Goal: Task Accomplishment & Management: Manage account settings

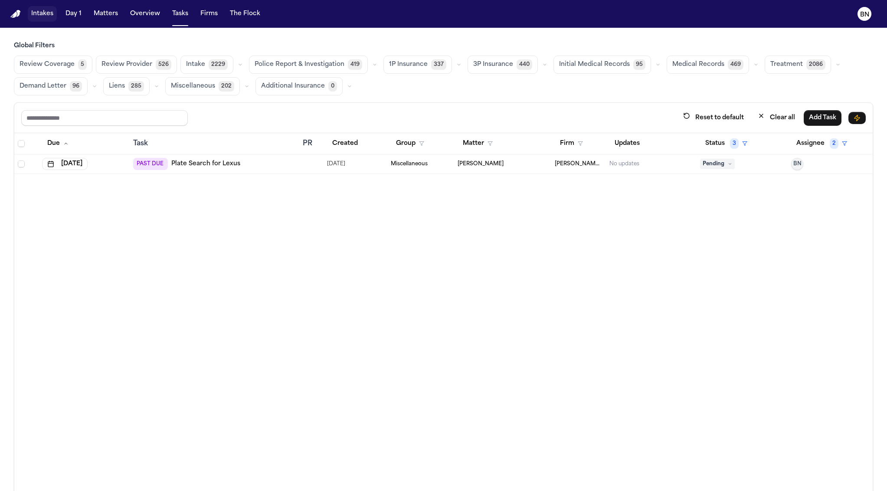
click at [49, 21] on button "Intakes" at bounding box center [42, 14] width 29 height 16
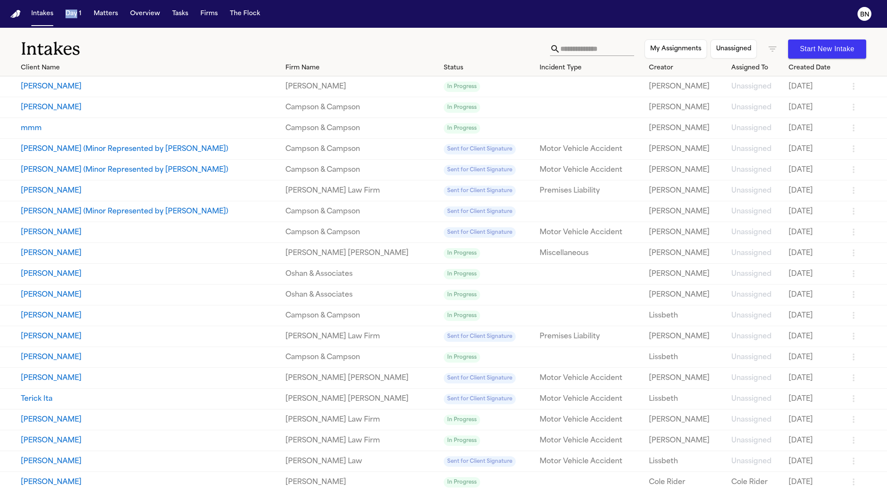
click at [767, 45] on icon "button" at bounding box center [772, 49] width 10 height 10
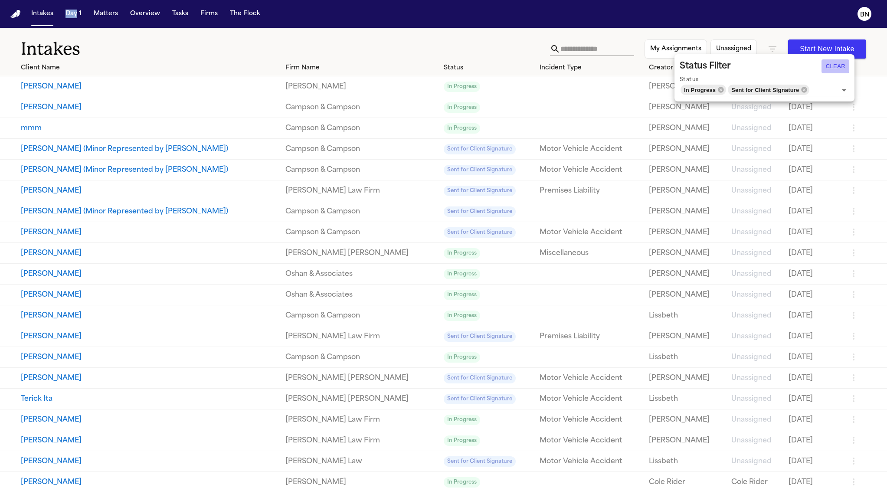
click at [837, 70] on button "Clear" at bounding box center [835, 66] width 28 height 14
click at [580, 46] on div at bounding box center [443, 245] width 887 height 491
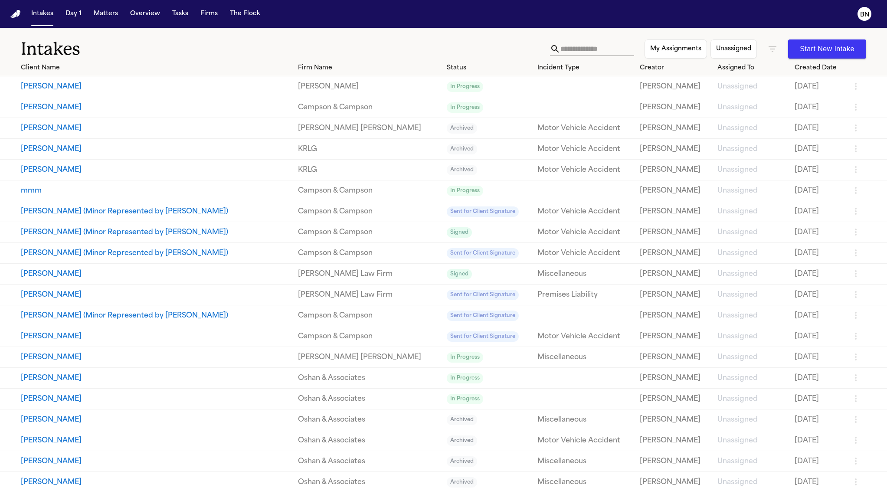
click at [580, 48] on div at bounding box center [443, 245] width 887 height 491
click at [579, 49] on input "text" at bounding box center [597, 49] width 74 height 14
click at [604, 48] on input "text" at bounding box center [597, 49] width 74 height 14
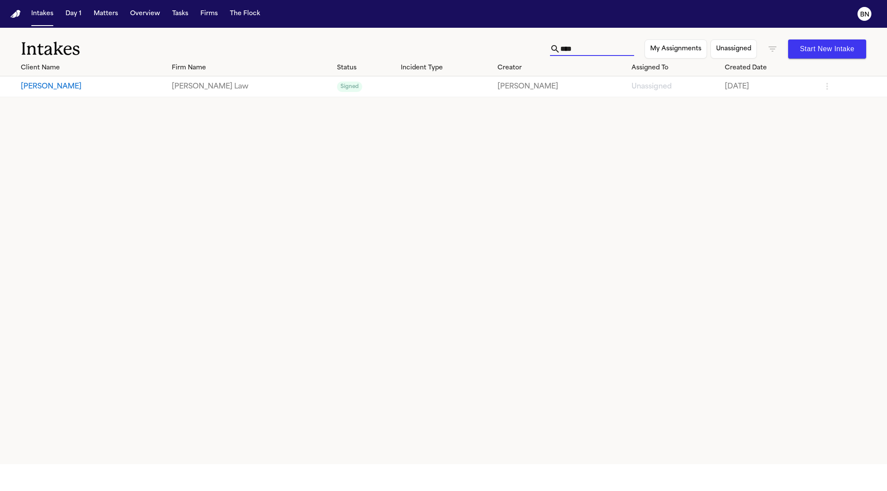
type input "****"
click at [771, 52] on icon "button" at bounding box center [772, 49] width 10 height 10
drag, startPoint x: 635, startPoint y: 30, endPoint x: 822, endPoint y: 177, distance: 237.9
click at [634, 30] on div at bounding box center [443, 245] width 887 height 491
click at [48, 11] on button "Intakes" at bounding box center [42, 14] width 29 height 16
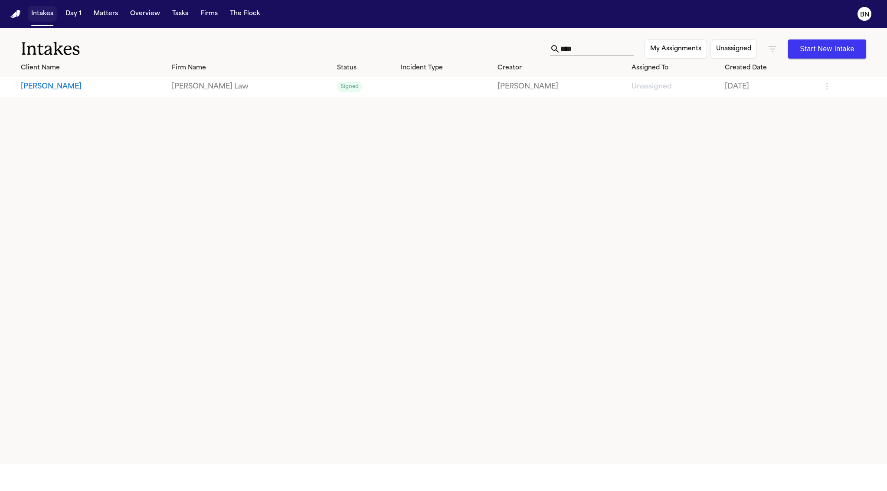
click at [35, 15] on button "Intakes" at bounding box center [42, 14] width 29 height 16
click at [560, 52] on input "****" at bounding box center [597, 49] width 74 height 14
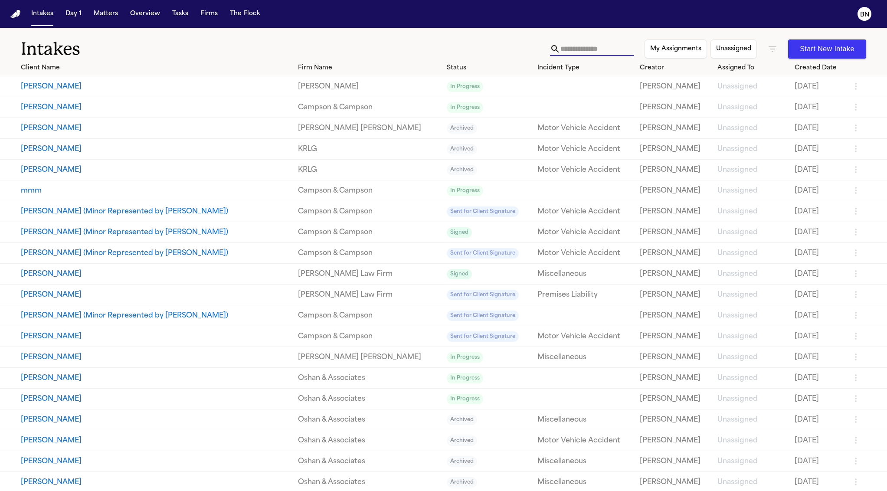
click at [767, 49] on icon "button" at bounding box center [772, 49] width 10 height 10
drag, startPoint x: 406, startPoint y: 88, endPoint x: 419, endPoint y: 72, distance: 20.6
click at [406, 87] on div at bounding box center [443, 245] width 887 height 491
click at [767, 47] on icon "button" at bounding box center [772, 49] width 10 height 10
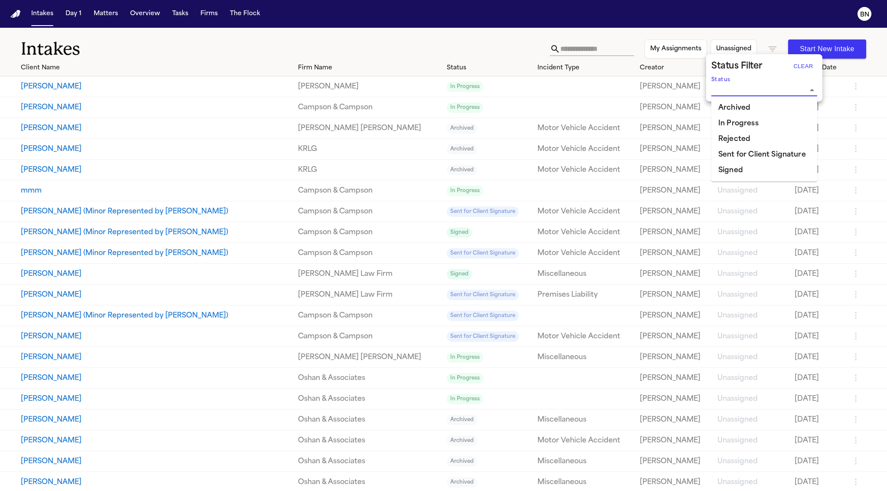
click at [762, 88] on input "Status" at bounding box center [757, 90] width 93 height 12
drag, startPoint x: 528, startPoint y: 31, endPoint x: 580, endPoint y: 0, distance: 60.9
click div at bounding box center [443, 245] width 887 height 491
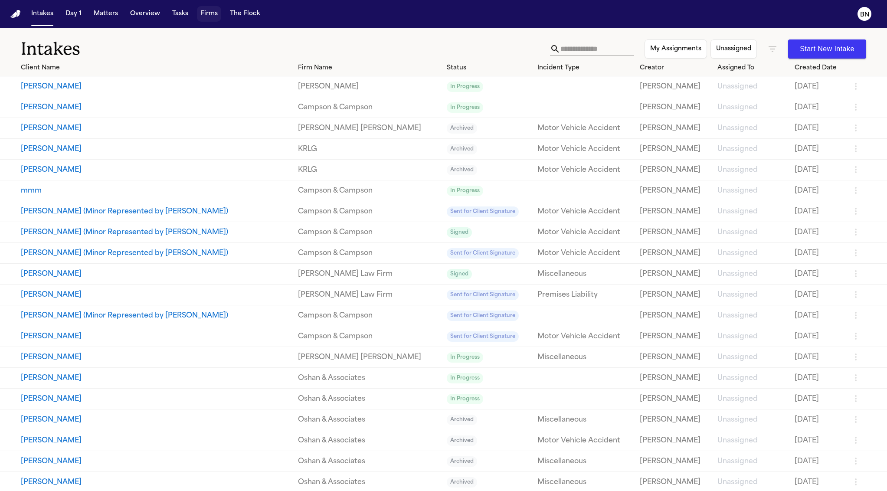
drag, startPoint x: 212, startPoint y: 31, endPoint x: 213, endPoint y: 13, distance: 18.2
click at [0, 0] on div "Intakes Day 1 Matters Overview Tasks Firms The Flock BN Intakes My Assignments …" at bounding box center [443, 245] width 887 height 491
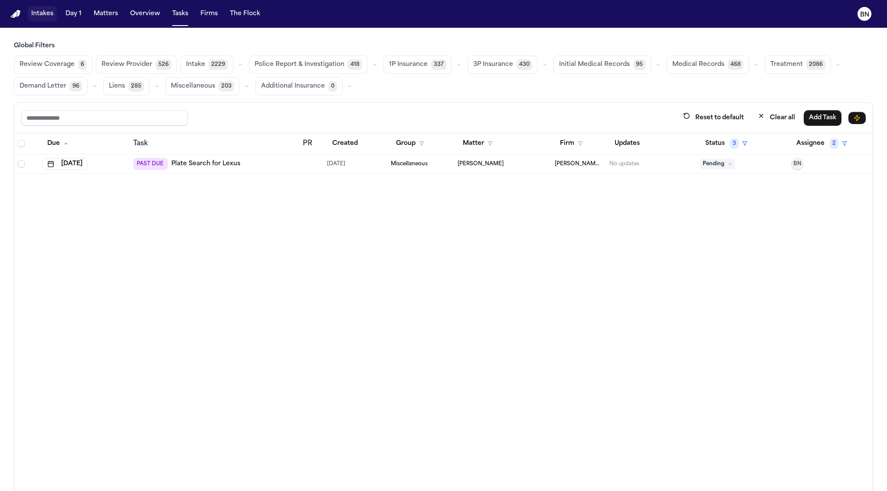
click at [43, 14] on button "Intakes" at bounding box center [42, 14] width 29 height 16
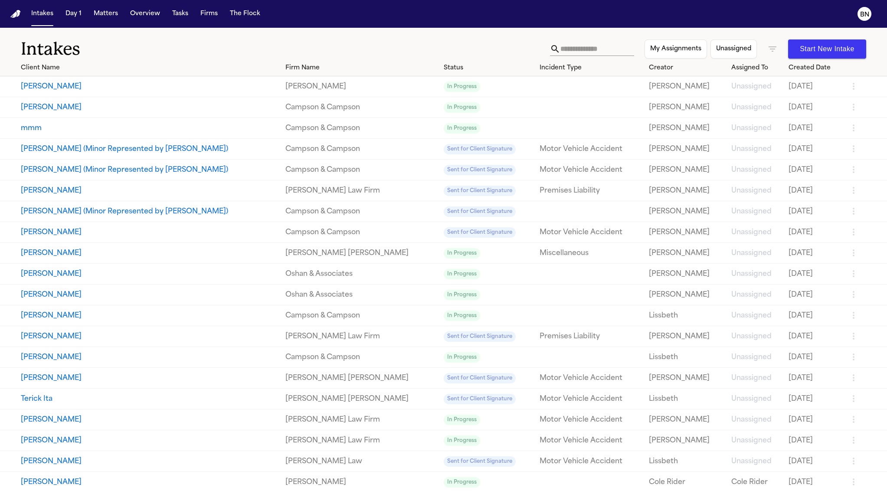
click at [767, 51] on icon "button" at bounding box center [772, 49] width 10 height 10
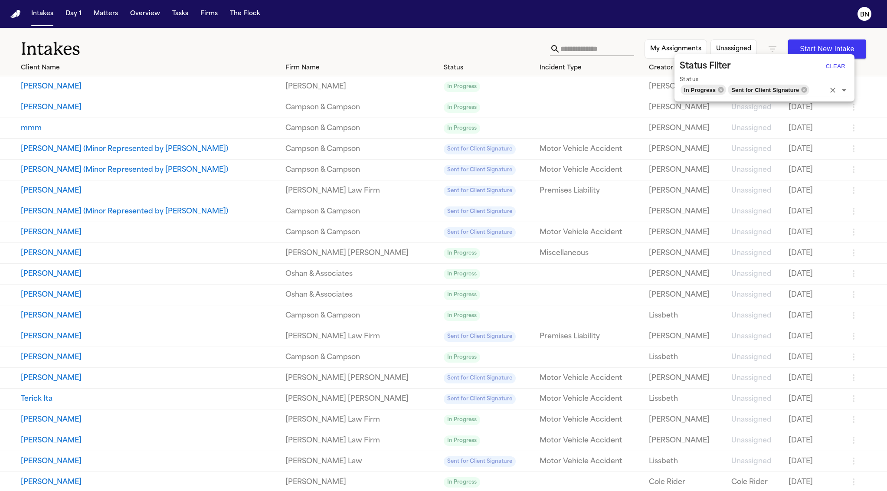
click at [842, 89] on icon "Open" at bounding box center [844, 90] width 10 height 10
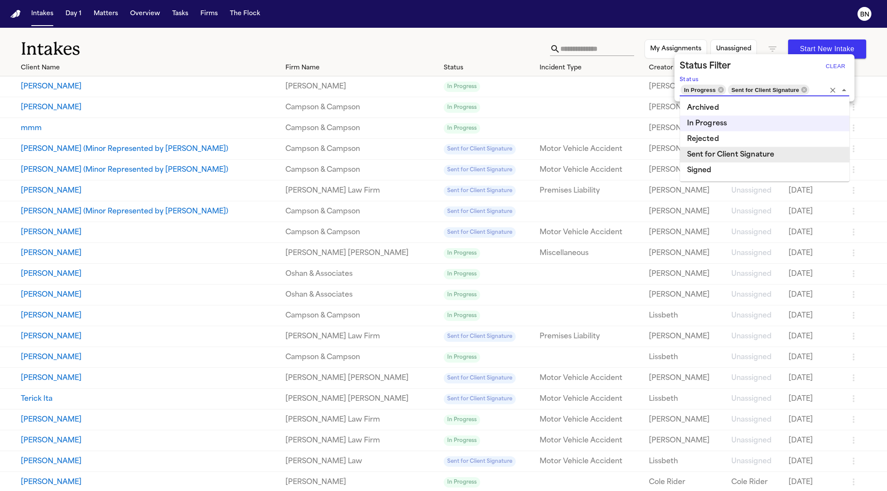
drag, startPoint x: 403, startPoint y: 88, endPoint x: 379, endPoint y: 87, distance: 23.9
click at [402, 88] on div at bounding box center [443, 245] width 887 height 491
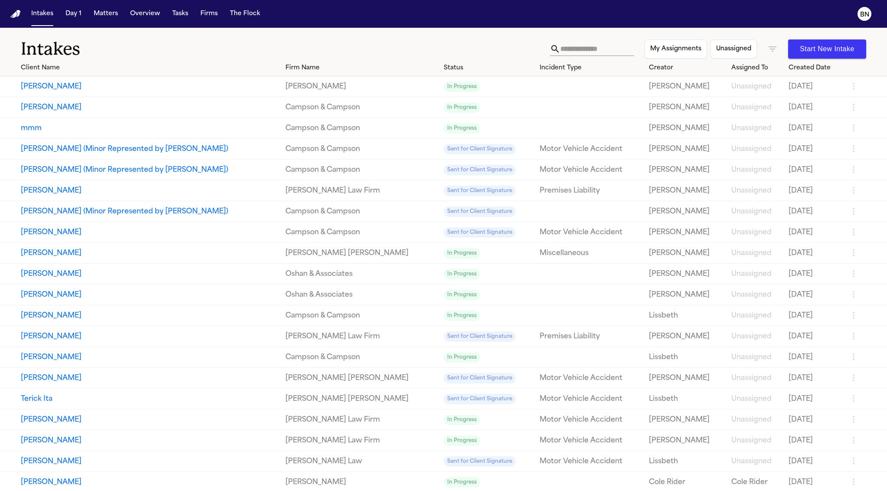
click at [375, 87] on link "Mohamed K Ahmed" at bounding box center [360, 87] width 151 height 10
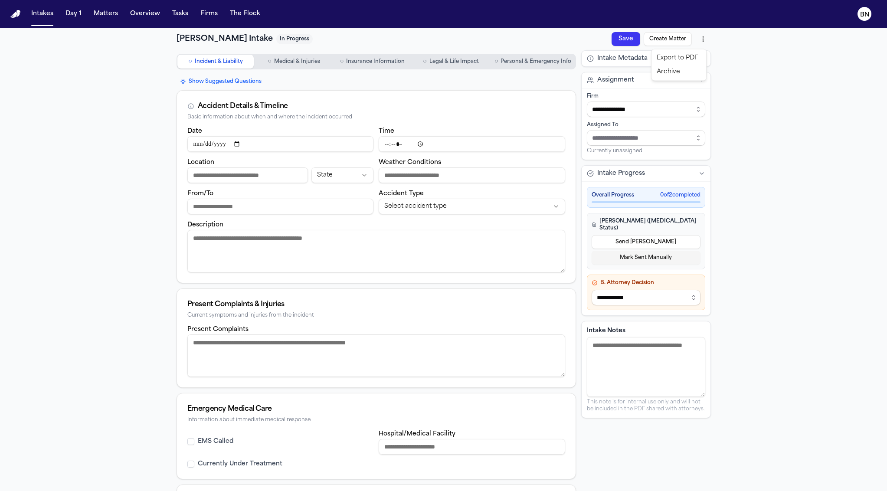
click at [698, 42] on html "**********" at bounding box center [443, 245] width 887 height 491
click at [747, 62] on html "**********" at bounding box center [443, 245] width 887 height 491
click at [689, 62] on button "Intake Metadata" at bounding box center [646, 59] width 129 height 16
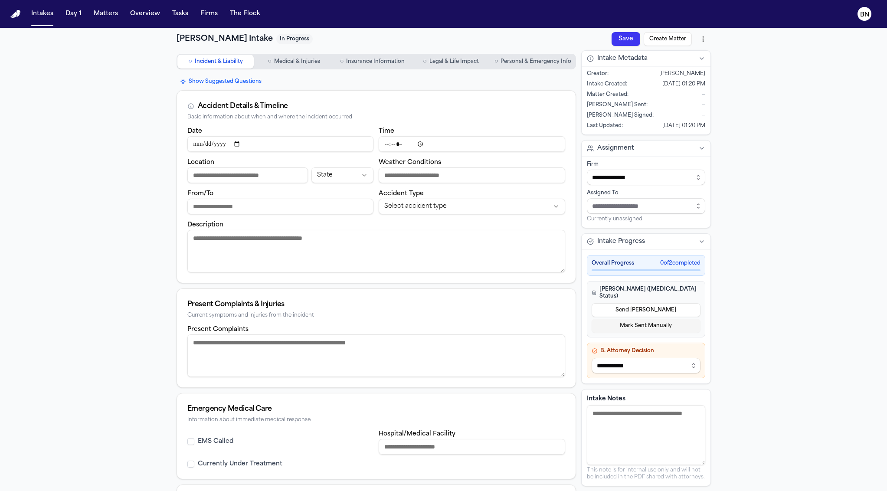
click at [689, 62] on button "Intake Metadata" at bounding box center [646, 59] width 129 height 16
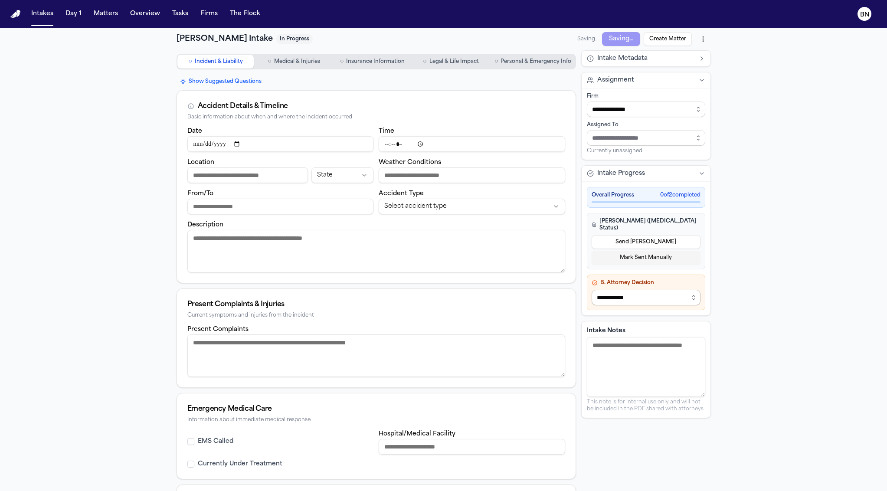
click at [658, 290] on select "**********" at bounding box center [646, 298] width 109 height 16
click at [652, 293] on select "**********" at bounding box center [646, 298] width 109 height 16
click at [112, 13] on button "Matters" at bounding box center [105, 14] width 31 height 16
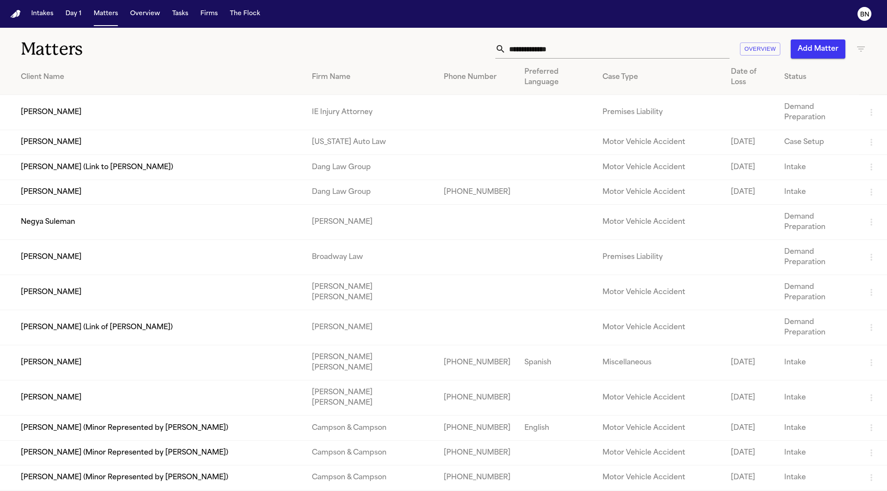
click at [194, 95] on td "Brenda Rodriguez" at bounding box center [152, 112] width 305 height 35
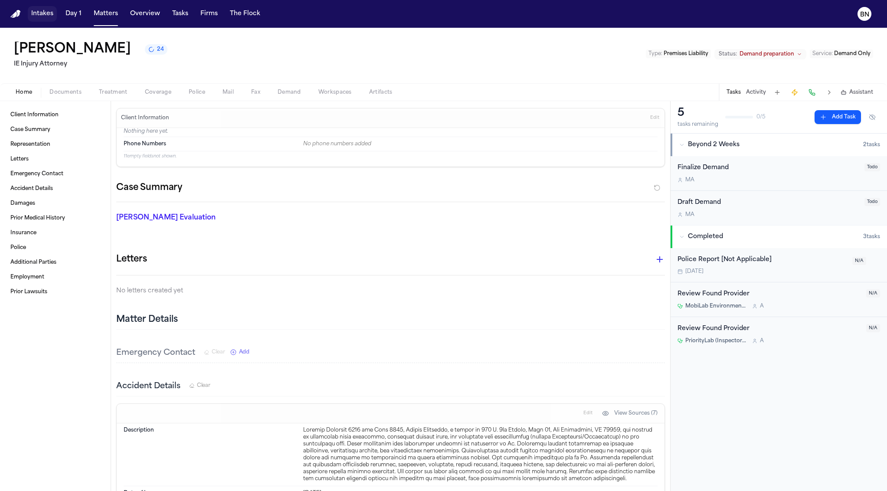
click at [42, 16] on button "Intakes" at bounding box center [42, 14] width 29 height 16
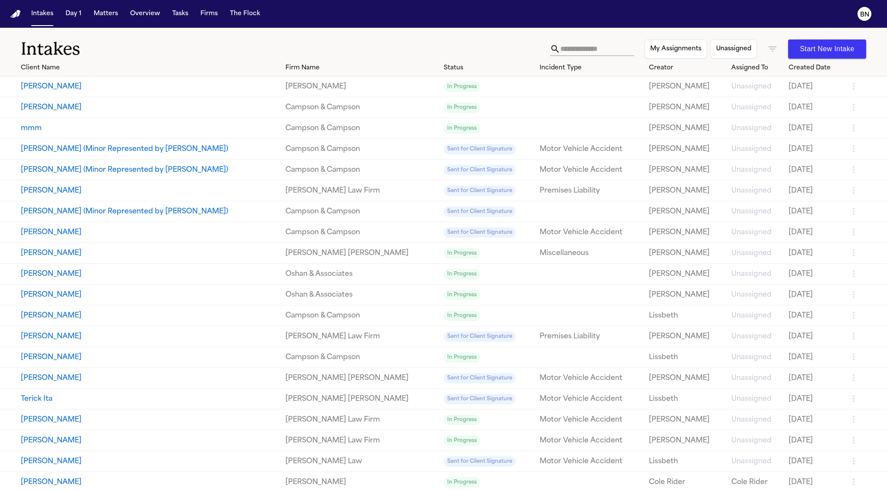
click at [236, 89] on button "Rhodney Rivera" at bounding box center [150, 87] width 258 height 10
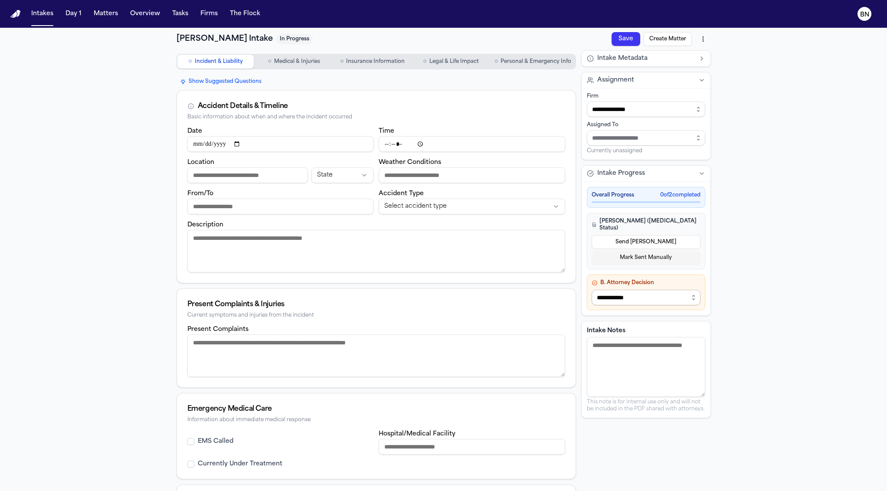
click at [644, 290] on select "**********" at bounding box center [646, 298] width 109 height 16
click at [626, 292] on select "**********" at bounding box center [646, 298] width 109 height 16
click at [43, 15] on button "Intakes" at bounding box center [42, 14] width 29 height 16
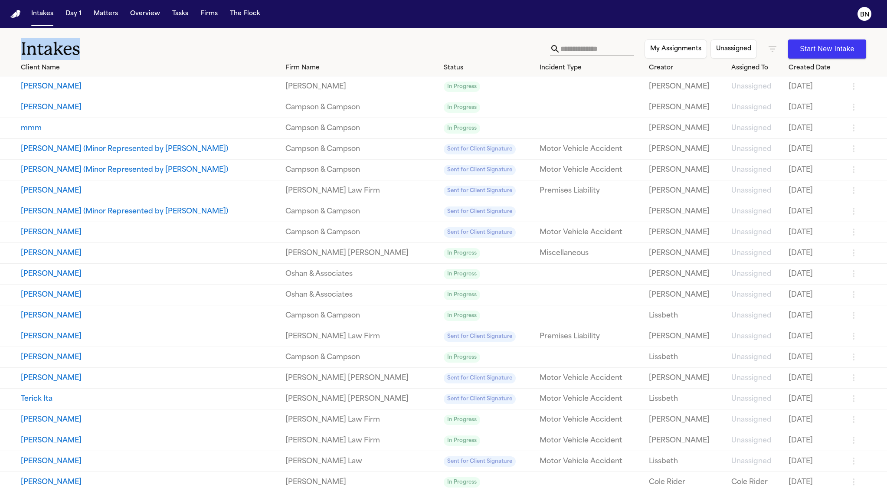
click at [202, 30] on div "Intakes My Assignments Unassigned Start New Intake" at bounding box center [443, 44] width 887 height 32
click at [180, 39] on h1 "Intakes" at bounding box center [285, 49] width 529 height 22
click at [161, 31] on div "Intakes My Assignments Unassigned Start New Intake" at bounding box center [443, 44] width 887 height 32
click at [767, 49] on icon "button" at bounding box center [772, 49] width 10 height 10
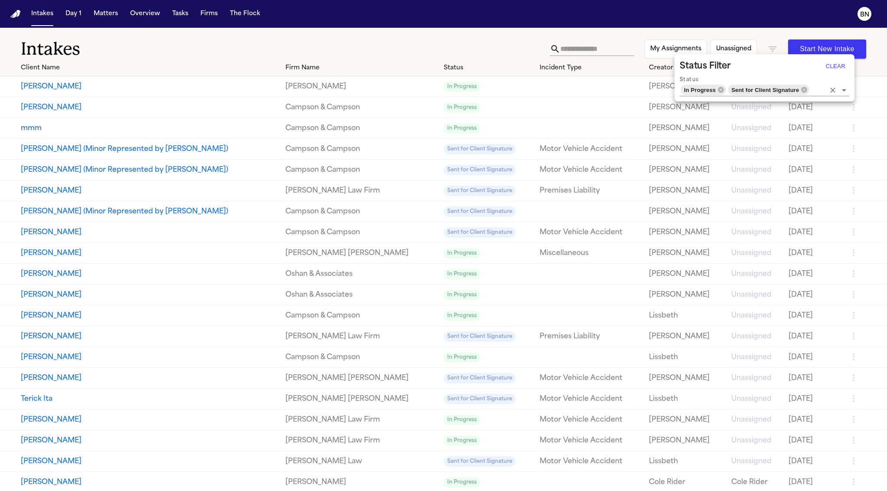
click at [841, 91] on icon "Open" at bounding box center [844, 90] width 10 height 10
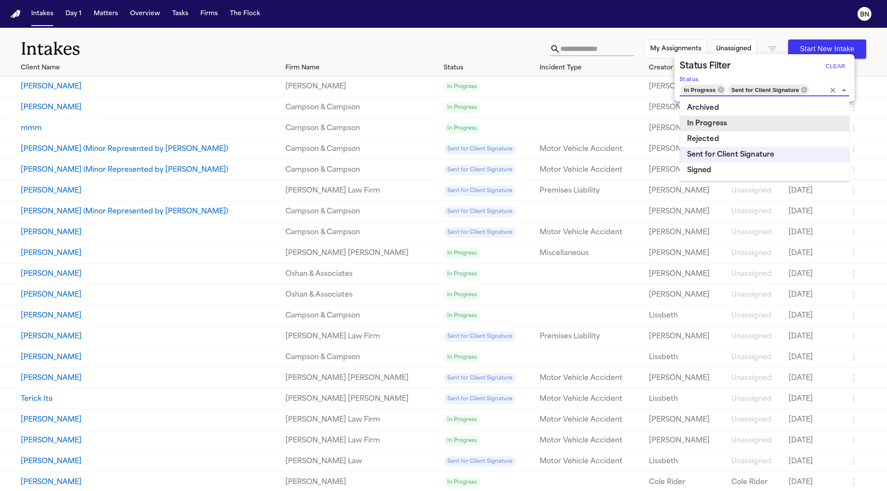
click at [466, 50] on div at bounding box center [443, 245] width 887 height 491
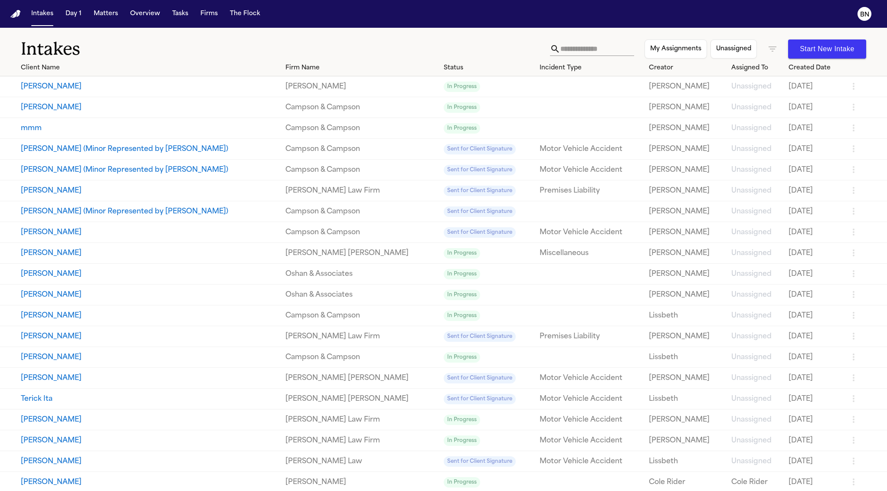
click at [220, 85] on button "Rhodney Rivera" at bounding box center [150, 87] width 258 height 10
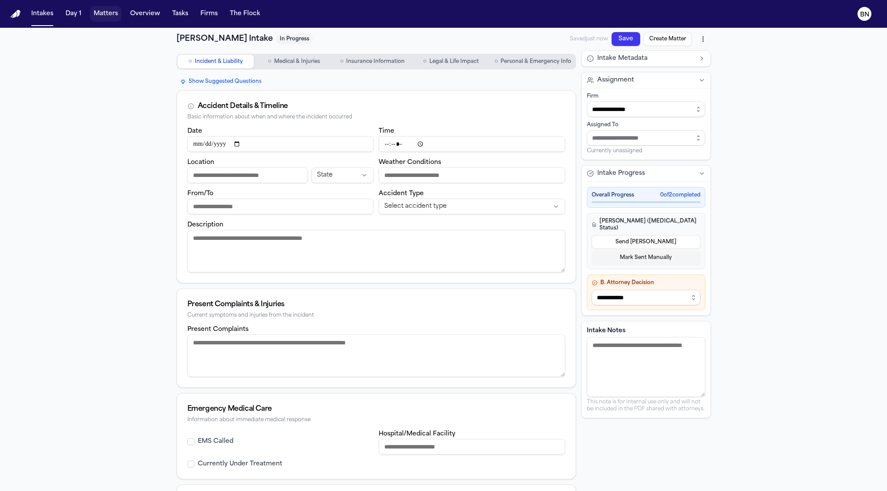
click at [100, 16] on button "Matters" at bounding box center [105, 14] width 31 height 16
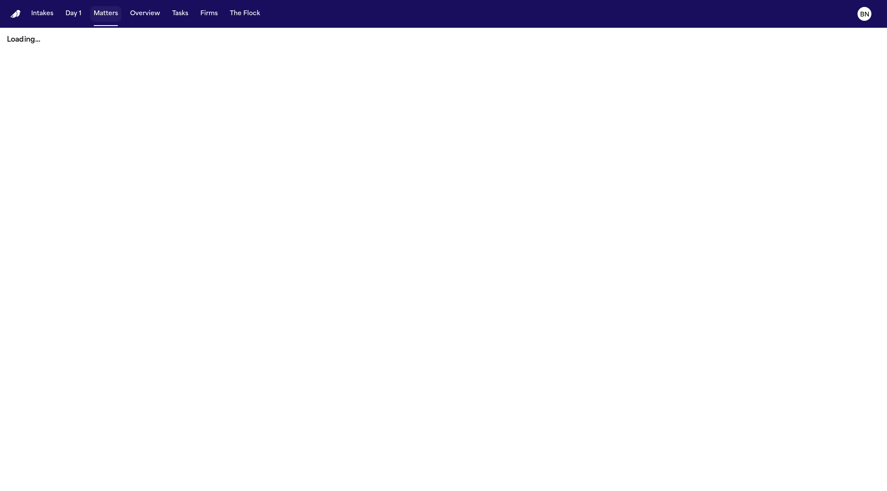
click at [101, 16] on button "Matters" at bounding box center [105, 14] width 31 height 16
drag, startPoint x: 113, startPoint y: 71, endPoint x: 111, endPoint y: 46, distance: 24.4
click at [113, 71] on main "Loading..." at bounding box center [443, 259] width 887 height 463
click at [103, 49] on div "Loading..." at bounding box center [443, 40] width 887 height 24
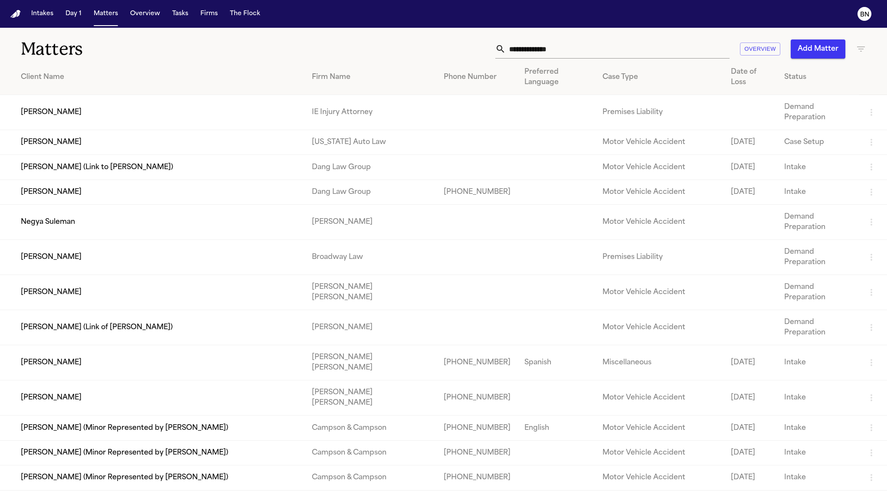
click at [122, 102] on td "Brenda Rodriguez" at bounding box center [152, 112] width 305 height 35
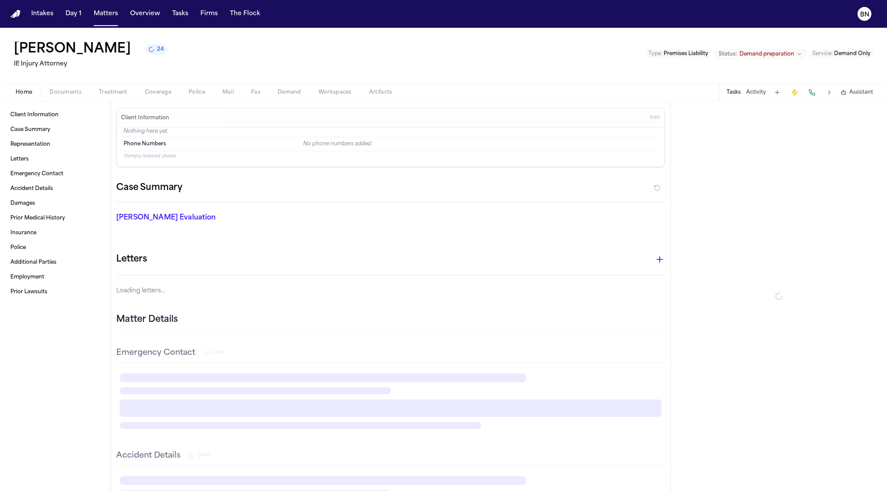
click at [756, 91] on button "Activity" at bounding box center [756, 92] width 20 height 7
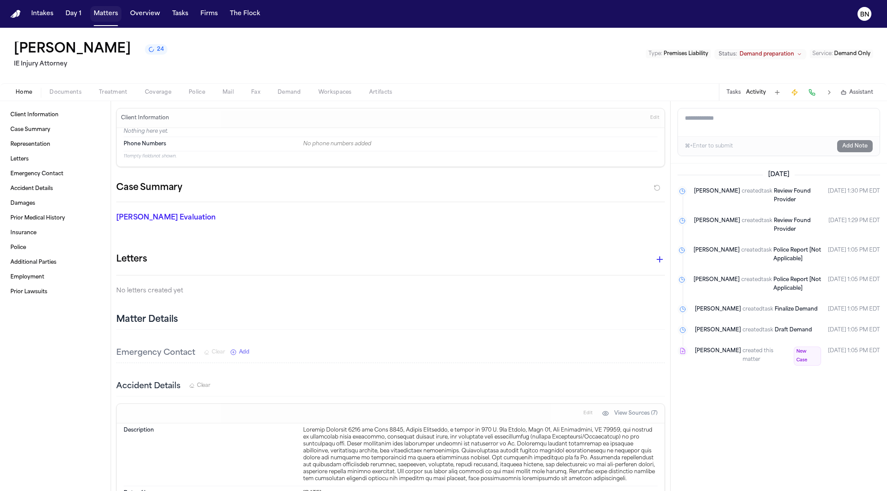
click at [101, 15] on button "Matters" at bounding box center [105, 14] width 31 height 16
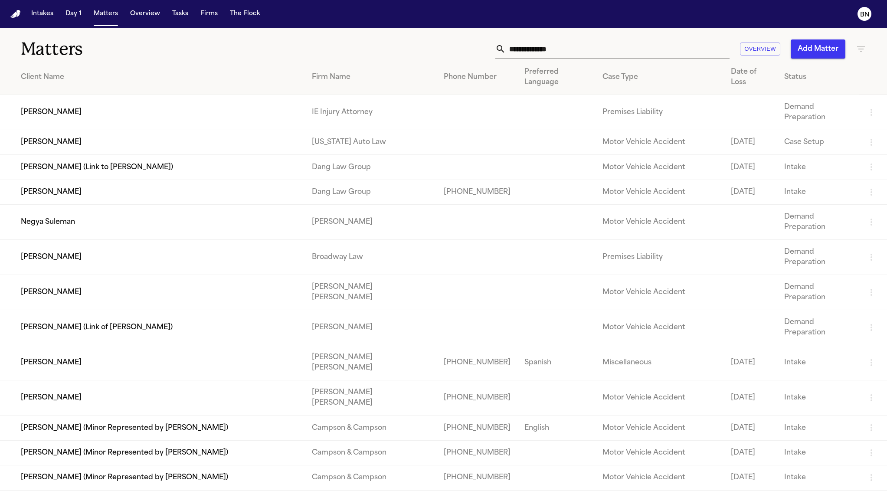
click at [572, 52] on input "text" at bounding box center [618, 48] width 224 height 19
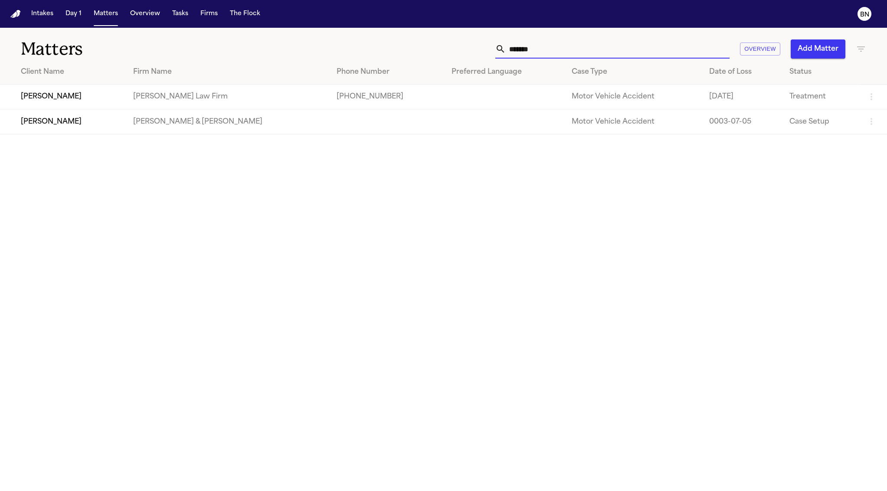
type input "*******"
click at [96, 98] on td "Douglas Webb" at bounding box center [63, 97] width 126 height 25
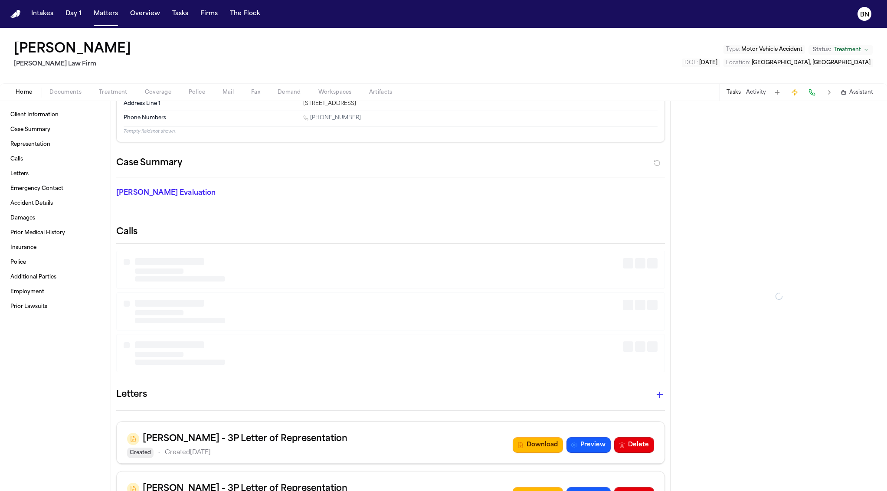
scroll to position [120, 0]
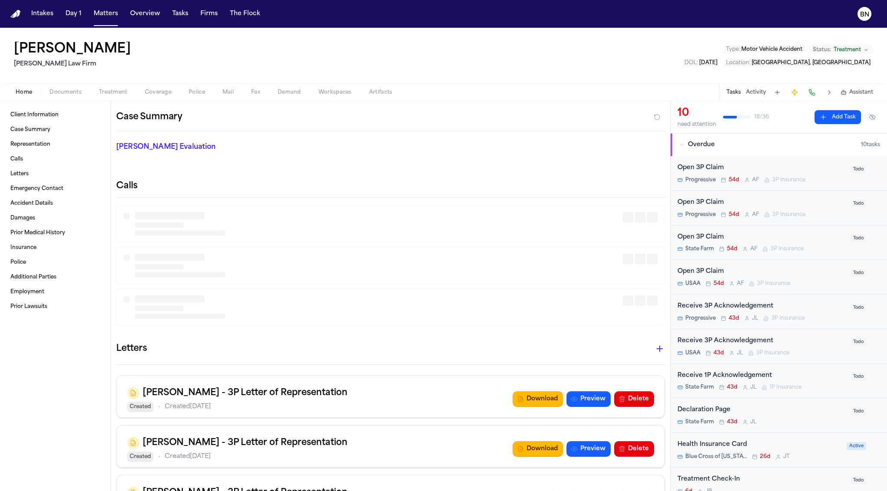
click at [126, 192] on h2 "Calls" at bounding box center [390, 186] width 549 height 12
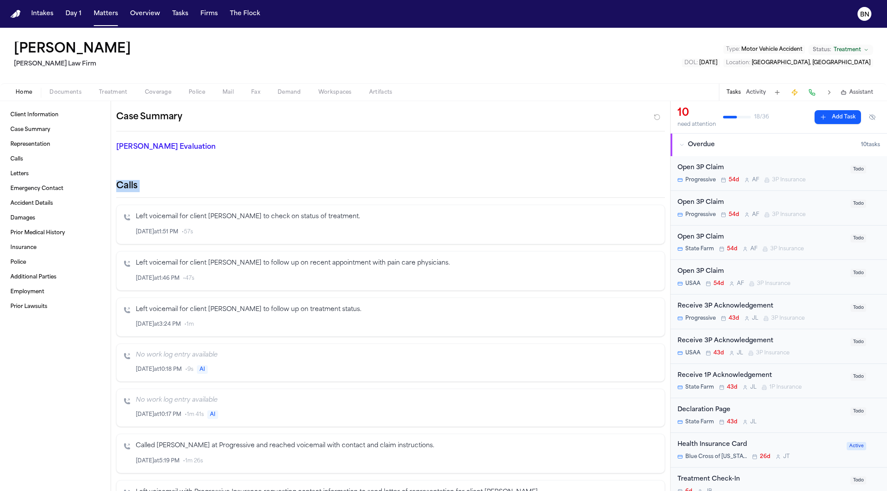
click at [126, 192] on h2 "Calls" at bounding box center [390, 186] width 549 height 12
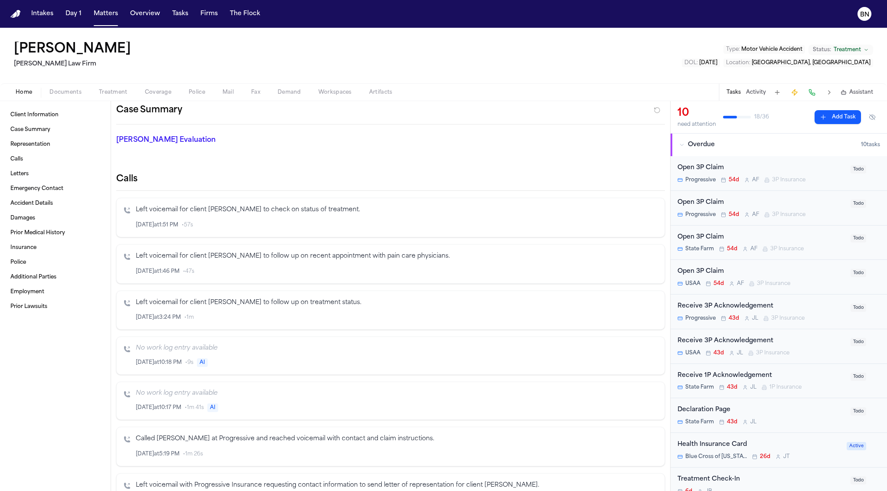
click at [242, 211] on p "Left voicemail for client Douglas to check on status of treatment." at bounding box center [397, 210] width 522 height 10
click at [235, 227] on div "Aug 26 at 1:51 PM • 57s" at bounding box center [397, 225] width 522 height 10
click at [122, 183] on h2 "Calls" at bounding box center [390, 179] width 549 height 12
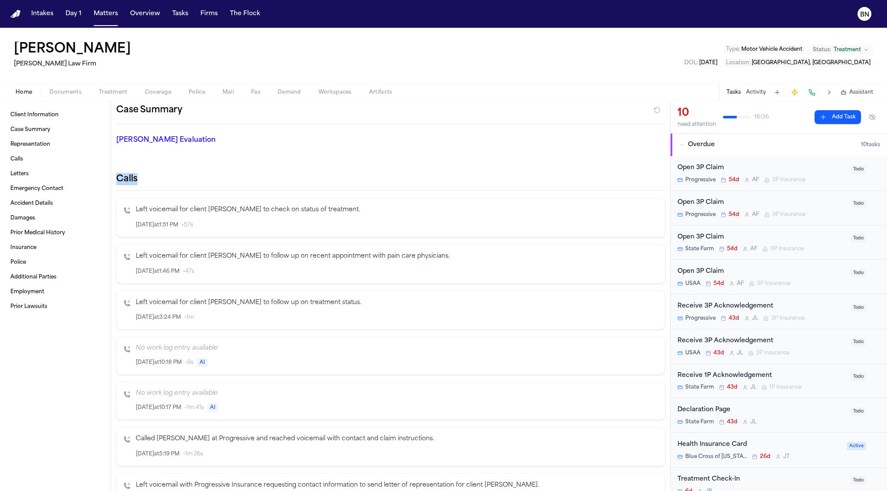
click at [122, 183] on h2 "Calls" at bounding box center [390, 179] width 549 height 12
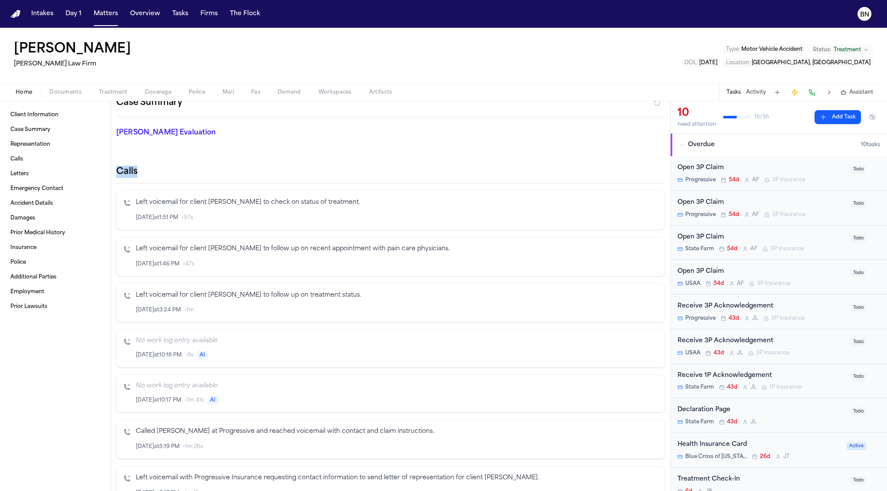
scroll to position [148, 0]
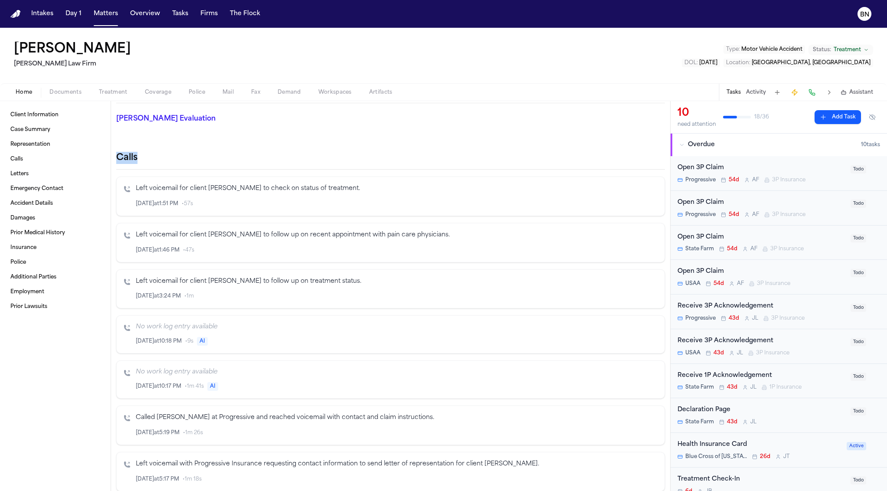
click at [126, 161] on h2 "Calls" at bounding box center [390, 158] width 549 height 12
click at [814, 92] on button at bounding box center [812, 92] width 12 height 12
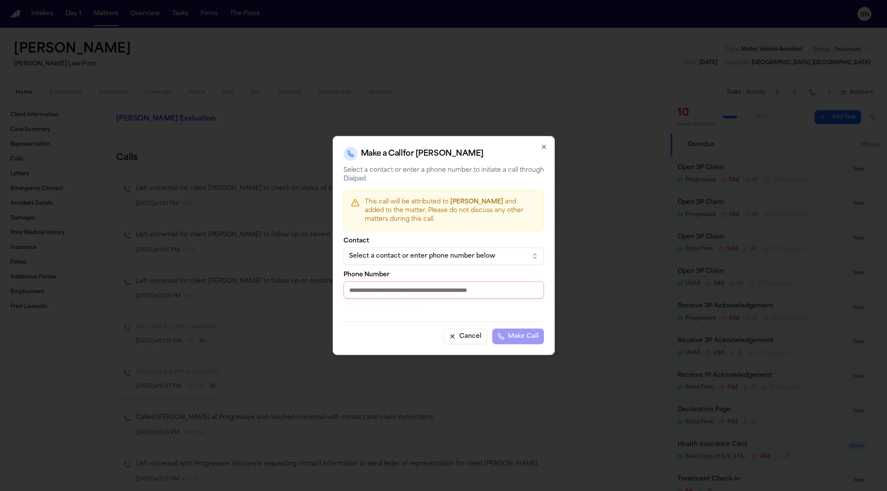
click at [450, 262] on button "Select a contact or enter phone number below" at bounding box center [444, 256] width 200 height 17
click at [430, 234] on body "Intakes Day 1 Matters Overview Tasks Firms The Flock BN Douglas Webb Hecht Law …" at bounding box center [443, 245] width 887 height 491
click at [378, 295] on input "Phone Number" at bounding box center [444, 289] width 200 height 17
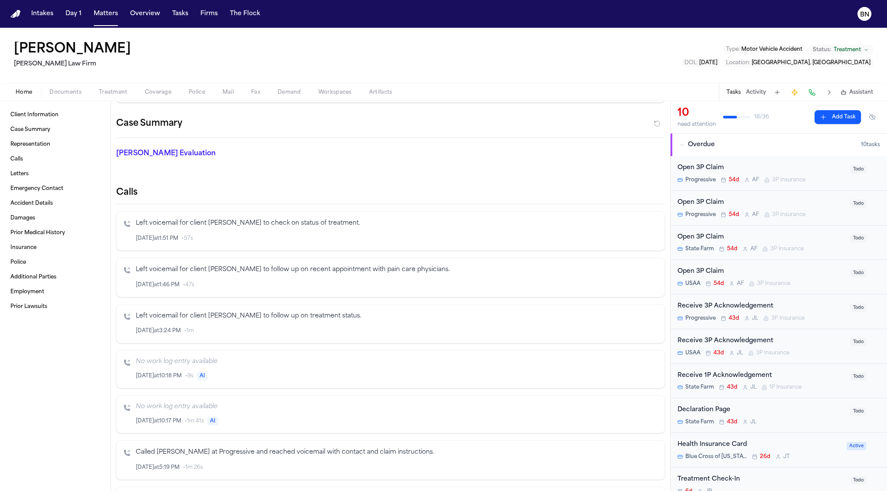
scroll to position [100, 0]
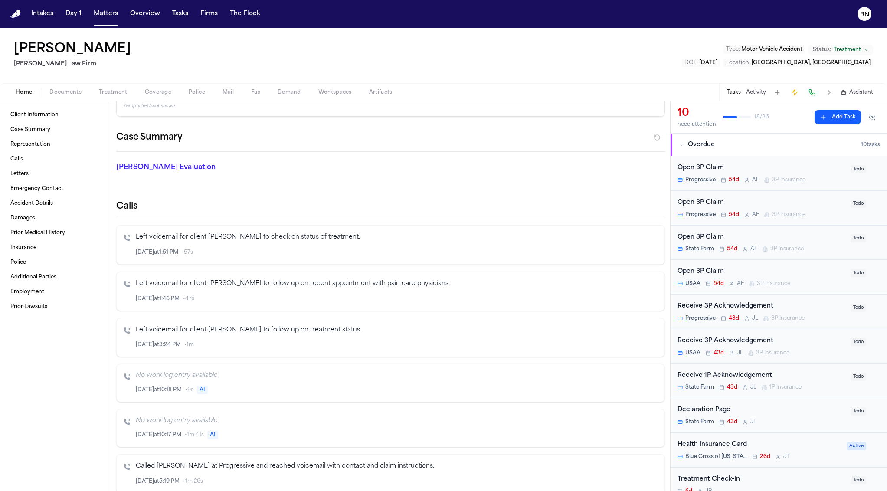
click at [131, 209] on h2 "Calls" at bounding box center [390, 206] width 549 height 12
click at [144, 209] on h2 "Calls" at bounding box center [390, 206] width 549 height 12
click at [239, 248] on div "Aug 26 at 1:51 PM • 57s" at bounding box center [397, 253] width 522 height 10
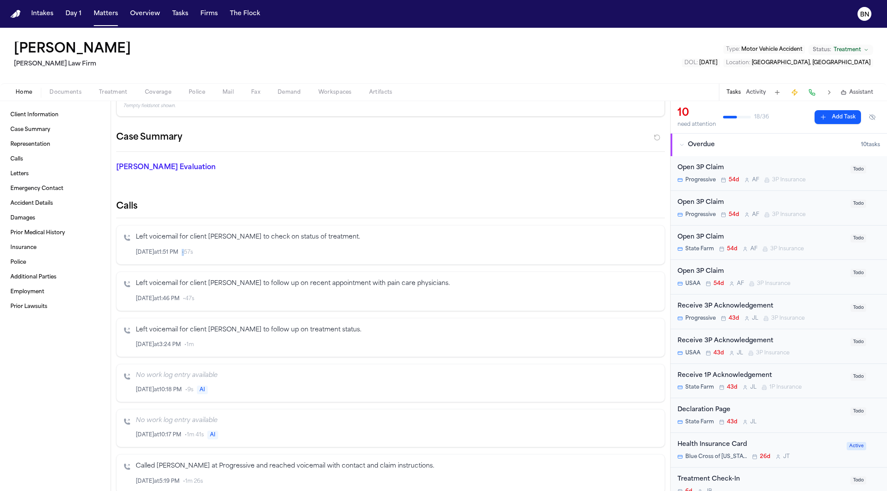
click at [239, 248] on div "Aug 26 at 1:51 PM • 57s" at bounding box center [397, 253] width 522 height 10
click at [299, 261] on div "Left voicemail for client Douglas to check on status of treatment. Aug 26 at 1:…" at bounding box center [390, 244] width 549 height 39
click at [236, 333] on p "Left voicemail for client Mr. Webb to follow up on treatment status." at bounding box center [397, 330] width 522 height 10
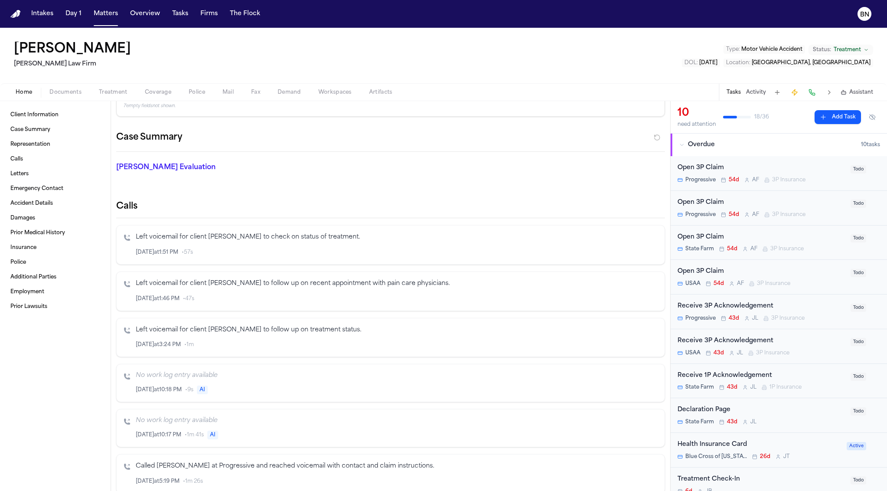
click at [226, 287] on p "Left voicemail for client Mr. Webb to follow up on recent appointment with pain…" at bounding box center [397, 284] width 522 height 10
click at [619, 300] on icon "Inspect" at bounding box center [622, 299] width 6 height 6
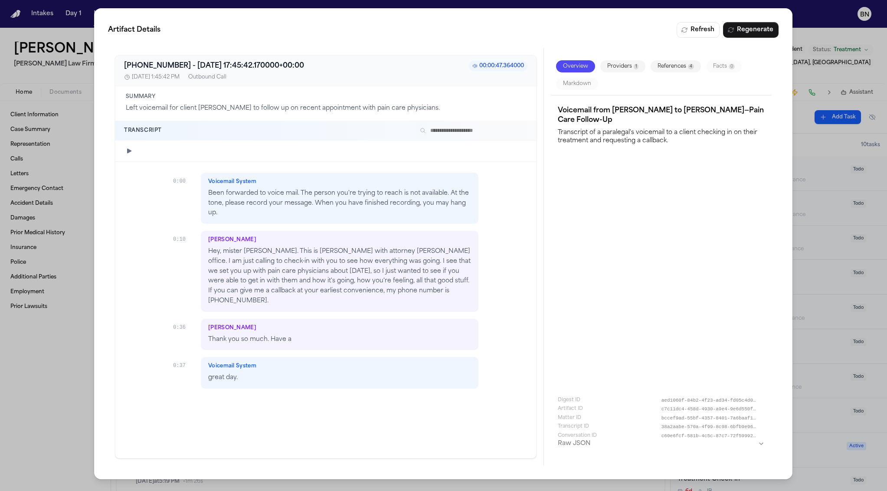
drag, startPoint x: 84, startPoint y: 359, endPoint x: 95, endPoint y: 358, distance: 10.9
click at [84, 359] on div "Artifact Details Refresh Regenerate +17372151968 - 2025-08-14 17:45:42.170000+0…" at bounding box center [443, 245] width 887 height 491
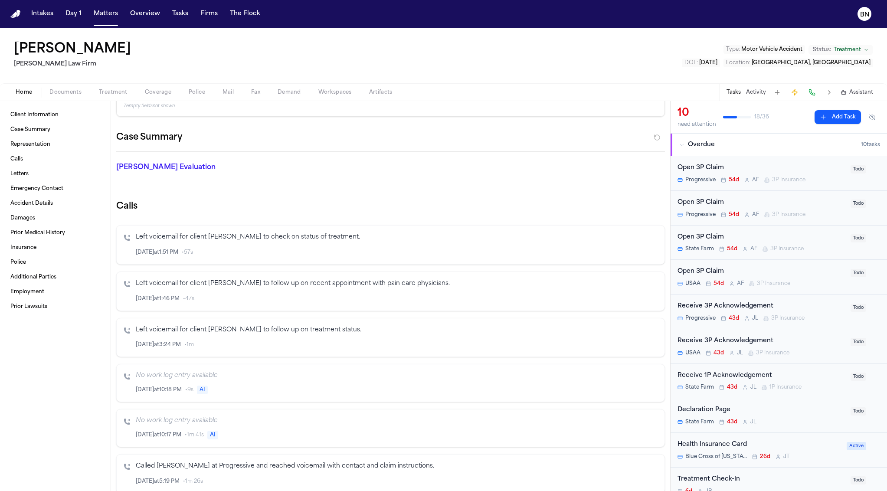
scroll to position [232, 0]
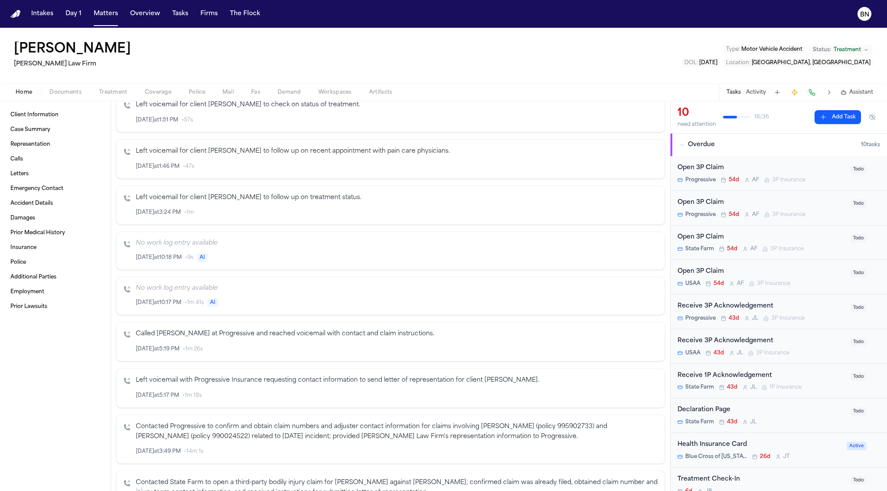
drag, startPoint x: 214, startPoint y: 302, endPoint x: 239, endPoint y: 302, distance: 24.7
click at [214, 303] on span "AI" at bounding box center [212, 302] width 11 height 9
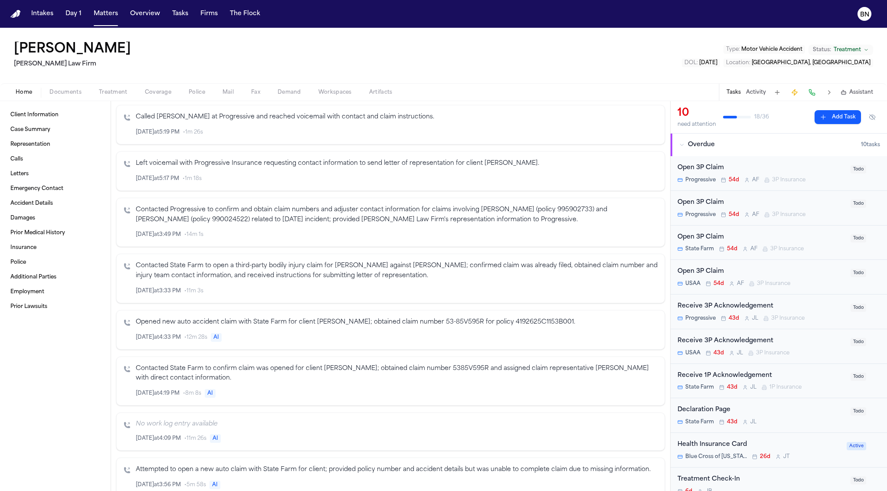
scroll to position [504, 0]
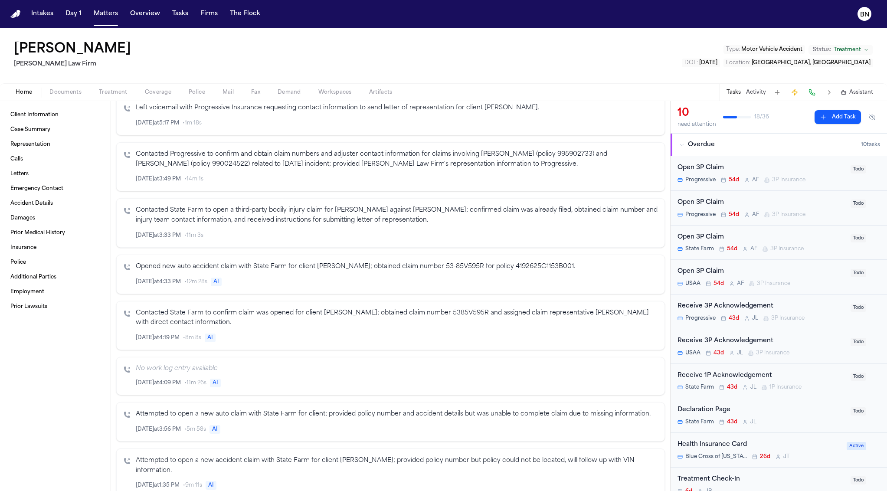
click at [216, 281] on span "AI" at bounding box center [216, 282] width 11 height 9
click at [217, 284] on span "AI" at bounding box center [216, 282] width 11 height 9
click at [242, 289] on div "Opened new auto accident claim with State Farm for client Douglas Webb; obtaine…" at bounding box center [390, 274] width 549 height 39
click at [244, 274] on div "Opened new auto accident claim with State Farm for client Douglas Webb; obtaine…" at bounding box center [397, 274] width 522 height 25
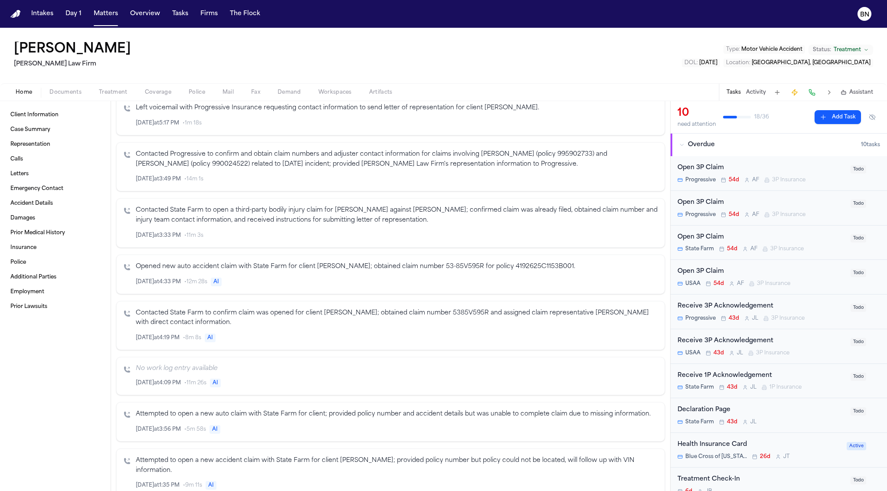
click at [244, 272] on p "Opened new auto accident claim with State Farm for client Douglas Webb; obtaine…" at bounding box center [397, 267] width 522 height 10
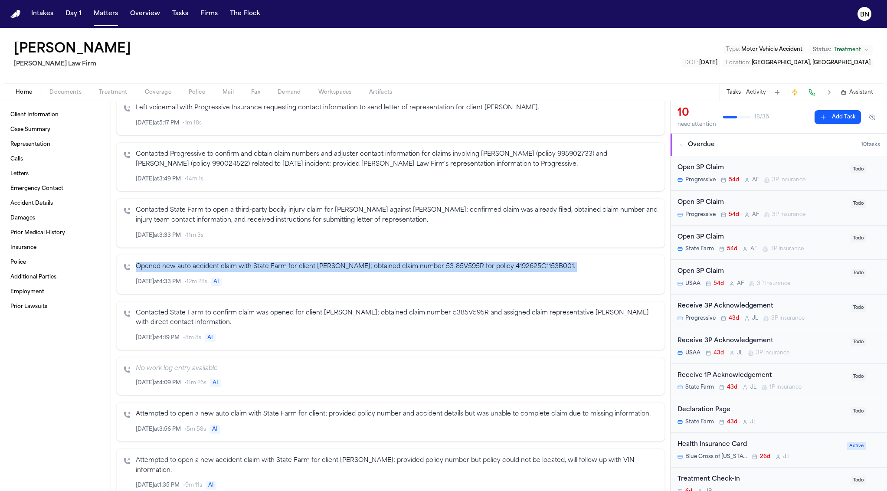
click at [244, 272] on p "Opened new auto accident claim with State Farm for client Douglas Webb; obtaine…" at bounding box center [397, 267] width 522 height 10
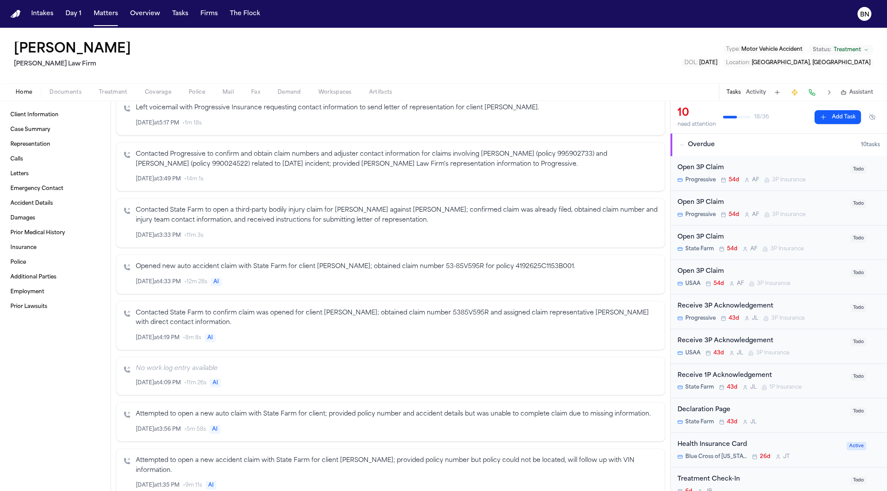
click at [245, 285] on div "Jul 10 at 4:33 PM • 12m 28s AI" at bounding box center [397, 282] width 522 height 10
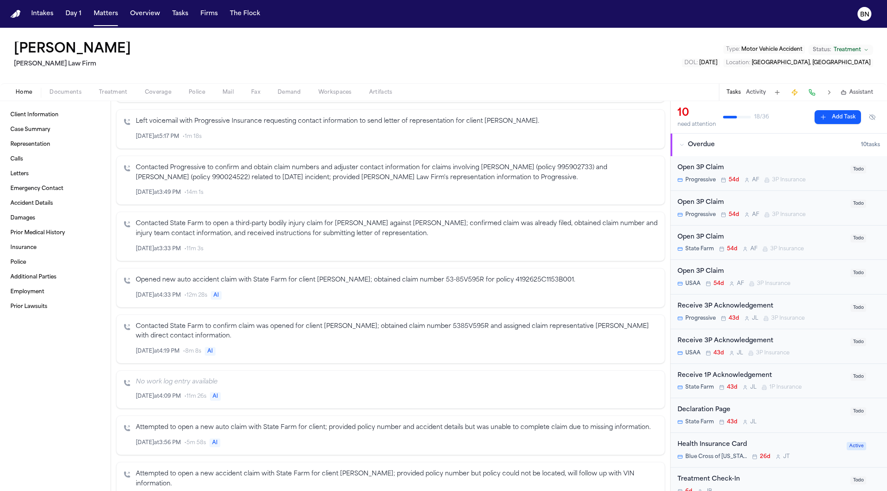
scroll to position [484, 0]
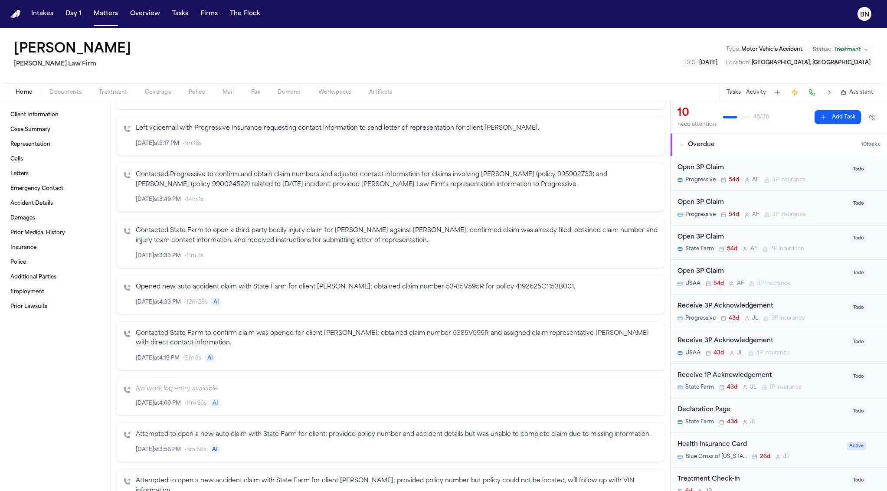
click at [811, 90] on button at bounding box center [812, 92] width 12 height 12
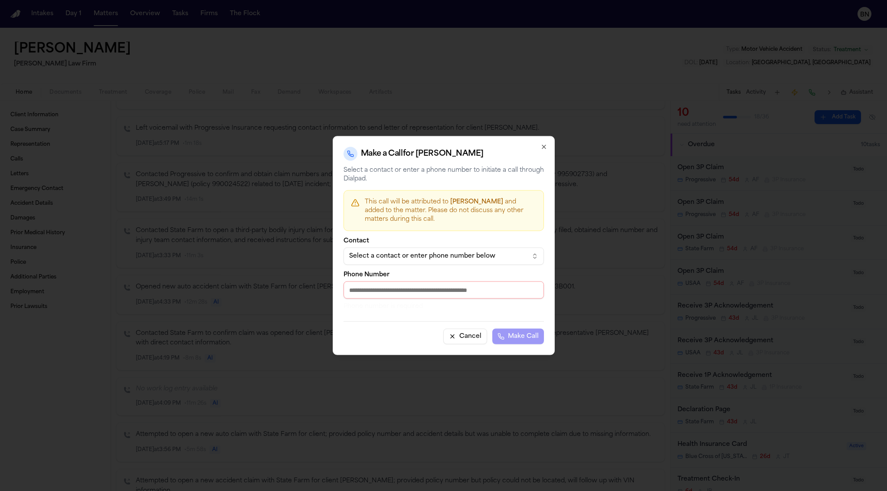
click at [544, 147] on icon "button" at bounding box center [543, 146] width 3 height 3
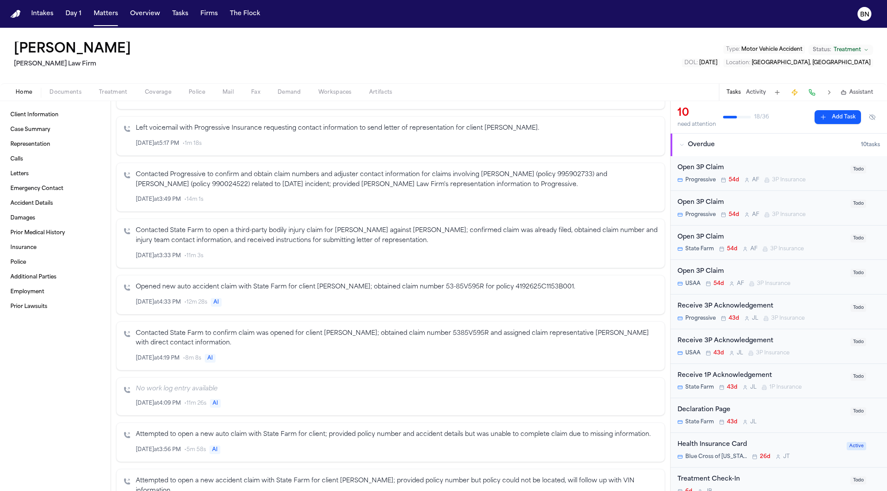
click at [811, 90] on button at bounding box center [812, 92] width 12 height 12
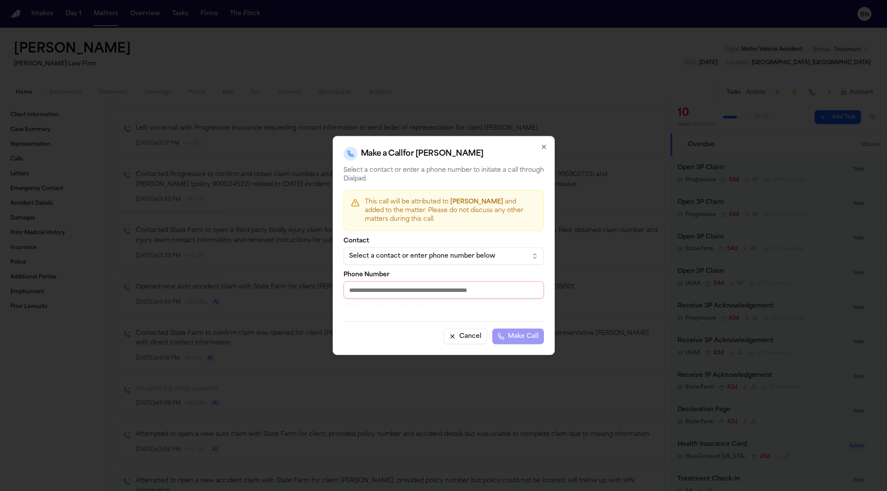
click at [428, 296] on input "Phone Number" at bounding box center [444, 289] width 200 height 17
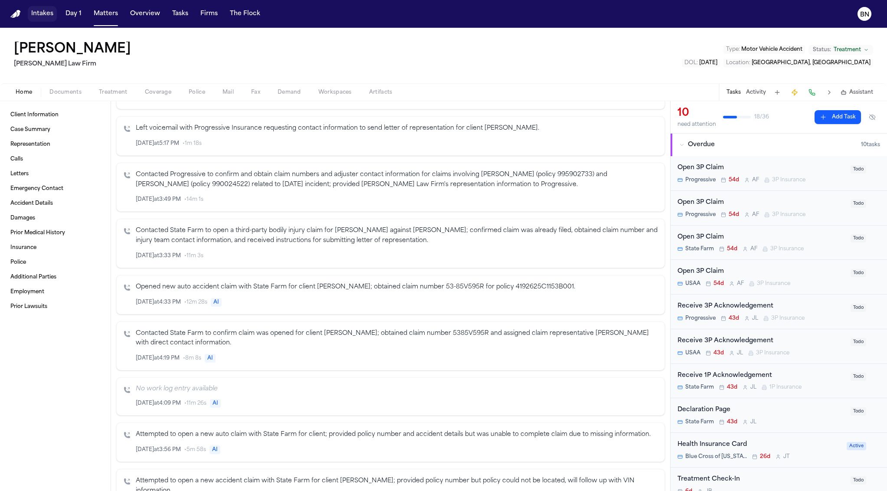
click at [42, 16] on button "Intakes" at bounding box center [42, 14] width 29 height 16
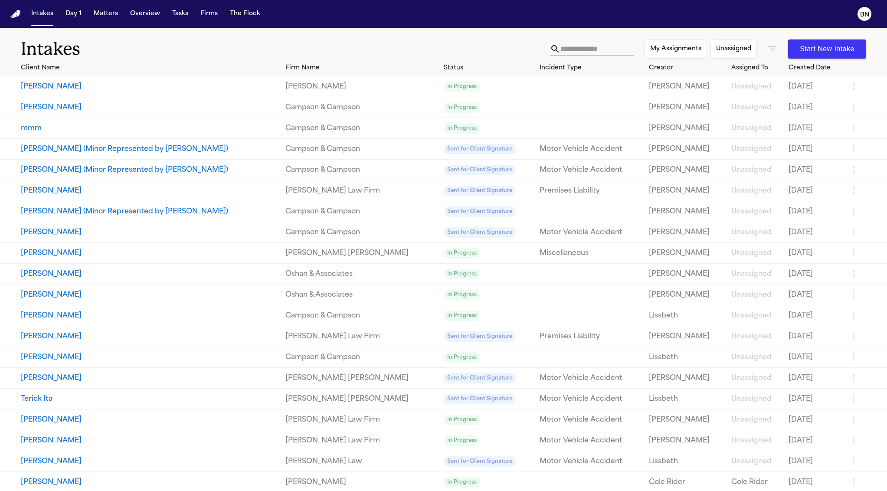
drag, startPoint x: 308, startPoint y: 31, endPoint x: 430, endPoint y: 10, distance: 123.2
click at [307, 31] on div "Intakes My Assignments Unassigned Start New Intake" at bounding box center [443, 44] width 887 height 32
click at [767, 51] on icon "button" at bounding box center [772, 49] width 10 height 10
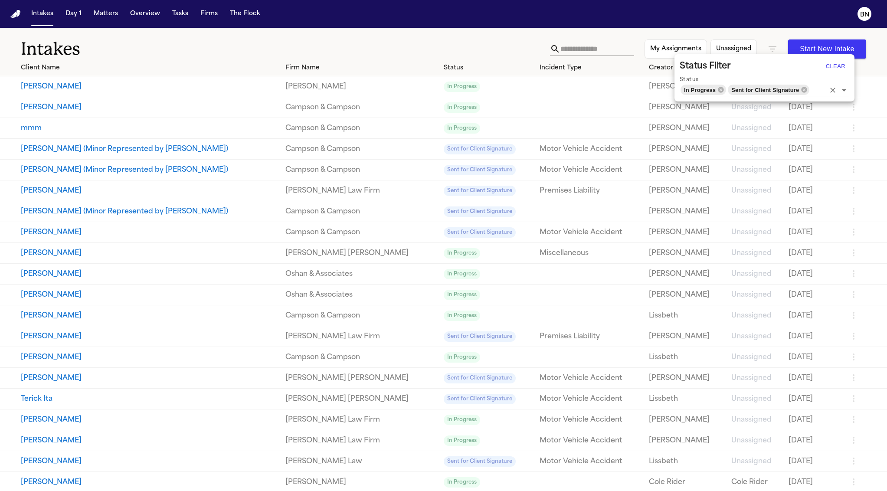
click at [834, 90] on icon "Clear" at bounding box center [832, 90] width 9 height 9
click at [845, 89] on div at bounding box center [443, 245] width 887 height 491
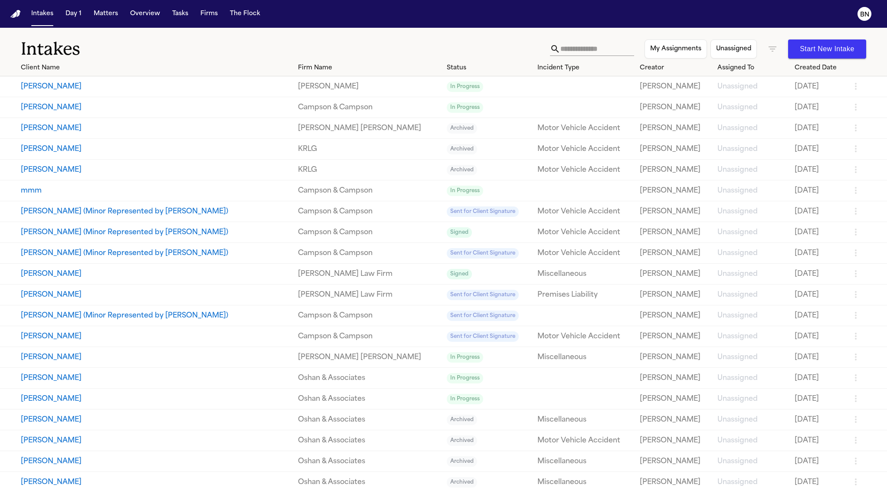
click at [767, 46] on icon "button" at bounding box center [772, 49] width 10 height 10
click at [784, 95] on input "Status" at bounding box center [757, 90] width 93 height 12
click at [751, 85] on input "Status" at bounding box center [757, 90] width 93 height 12
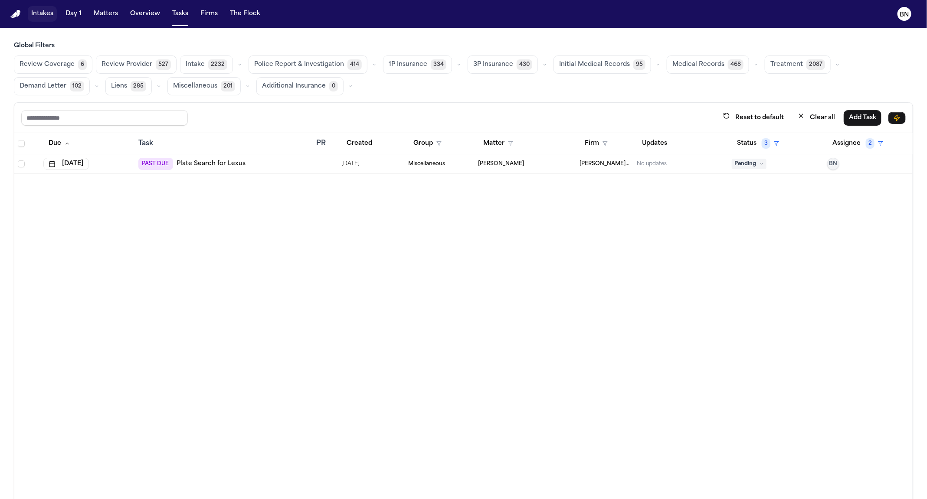
click at [48, 20] on button "Intakes" at bounding box center [42, 14] width 29 height 16
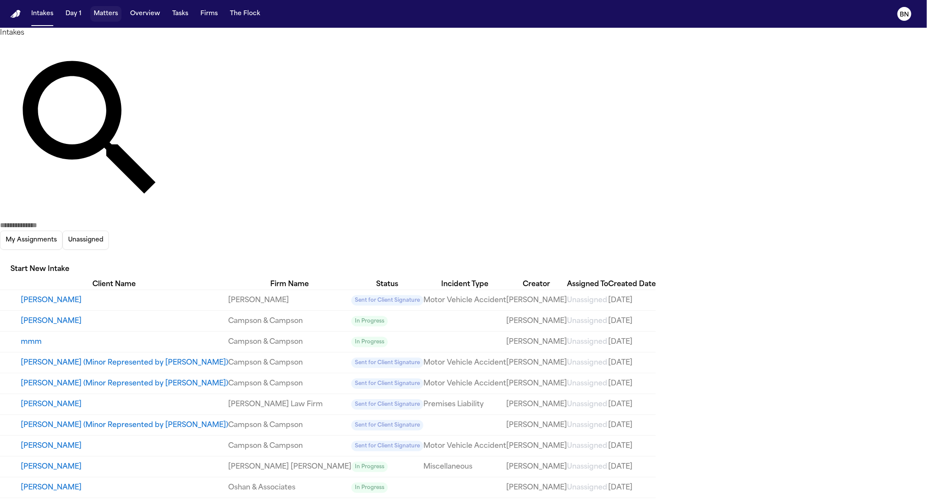
click at [102, 18] on button "Matters" at bounding box center [105, 14] width 31 height 16
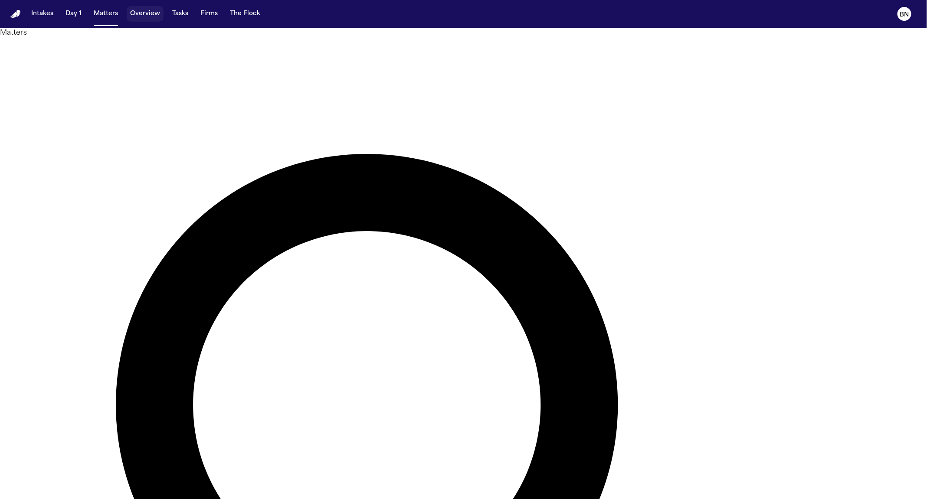
click at [132, 13] on button "Overview" at bounding box center [145, 14] width 37 height 16
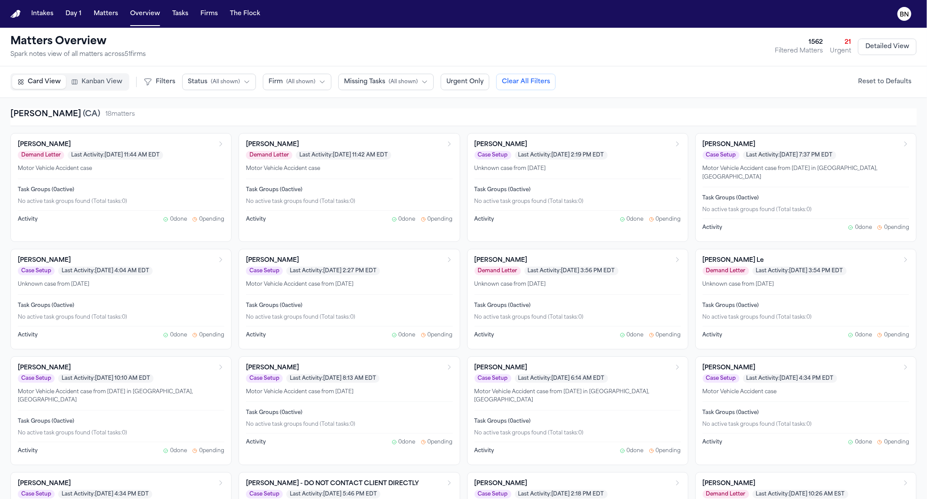
click at [97, 80] on span "Kanban View" at bounding box center [102, 82] width 41 height 9
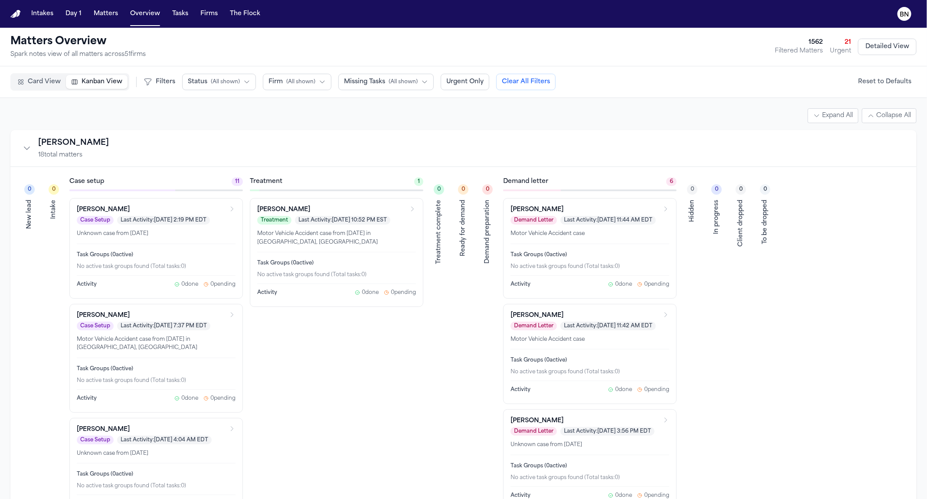
click at [624, 111] on button "Collapse All" at bounding box center [889, 115] width 55 height 15
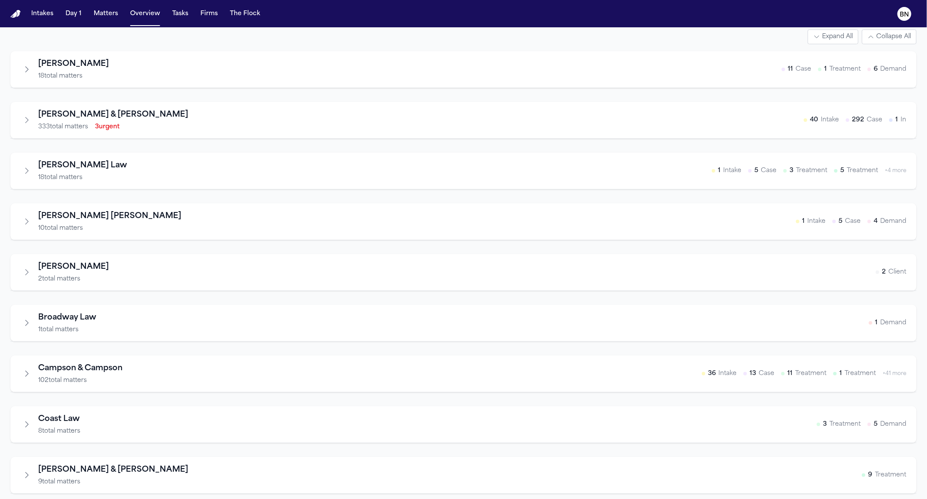
scroll to position [80, 0]
click at [29, 219] on icon "Expand firm" at bounding box center [27, 220] width 9 height 9
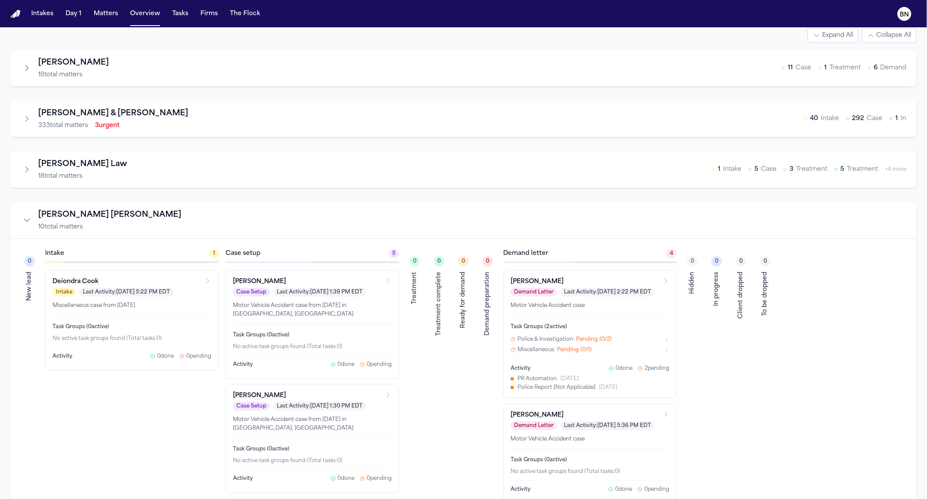
click at [29, 219] on icon "Collapse firm" at bounding box center [27, 220] width 9 height 9
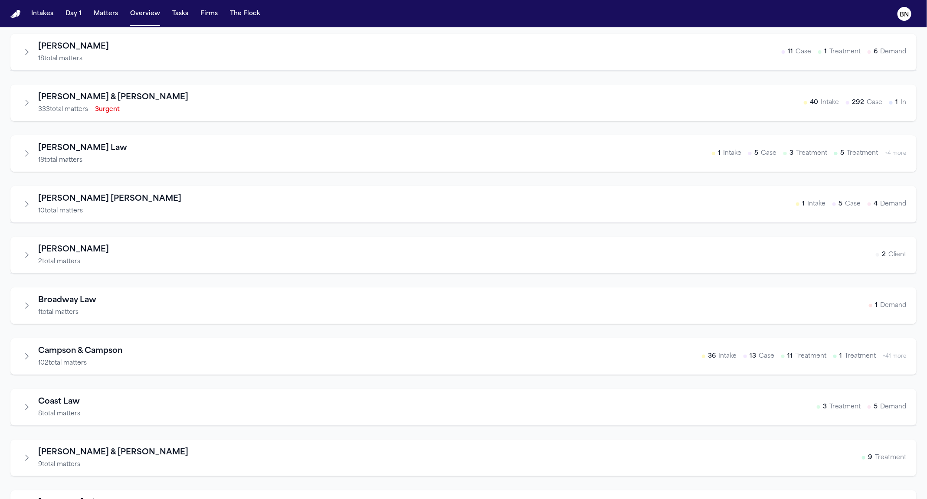
scroll to position [85, 0]
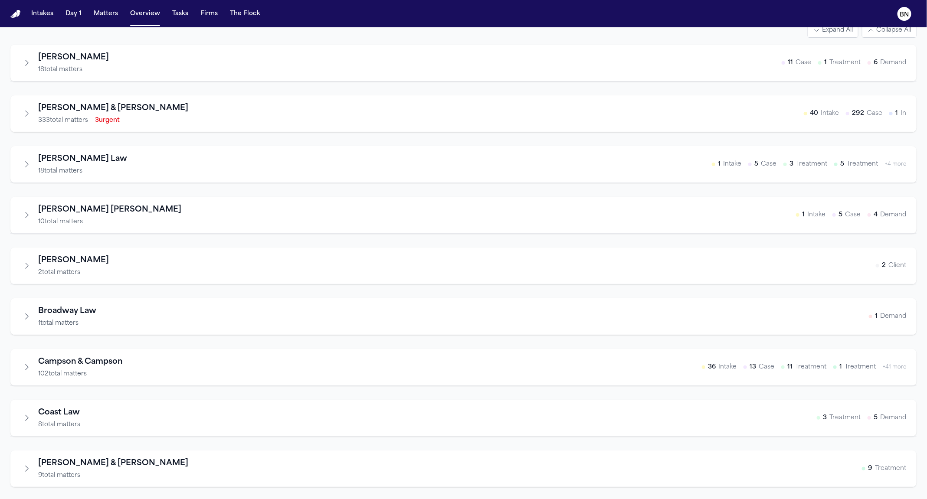
click at [29, 219] on button "Expand firm" at bounding box center [27, 215] width 12 height 12
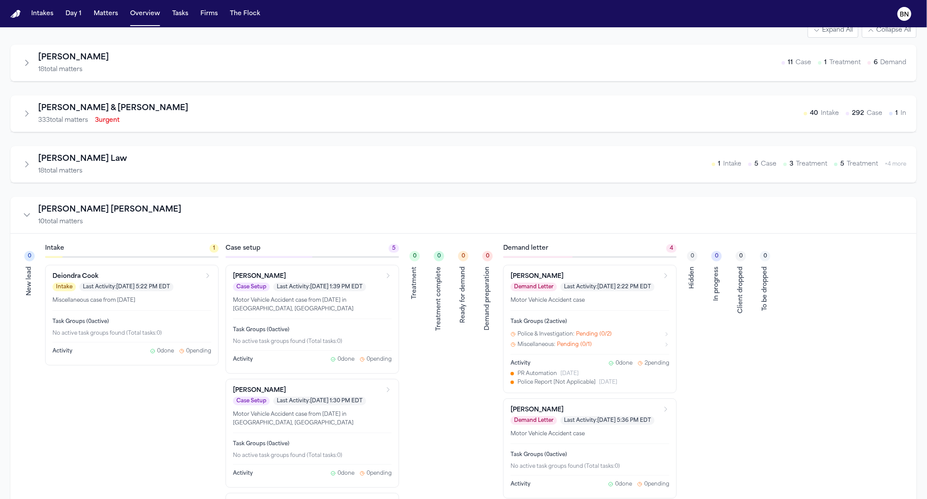
click at [121, 337] on div "Task Groups ( 0 active) No active task groups found (Total tasks: 0 )" at bounding box center [131, 327] width 159 height 32
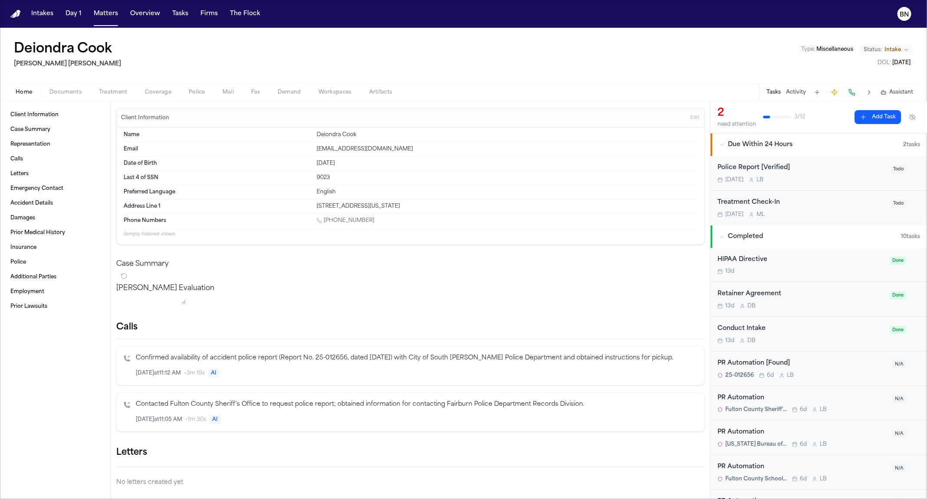
scroll to position [11, 0]
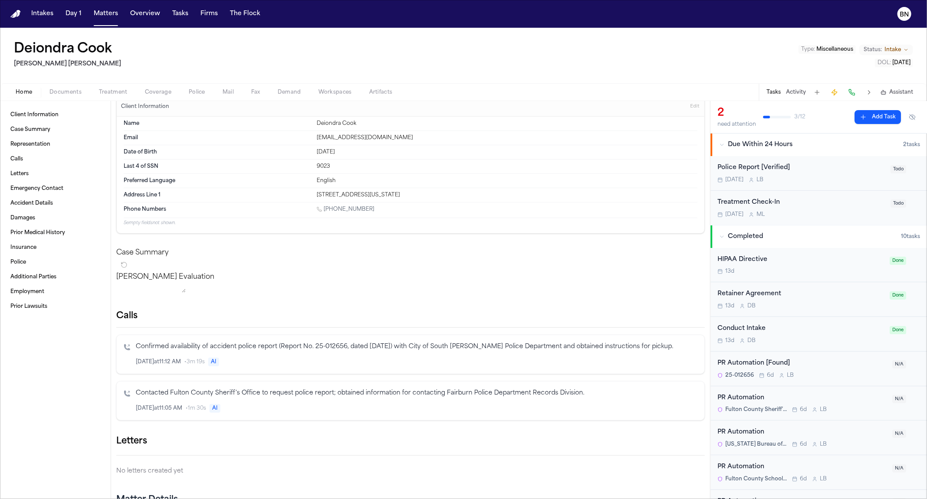
click at [329, 352] on p "Confirmed availability of accident police report (Report No. 25-012656, dated 8…" at bounding box center [417, 347] width 562 height 10
click at [316, 352] on p "Confirmed availability of accident police report (Report No. 25-012656, dated 8…" at bounding box center [417, 347] width 562 height 10
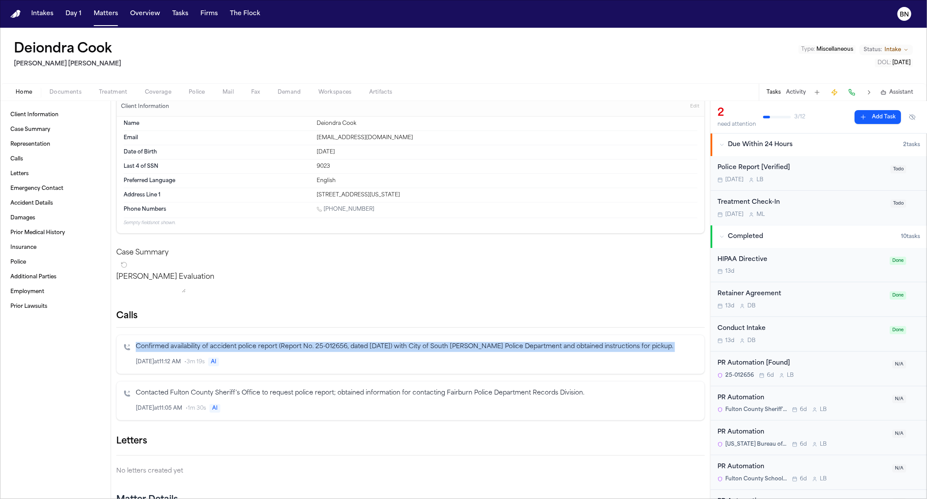
click at [316, 352] on p "Confirmed availability of accident police report (Report No. 25-012656, dated 8…" at bounding box center [417, 347] width 562 height 10
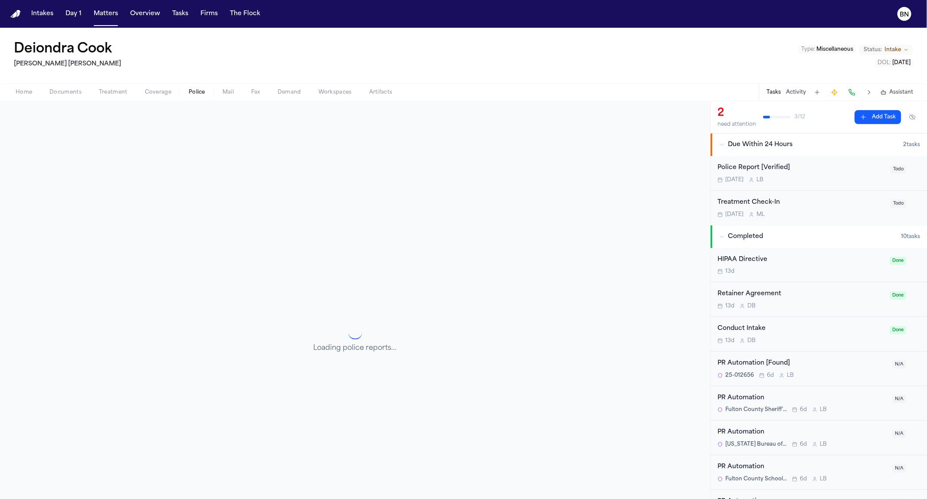
click at [194, 92] on span "Police" at bounding box center [197, 92] width 16 height 7
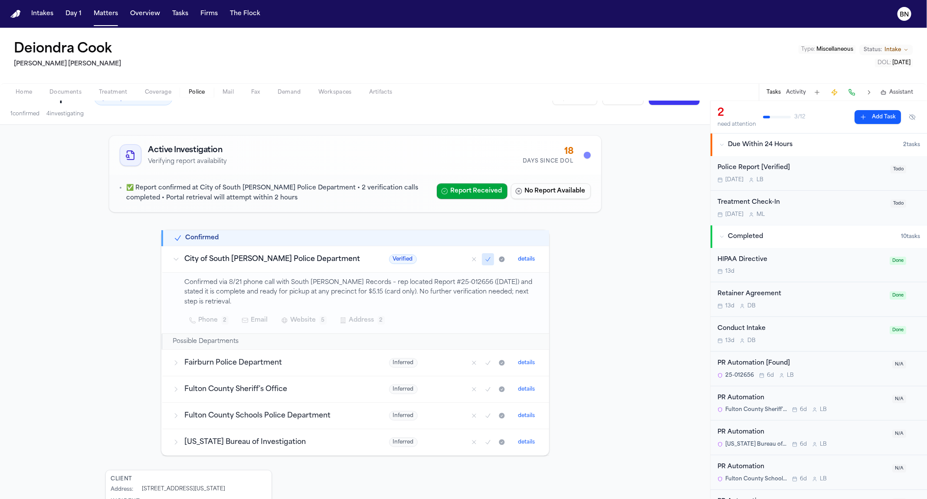
scroll to position [19, 0]
click at [305, 364] on td "Fairburn Police Department" at bounding box center [270, 361] width 216 height 26
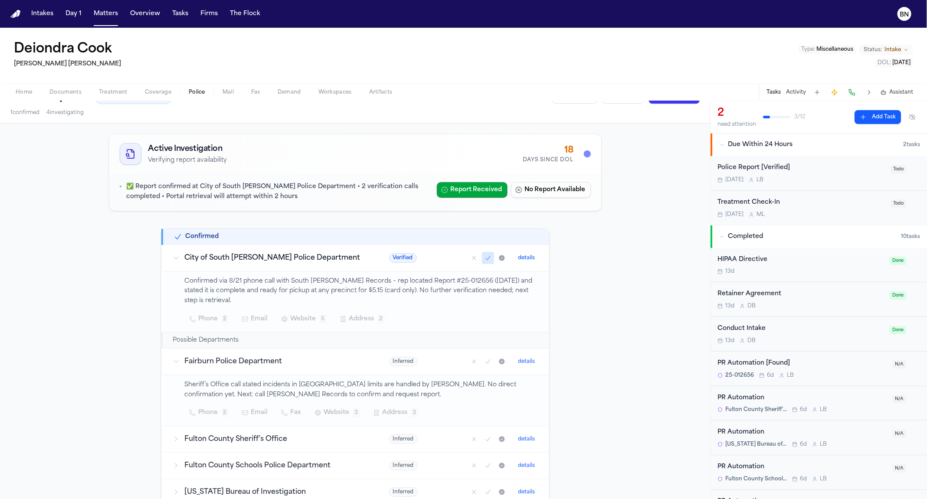
click at [305, 364] on td "Fairburn Police Department" at bounding box center [270, 361] width 216 height 26
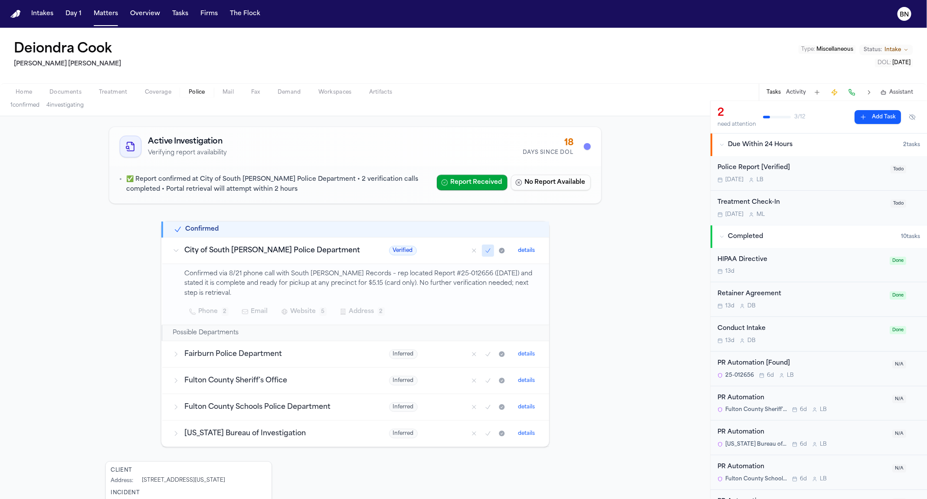
scroll to position [0, 0]
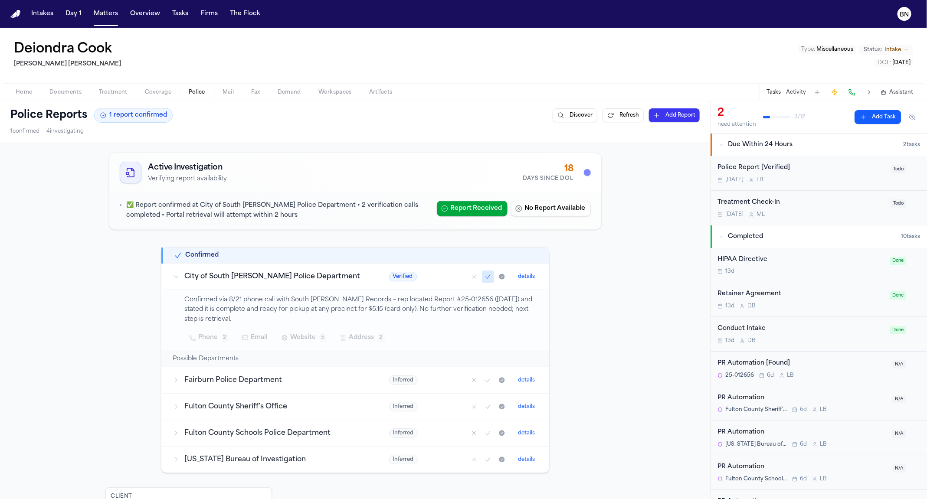
click at [342, 283] on td "City of South Fulton Police Department" at bounding box center [270, 276] width 216 height 26
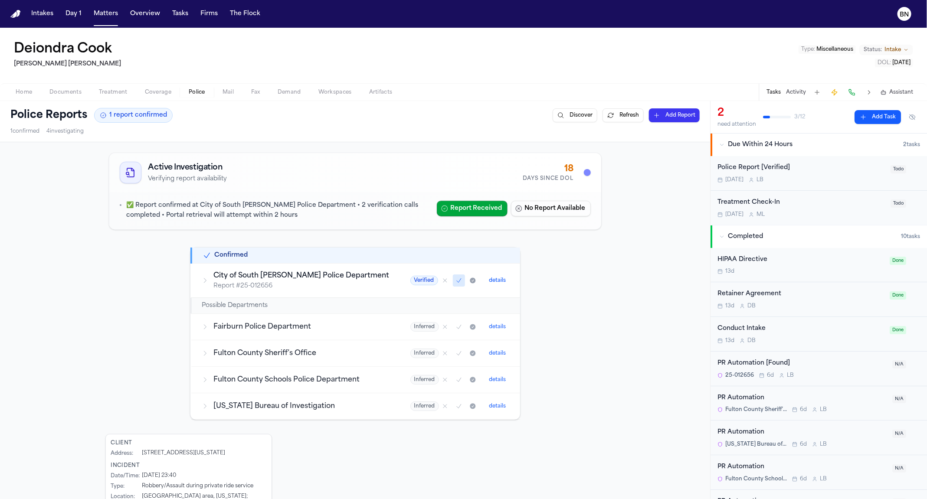
click at [342, 283] on p "Report # 25-012656" at bounding box center [302, 286] width 176 height 9
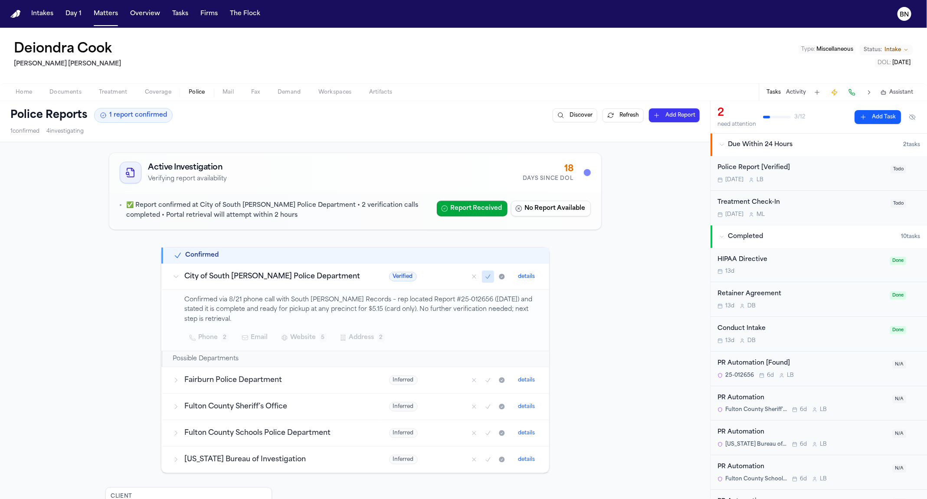
click at [330, 310] on p "Confirmed via 8/21 phone call with South Fulton PD Records – rep located Report…" at bounding box center [362, 309] width 354 height 29
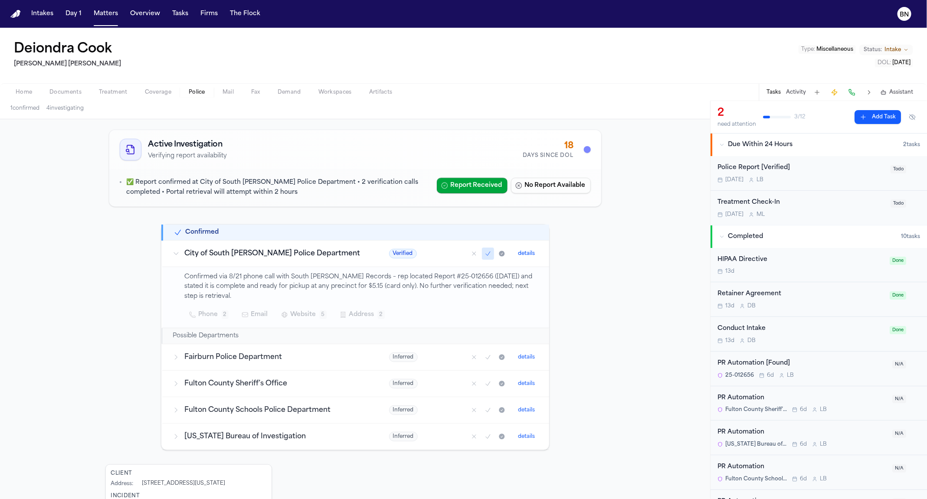
scroll to position [27, 0]
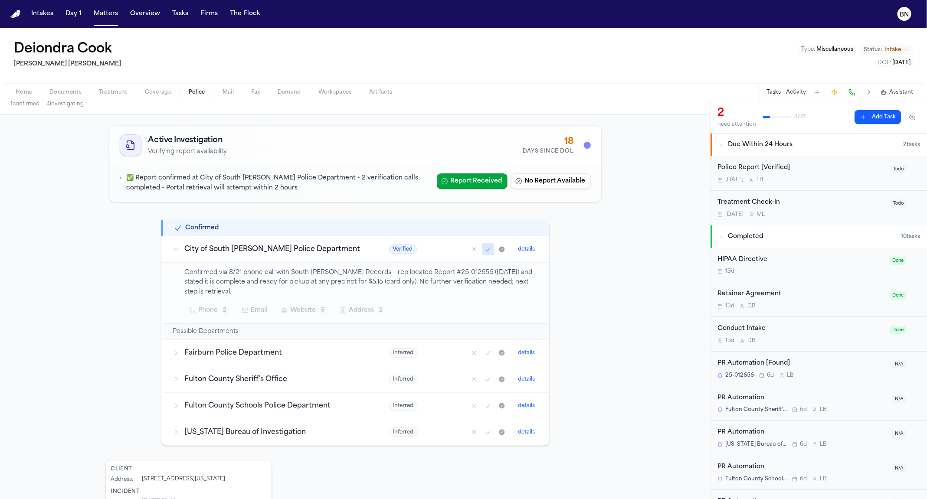
click at [229, 94] on span "Mail" at bounding box center [228, 92] width 11 height 7
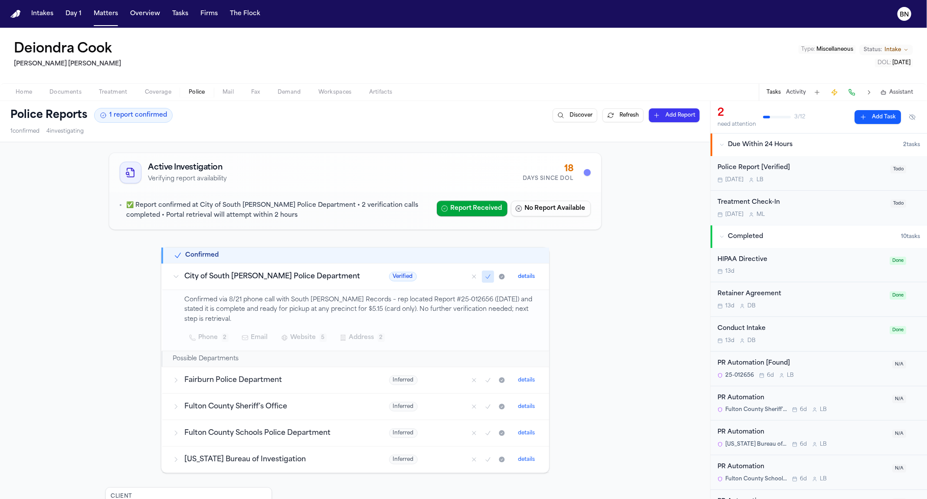
click at [199, 97] on span "button" at bounding box center [196, 97] width 27 height 1
click at [153, 92] on span "Coverage" at bounding box center [158, 92] width 26 height 7
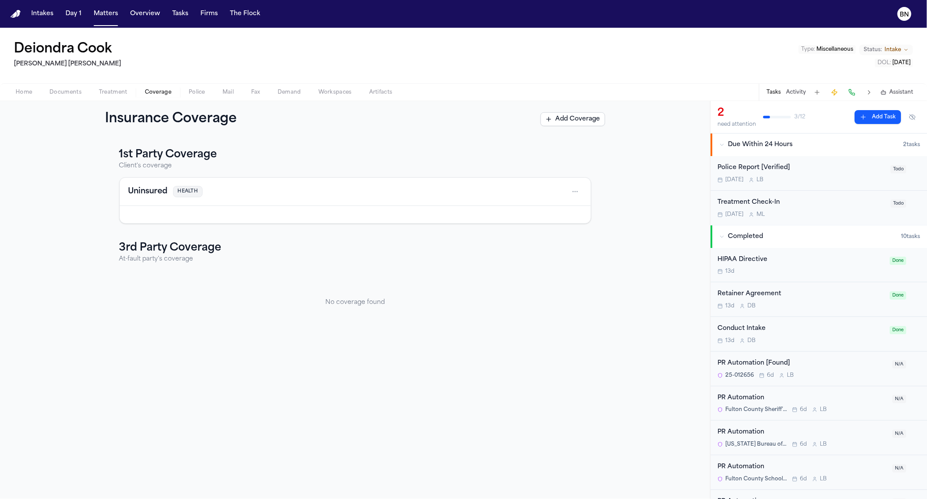
click at [314, 191] on div "Uninsured HEALTH" at bounding box center [355, 192] width 454 height 14
click at [558, 199] on div "Uninsured HEALTH" at bounding box center [355, 192] width 471 height 28
click at [112, 17] on button "Matters" at bounding box center [105, 14] width 31 height 16
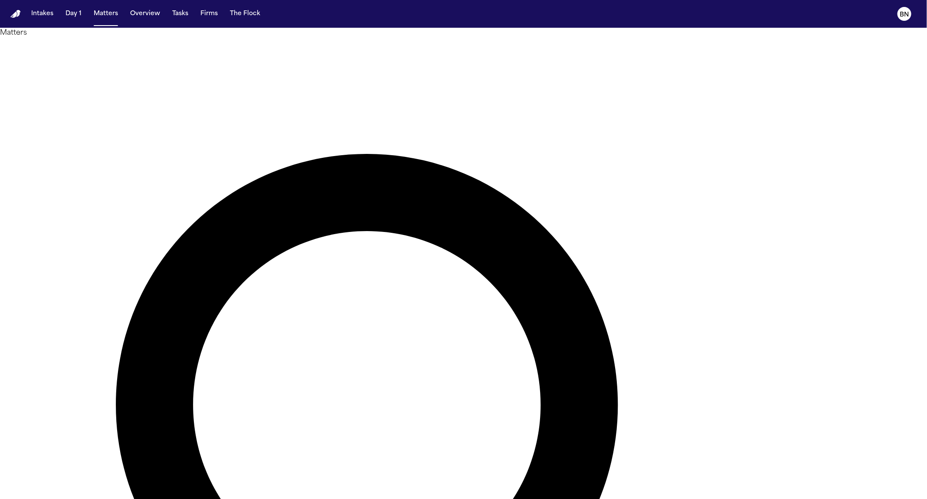
type input "*******"
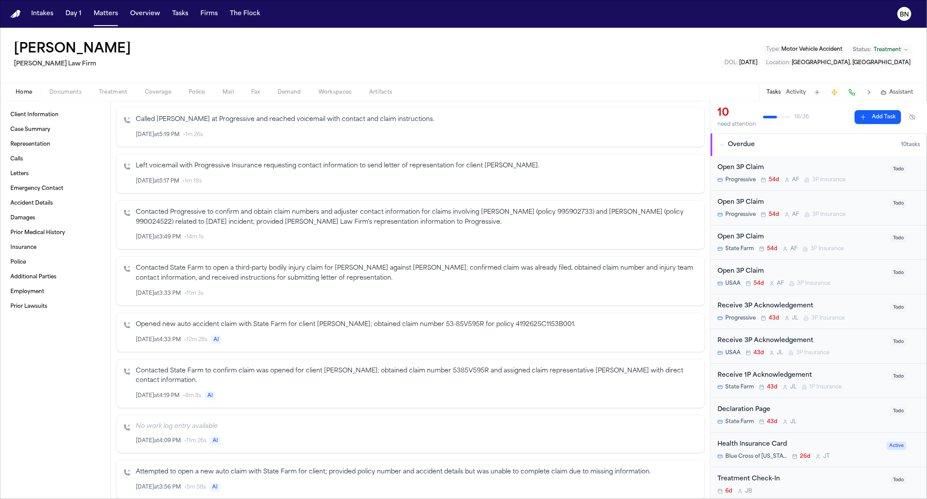
scroll to position [464, 0]
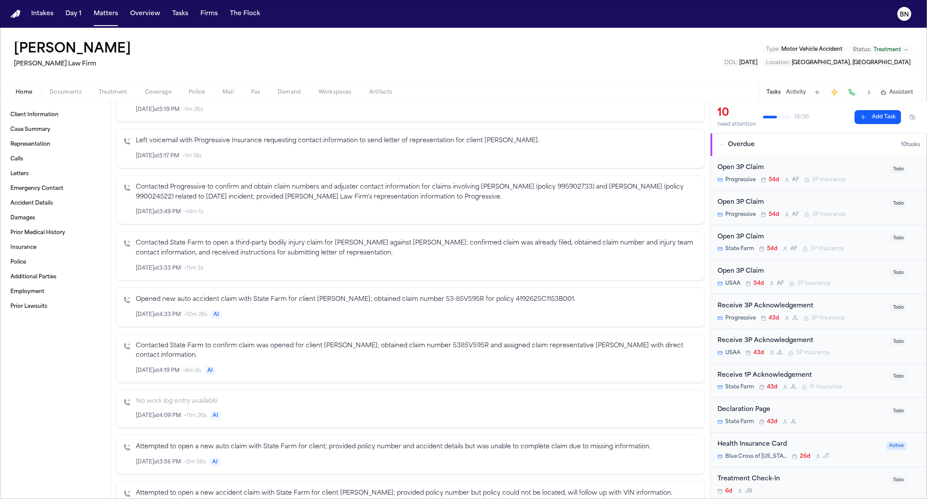
click at [624, 318] on icon "button" at bounding box center [672, 315] width 6 height 6
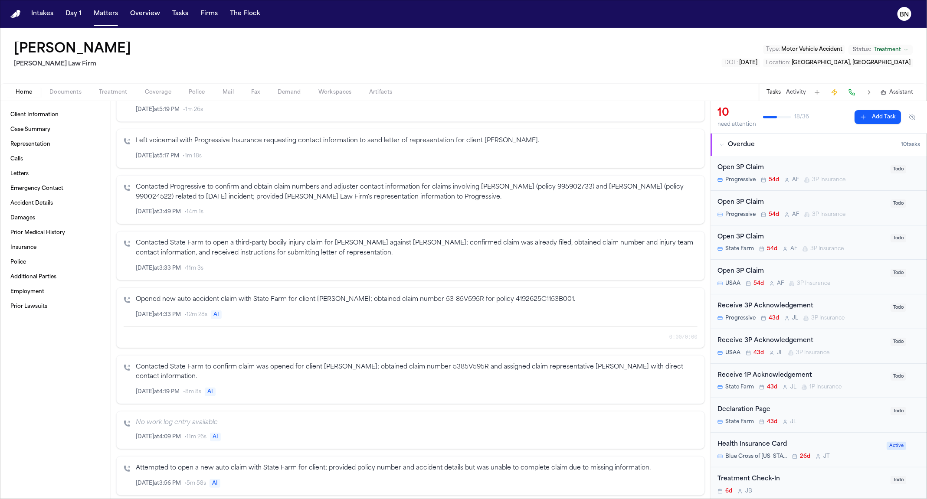
click at [624, 315] on button "Inspect" at bounding box center [662, 315] width 10 height 10
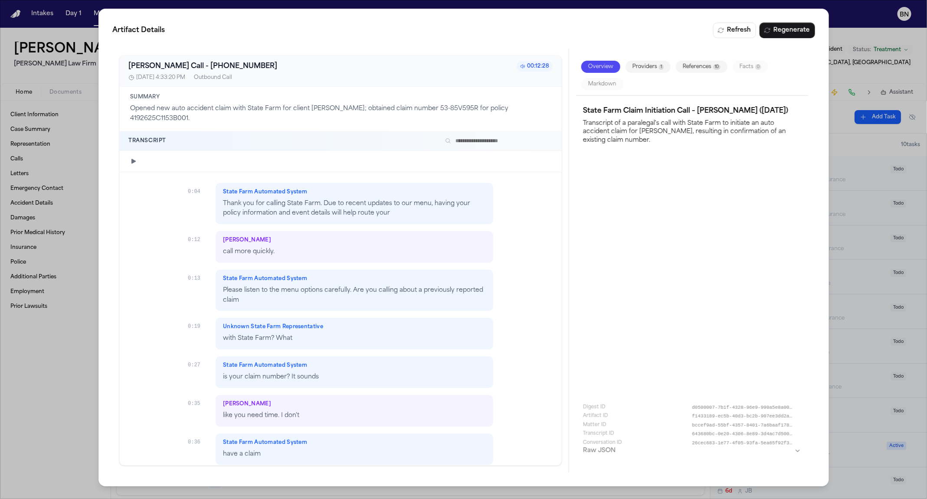
click at [72, 359] on div "Artifact Details Refresh Regenerate Bland AI Call - +18007325246 00:12:28 7/10/…" at bounding box center [463, 249] width 927 height 499
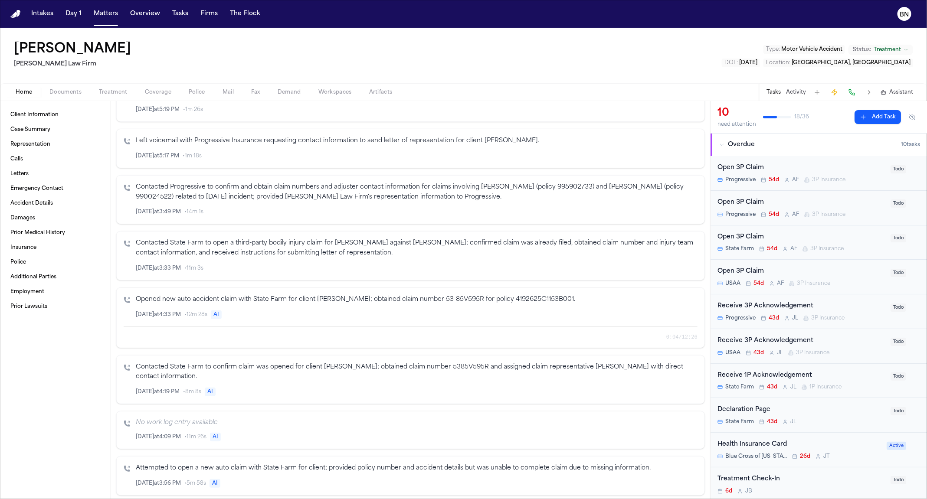
click at [624, 320] on button "button" at bounding box center [672, 315] width 10 height 10
click at [624, 316] on icon "Inspect" at bounding box center [661, 314] width 4 height 5
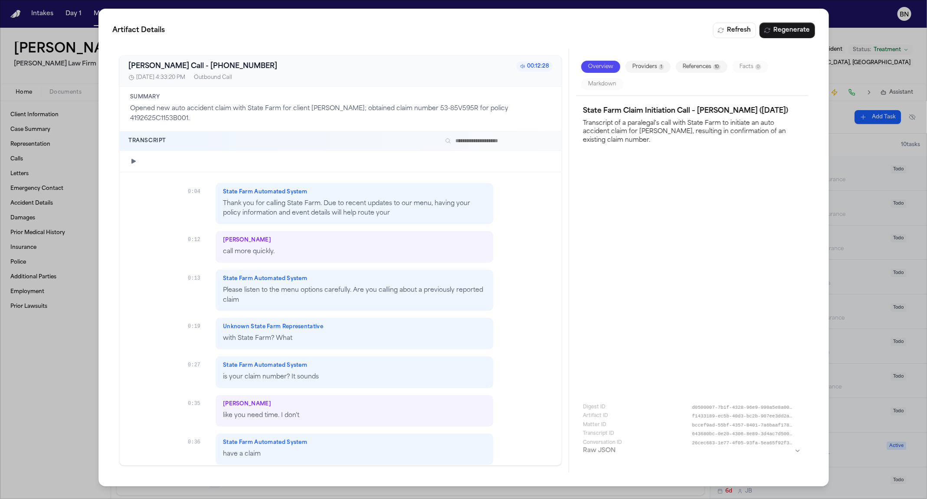
click at [137, 160] on button "button" at bounding box center [133, 161] width 10 height 10
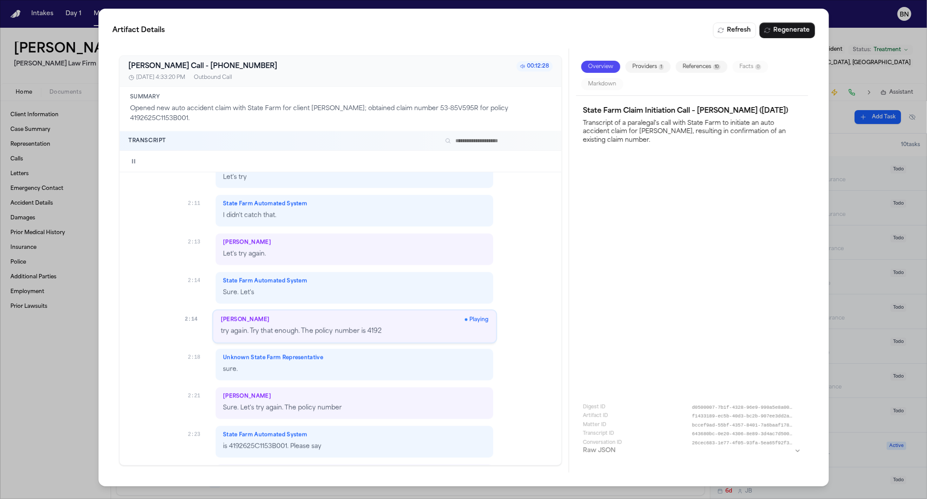
scroll to position [959, 0]
click at [132, 162] on icon "button" at bounding box center [133, 161] width 3 height 4
click at [136, 159] on icon "button" at bounding box center [133, 161] width 7 height 7
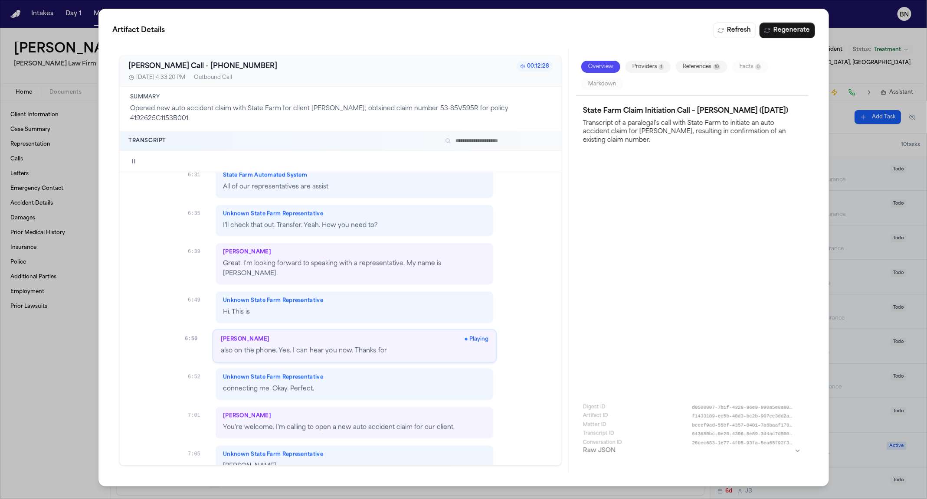
scroll to position [2710, 0]
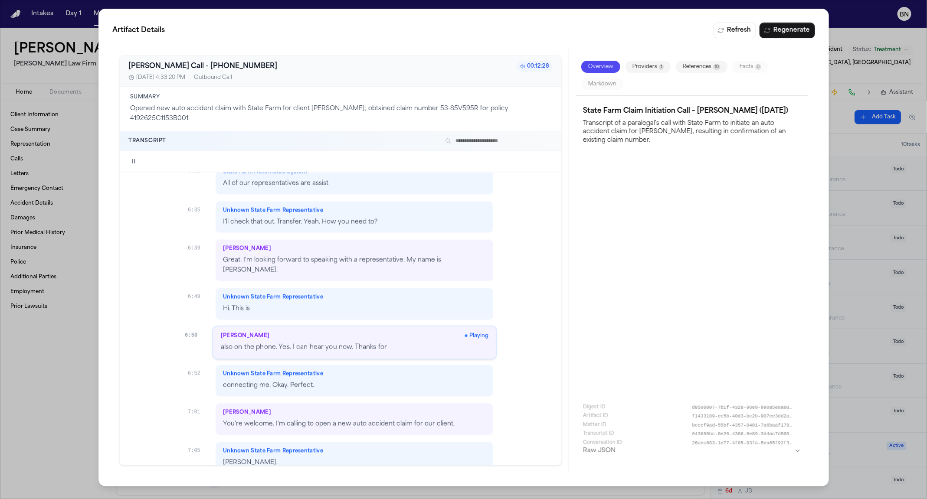
click at [135, 158] on icon "button" at bounding box center [133, 161] width 7 height 7
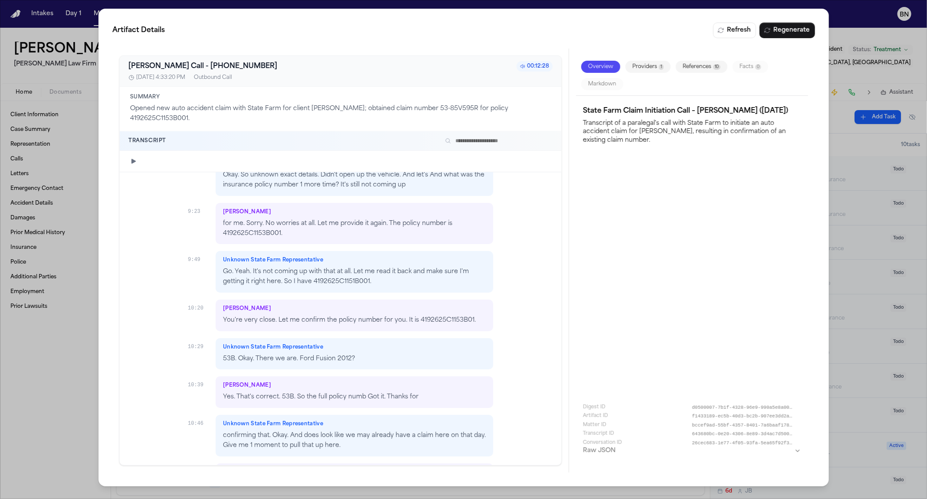
scroll to position [3703, 0]
click at [82, 377] on div "Artifact Details Refresh Regenerate Bland AI Call - +18007325246 00:12:28 7/10/…" at bounding box center [463, 249] width 927 height 499
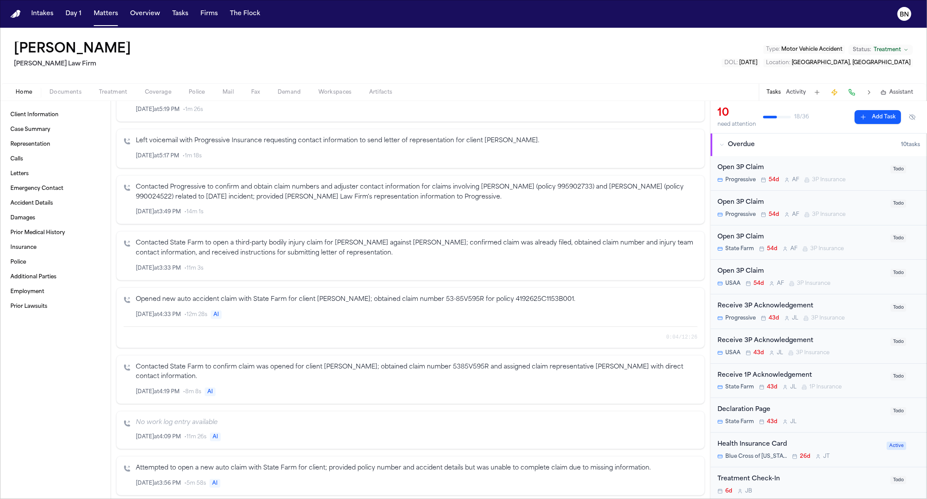
scroll to position [491, 0]
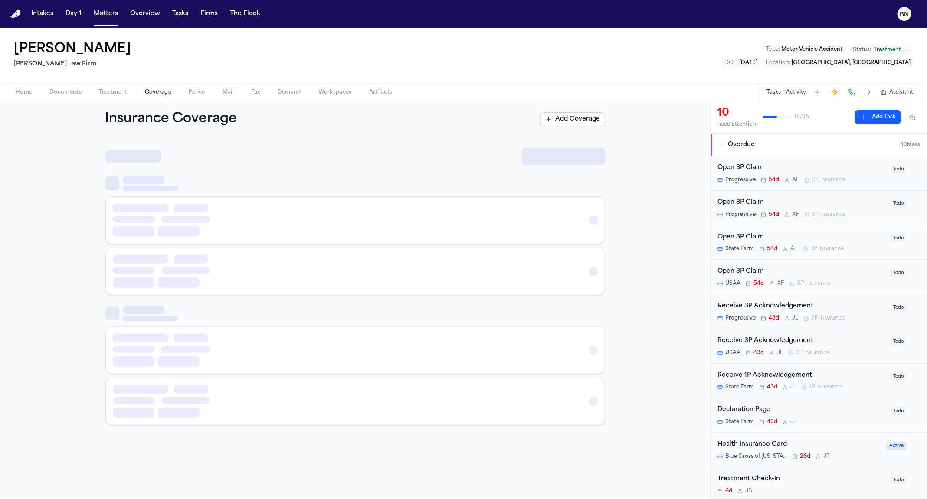
click at [150, 92] on span "Coverage" at bounding box center [158, 92] width 26 height 7
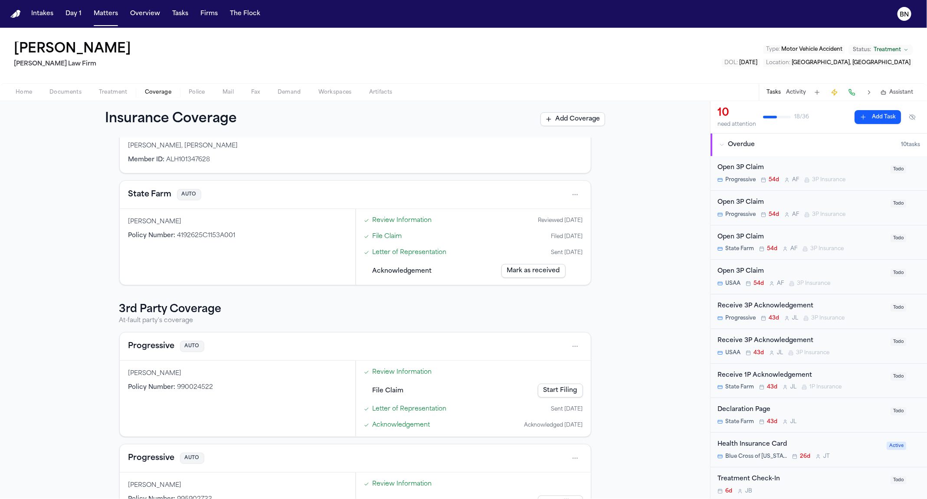
scroll to position [74, 0]
click at [351, 318] on p "At-fault party's coverage" at bounding box center [355, 319] width 472 height 9
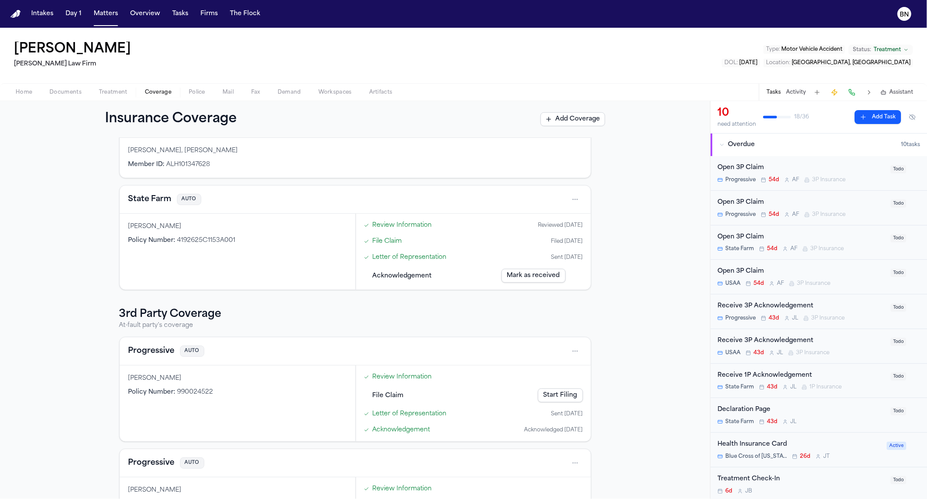
scroll to position [0, 0]
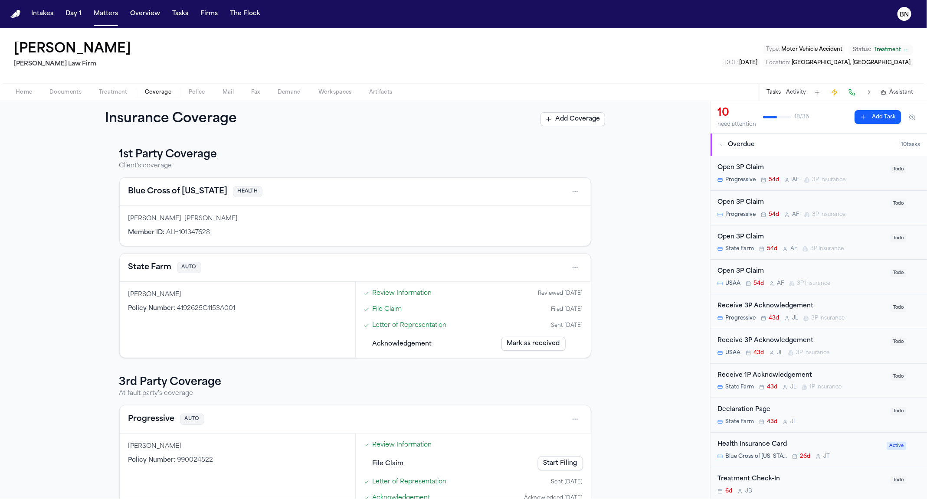
click at [62, 95] on span "Documents" at bounding box center [65, 92] width 32 height 7
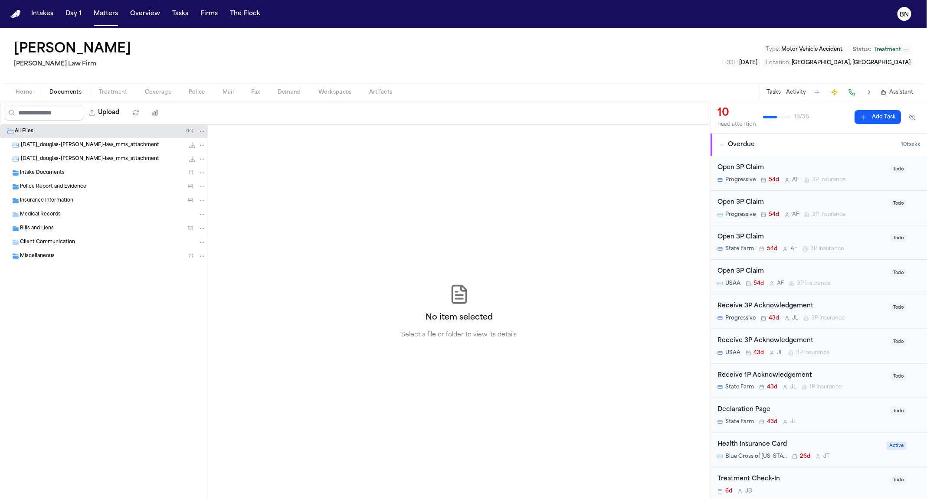
click at [73, 197] on div "Insurance Information ( 4 )" at bounding box center [113, 201] width 186 height 8
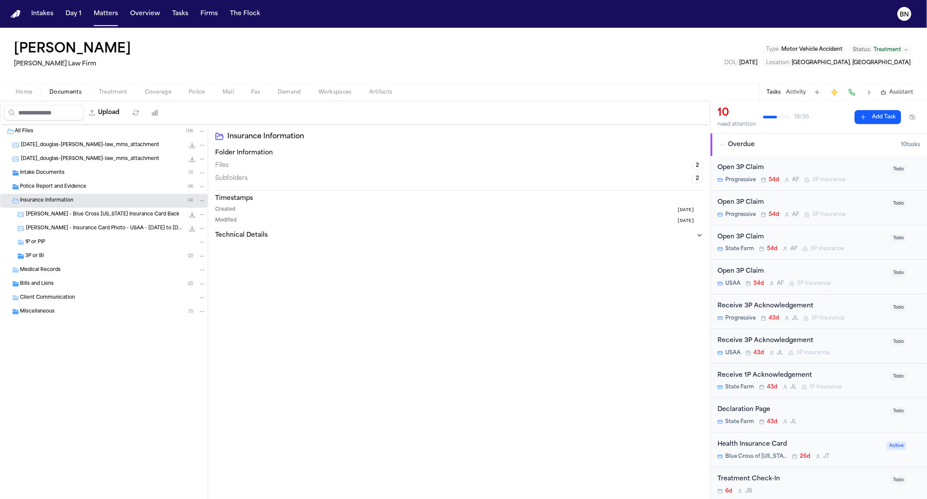
click at [87, 249] on div "3P or BI ( 2 )" at bounding box center [104, 256] width 208 height 14
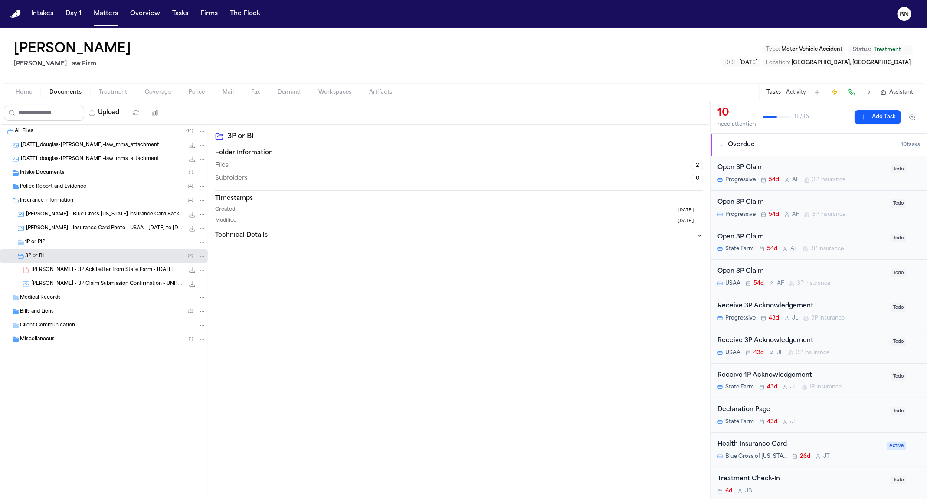
click at [94, 267] on span "D. Webb - 3P Ack Letter from State Farm - 7.16.25" at bounding box center [102, 270] width 142 height 7
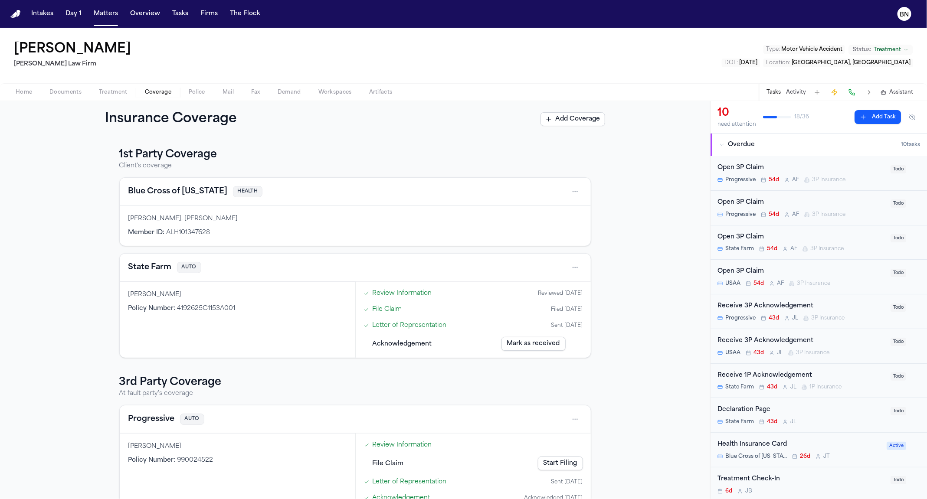
click at [157, 89] on span "Coverage" at bounding box center [158, 92] width 26 height 7
click at [350, 104] on div "Insurance Coverage Add Coverage" at bounding box center [355, 119] width 710 height 36
click at [46, 21] on button "Intakes" at bounding box center [42, 14] width 29 height 16
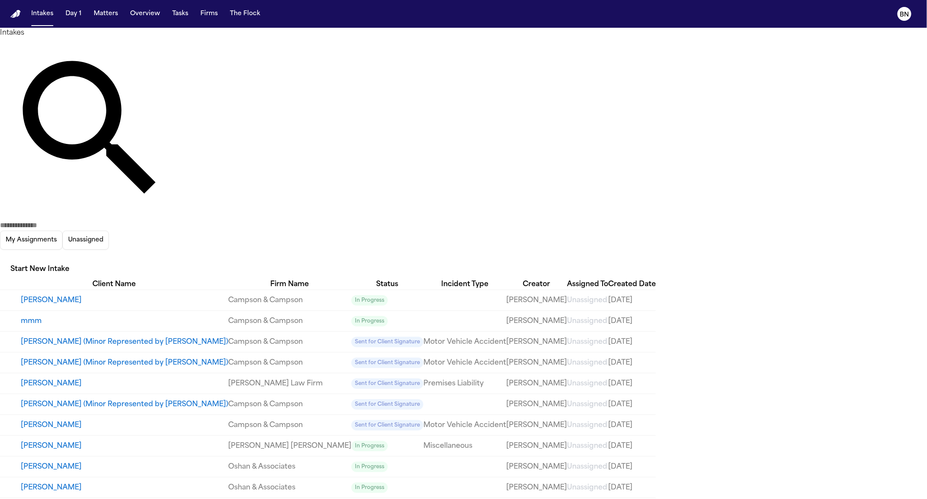
click at [200, 379] on button "Angela Gazeda" at bounding box center [124, 384] width 207 height 10
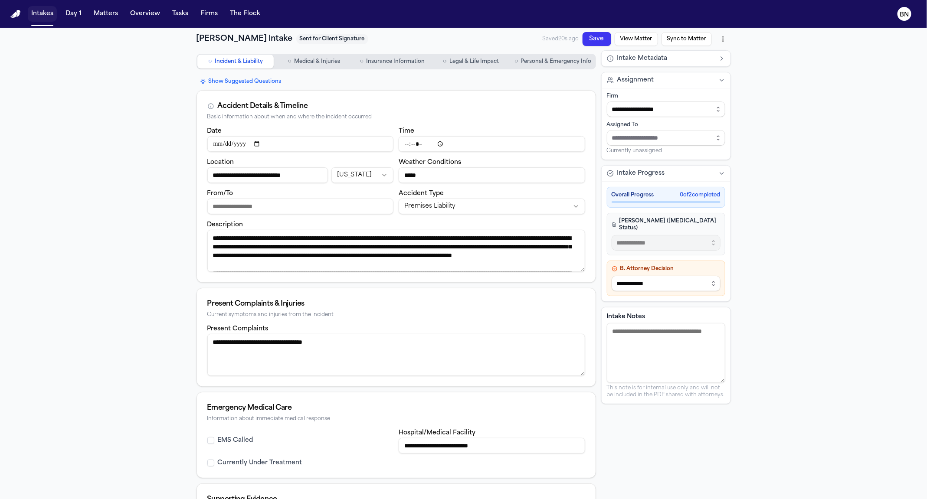
click at [42, 15] on button "Intakes" at bounding box center [42, 14] width 29 height 16
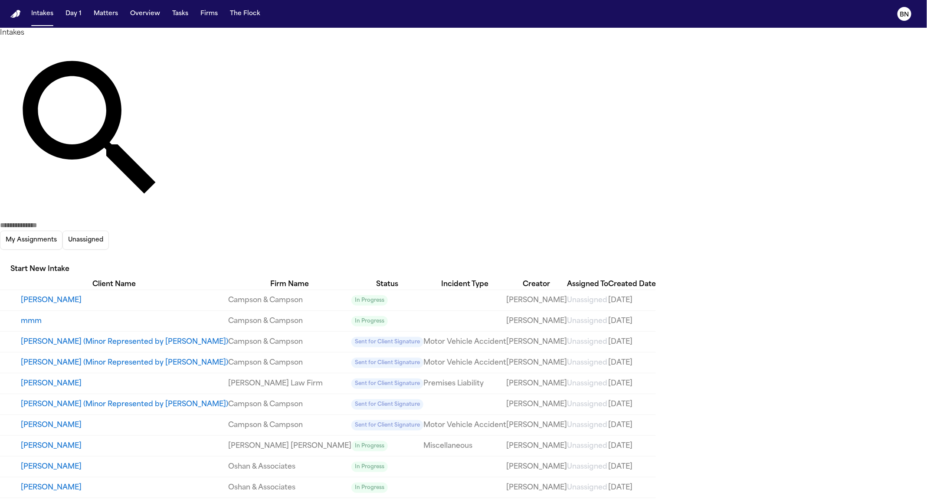
click at [69, 220] on input "text" at bounding box center [34, 225] width 69 height 10
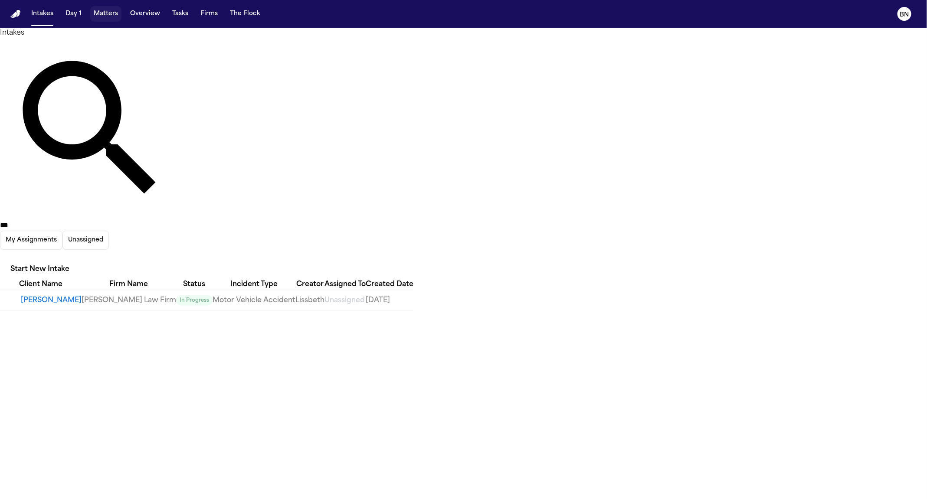
type input "***"
click at [110, 14] on button "Matters" at bounding box center [105, 14] width 31 height 16
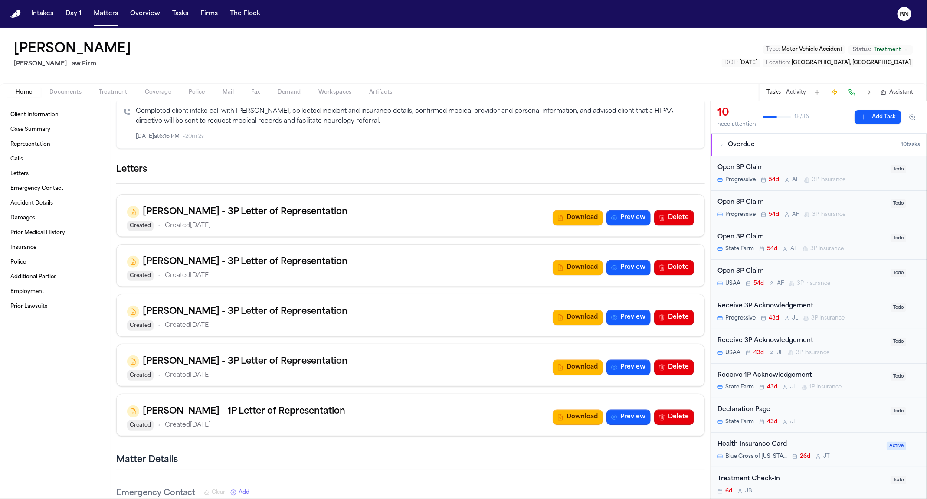
scroll to position [985, 0]
click at [624, 95] on span "Assistant" at bounding box center [901, 92] width 24 height 7
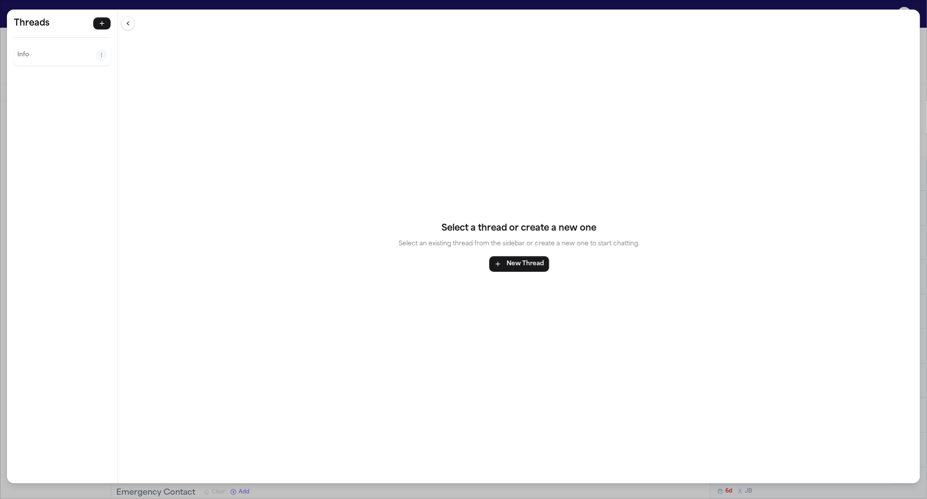
click at [64, 58] on p "Info" at bounding box center [56, 55] width 79 height 10
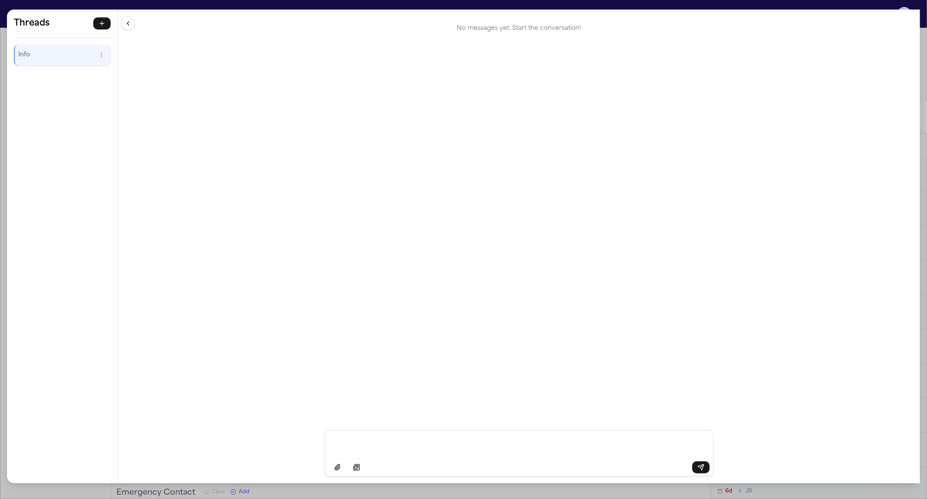
click at [464, 448] on p "Message input" at bounding box center [519, 444] width 367 height 9
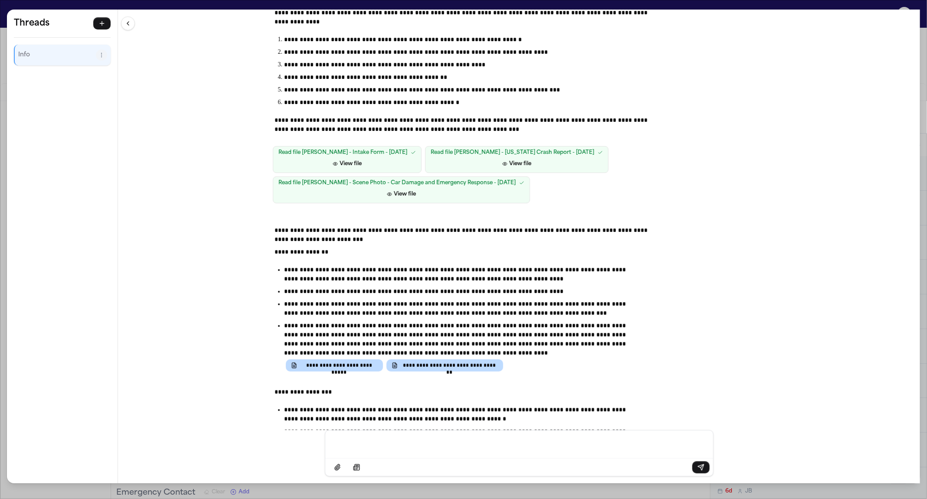
scroll to position [189, 0]
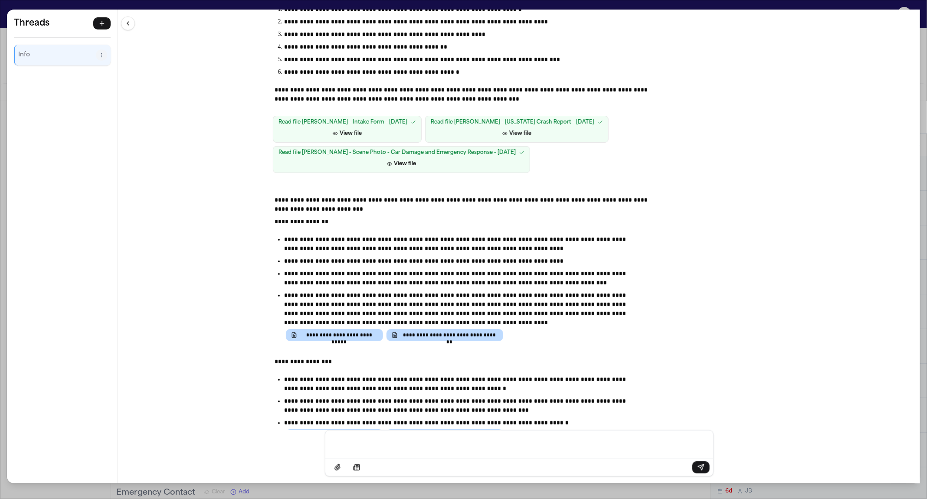
click at [506, 443] on p "Message input" at bounding box center [519, 444] width 367 height 9
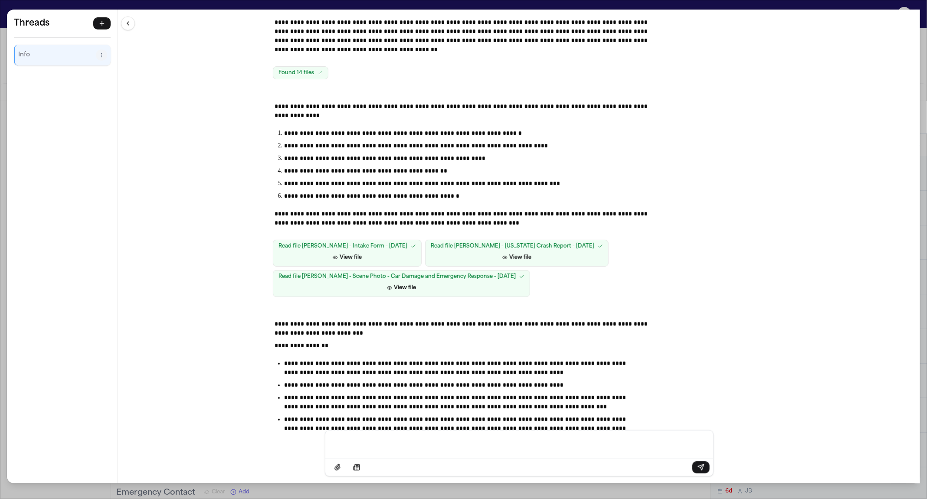
scroll to position [0, 0]
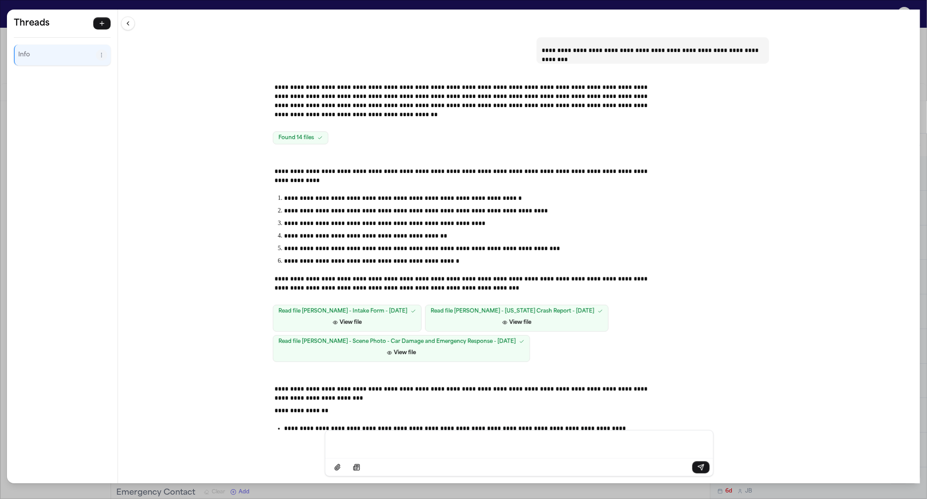
click at [460, 7] on div "**********" at bounding box center [463, 249] width 927 height 499
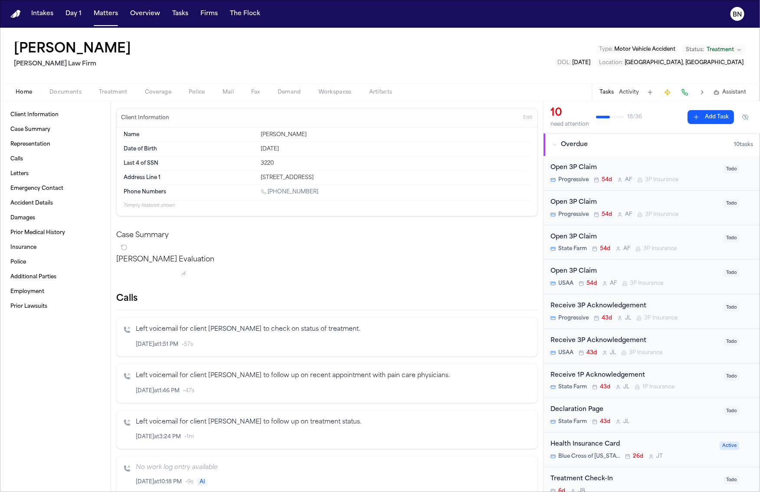
scroll to position [61, 0]
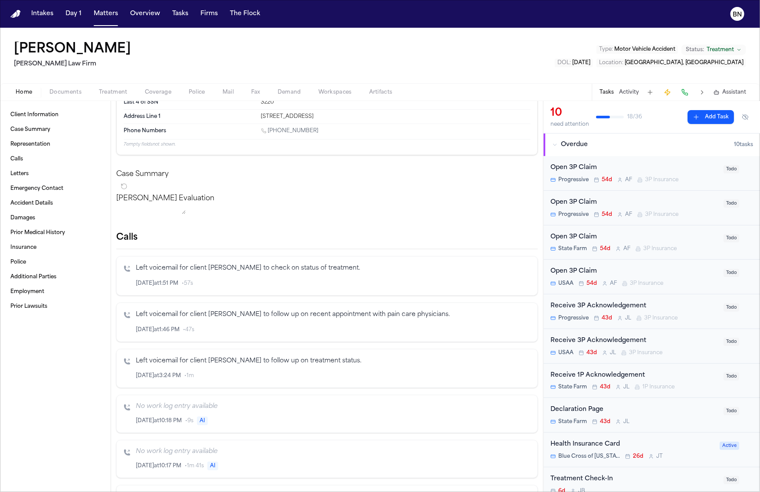
click at [131, 244] on h2 "Calls" at bounding box center [327, 238] width 422 height 12
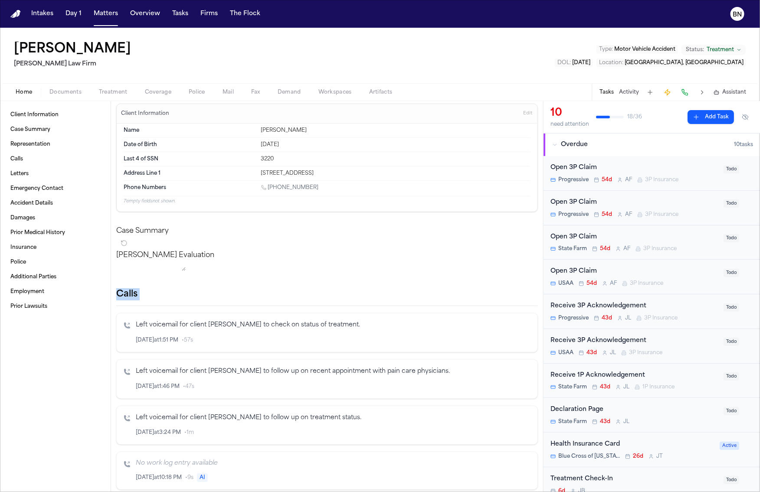
scroll to position [0, 0]
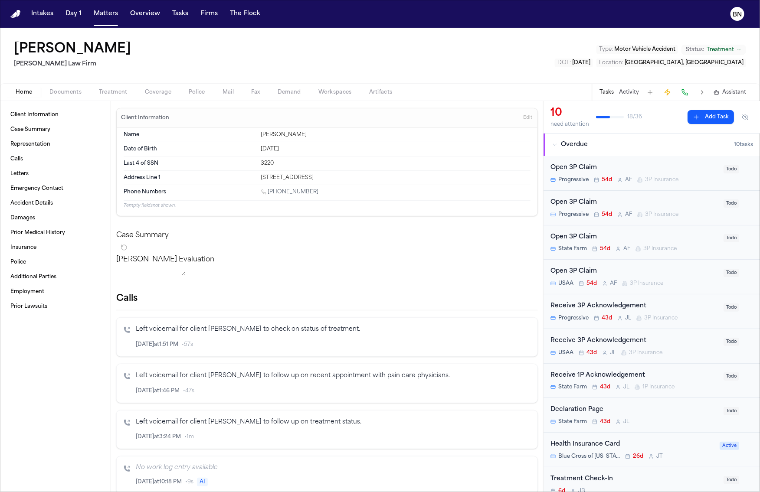
click at [110, 62] on h2 "Hecht Law Firm" at bounding box center [74, 64] width 121 height 10
click at [41, 16] on button "Intakes" at bounding box center [42, 14] width 29 height 16
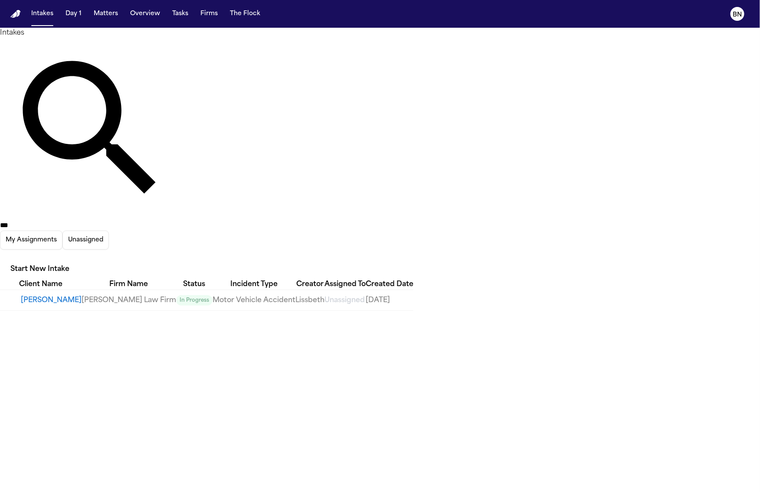
click at [69, 220] on input "***" at bounding box center [34, 225] width 69 height 10
click at [250, 30] on div "Intakes *** My Assignments Unassigned Start New Intake" at bounding box center [380, 154] width 760 height 252
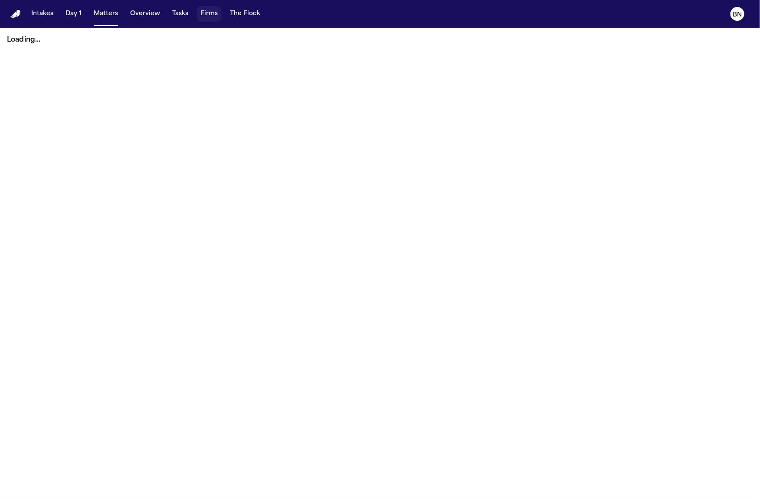
click at [210, 6] on button "Firms" at bounding box center [209, 14] width 24 height 16
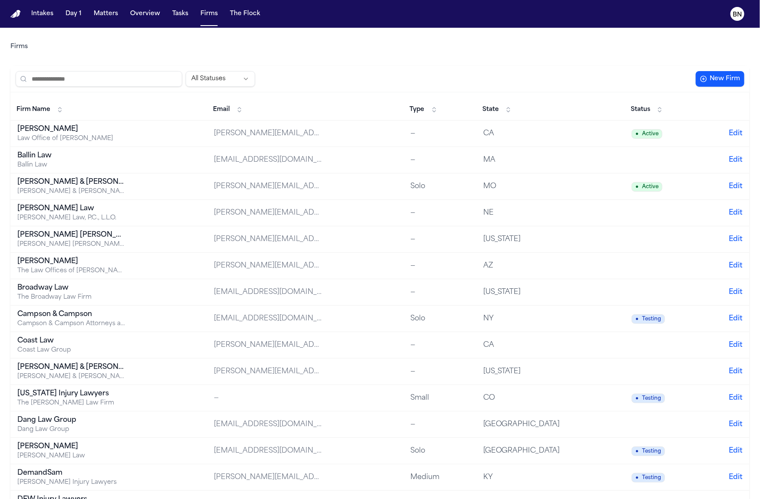
click at [96, 79] on input "search" at bounding box center [99, 79] width 167 height 16
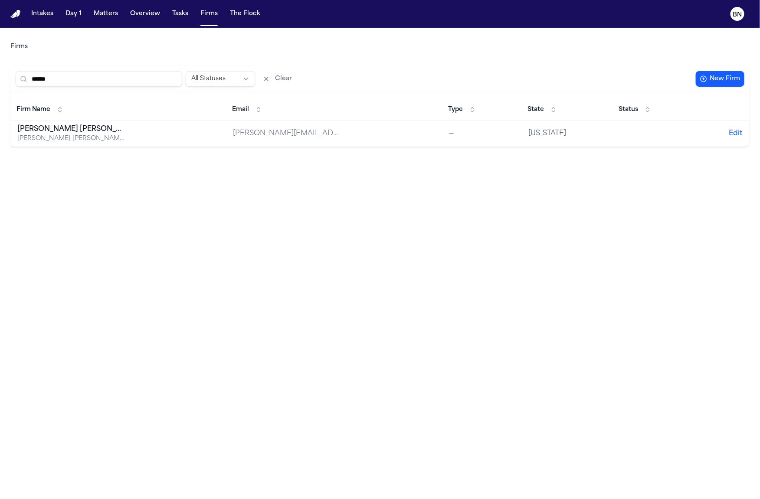
type input "******"
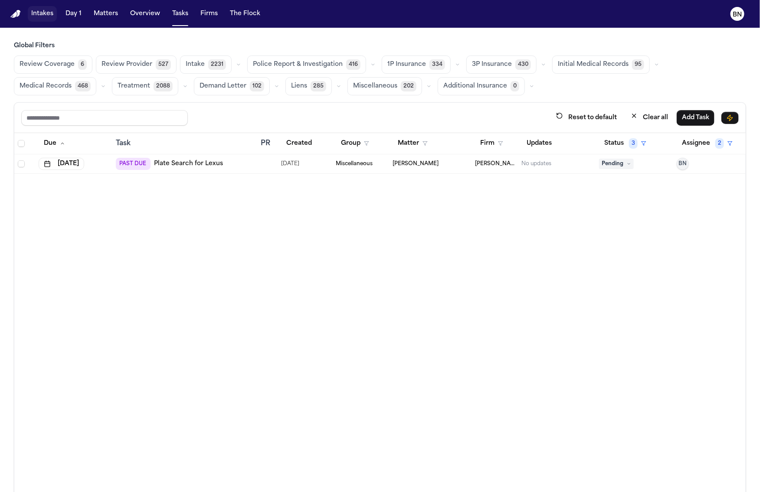
click at [43, 13] on button "Intakes" at bounding box center [42, 14] width 29 height 16
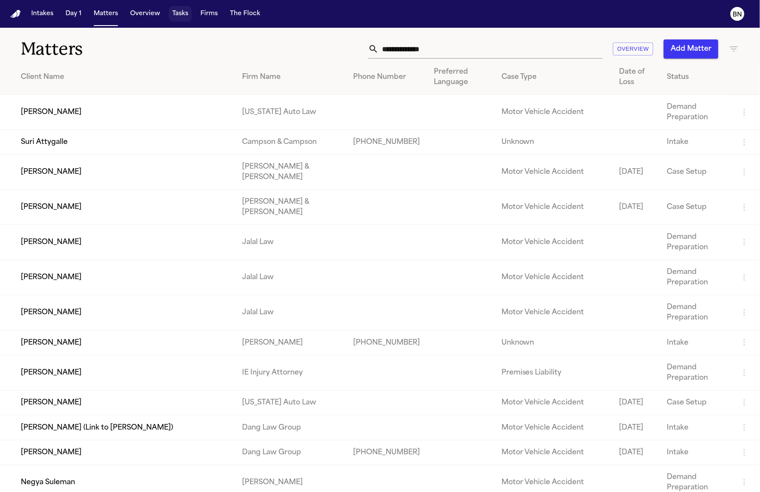
click at [177, 16] on button "Tasks" at bounding box center [180, 14] width 23 height 16
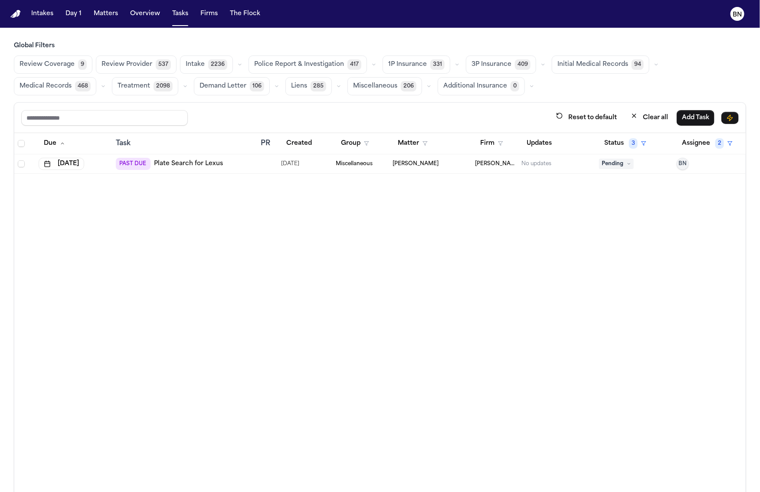
click at [372, 67] on button "button" at bounding box center [374, 64] width 10 height 10
click at [281, 89] on span "Police Report" at bounding box center [275, 86] width 42 height 9
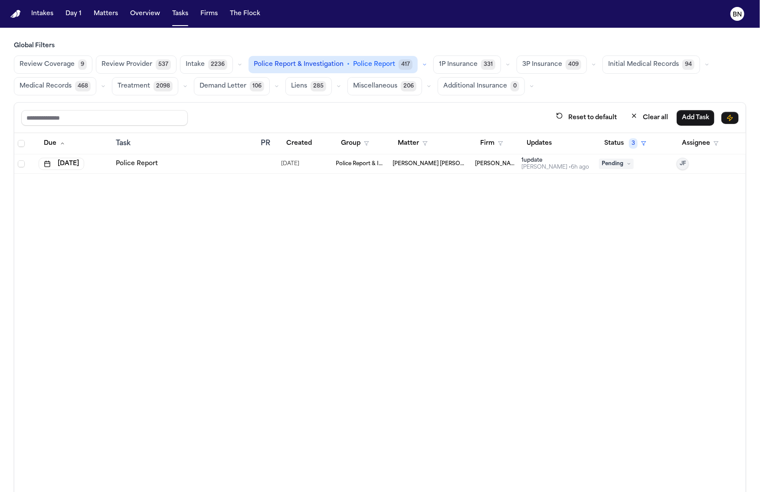
click at [422, 64] on icon "button" at bounding box center [424, 64] width 5 height 5
click at [310, 106] on span "Police Report Escalation" at bounding box center [291, 103] width 75 height 9
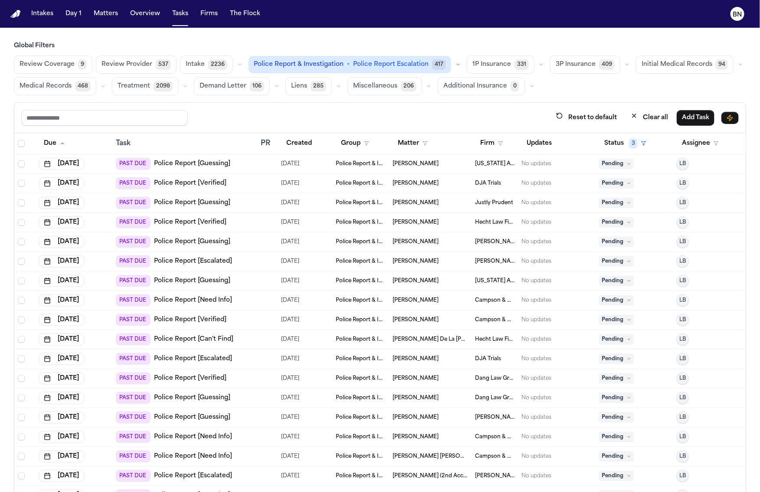
click at [453, 64] on button "button" at bounding box center [458, 64] width 10 height 10
click at [392, 109] on div "Reset to default Clear all Add Task" at bounding box center [379, 118] width 731 height 30
click at [375, 108] on div "Reset to default Clear all Add Task" at bounding box center [379, 118] width 731 height 30
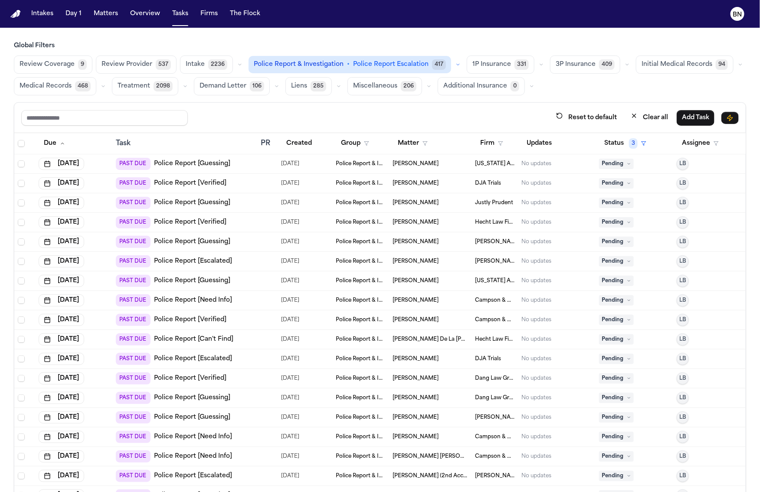
scroll to position [13, 0]
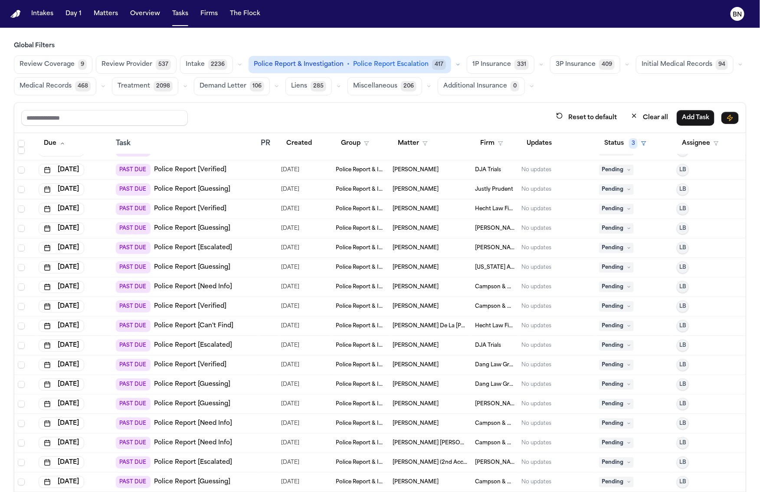
click at [151, 125] on input "text" at bounding box center [104, 118] width 167 height 16
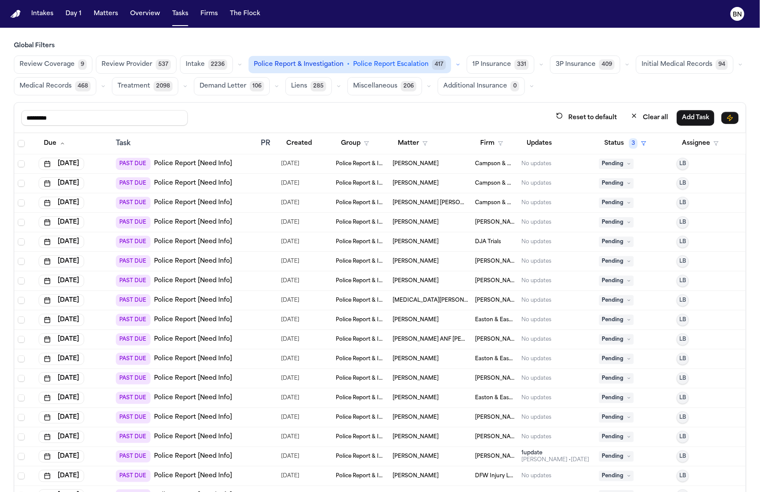
scroll to position [380, 0]
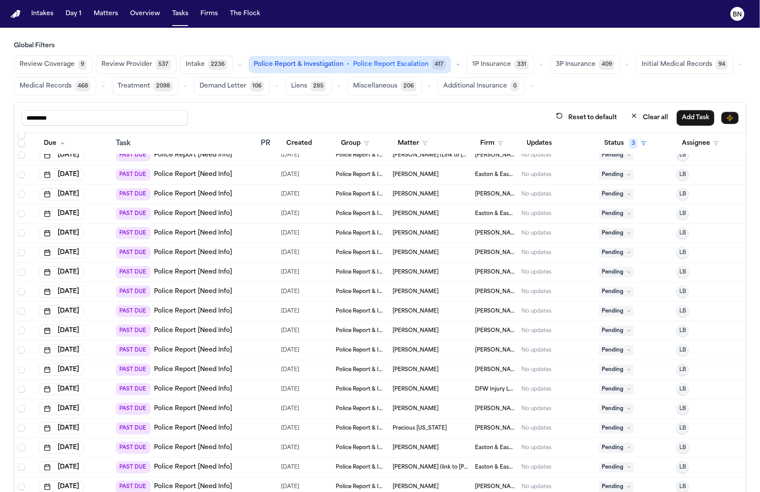
type input "*********"
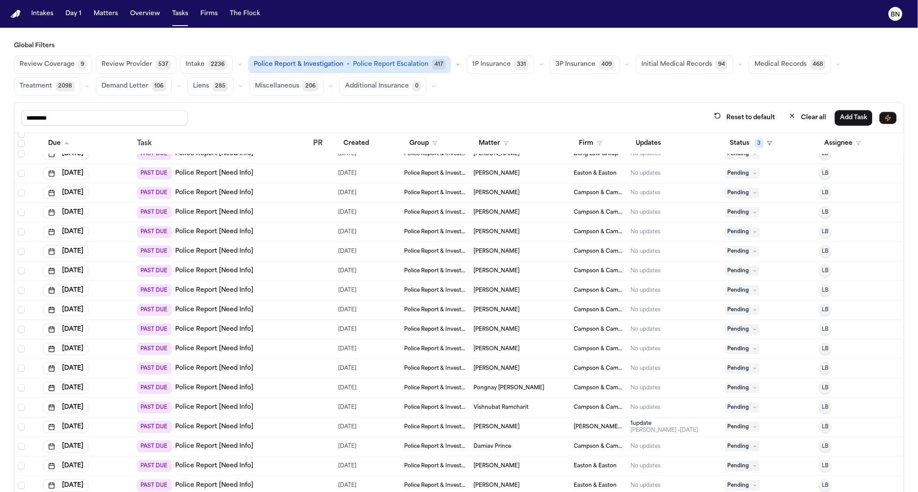
scroll to position [2512, 0]
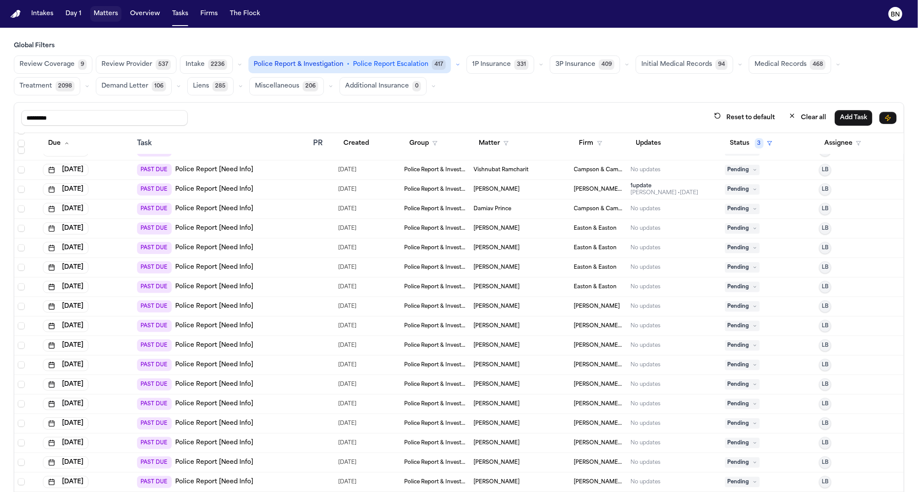
click at [98, 15] on button "Matters" at bounding box center [105, 14] width 31 height 16
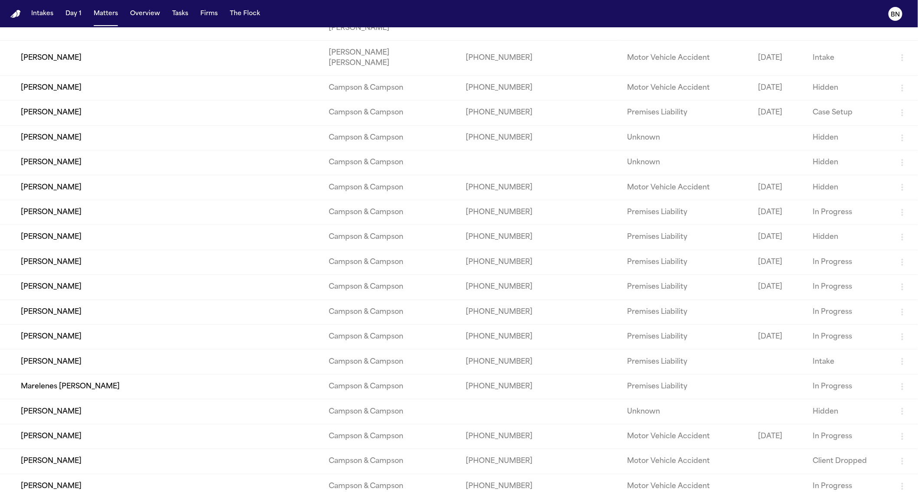
scroll to position [5481, 0]
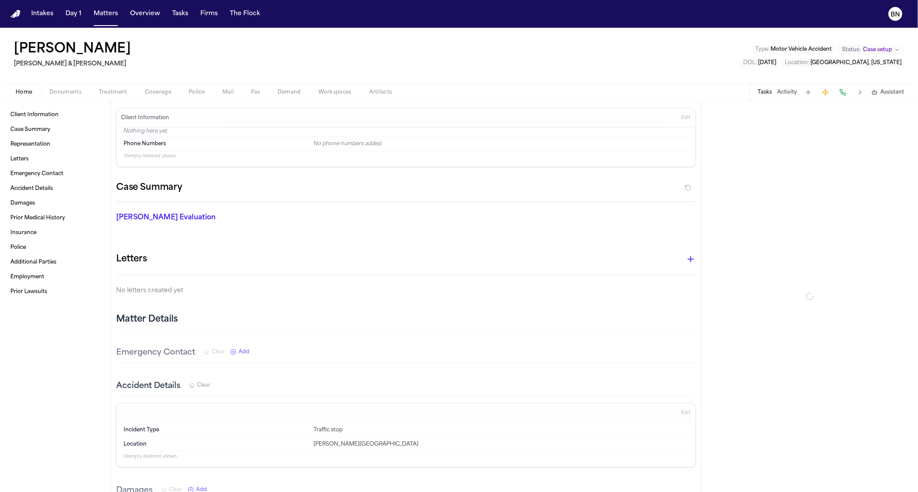
click at [69, 92] on span "Documents" at bounding box center [65, 92] width 32 height 7
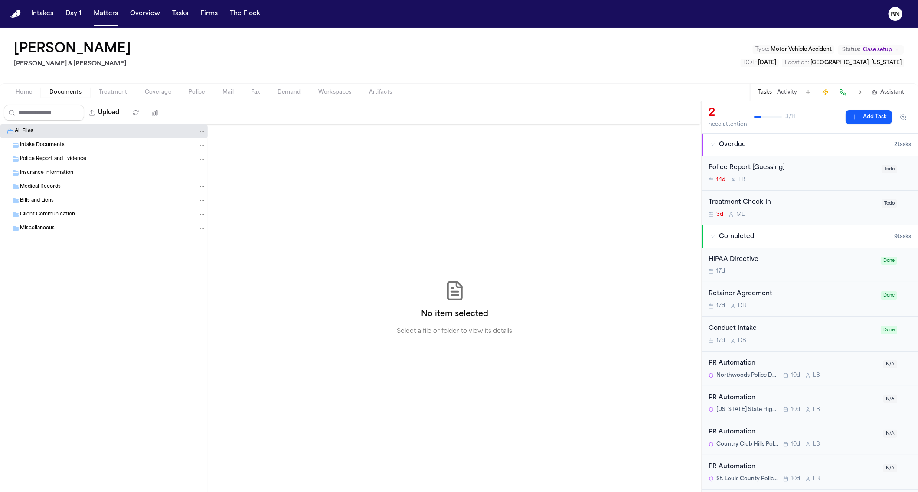
click at [189, 93] on span "Police" at bounding box center [197, 92] width 16 height 7
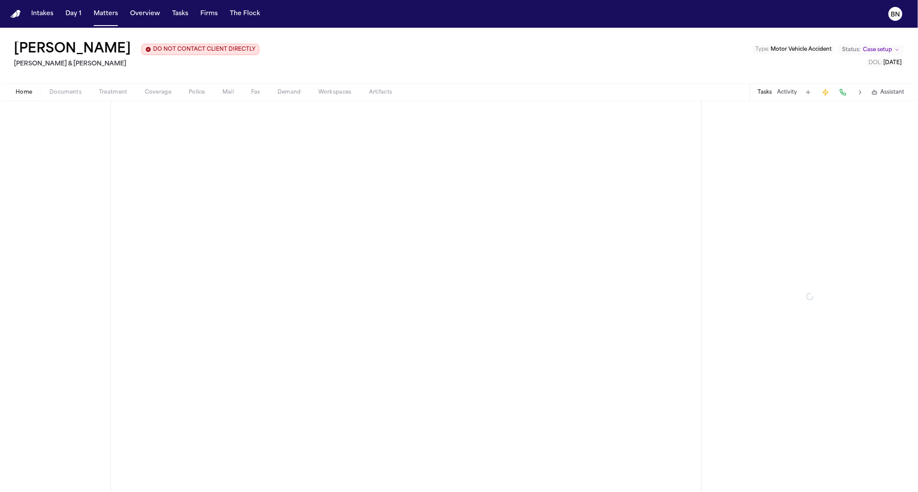
click at [196, 94] on span "Police" at bounding box center [197, 92] width 16 height 7
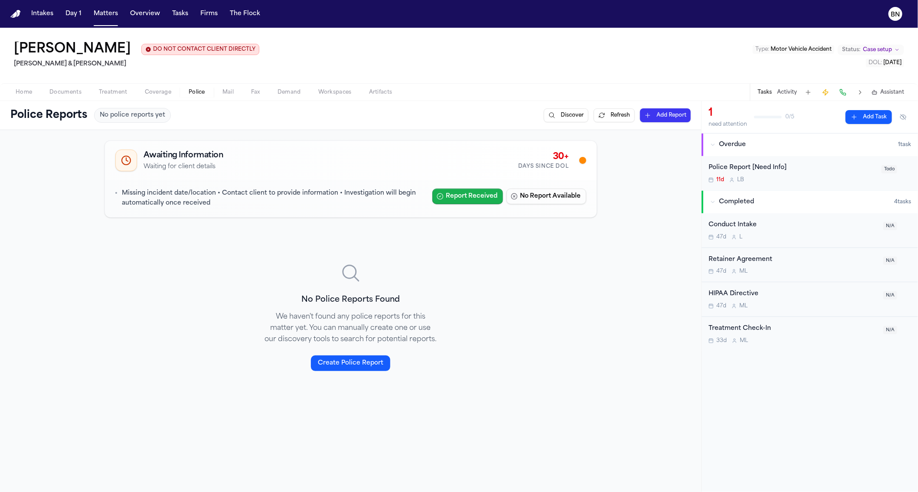
click at [456, 196] on button "Report Received" at bounding box center [467, 197] width 71 height 16
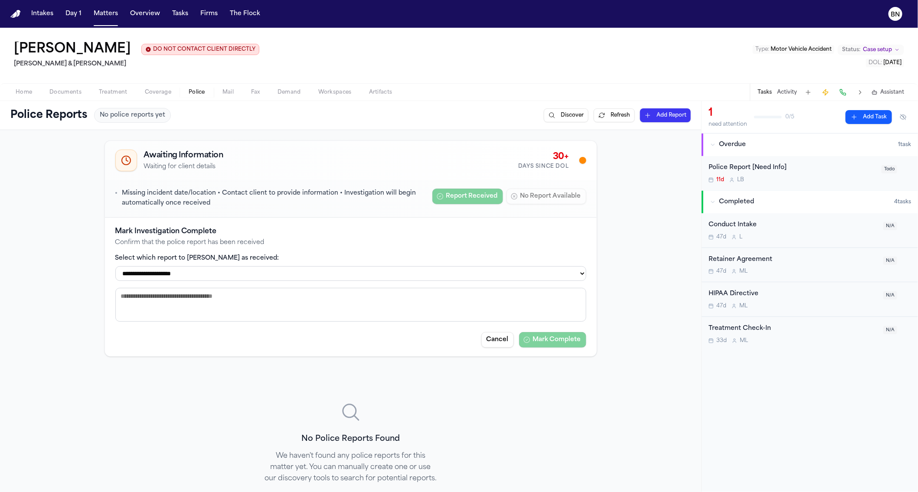
click at [470, 279] on select "**********" at bounding box center [350, 273] width 471 height 15
click at [802, 172] on div "Police Report [Need Info]" at bounding box center [793, 168] width 168 height 10
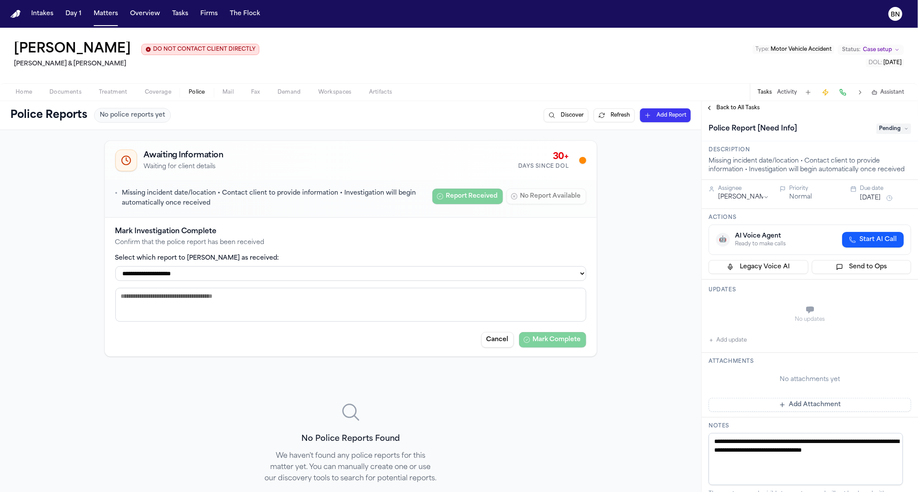
click at [893, 127] on span "Pending" at bounding box center [894, 129] width 35 height 10
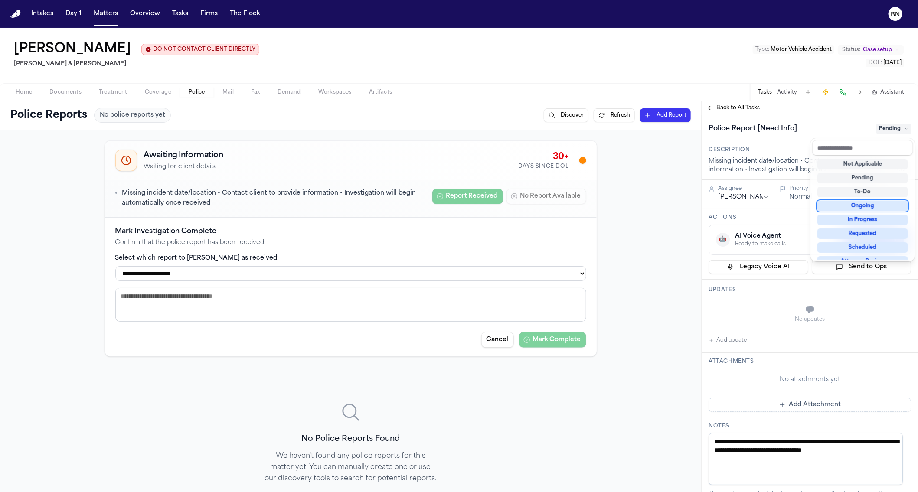
scroll to position [135, 0]
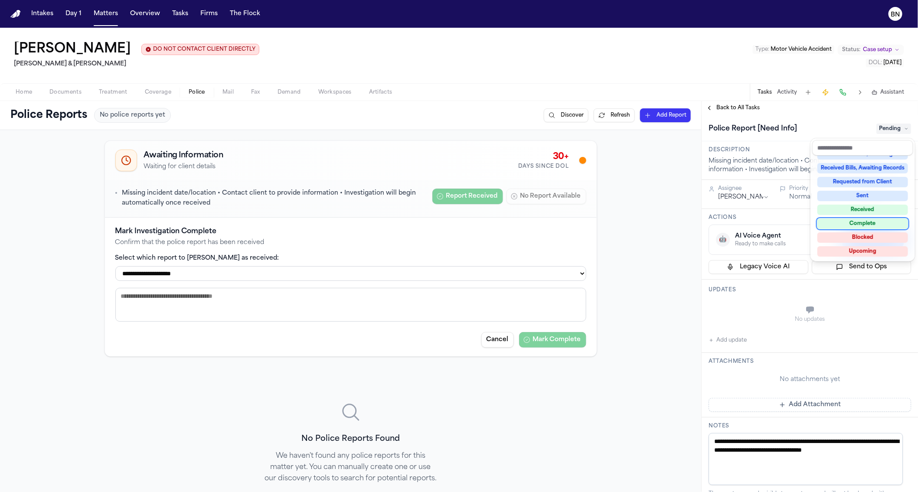
click at [876, 215] on div "Not Applicable Pending To-Do Ongoing In Progress Requested Scheduled Attorney R…" at bounding box center [862, 208] width 101 height 104
click at [865, 209] on div "Received" at bounding box center [863, 210] width 91 height 10
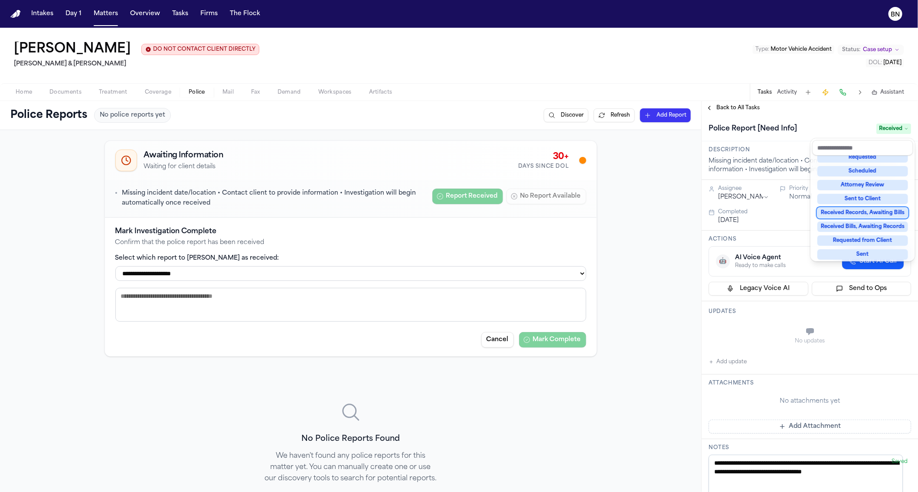
click at [611, 231] on div "**********" at bounding box center [459, 296] width 918 height 391
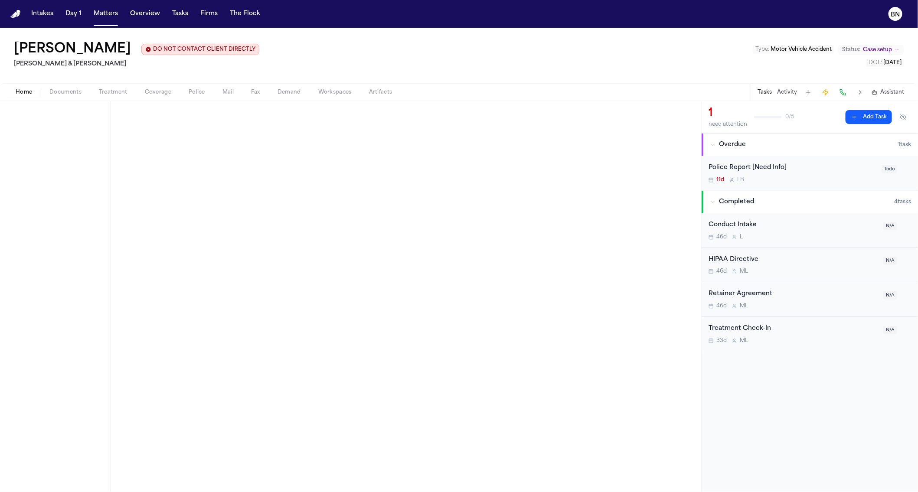
click at [192, 97] on span "button" at bounding box center [196, 97] width 27 height 1
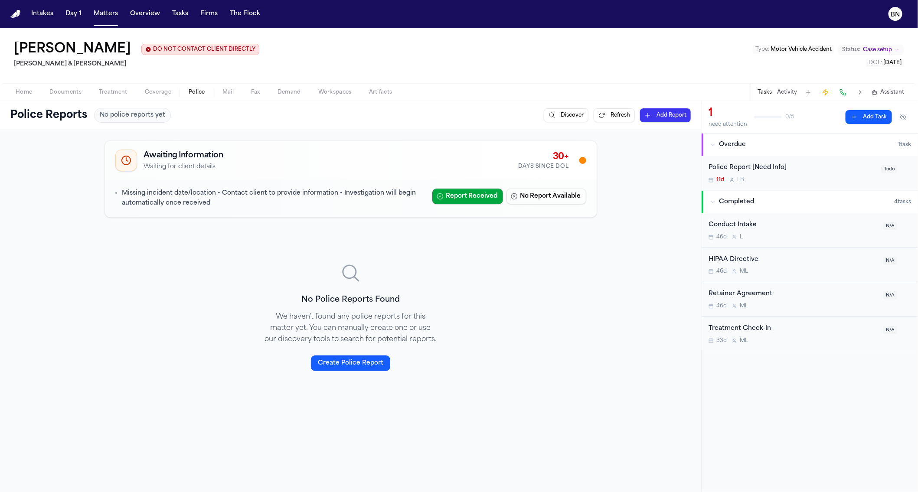
click at [776, 174] on div "Police Report [Need Info] 11d L B" at bounding box center [793, 173] width 168 height 20
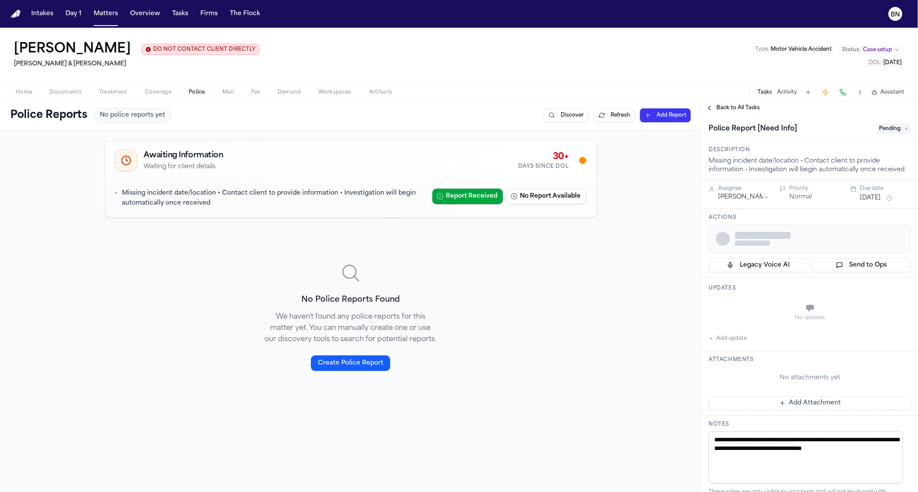
click at [880, 135] on div "Police Report [Need Info] Pending" at bounding box center [810, 129] width 203 height 14
click at [882, 131] on span "Pending" at bounding box center [894, 129] width 35 height 10
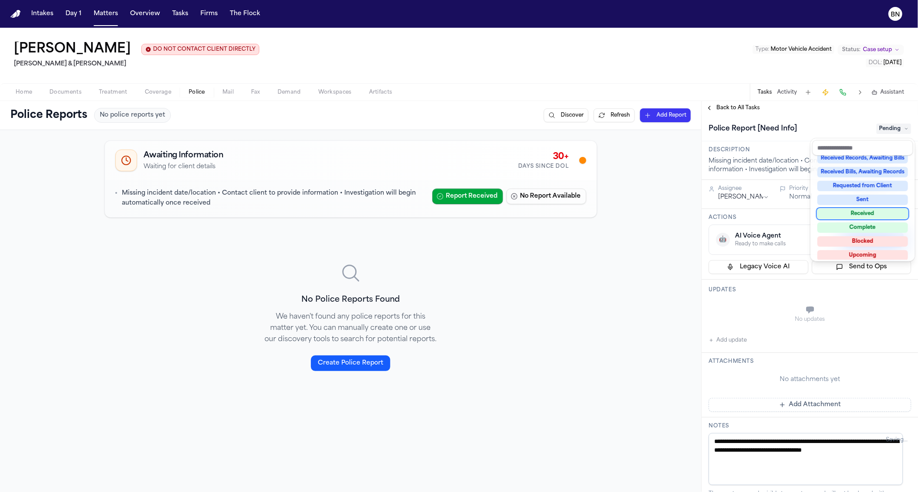
click at [863, 213] on div "Received" at bounding box center [863, 214] width 91 height 10
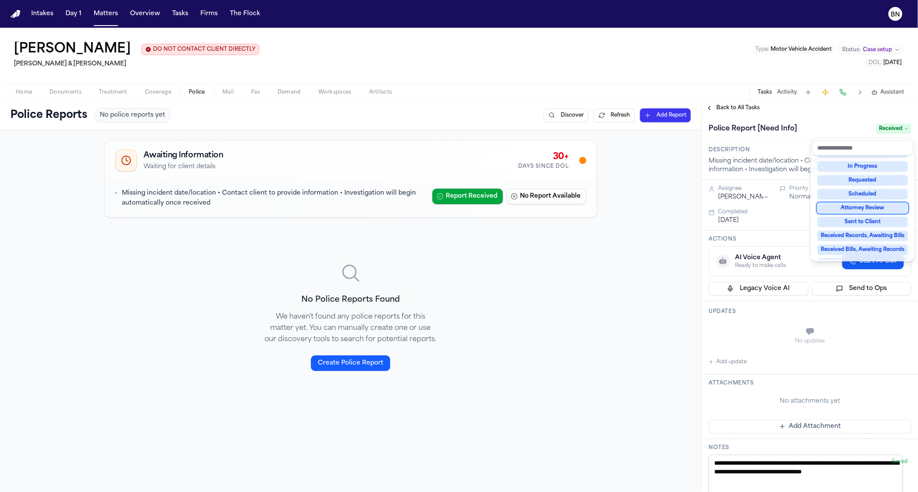
click at [572, 264] on div "Police Reports No police reports yet Discover Refresh Add Report Awaiting Infor…" at bounding box center [459, 296] width 918 height 391
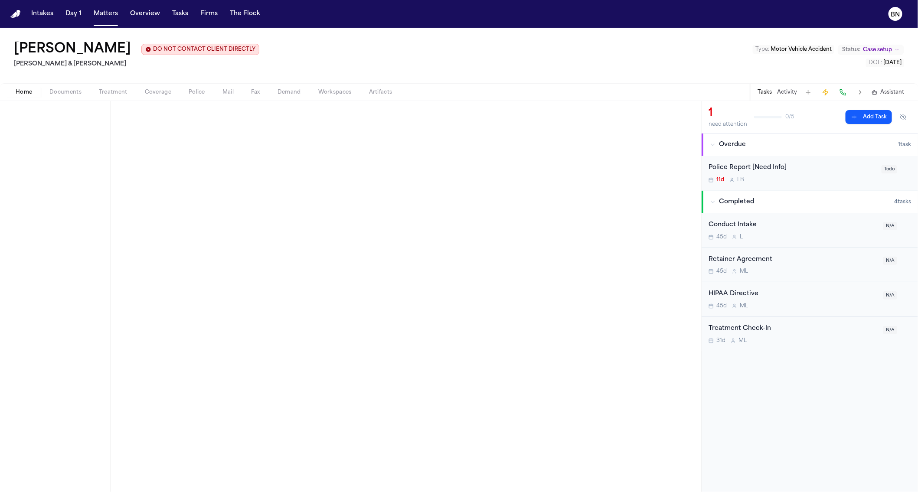
click at [802, 175] on div "Police Report [Need Info] 11d L B" at bounding box center [793, 173] width 168 height 20
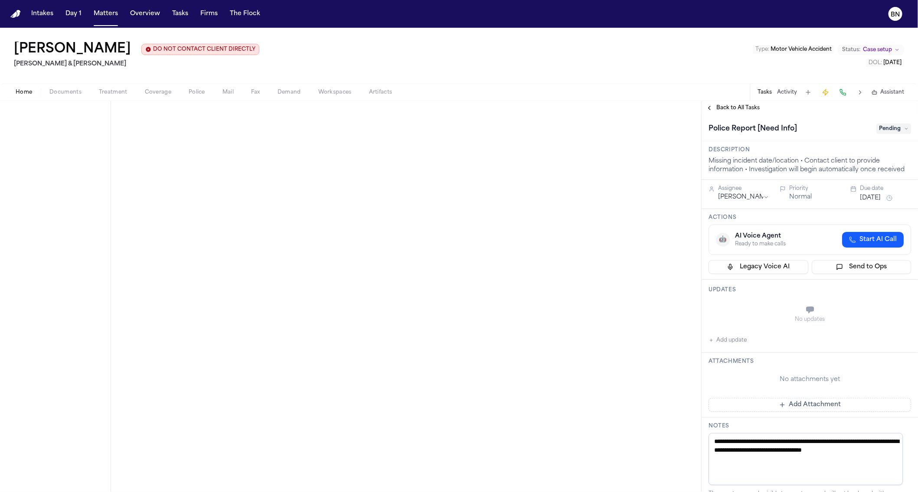
click at [895, 124] on span "Pending" at bounding box center [894, 129] width 35 height 10
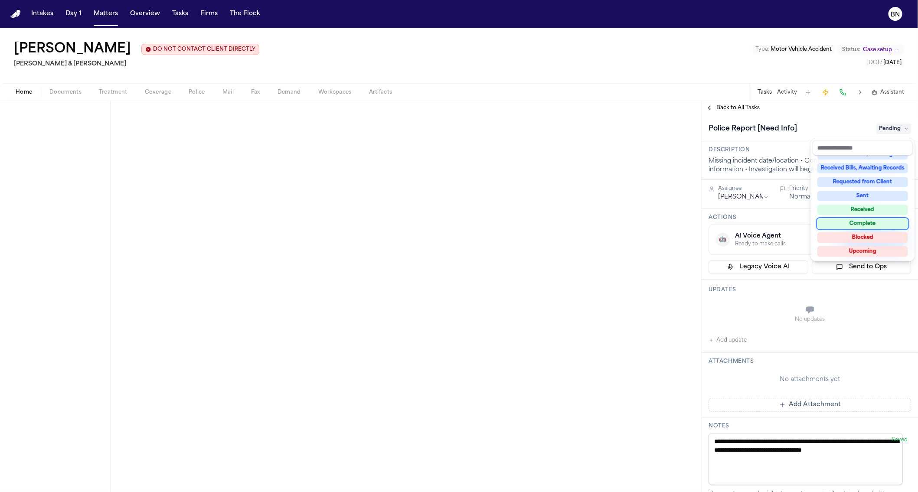
click at [883, 223] on div "Complete" at bounding box center [863, 224] width 91 height 10
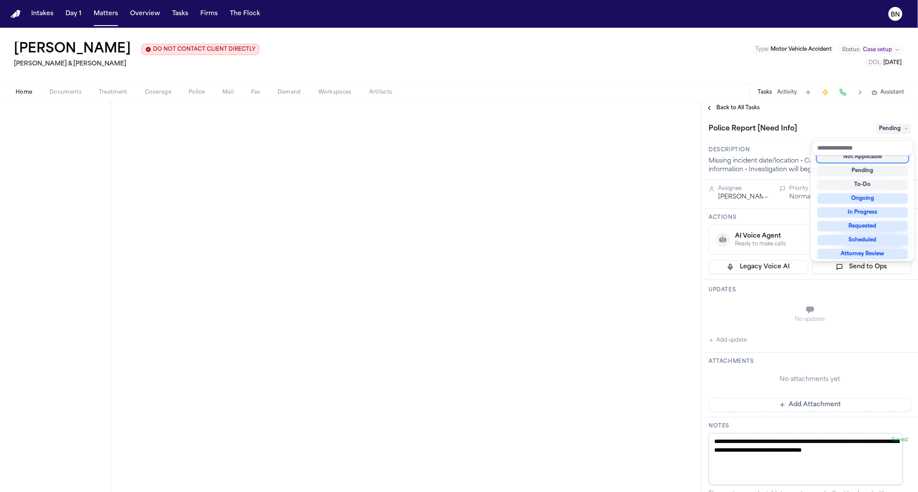
scroll to position [3, 0]
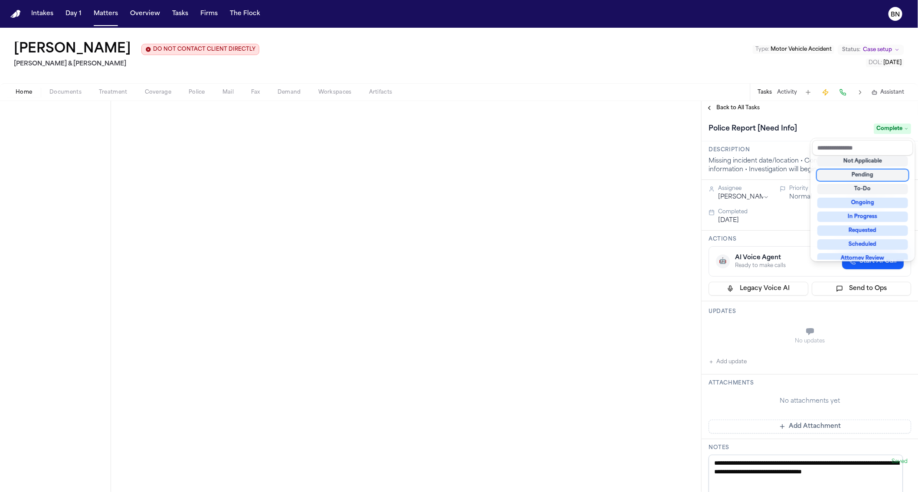
click at [566, 208] on div "**********" at bounding box center [459, 296] width 918 height 391
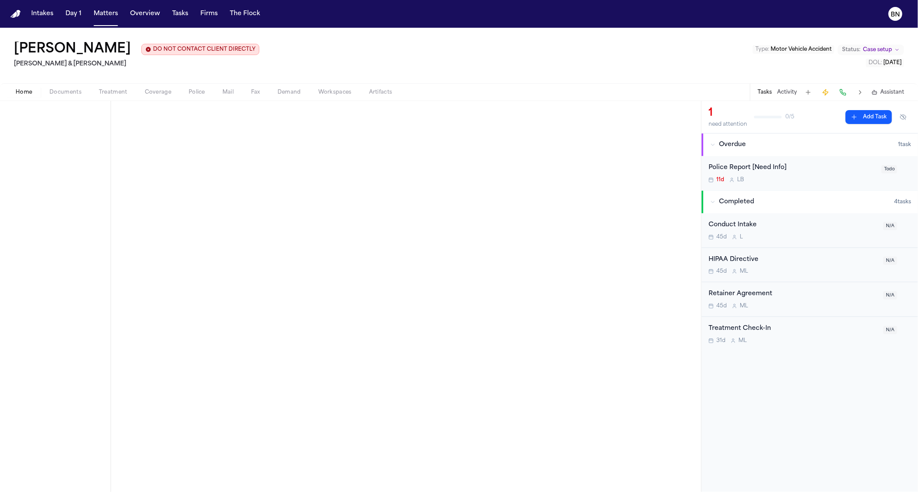
click at [193, 94] on span "Police" at bounding box center [197, 92] width 16 height 7
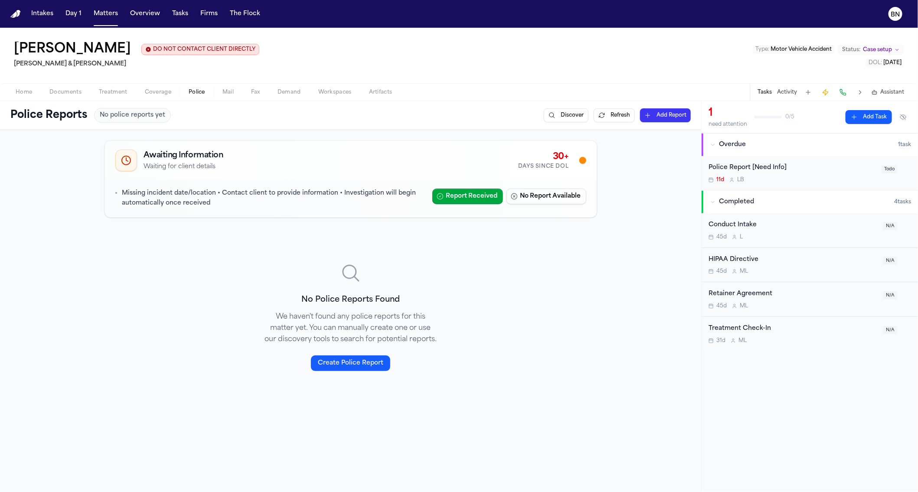
click at [791, 169] on div "Police Report [Need Info]" at bounding box center [793, 168] width 168 height 10
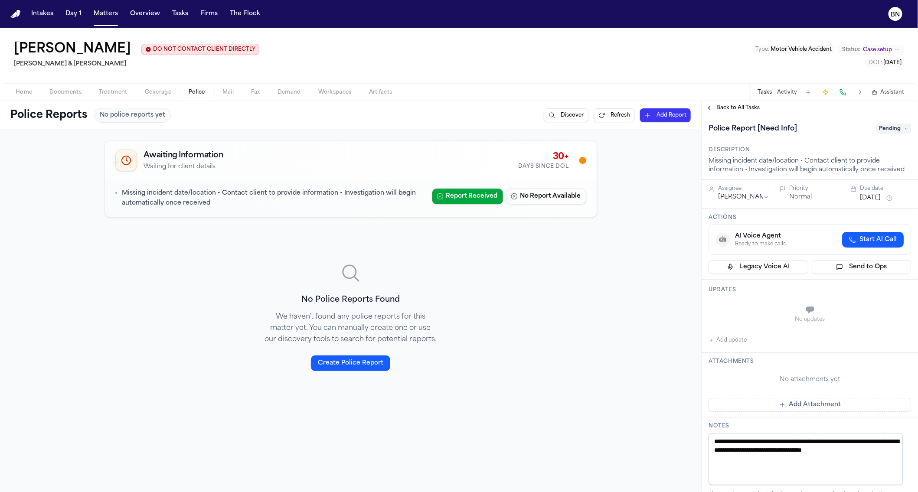
click at [890, 128] on span "Pending" at bounding box center [894, 129] width 35 height 10
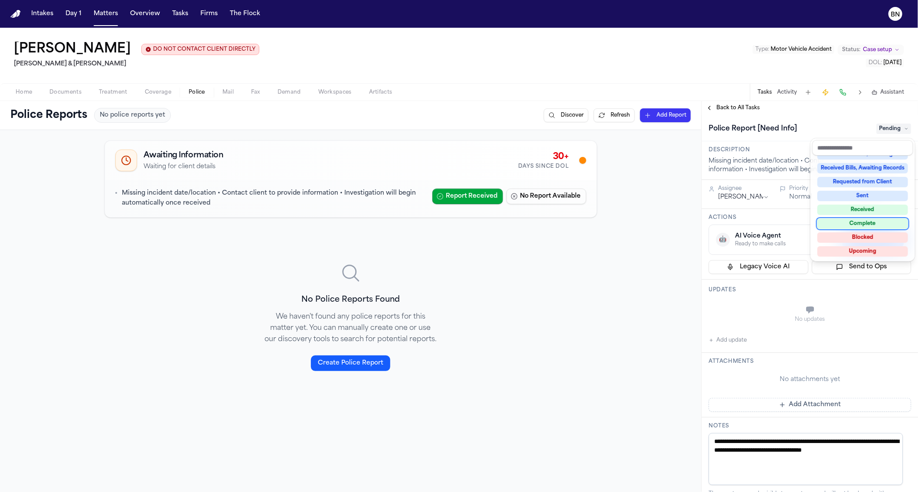
click at [869, 221] on div "Complete" at bounding box center [863, 224] width 91 height 10
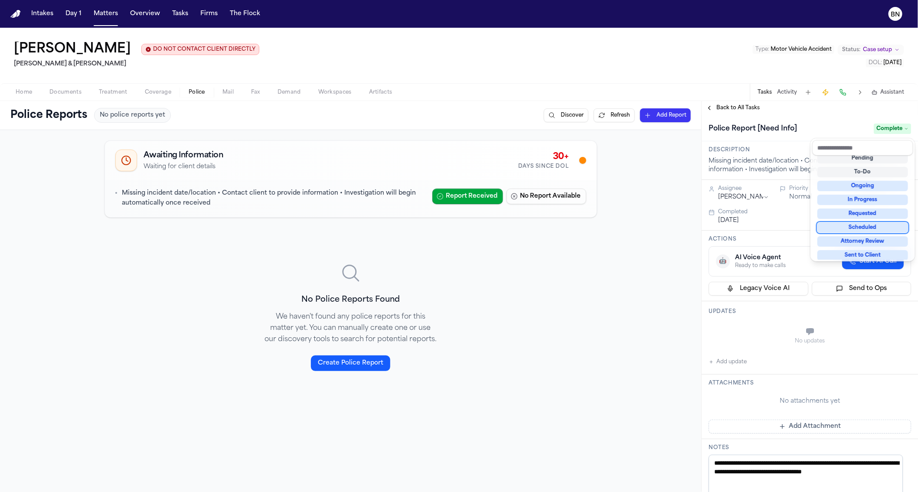
click at [565, 265] on div "Police Reports No police reports yet Discover Refresh Add Report Awaiting Infor…" at bounding box center [459, 296] width 918 height 391
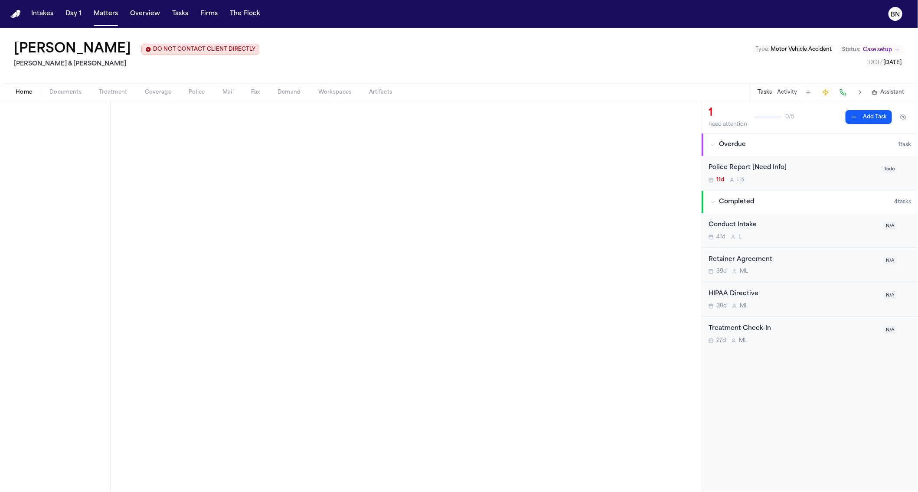
click at [834, 168] on div "Police Report [Need Info]" at bounding box center [793, 168] width 168 height 10
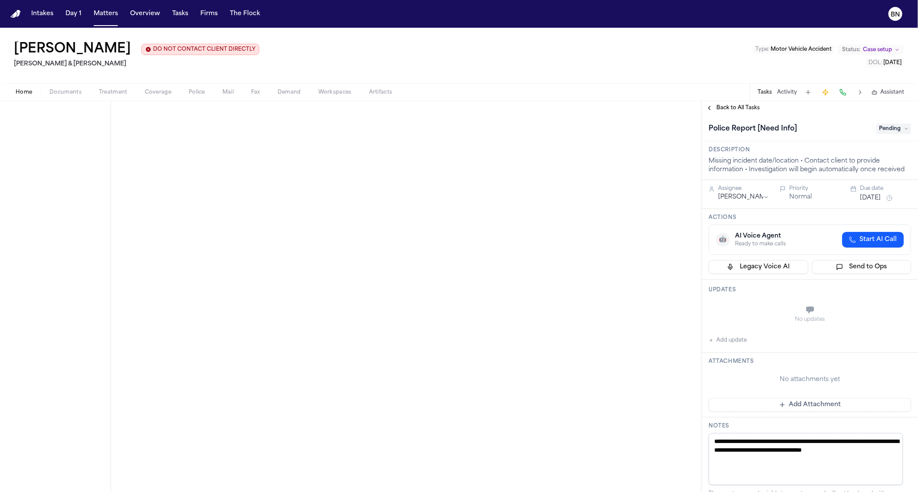
click at [887, 130] on span "Pending" at bounding box center [894, 129] width 35 height 10
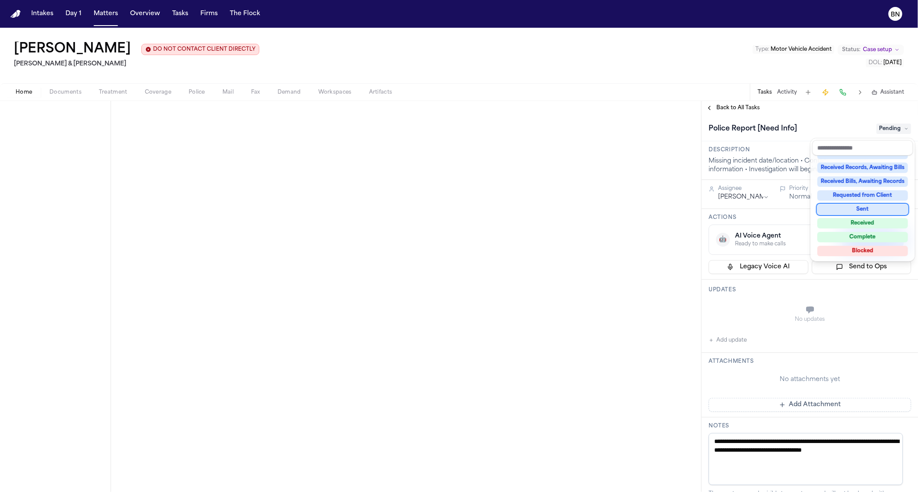
click at [880, 220] on div "Received" at bounding box center [863, 223] width 91 height 10
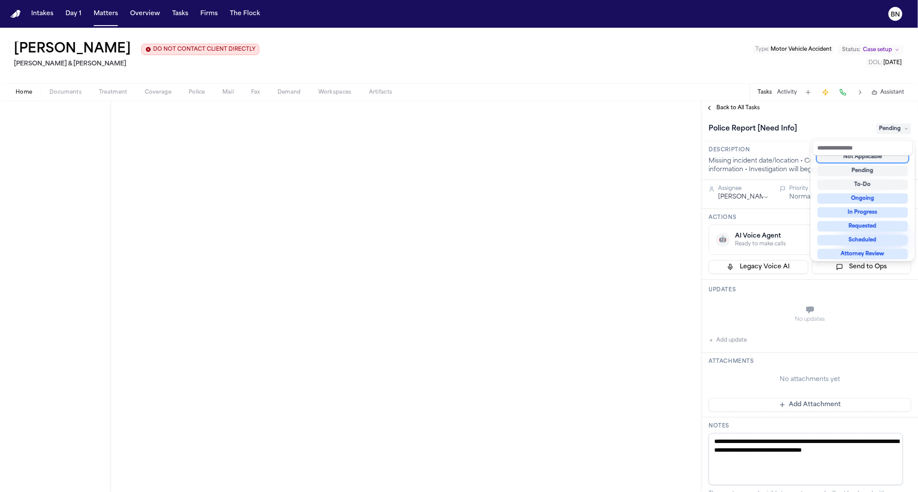
scroll to position [3, 0]
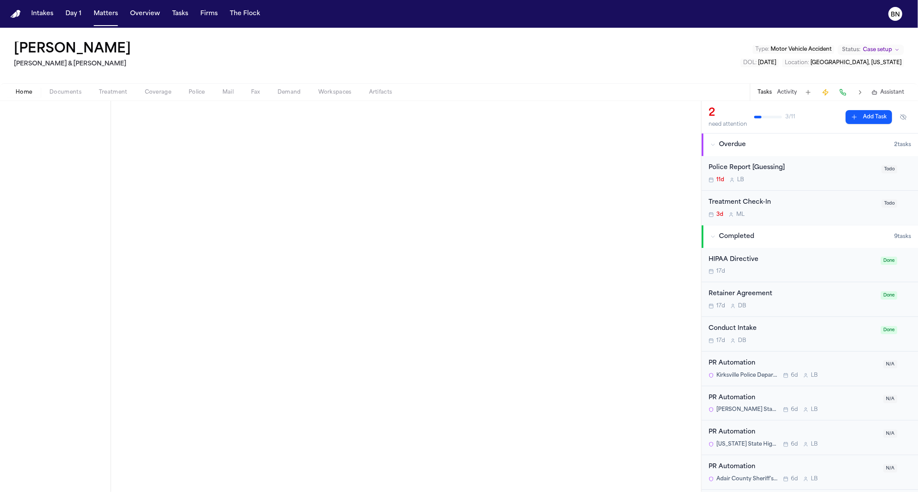
click at [797, 165] on div "Police Report [Guessing]" at bounding box center [793, 168] width 168 height 10
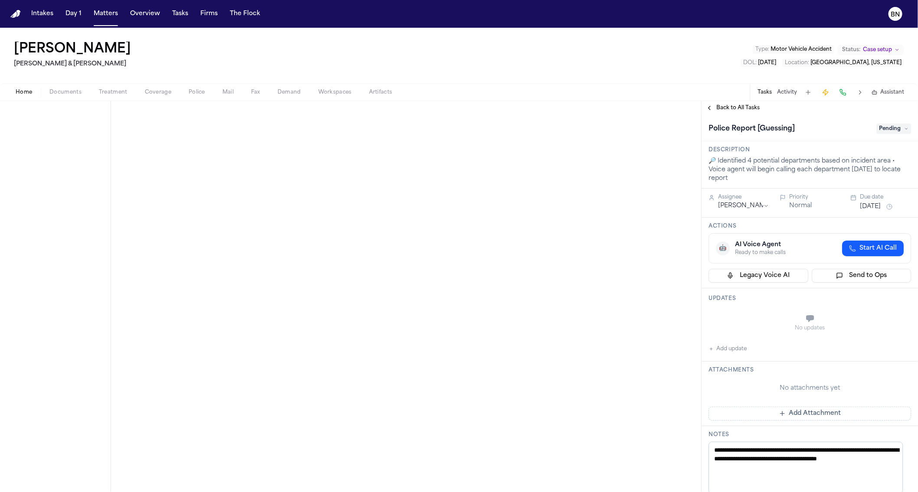
click at [885, 129] on span "Pending" at bounding box center [894, 129] width 35 height 10
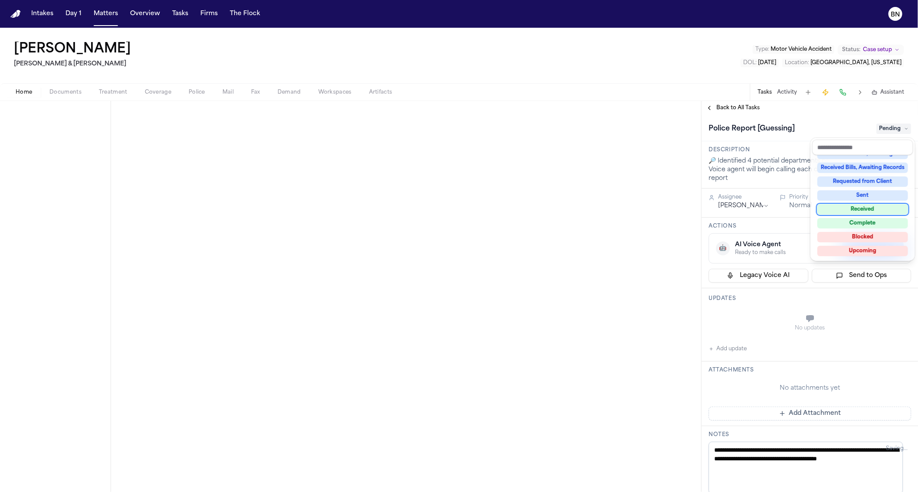
click at [869, 209] on div "Received" at bounding box center [863, 209] width 91 height 10
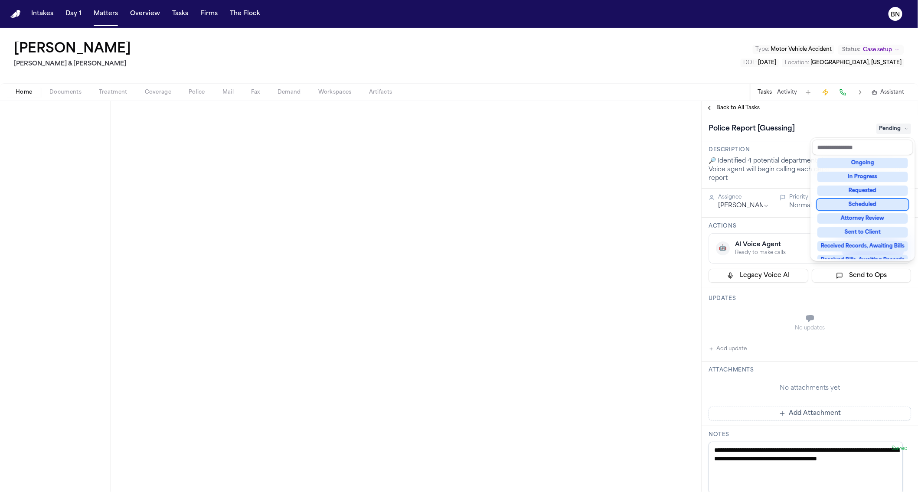
scroll to position [25, 0]
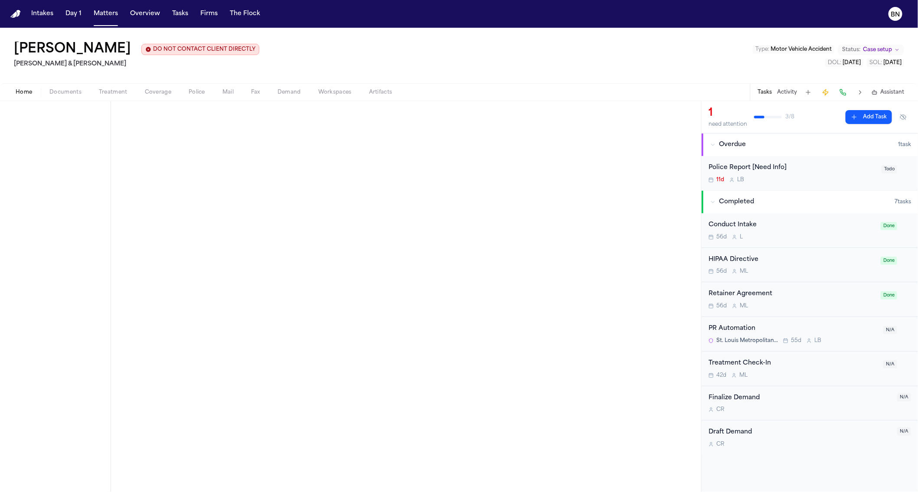
click at [808, 169] on div "Police Report [Need Info]" at bounding box center [793, 168] width 168 height 10
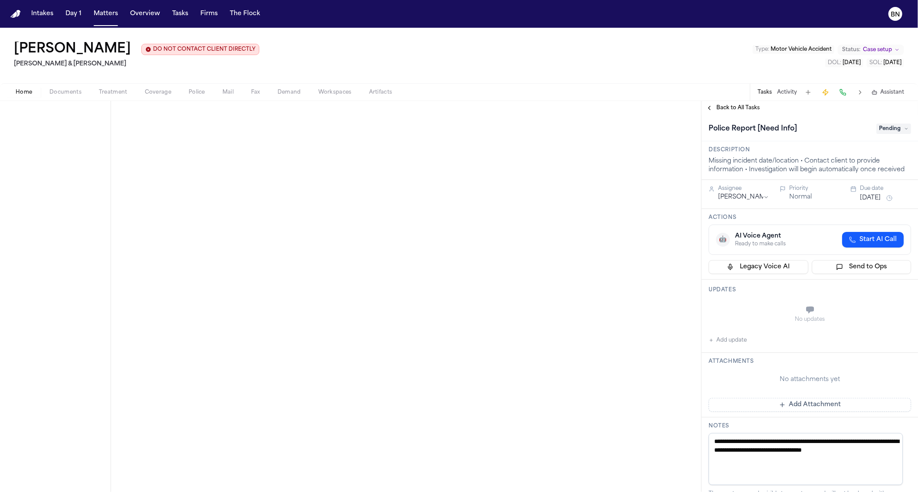
click at [877, 125] on span "Pending" at bounding box center [894, 129] width 35 height 10
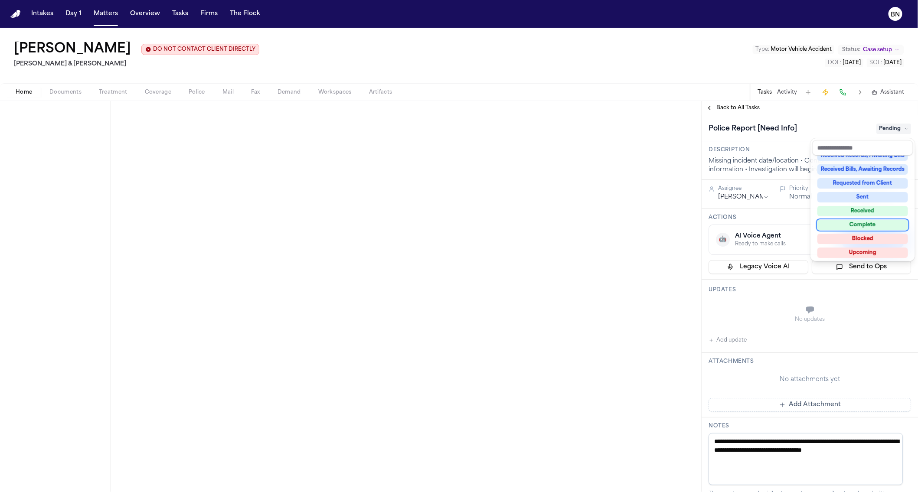
click at [868, 221] on div "Complete" at bounding box center [863, 225] width 91 height 10
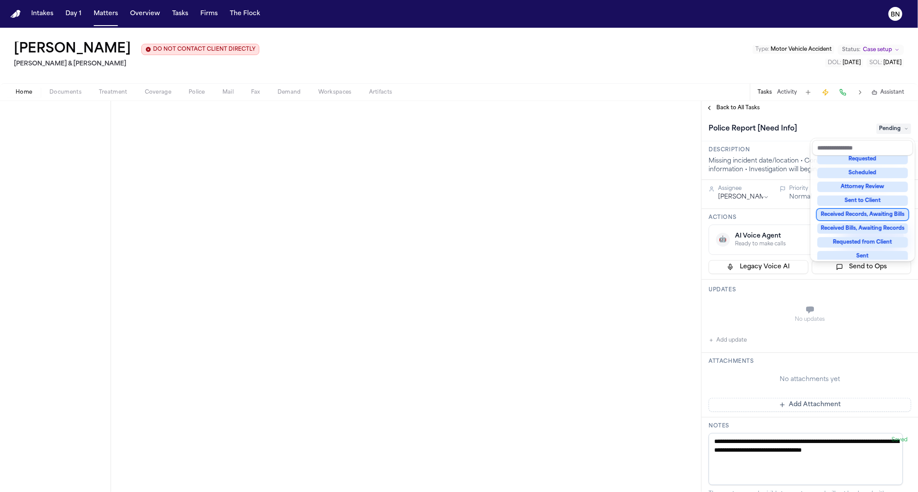
click at [453, 215] on div "**********" at bounding box center [459, 296] width 918 height 391
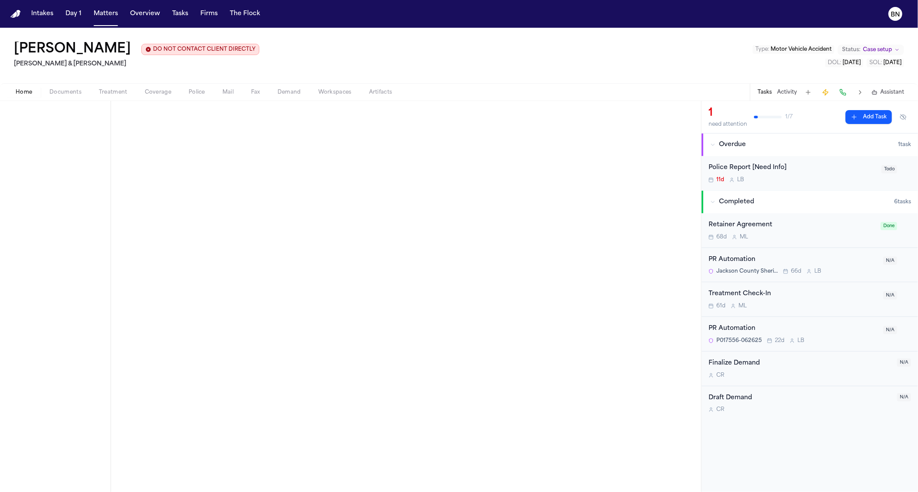
click at [823, 166] on div "Police Report [Need Info]" at bounding box center [793, 168] width 168 height 10
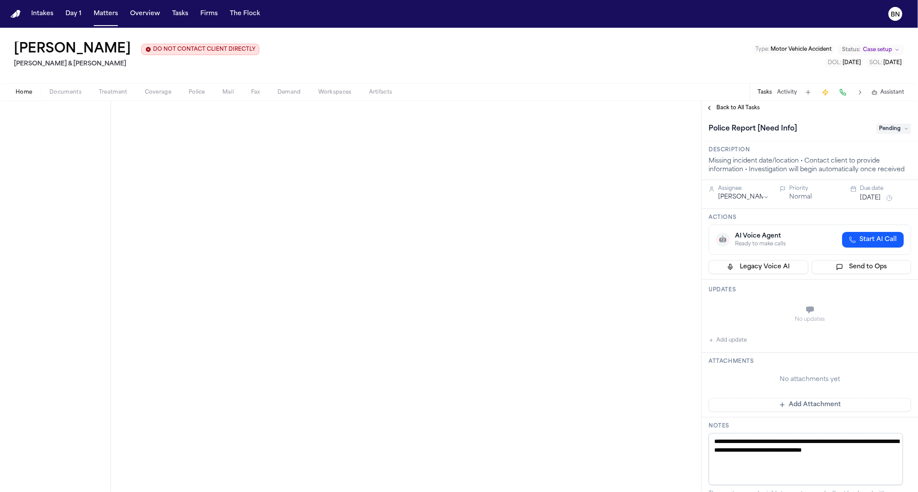
click at [887, 128] on span "Pending" at bounding box center [894, 129] width 35 height 10
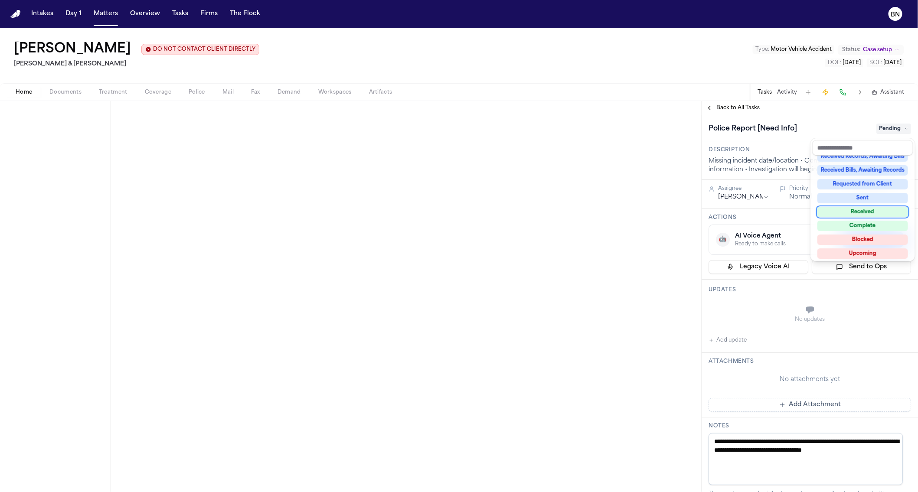
click at [871, 214] on div "Received" at bounding box center [863, 212] width 91 height 10
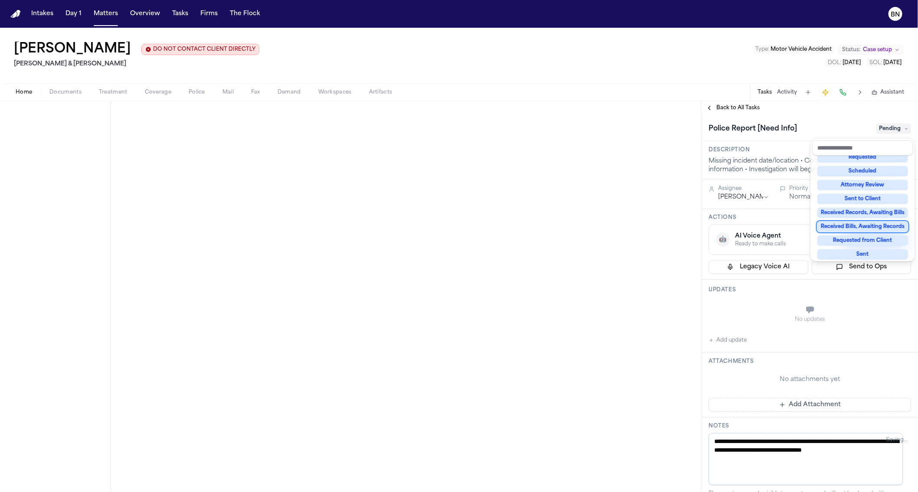
click at [392, 216] on div "**********" at bounding box center [459, 296] width 918 height 391
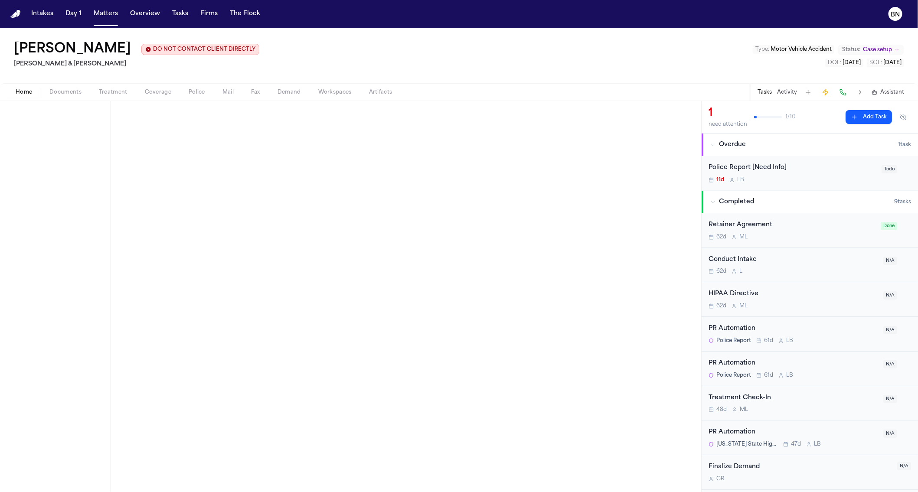
click at [808, 173] on div "Police Report [Need Info]" at bounding box center [793, 168] width 168 height 10
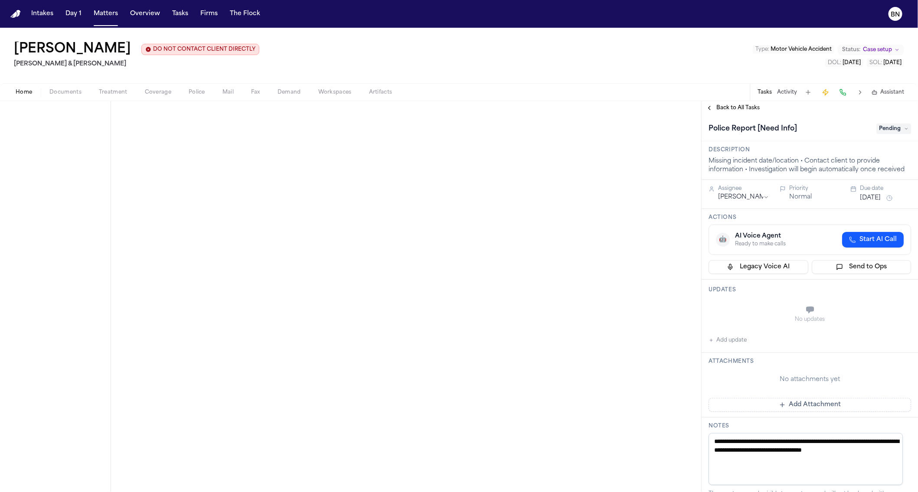
click at [887, 133] on span "Pending" at bounding box center [894, 129] width 35 height 10
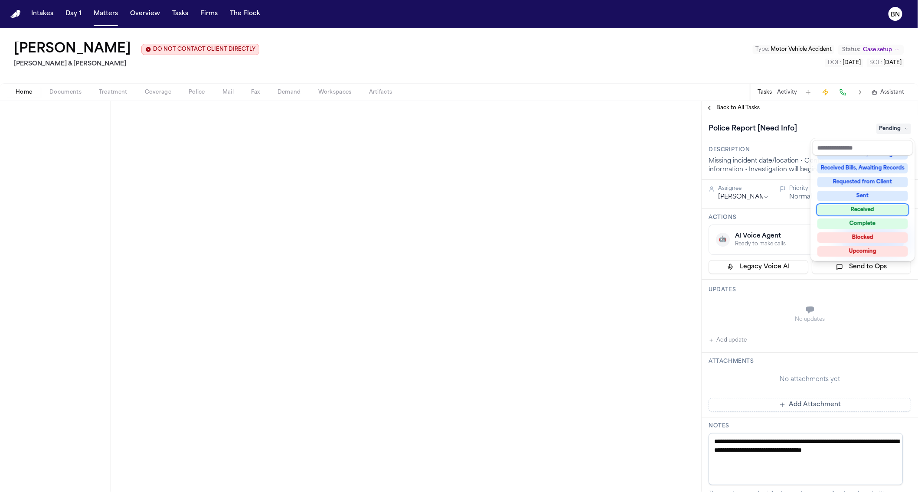
click at [856, 209] on div "Received" at bounding box center [863, 210] width 91 height 10
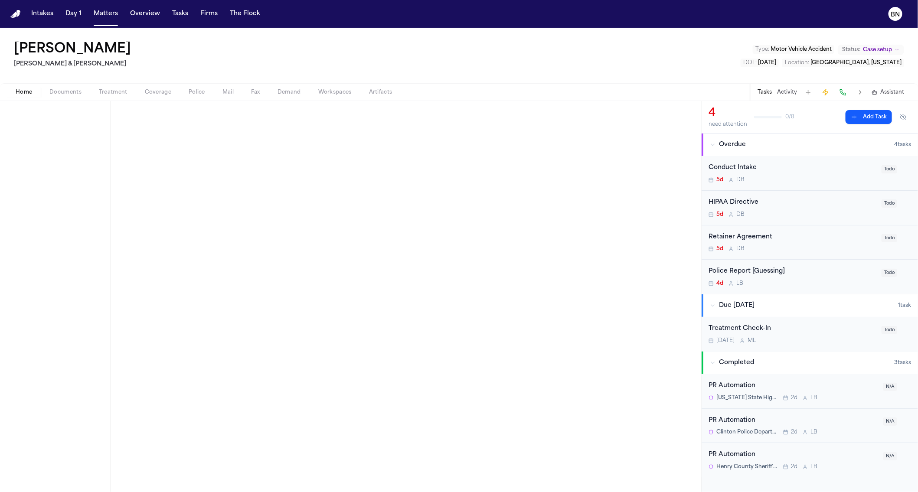
click at [802, 277] on div "Police Report [Guessing]" at bounding box center [793, 272] width 168 height 10
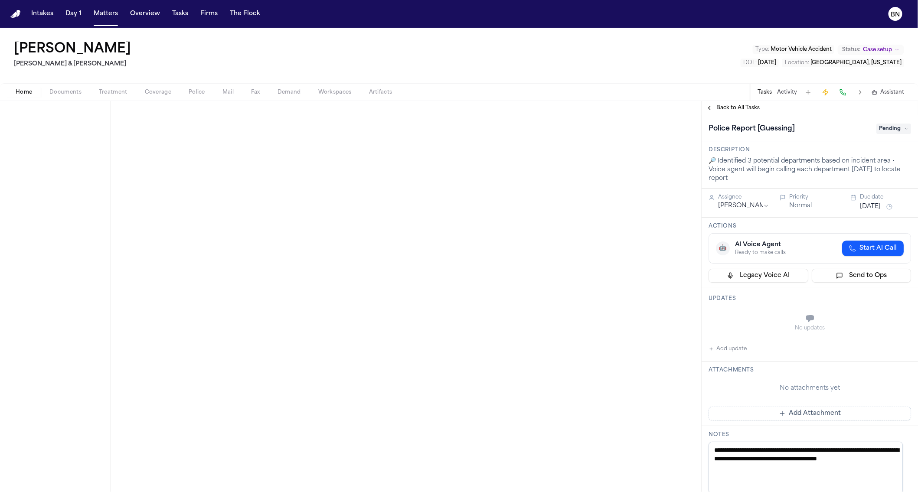
click at [888, 130] on span "Pending" at bounding box center [894, 129] width 35 height 10
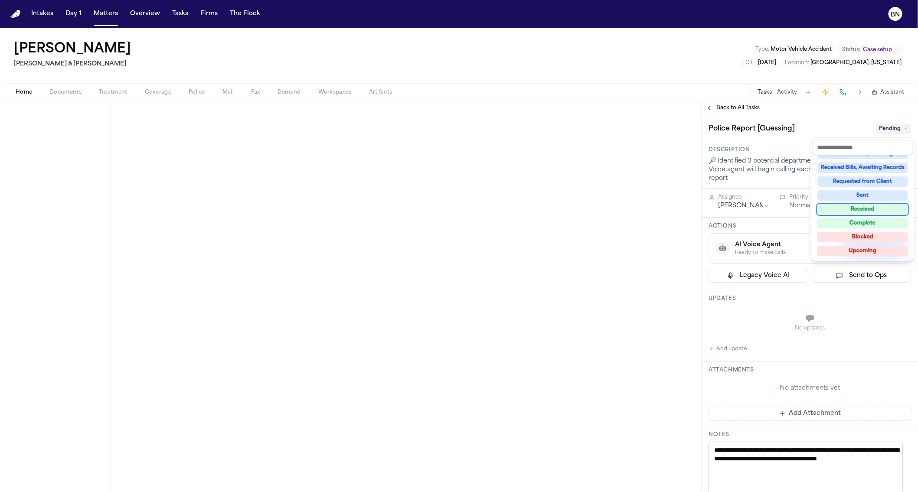
click at [875, 211] on div "Received" at bounding box center [863, 209] width 91 height 10
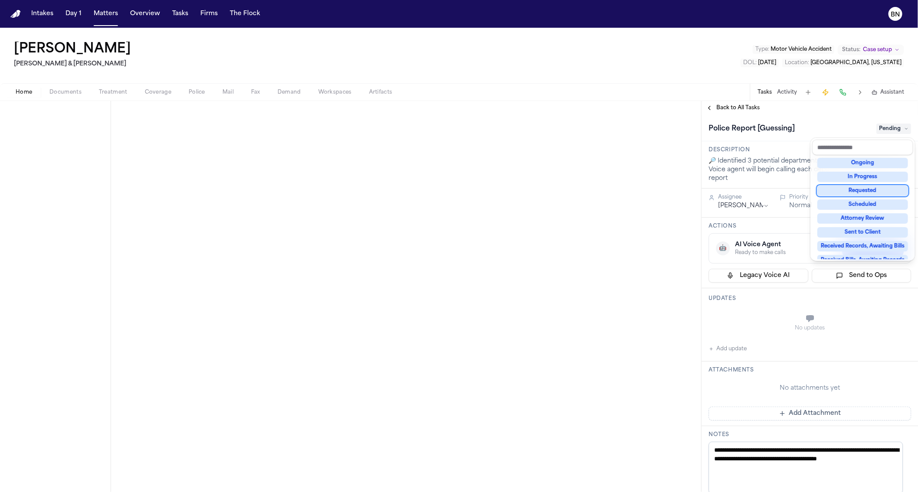
scroll to position [16, 0]
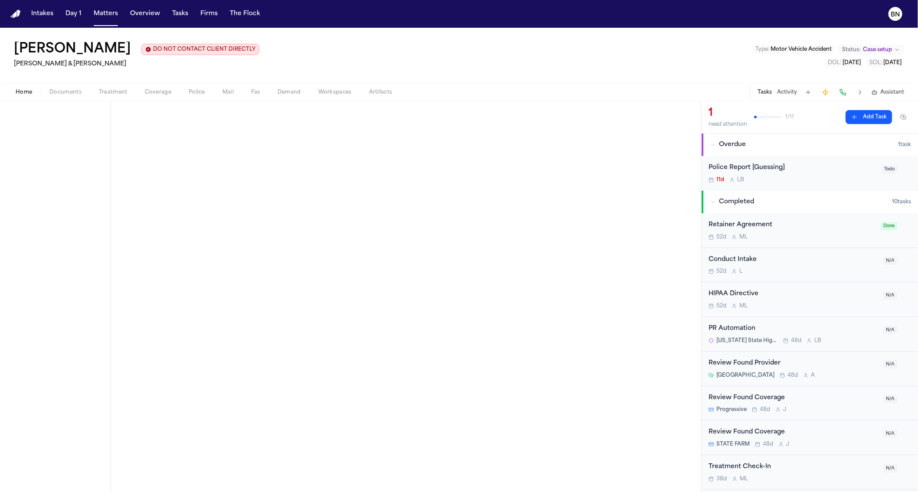
click at [812, 166] on div "Police Report [Guessing]" at bounding box center [793, 168] width 168 height 10
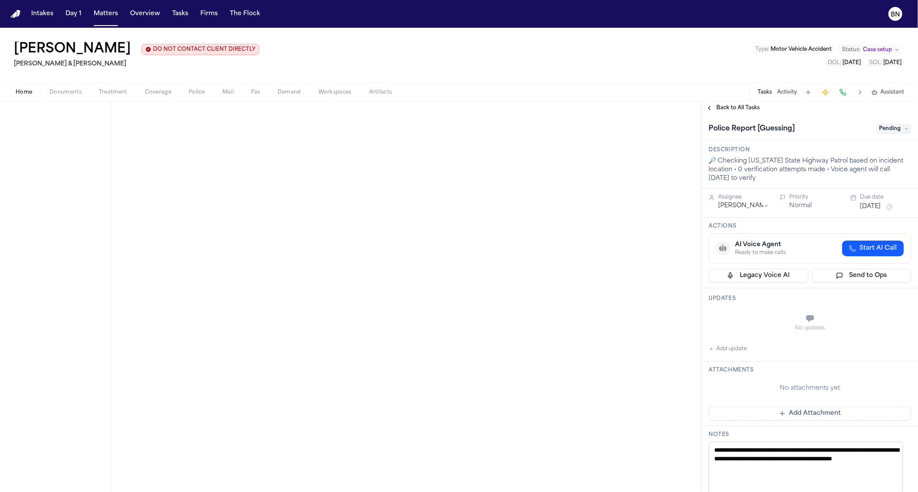
click at [904, 129] on icon at bounding box center [906, 129] width 4 height 4
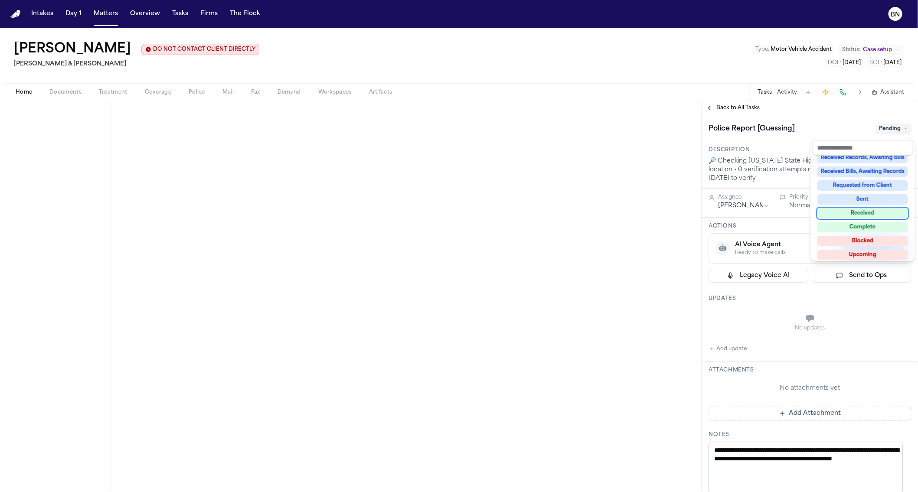
click at [879, 216] on div "Received" at bounding box center [863, 213] width 91 height 10
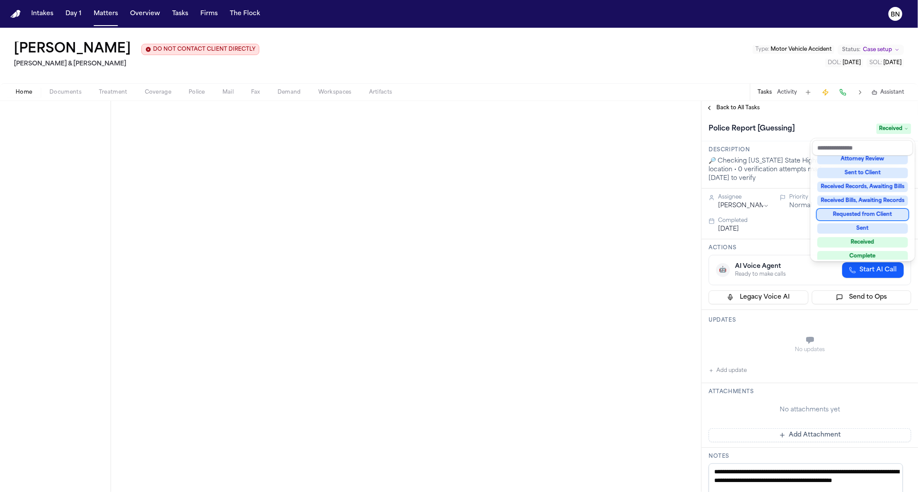
click at [407, 242] on div "**********" at bounding box center [459, 296] width 918 height 391
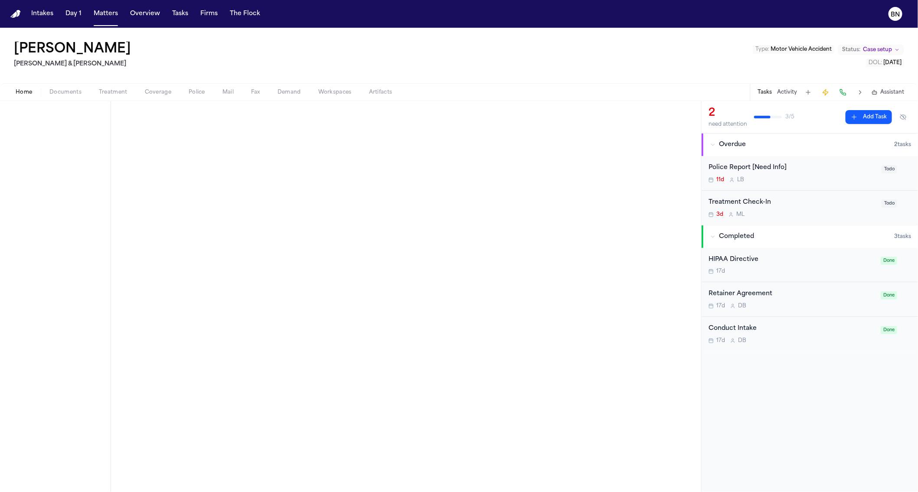
click at [846, 170] on div "Police Report [Need Info]" at bounding box center [793, 168] width 168 height 10
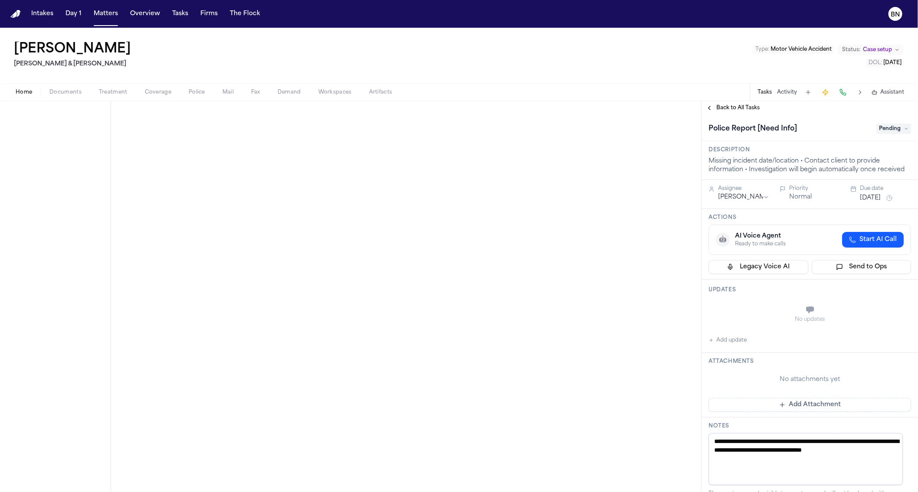
click at [879, 129] on span "Pending" at bounding box center [894, 129] width 35 height 10
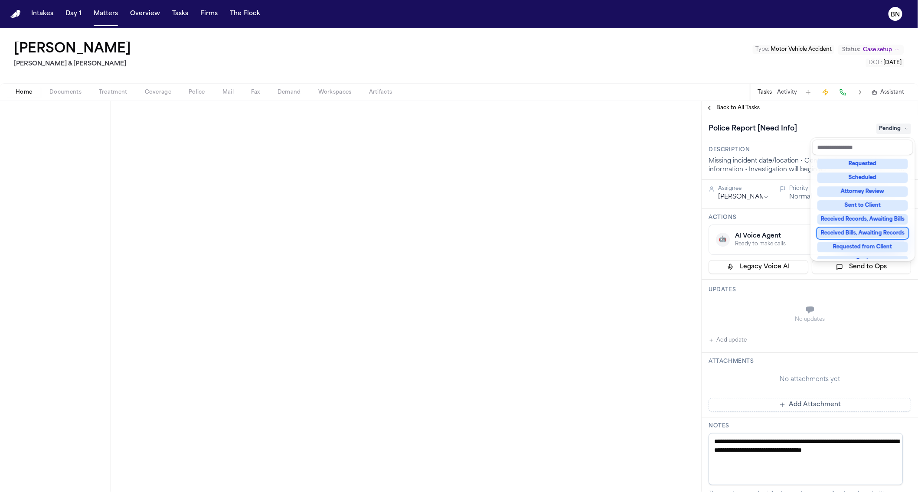
scroll to position [135, 0]
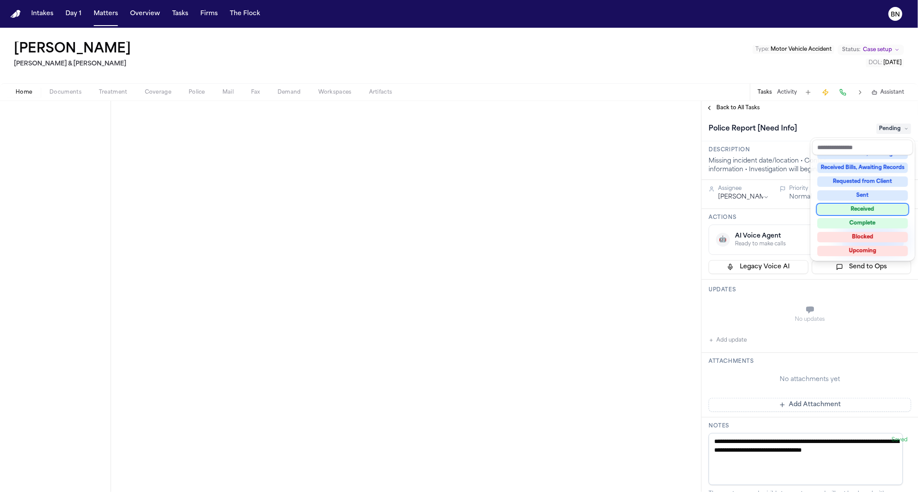
click at [877, 209] on div "Received" at bounding box center [863, 209] width 91 height 10
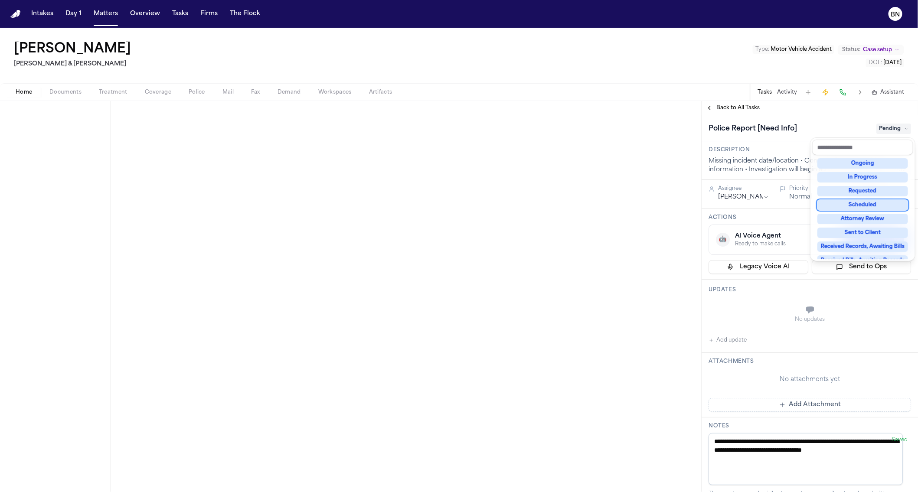
scroll to position [25, 0]
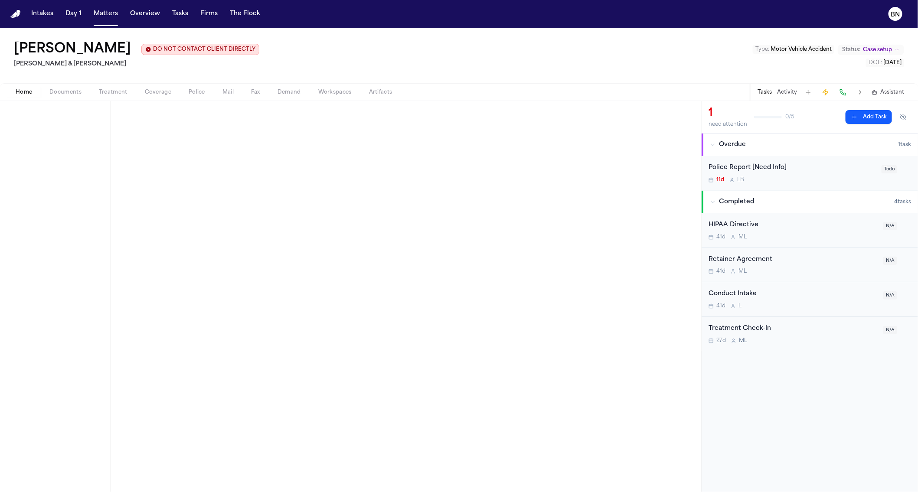
click at [840, 165] on div "Police Report [Need Info]" at bounding box center [793, 168] width 168 height 10
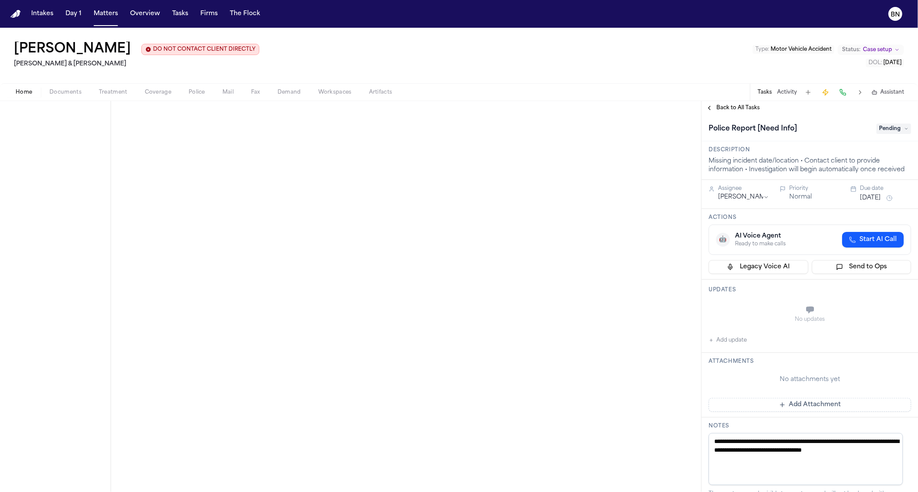
click at [890, 135] on div "Police Report [Need Info] Pending" at bounding box center [810, 129] width 203 height 14
click at [889, 133] on span "Pending" at bounding box center [894, 129] width 35 height 10
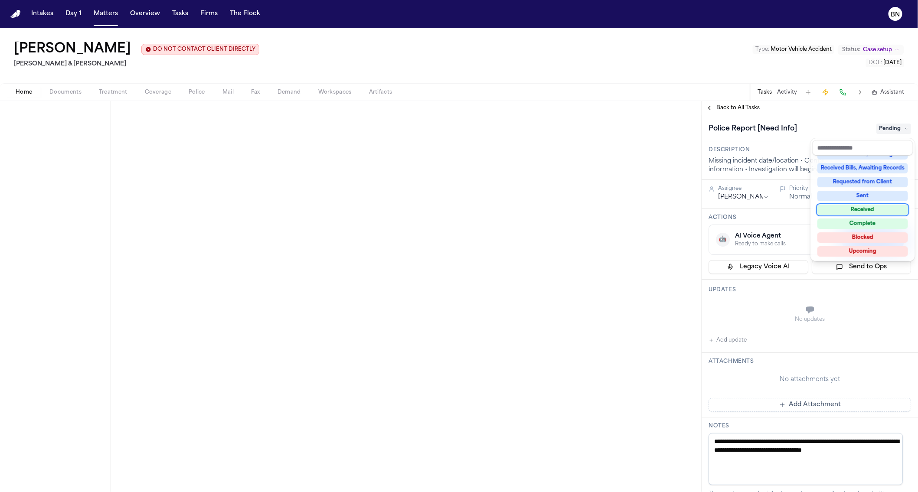
click at [874, 211] on div "Received" at bounding box center [863, 210] width 91 height 10
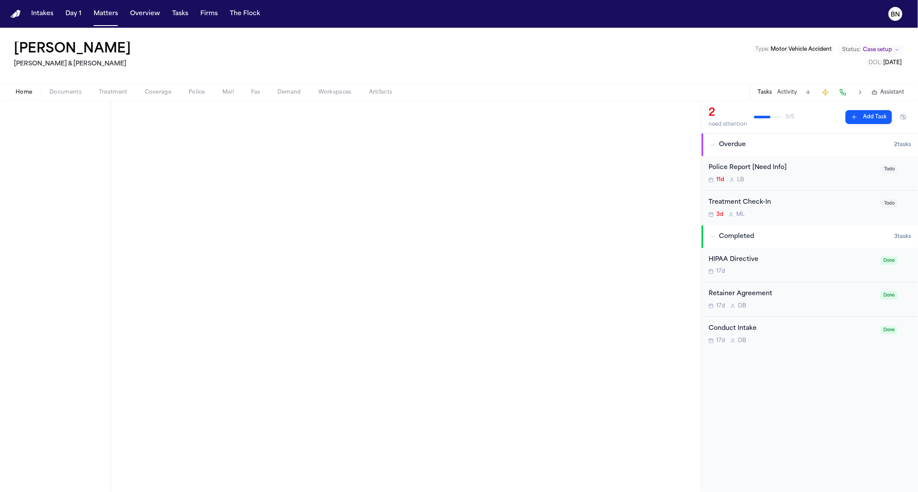
click at [769, 171] on div "Police Report [Need Info]" at bounding box center [793, 168] width 168 height 10
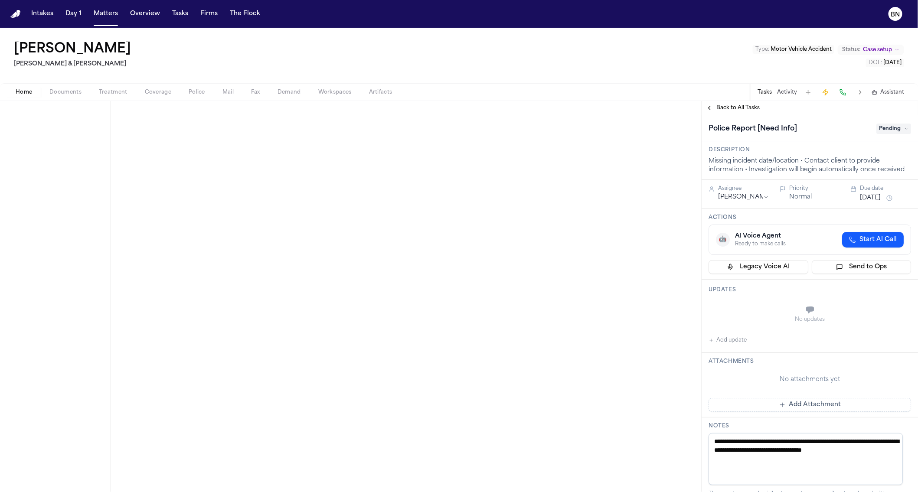
click at [878, 127] on span "Pending" at bounding box center [894, 129] width 35 height 10
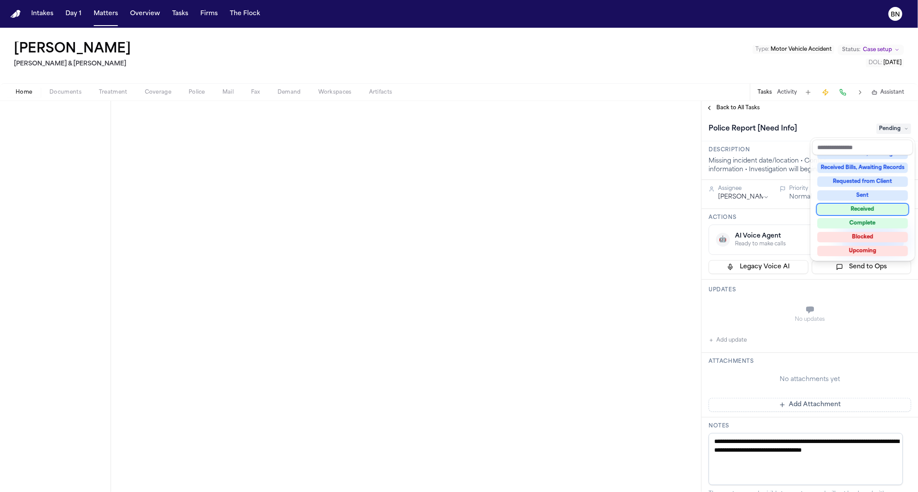
click at [878, 209] on div "Received" at bounding box center [863, 209] width 91 height 10
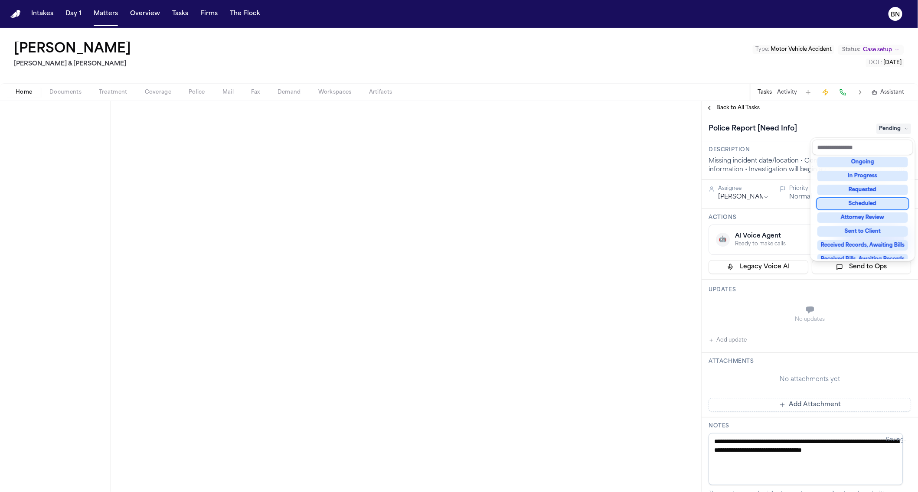
scroll to position [25, 0]
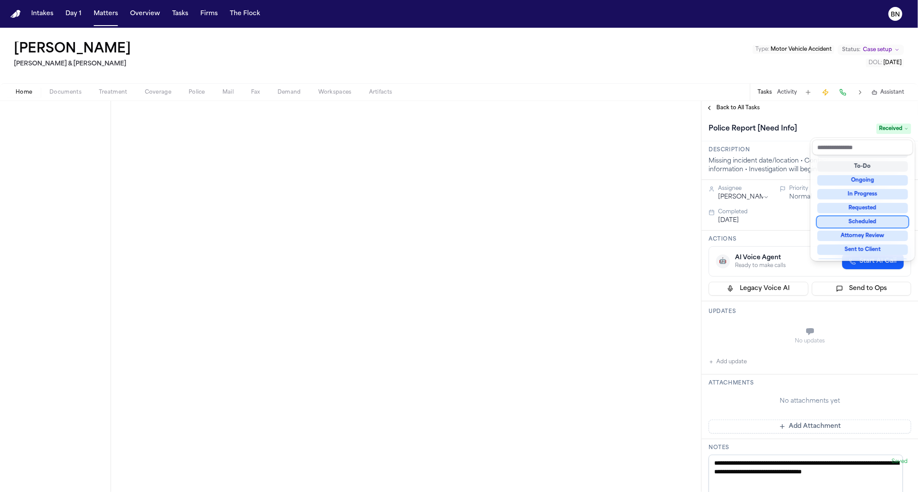
click at [413, 245] on div "**********" at bounding box center [459, 296] width 918 height 391
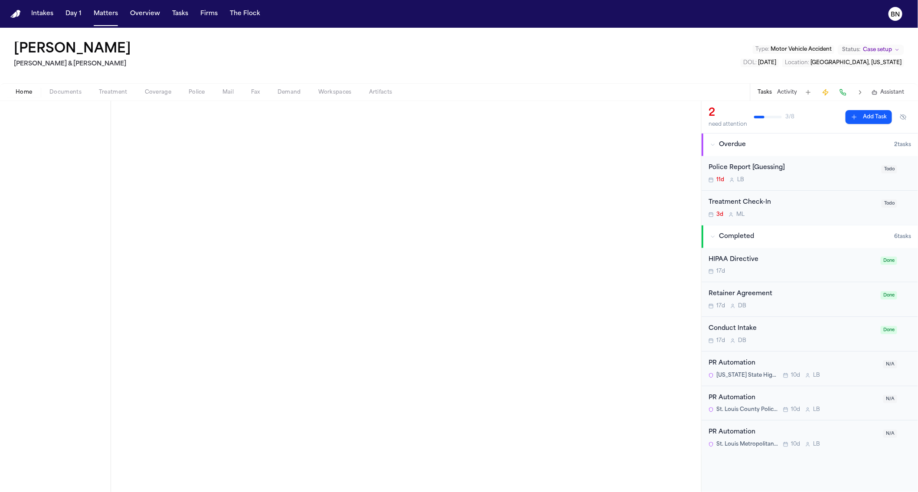
click at [789, 171] on div "Police Report [Guessing]" at bounding box center [793, 168] width 168 height 10
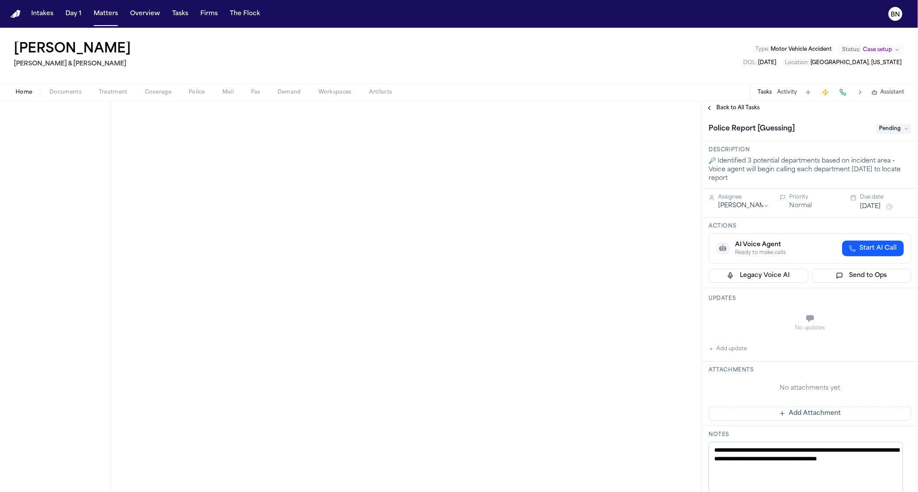
click at [890, 132] on span "Pending" at bounding box center [894, 129] width 35 height 10
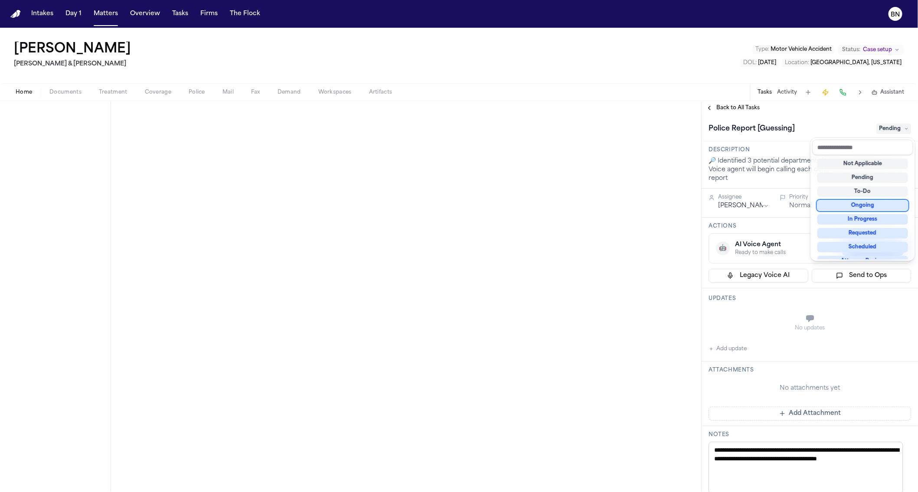
scroll to position [135, 0]
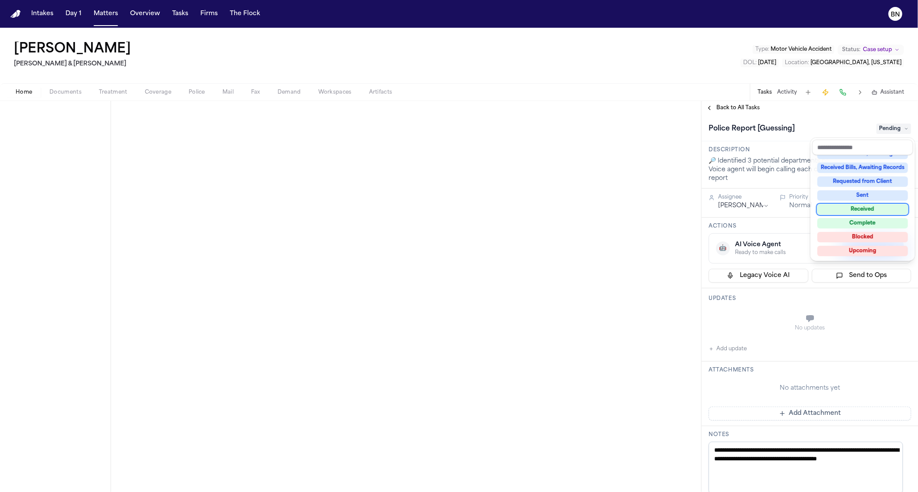
click at [880, 211] on div "Received" at bounding box center [863, 209] width 91 height 10
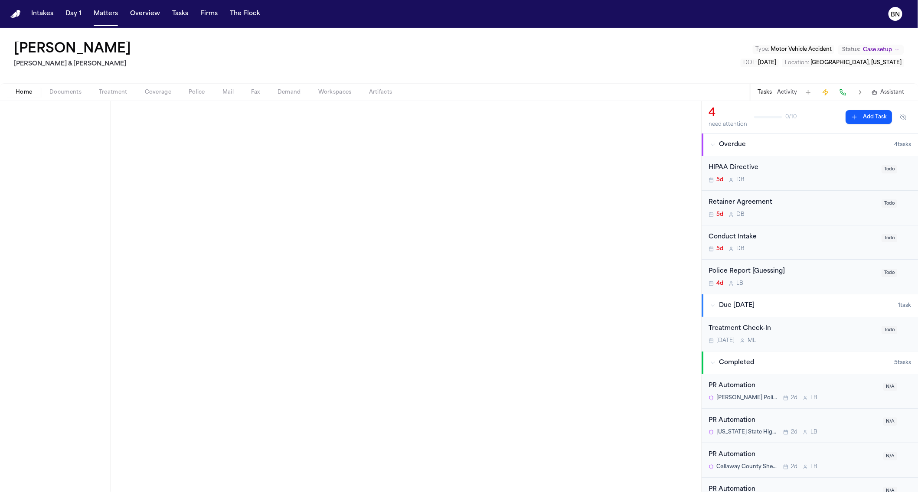
click at [803, 265] on div "Police Report [Guessing] 4d L B Todo" at bounding box center [810, 277] width 216 height 34
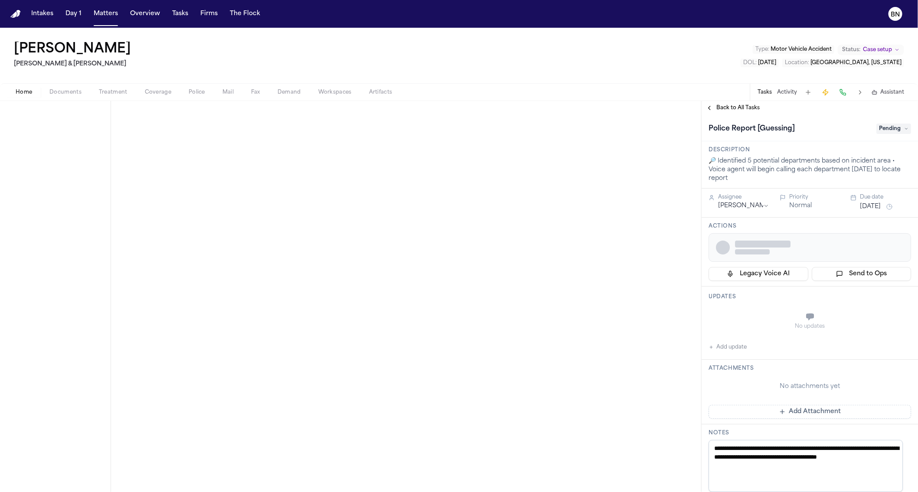
click at [877, 130] on span "Pending" at bounding box center [894, 129] width 35 height 10
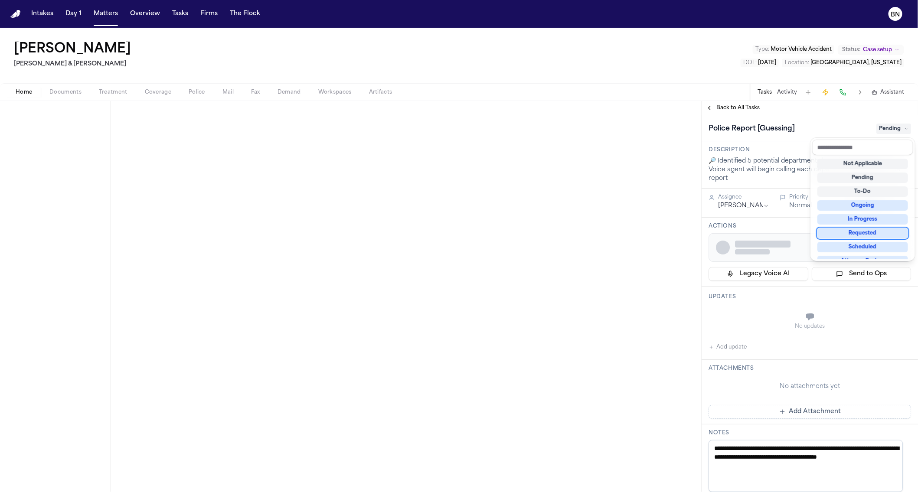
scroll to position [135, 0]
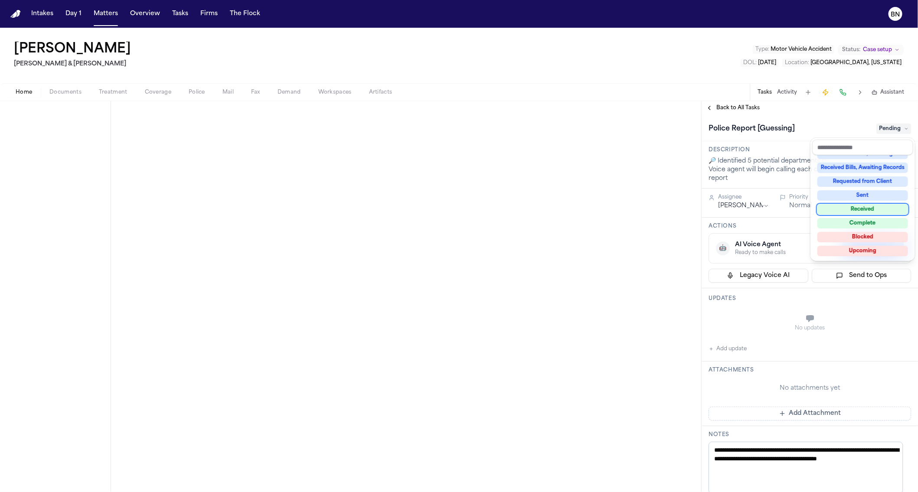
click at [870, 211] on div "Received" at bounding box center [863, 209] width 91 height 10
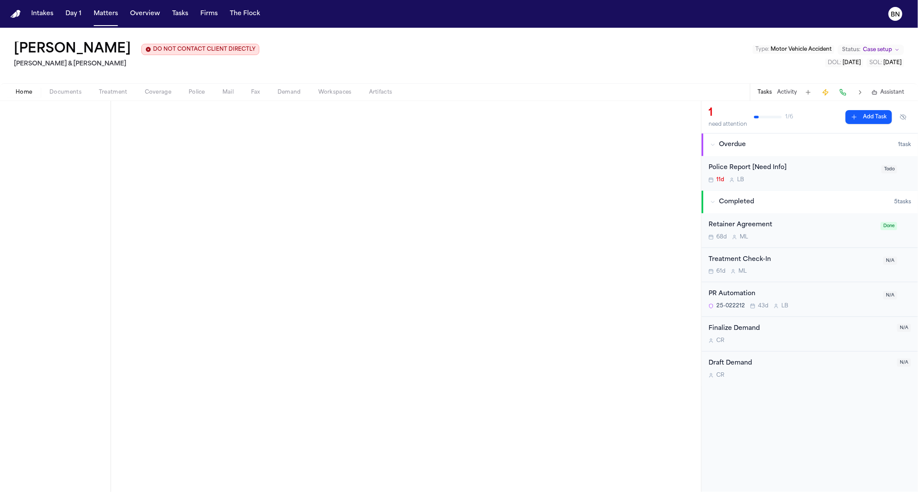
click at [802, 177] on div "11d L B" at bounding box center [793, 180] width 168 height 7
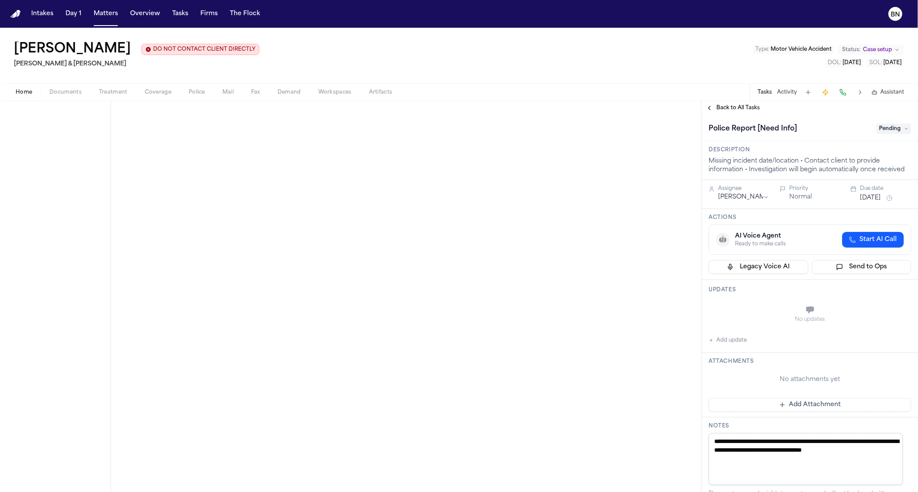
click at [894, 131] on span "Pending" at bounding box center [894, 129] width 35 height 10
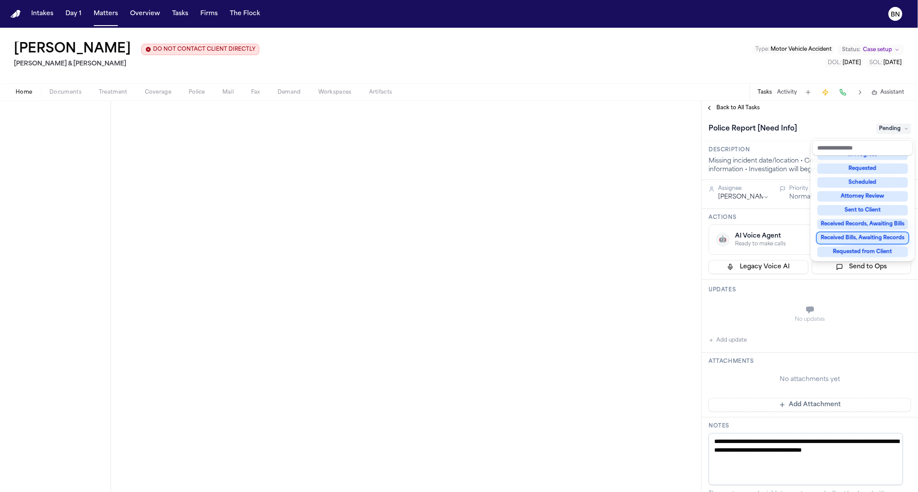
scroll to position [135, 0]
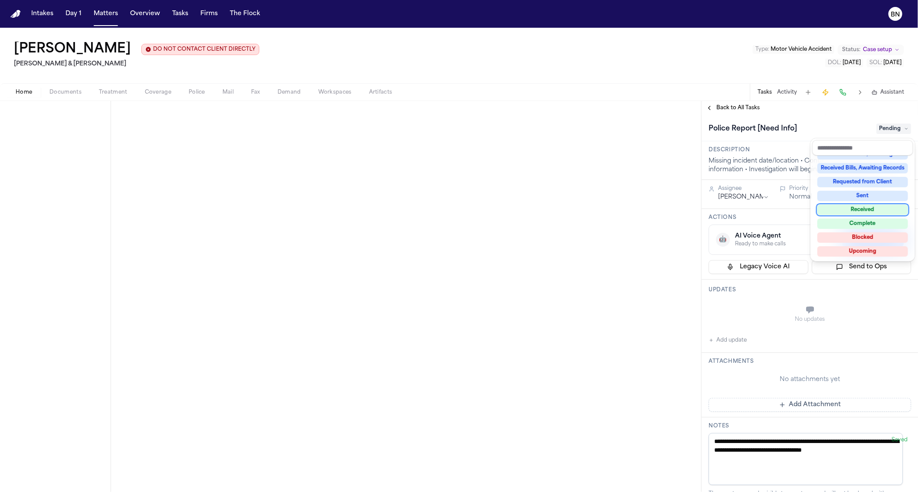
click at [872, 209] on div "Received" at bounding box center [863, 210] width 91 height 10
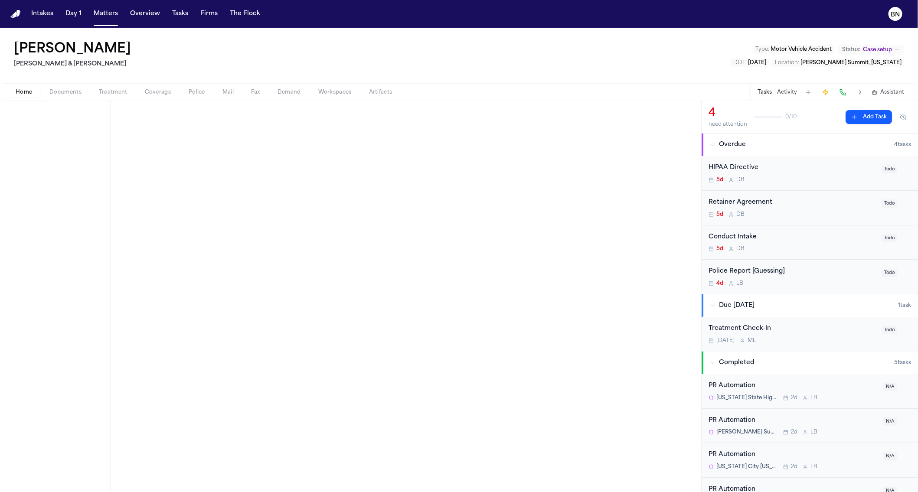
click at [795, 272] on div "Police Report [Guessing]" at bounding box center [793, 272] width 168 height 10
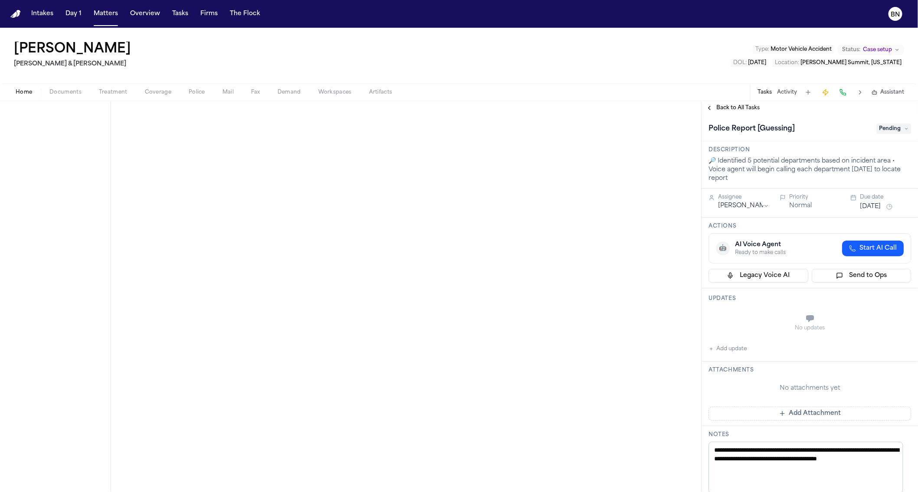
click at [877, 129] on span "Pending" at bounding box center [894, 129] width 35 height 10
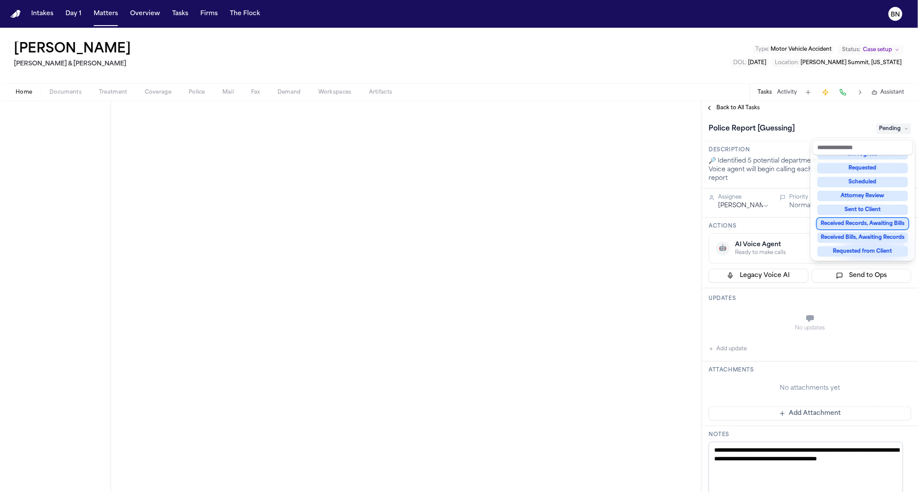
scroll to position [135, 0]
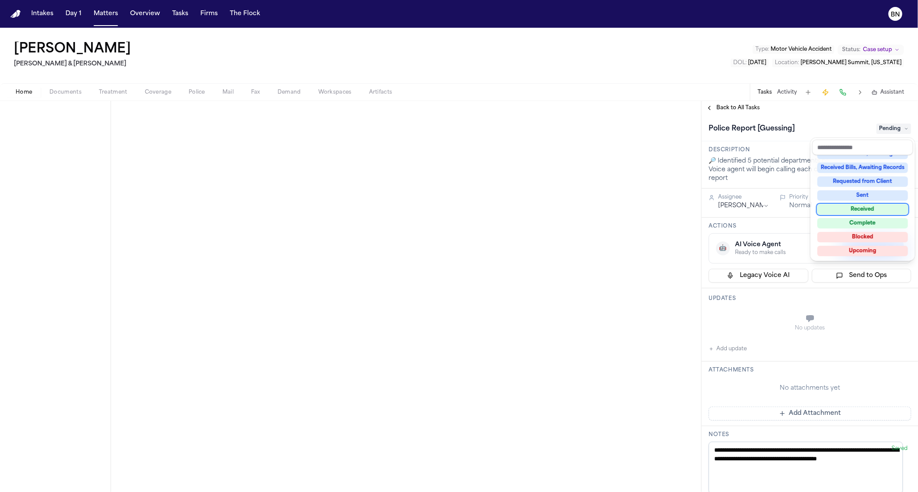
click at [872, 212] on div "Received" at bounding box center [863, 209] width 91 height 10
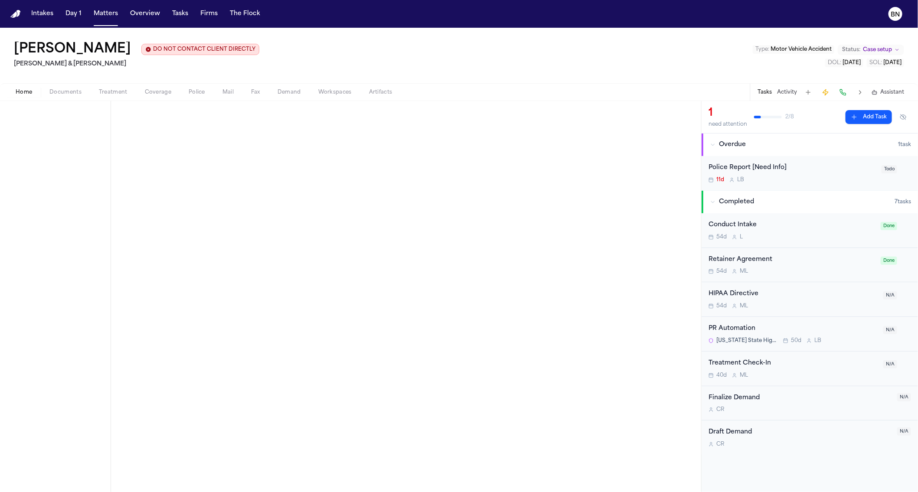
click at [834, 170] on div "Police Report [Need Info]" at bounding box center [793, 168] width 168 height 10
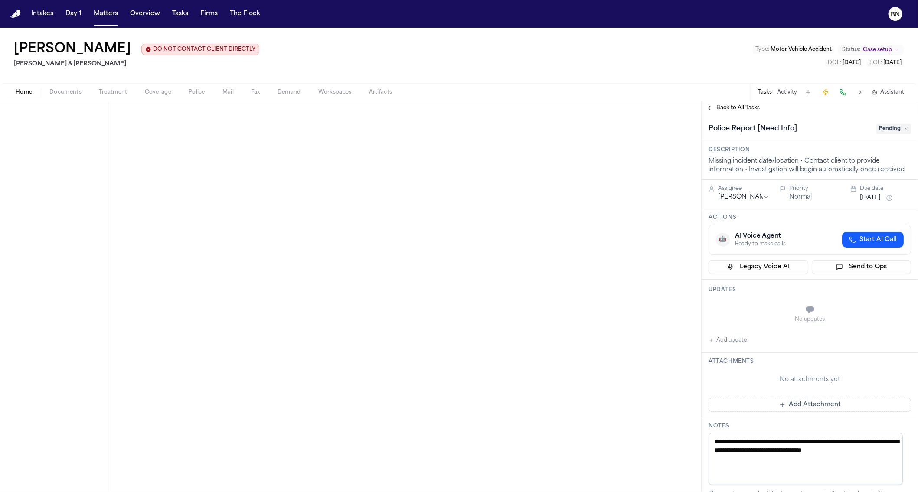
click at [880, 132] on span "Pending" at bounding box center [894, 129] width 35 height 10
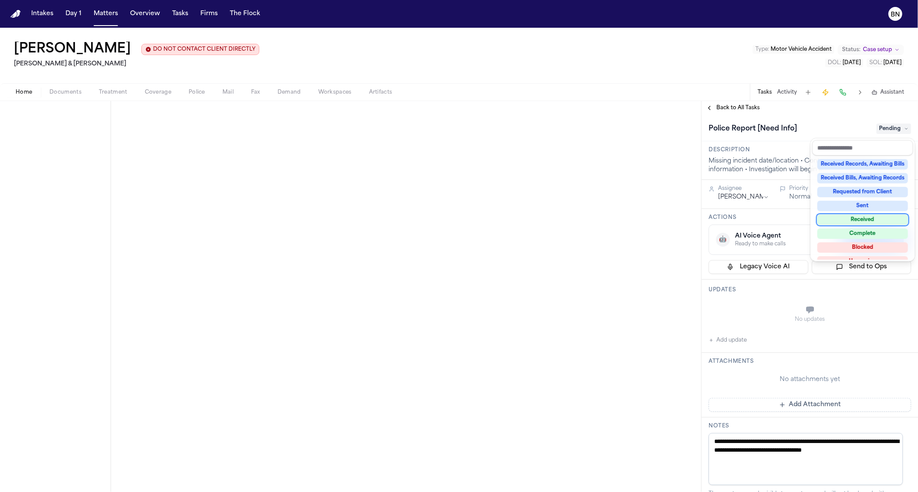
click at [875, 219] on div "Received" at bounding box center [863, 220] width 91 height 10
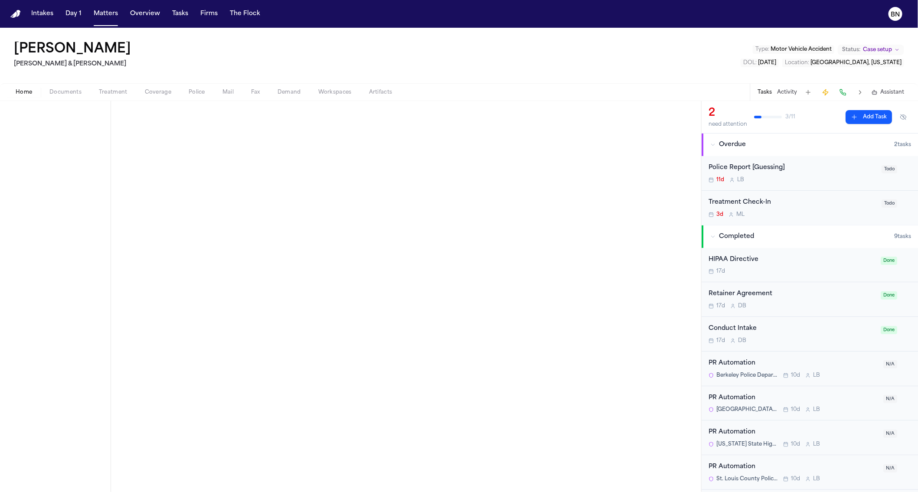
click at [774, 177] on div "11d L B" at bounding box center [793, 180] width 168 height 7
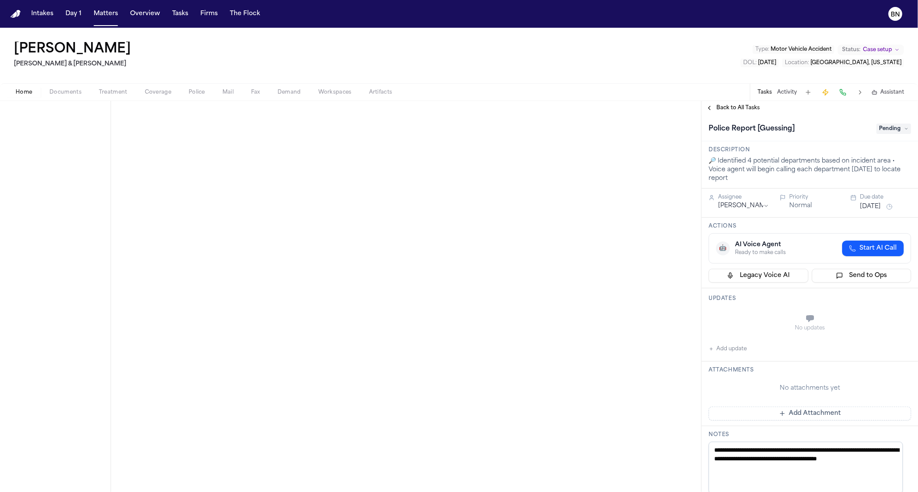
click at [877, 130] on span "Pending" at bounding box center [894, 129] width 35 height 10
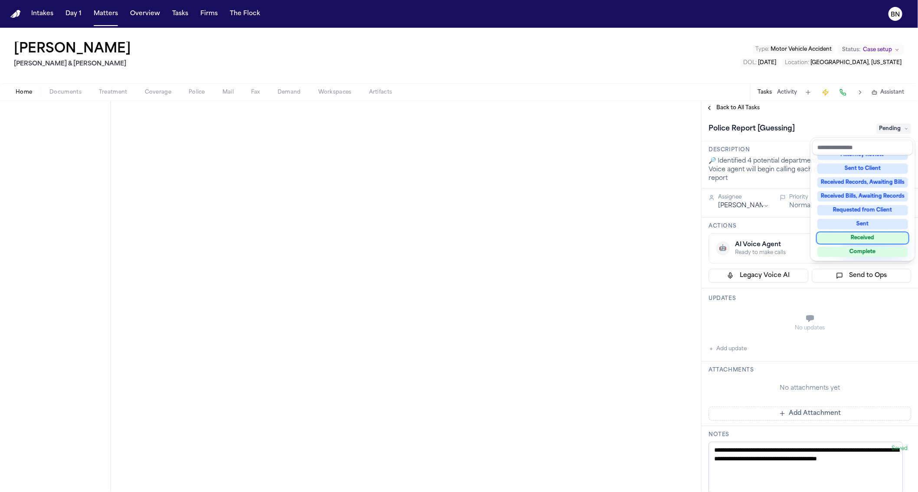
click at [873, 240] on div "Received" at bounding box center [863, 238] width 91 height 10
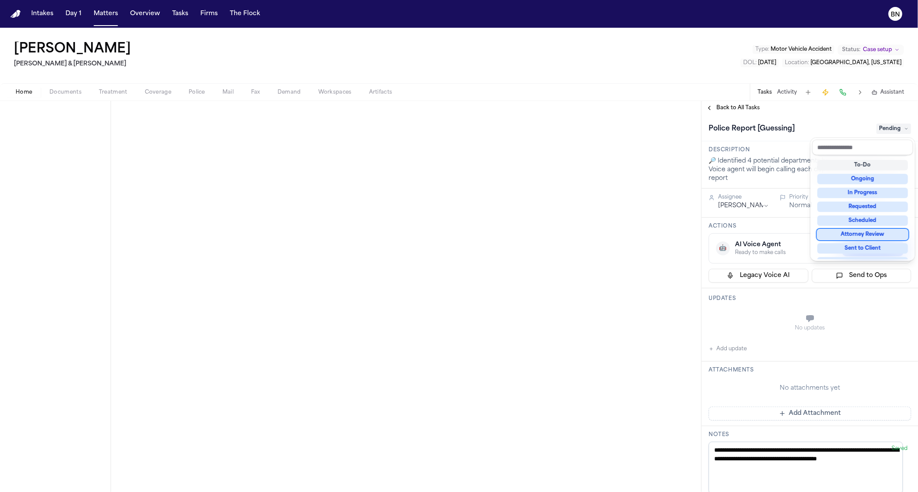
scroll to position [12, 0]
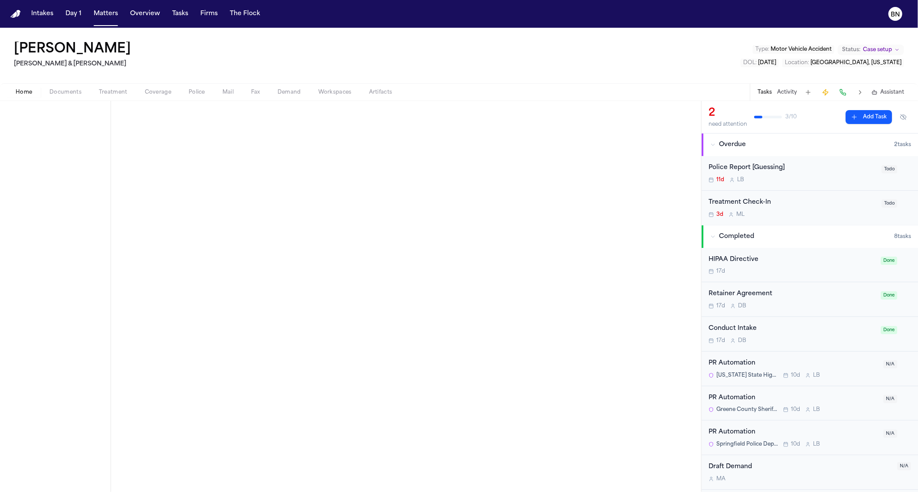
click at [775, 170] on div "Police Report [Guessing]" at bounding box center [793, 168] width 168 height 10
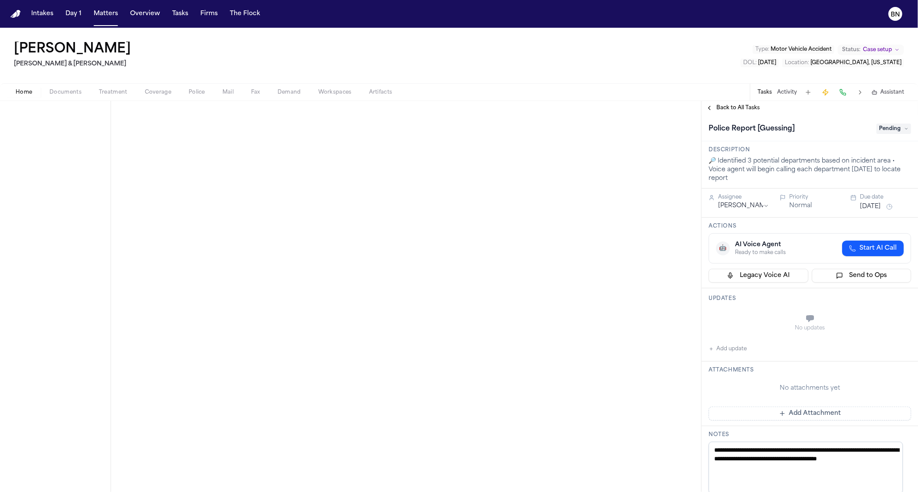
click at [880, 128] on span "Pending" at bounding box center [894, 129] width 35 height 10
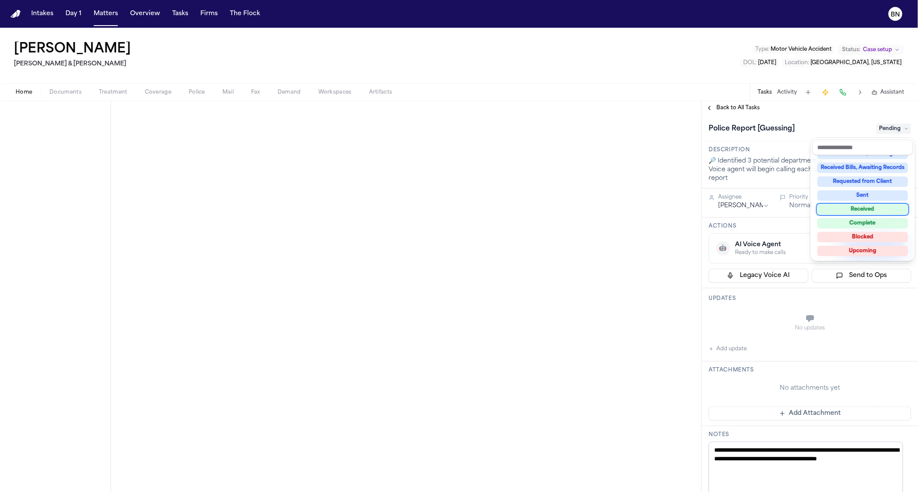
click at [870, 210] on div "Received" at bounding box center [863, 209] width 91 height 10
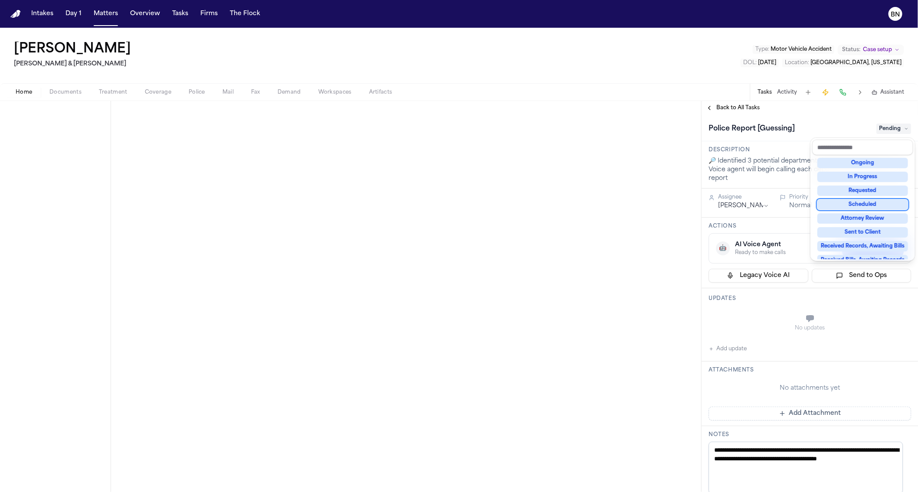
scroll to position [25, 0]
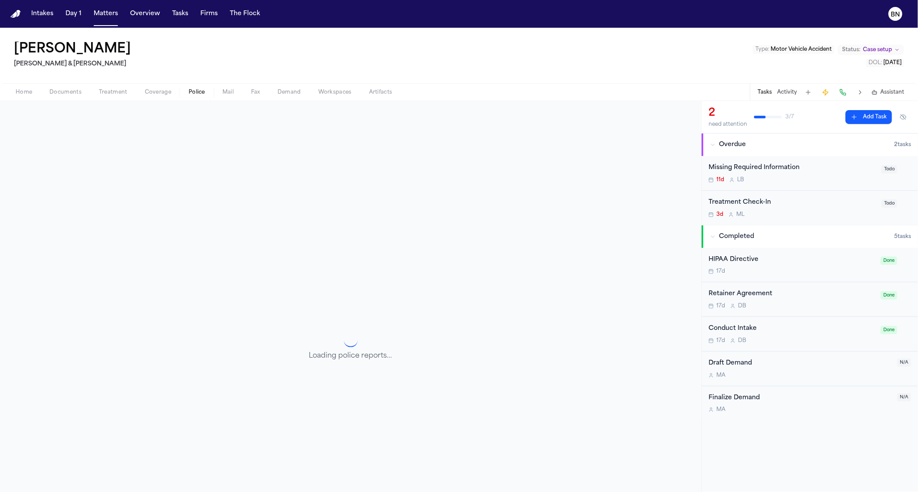
click at [193, 87] on button "Police" at bounding box center [197, 92] width 34 height 10
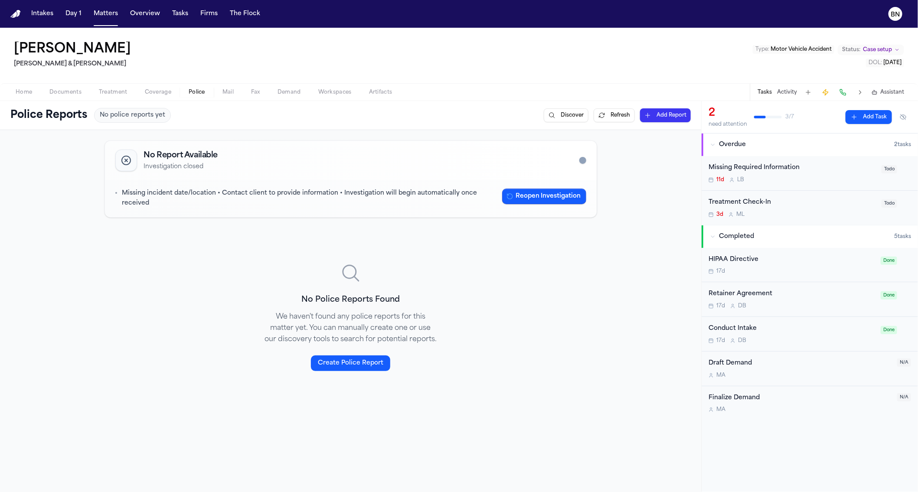
click at [362, 187] on div "Missing incident date/location • Contact client to provide information • Invest…" at bounding box center [351, 198] width 492 height 37
click at [348, 208] on div "Missing incident date/location • Contact client to provide information • Invest…" at bounding box center [351, 198] width 492 height 37
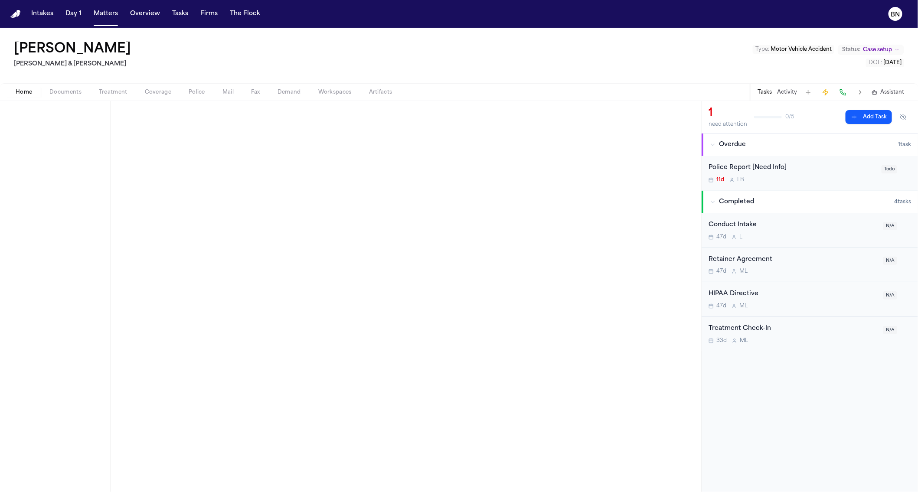
click at [809, 171] on div "Police Report [Need Info]" at bounding box center [793, 168] width 168 height 10
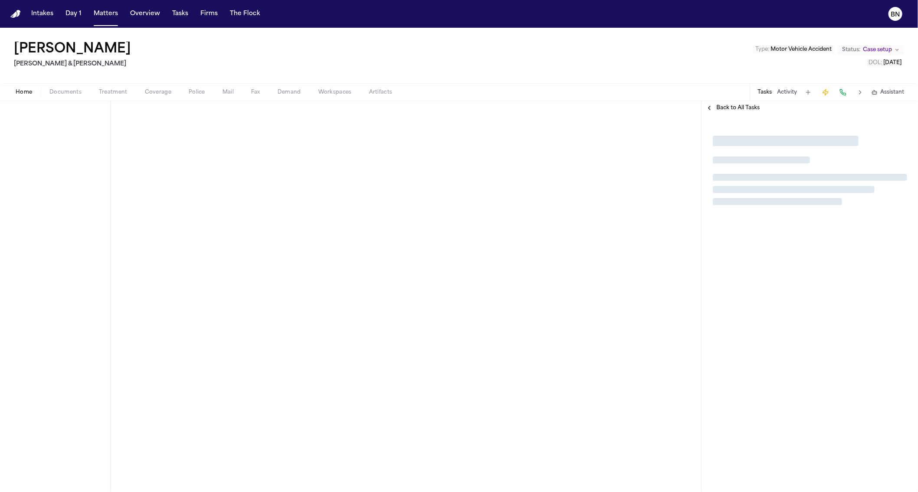
click at [66, 94] on span "Documents" at bounding box center [65, 92] width 32 height 7
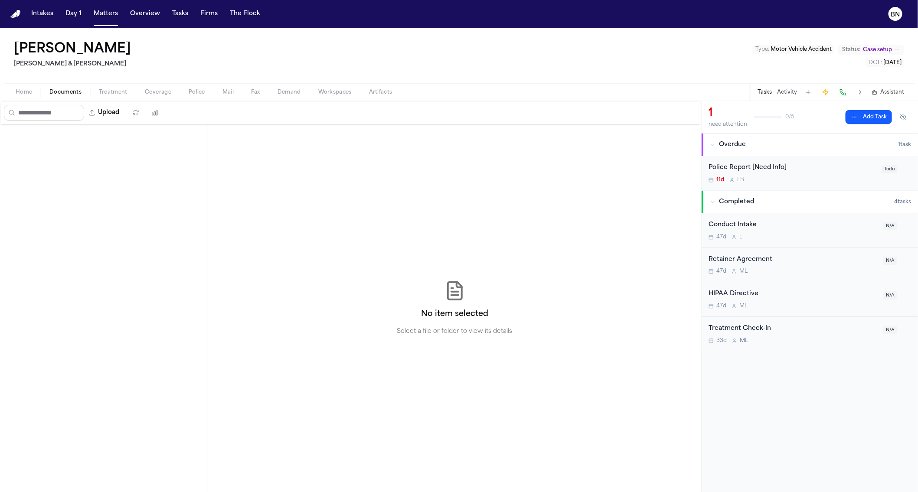
click at [25, 95] on span "Home" at bounding box center [24, 92] width 16 height 7
click at [193, 92] on span "Police" at bounding box center [197, 92] width 16 height 7
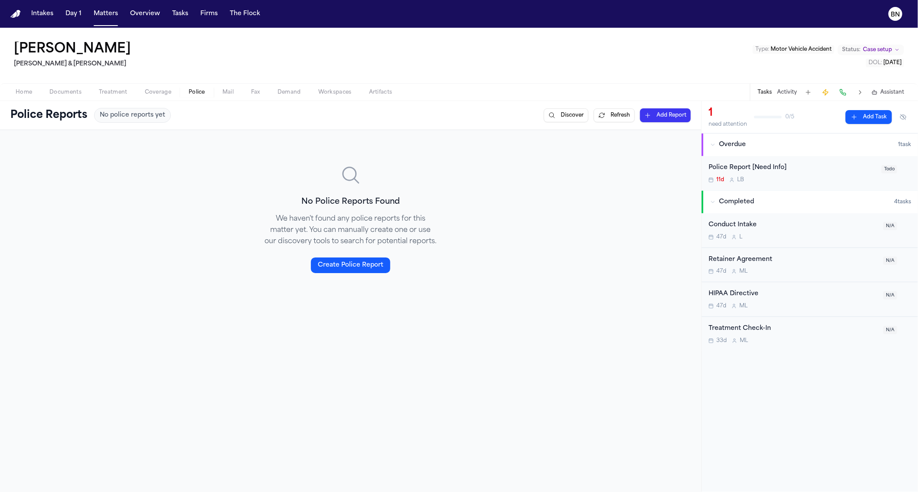
click at [743, 157] on div "Police Report [Need Info] 11d L B Todo" at bounding box center [810, 173] width 216 height 34
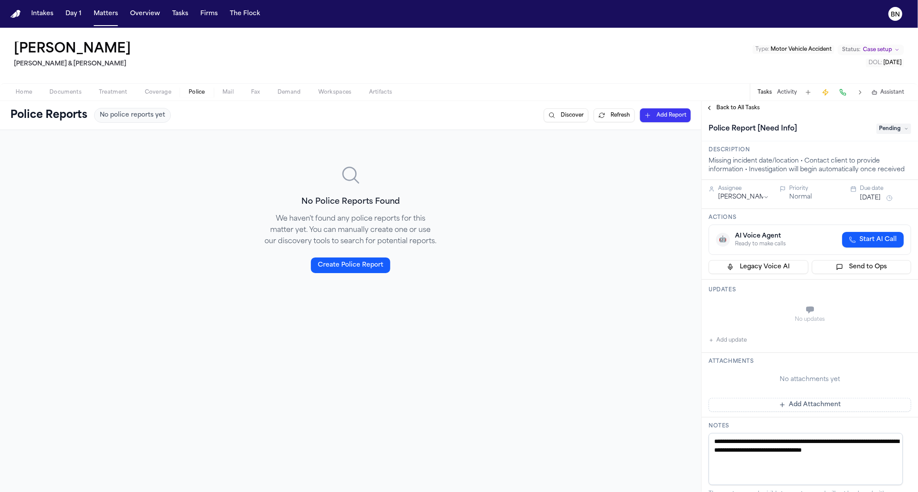
click at [881, 131] on span "Pending" at bounding box center [894, 129] width 35 height 10
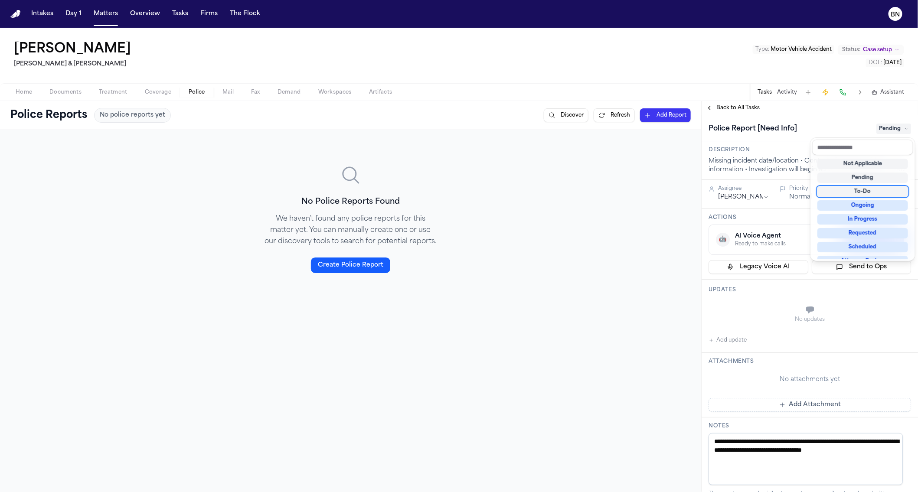
scroll to position [97, 0]
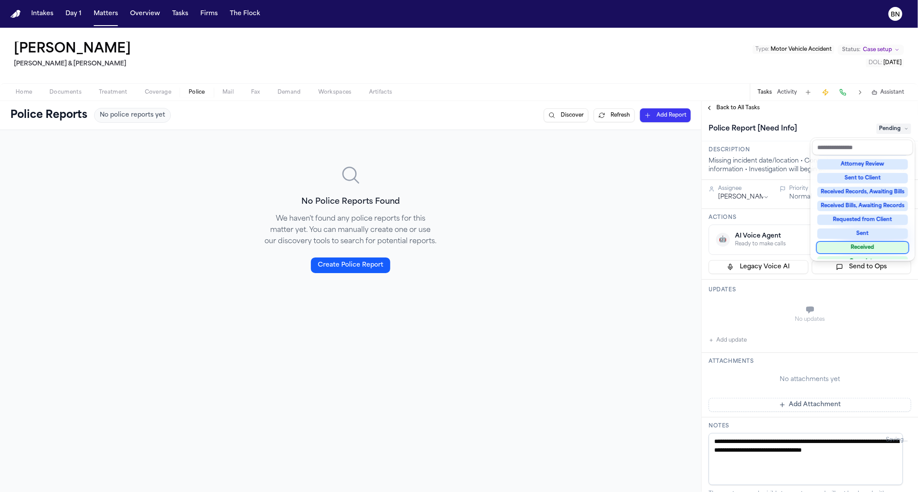
click at [870, 243] on div "Received" at bounding box center [863, 247] width 91 height 10
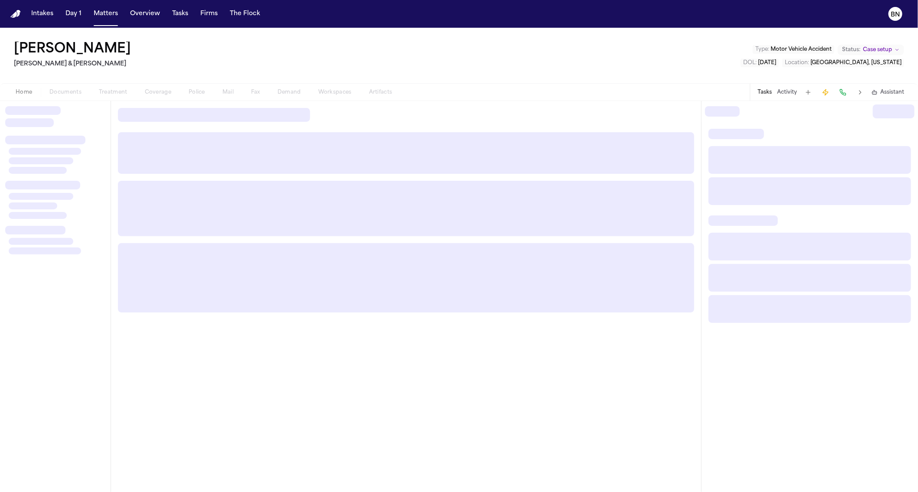
click at [184, 67] on div "Abby Pearsey Beck & Beck Type : Motor Vehicle Accident Status: Case setup DOL :…" at bounding box center [459, 56] width 918 height 56
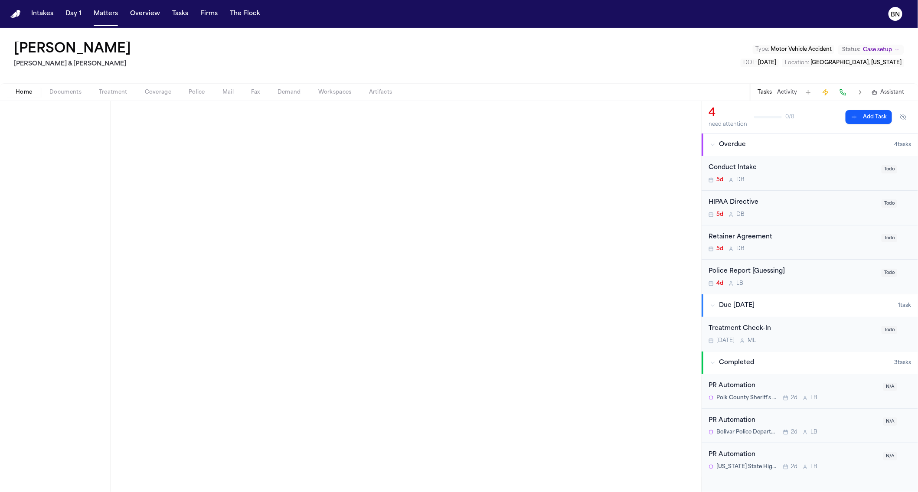
click at [794, 273] on div "Police Report [Guessing]" at bounding box center [793, 272] width 168 height 10
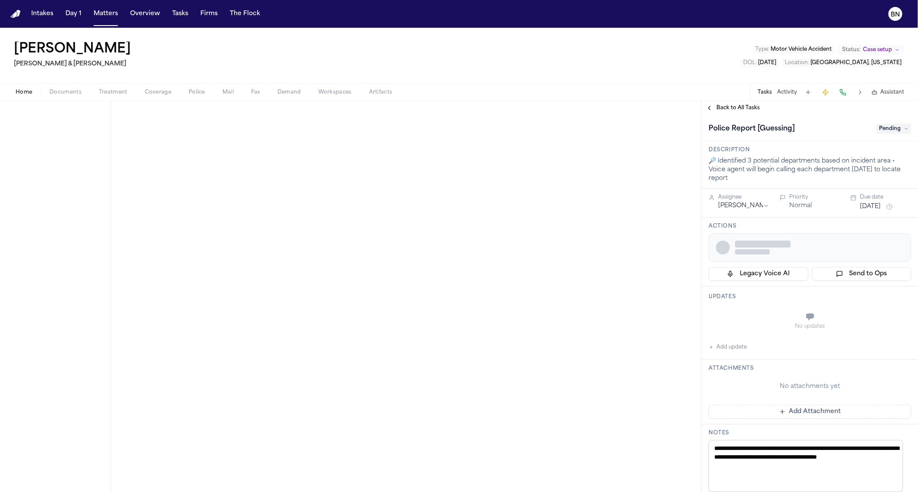
click at [886, 131] on span "Pending" at bounding box center [894, 129] width 35 height 10
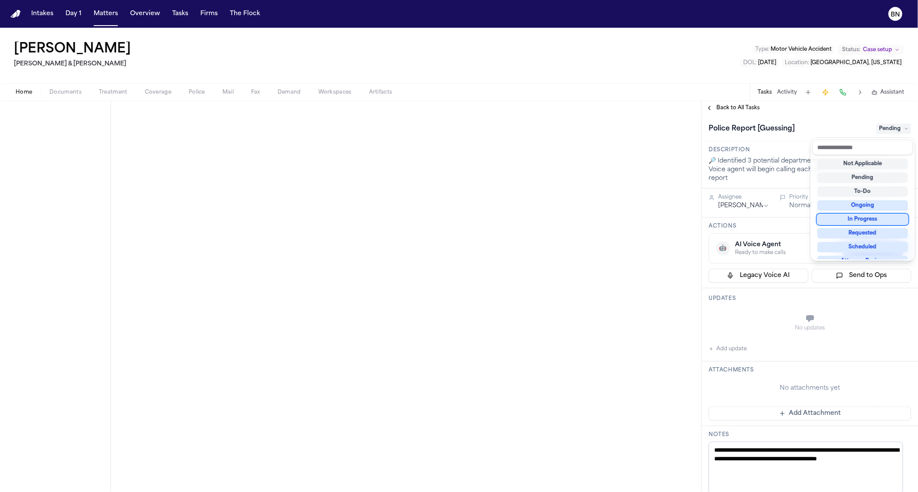
scroll to position [132, 0]
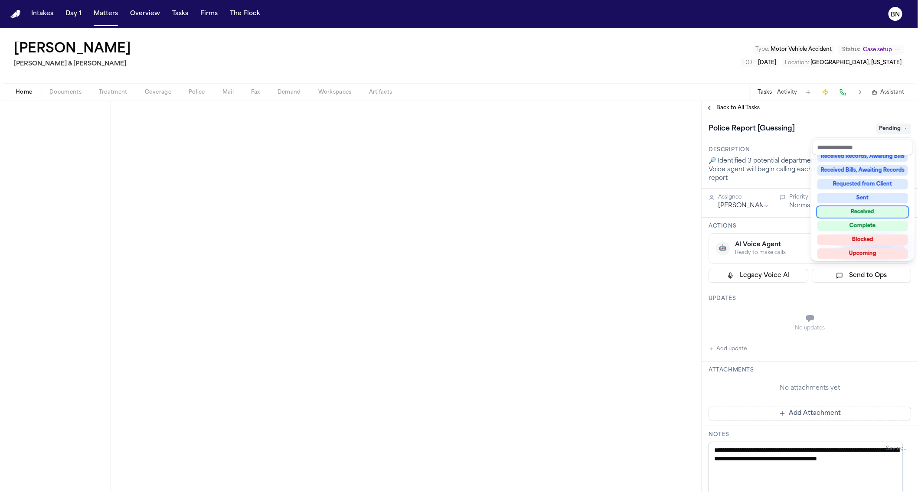
click at [873, 213] on div "Received" at bounding box center [863, 212] width 91 height 10
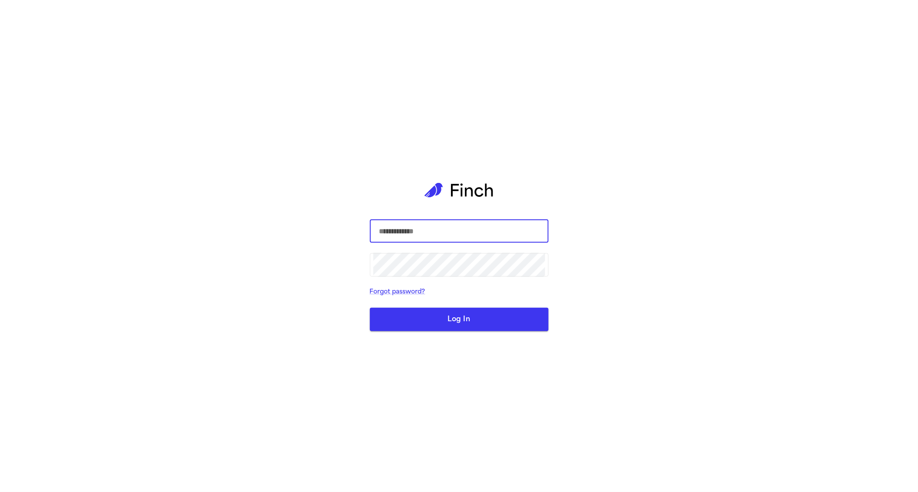
click at [289, 129] on div "​ ​ Forgot password? Log In" at bounding box center [459, 246] width 918 height 492
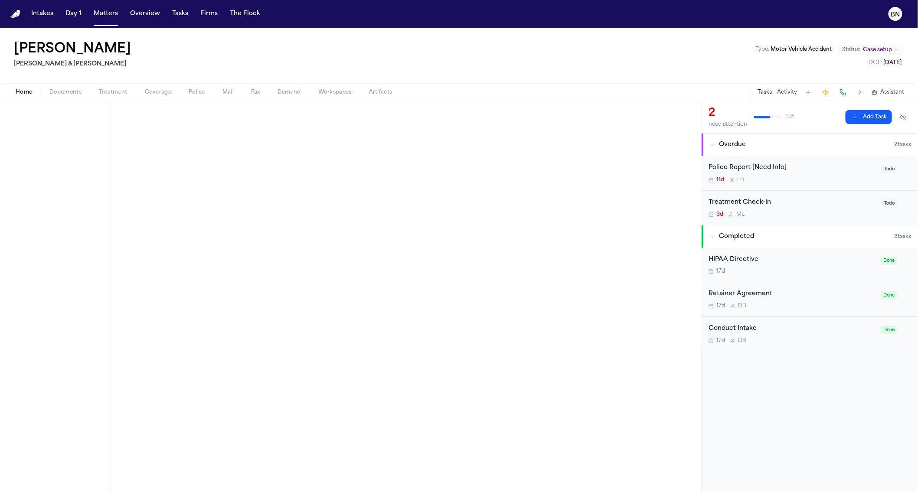
click at [743, 175] on div "Police Report [Need Info] 11d L B" at bounding box center [793, 173] width 168 height 20
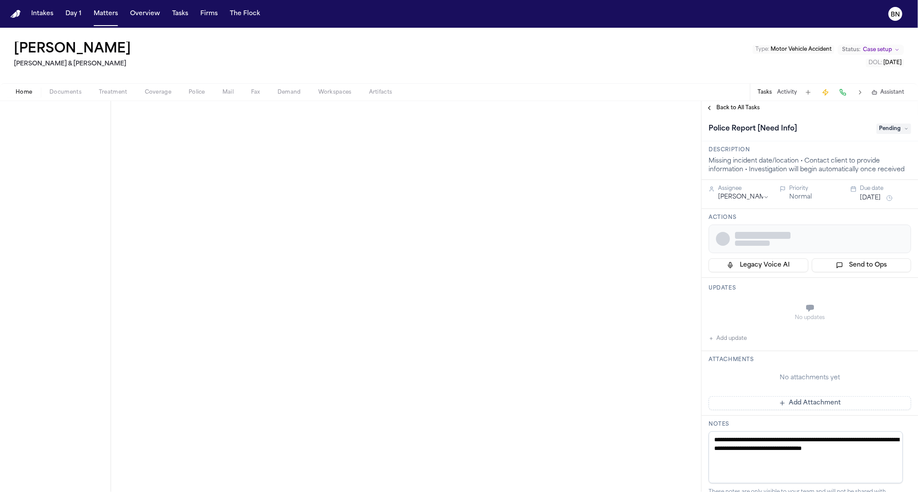
click at [880, 128] on span "Pending" at bounding box center [894, 129] width 35 height 10
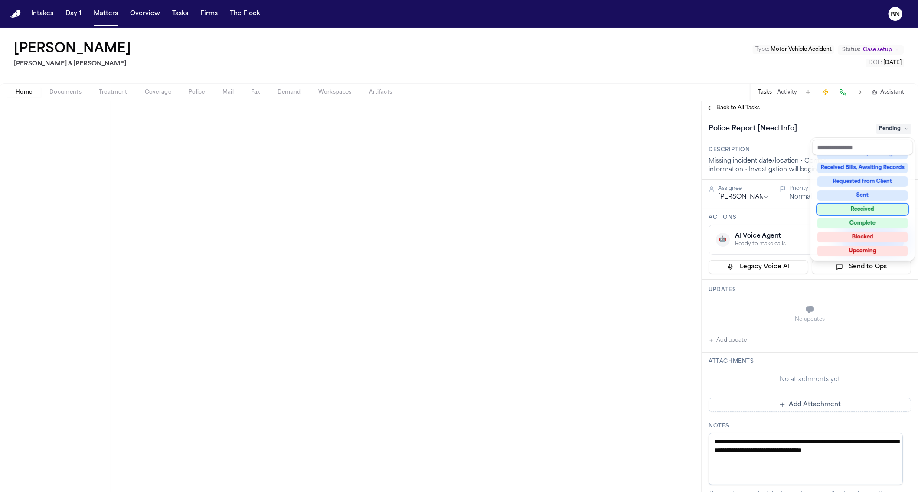
click at [874, 209] on div "Received" at bounding box center [863, 209] width 91 height 10
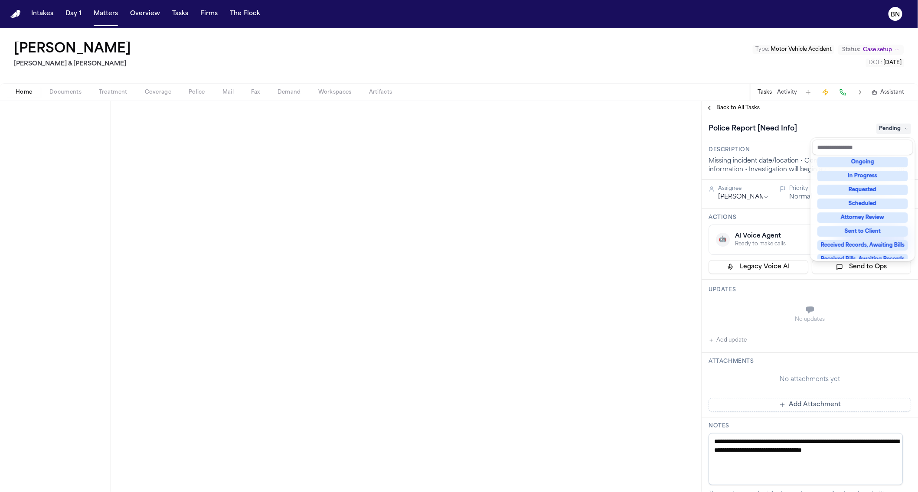
scroll to position [12, 0]
click at [416, 262] on div "**********" at bounding box center [459, 296] width 918 height 391
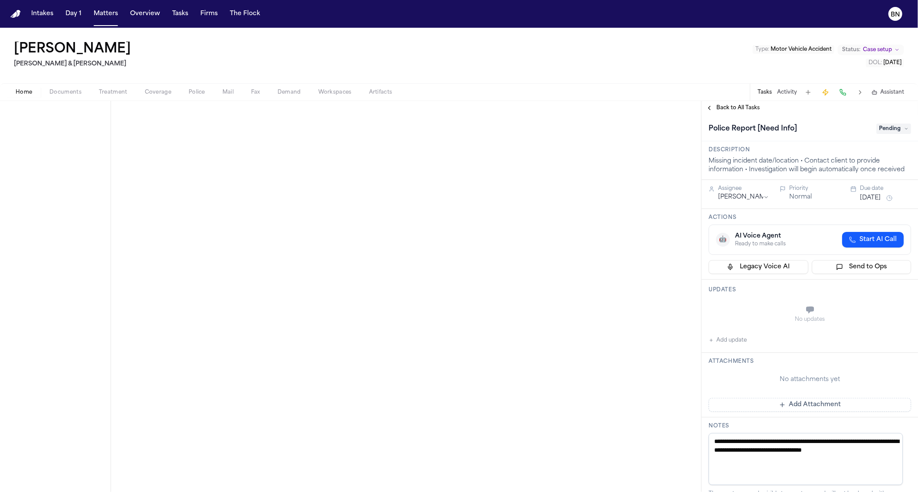
click at [884, 130] on span "Pending" at bounding box center [894, 129] width 35 height 10
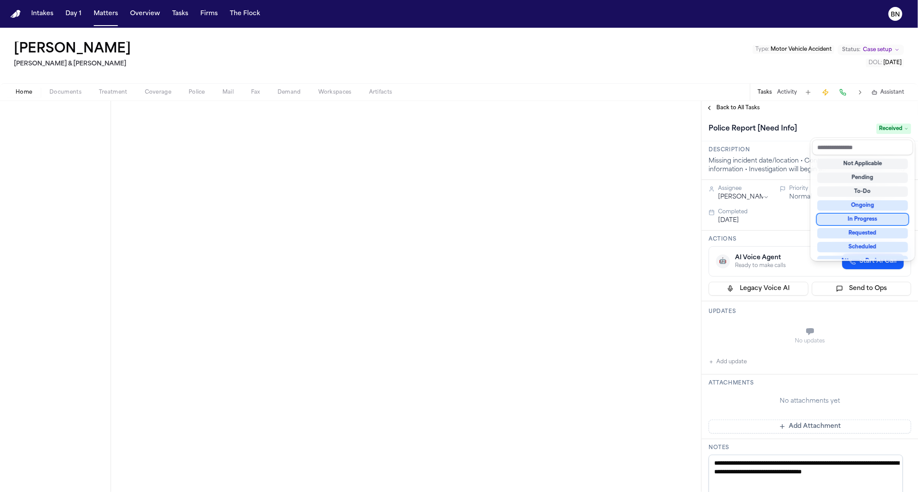
scroll to position [14, 0]
click at [452, 215] on div "**********" at bounding box center [459, 296] width 918 height 391
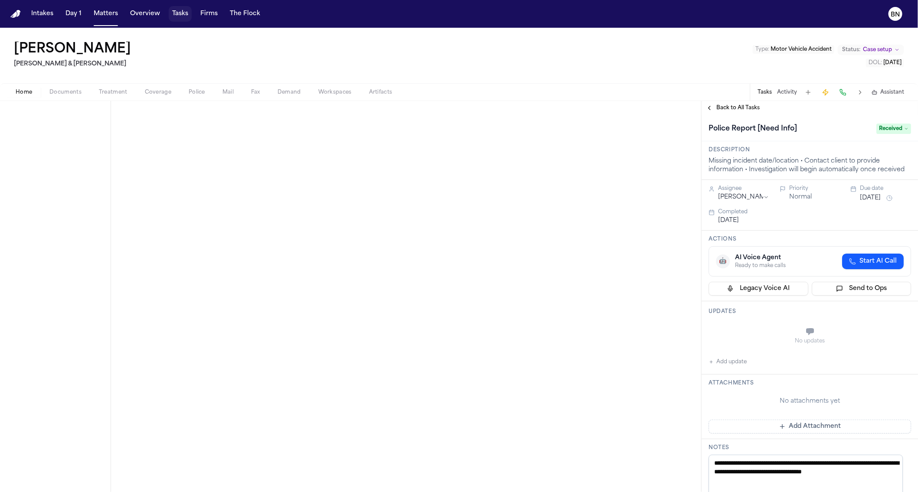
click at [184, 13] on button "Tasks" at bounding box center [180, 14] width 23 height 16
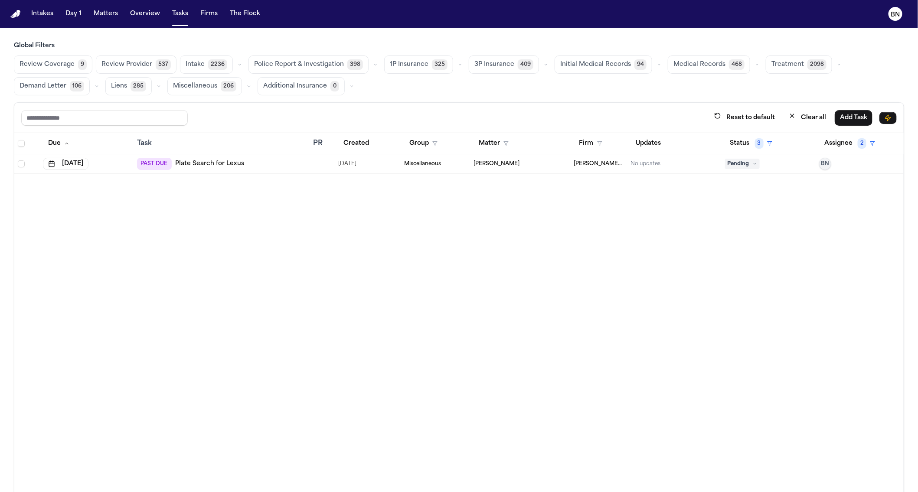
click at [373, 65] on icon "button" at bounding box center [375, 64] width 5 height 5
click at [386, 91] on div "Review Coverage 9 Review Provider 537 Intake 2236 Police Report & Investigation…" at bounding box center [459, 76] width 890 height 40
click at [373, 66] on icon "button" at bounding box center [375, 64] width 5 height 5
click at [305, 106] on span "Police Report Escalation" at bounding box center [291, 103] width 75 height 9
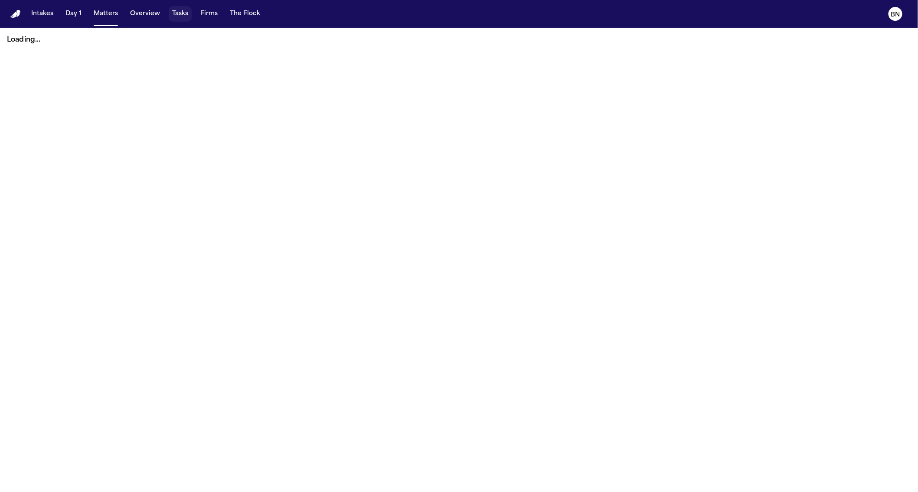
click at [179, 16] on button "Tasks" at bounding box center [180, 14] width 23 height 16
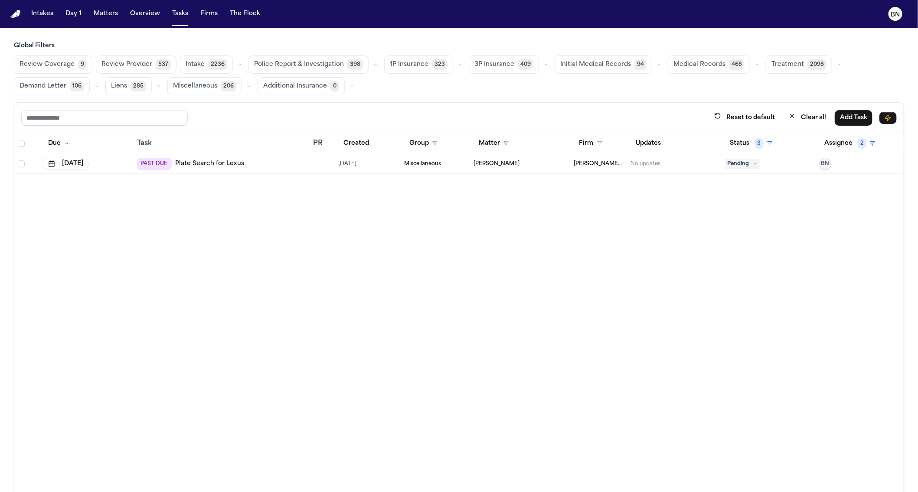
click at [373, 64] on icon "button" at bounding box center [375, 64] width 5 height 5
click at [304, 103] on span "Police Report Escalation" at bounding box center [291, 103] width 75 height 9
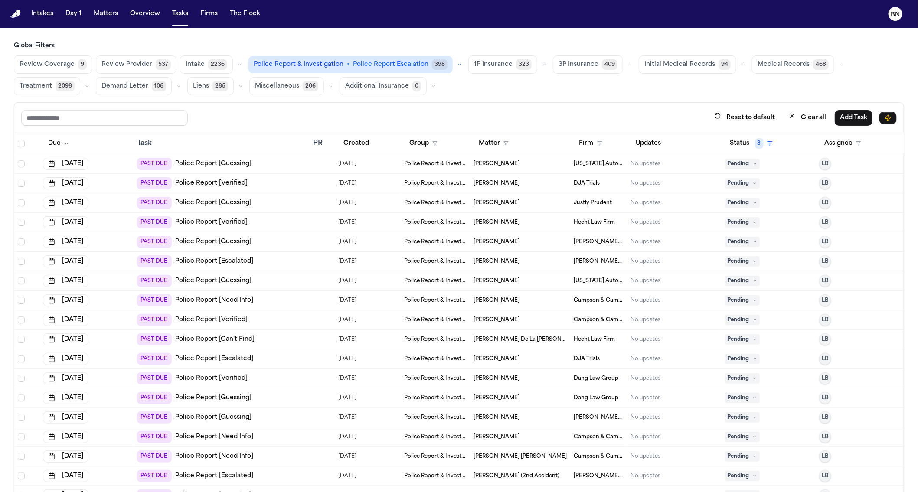
click at [272, 167] on div "PAST DUE Police Report [Guessing]" at bounding box center [221, 164] width 169 height 12
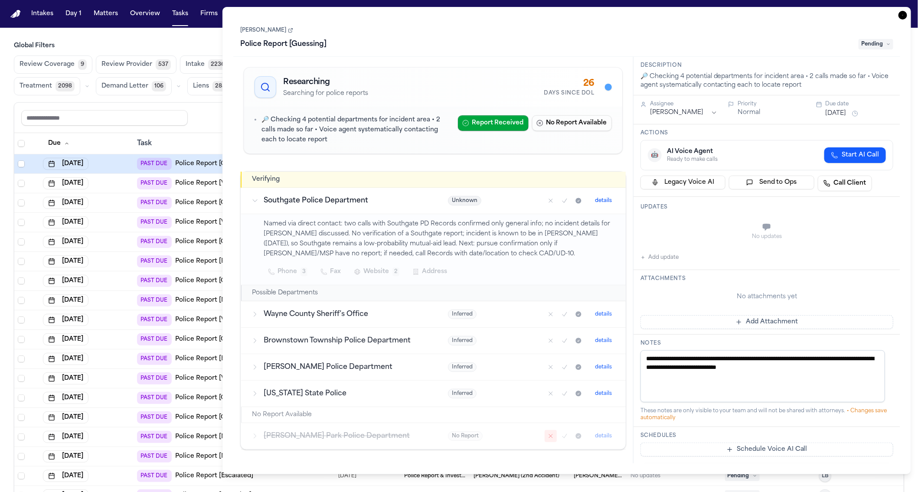
click at [284, 30] on link "Francois Fleming" at bounding box center [266, 30] width 53 height 7
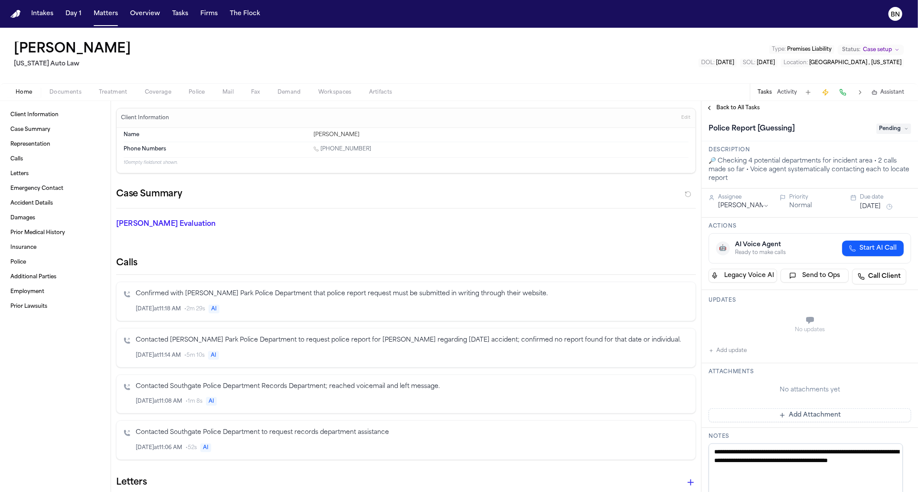
click at [785, 92] on button "Activity" at bounding box center [787, 92] width 20 height 7
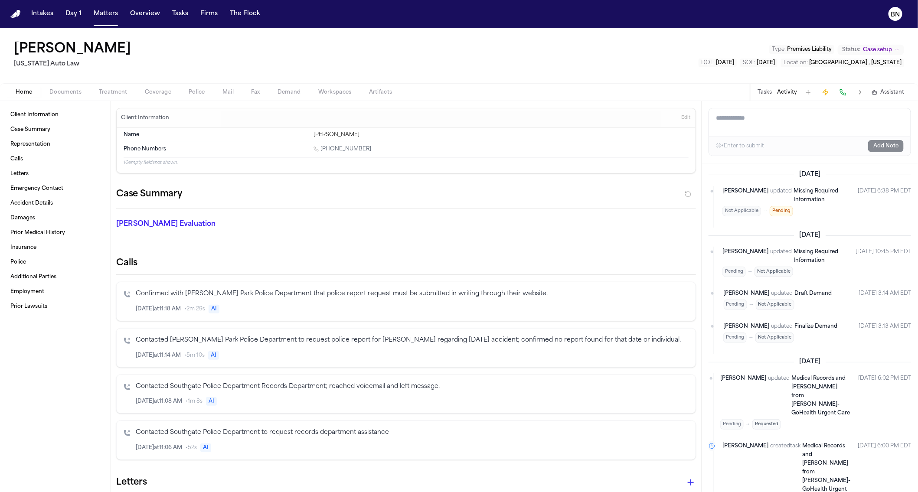
click at [767, 121] on textarea "Add a note to this matter" at bounding box center [810, 122] width 202 height 28
click at [765, 122] on textarea "Add a note to this matter" at bounding box center [810, 122] width 202 height 28
click at [764, 89] on button "Tasks" at bounding box center [765, 92] width 14 height 7
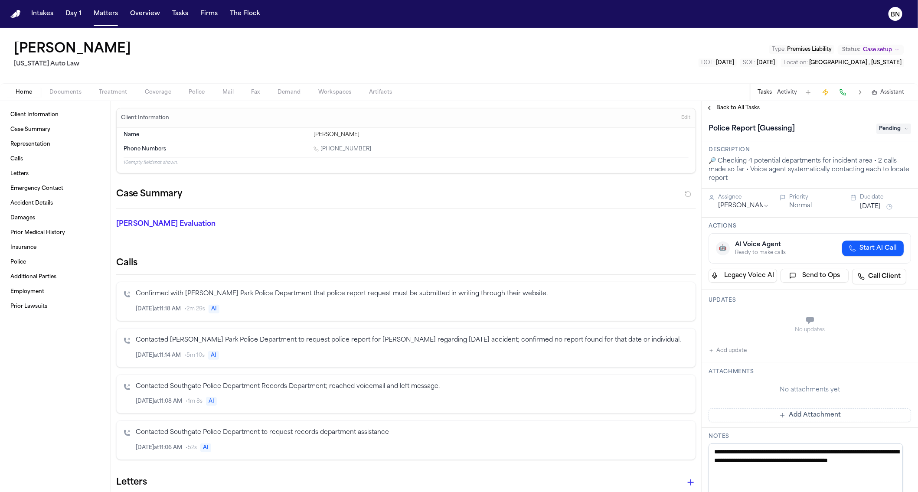
click at [786, 90] on button "Activity" at bounding box center [787, 92] width 20 height 7
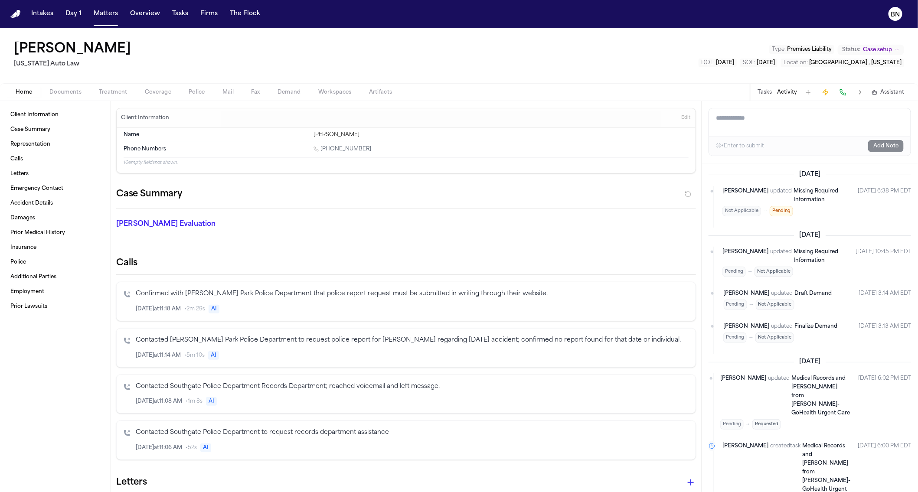
click at [200, 92] on span "Police" at bounding box center [197, 92] width 16 height 7
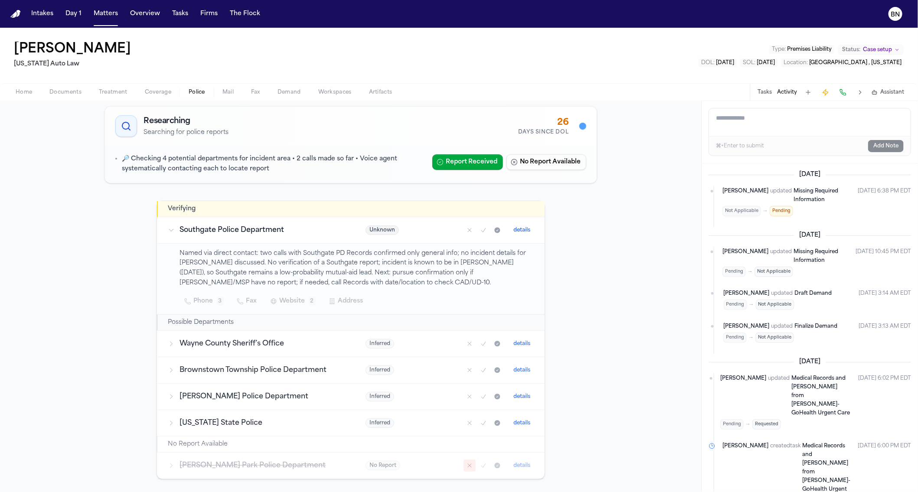
scroll to position [53, 0]
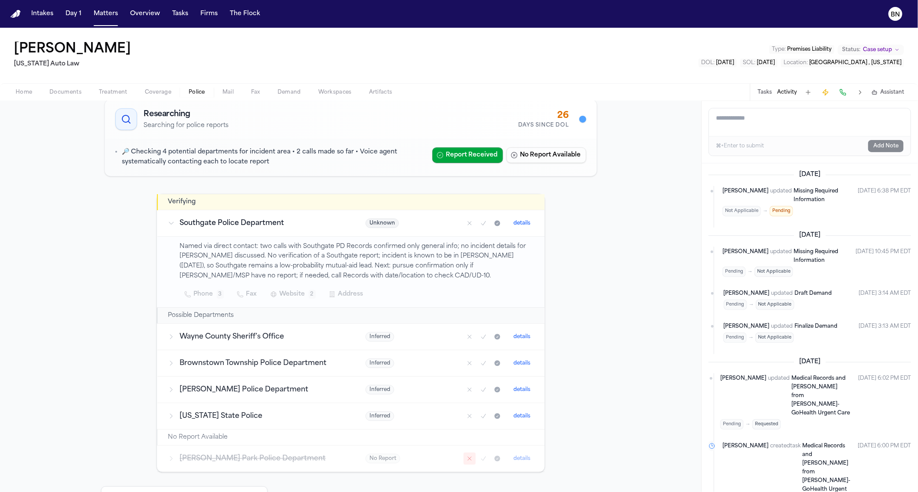
click at [29, 90] on span "Home" at bounding box center [24, 92] width 16 height 7
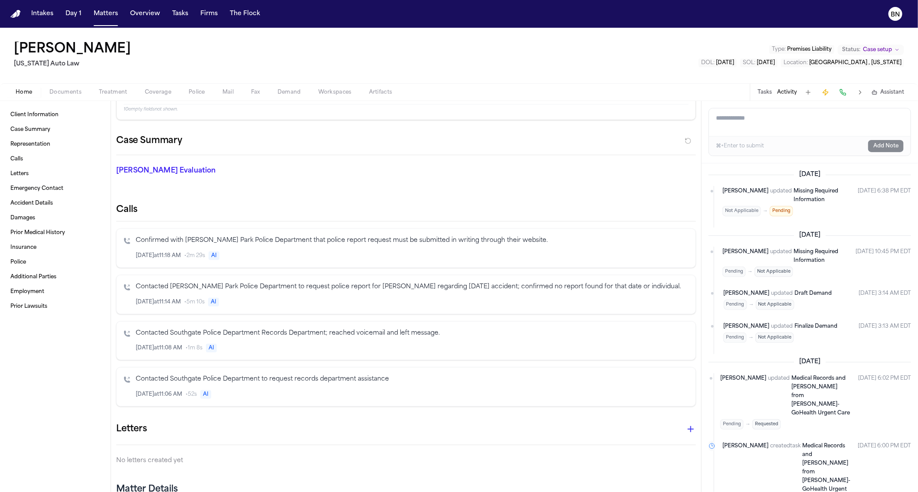
click at [196, 89] on span "Police" at bounding box center [197, 92] width 16 height 7
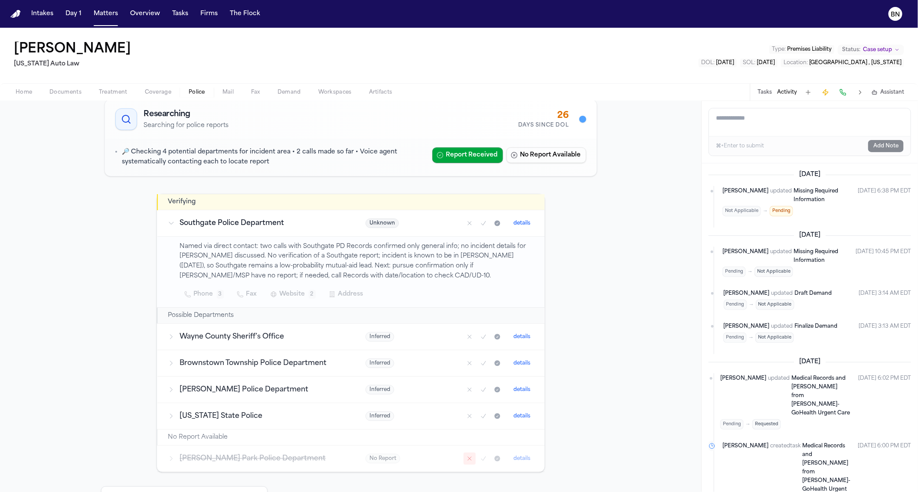
click at [34, 93] on button "Home" at bounding box center [24, 92] width 34 height 10
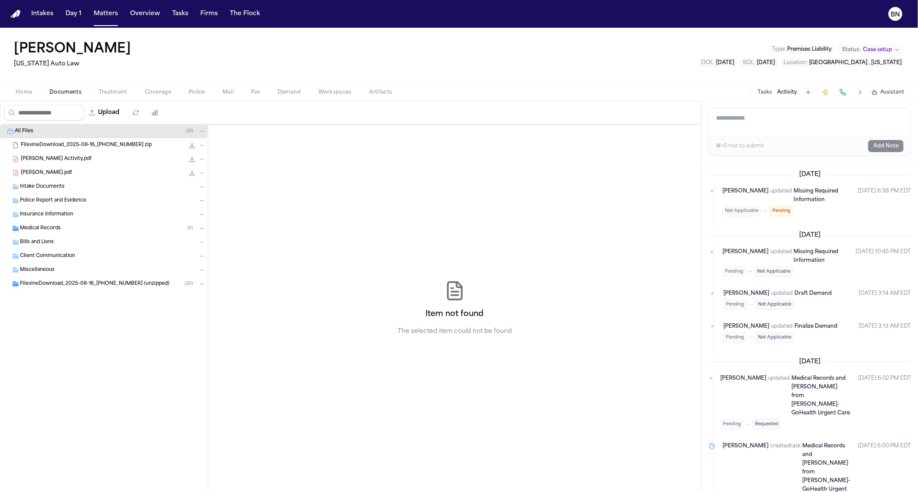
click at [57, 91] on span "Documents" at bounding box center [65, 92] width 32 height 7
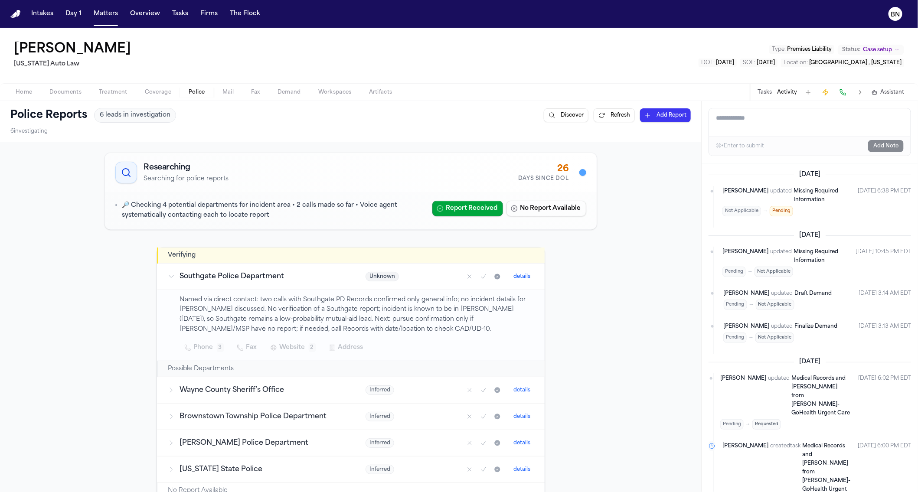
click at [196, 90] on span "Police" at bounding box center [197, 92] width 16 height 7
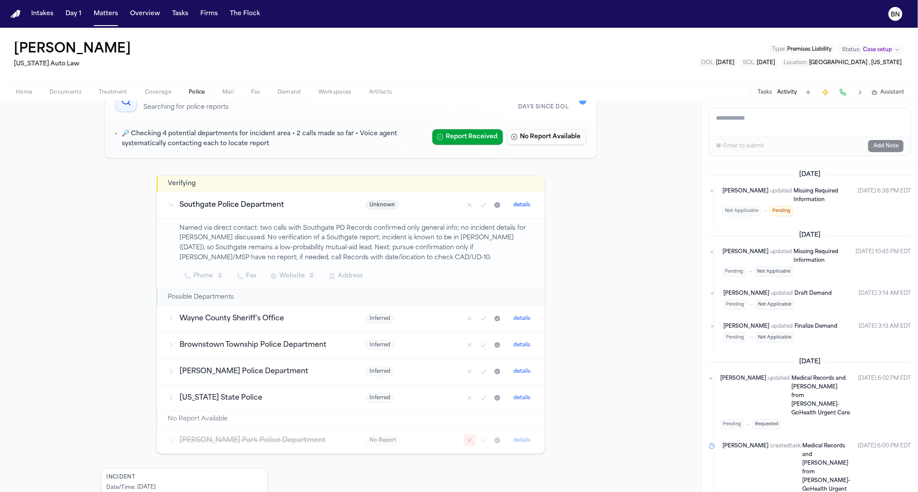
scroll to position [153, 0]
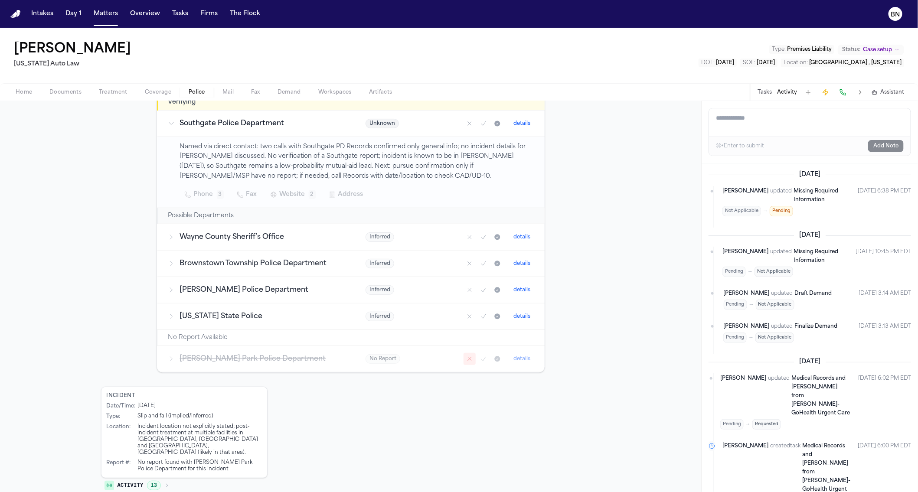
click at [203, 360] on h3 "[PERSON_NAME] Park Police Department" at bounding box center [262, 359] width 165 height 10
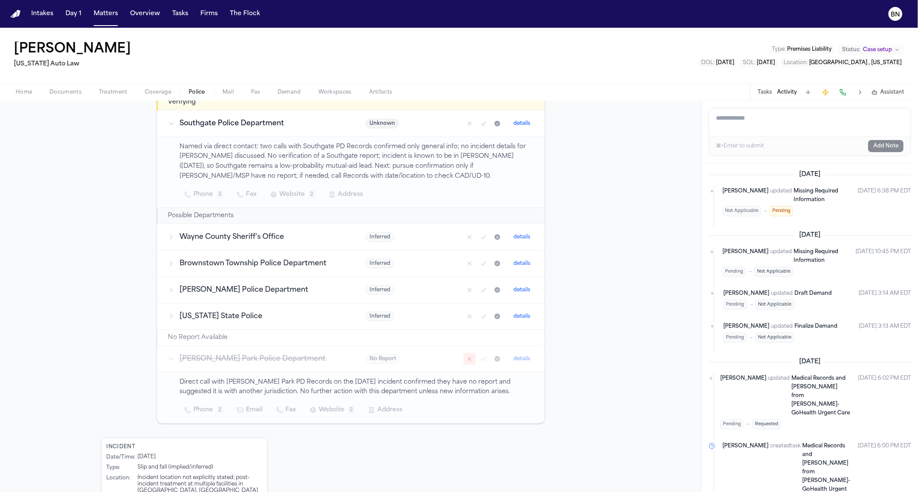
click at [200, 358] on h3 "[PERSON_NAME] Park Police Department" at bounding box center [262, 359] width 165 height 10
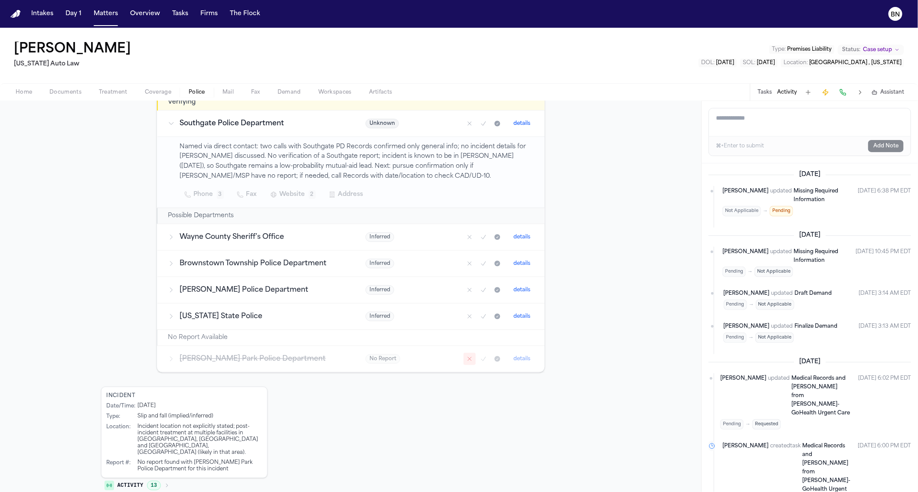
click at [525, 319] on button "details" at bounding box center [523, 316] width 24 height 10
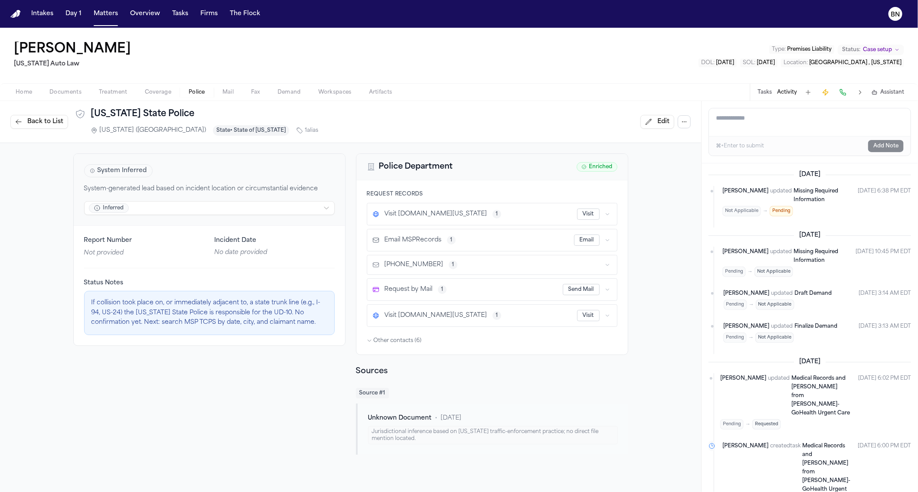
click at [43, 126] on span "Back to List" at bounding box center [45, 122] width 36 height 9
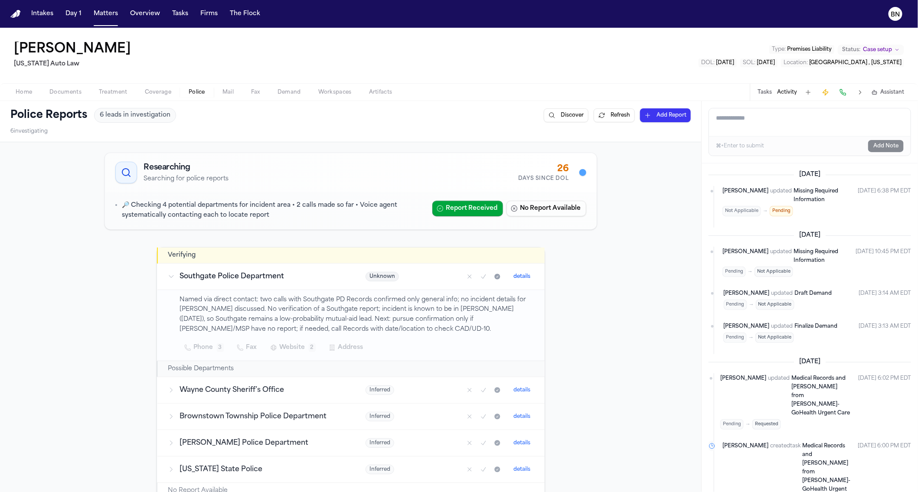
click at [579, 173] on div at bounding box center [582, 172] width 7 height 7
click at [557, 172] on div "26" at bounding box center [543, 169] width 50 height 12
click at [145, 118] on span "6 leads in investigation" at bounding box center [135, 115] width 71 height 9
click at [178, 17] on button "Tasks" at bounding box center [180, 14] width 23 height 16
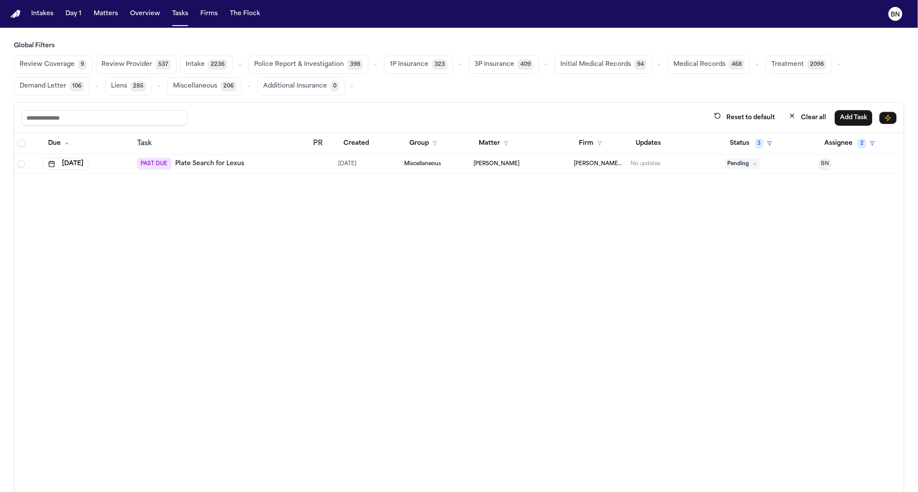
click at [373, 65] on icon "button" at bounding box center [375, 64] width 5 height 5
click at [311, 107] on span "Police Report Escalation" at bounding box center [291, 103] width 75 height 9
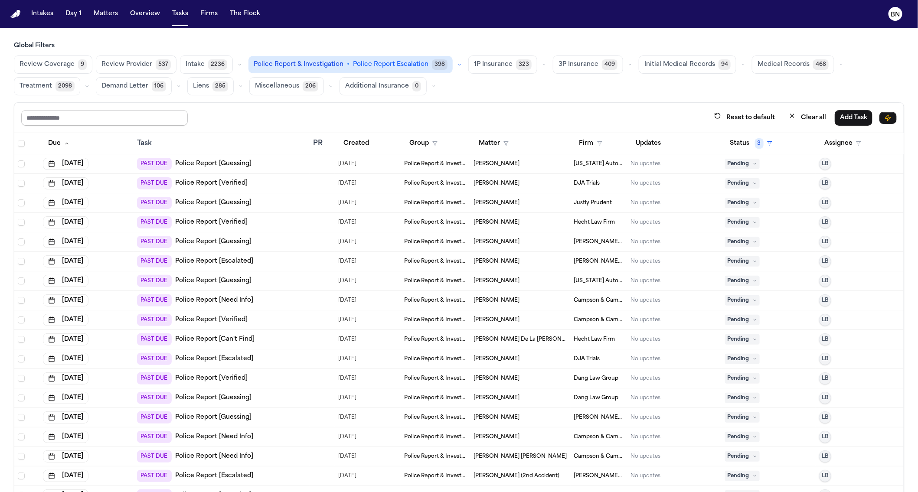
click at [120, 115] on input "text" at bounding box center [104, 118] width 167 height 16
type input "*********"
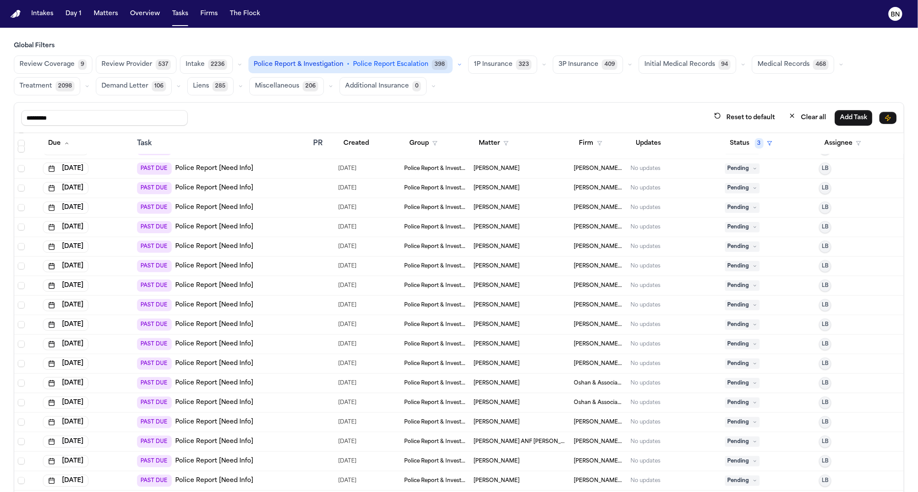
scroll to position [52, 0]
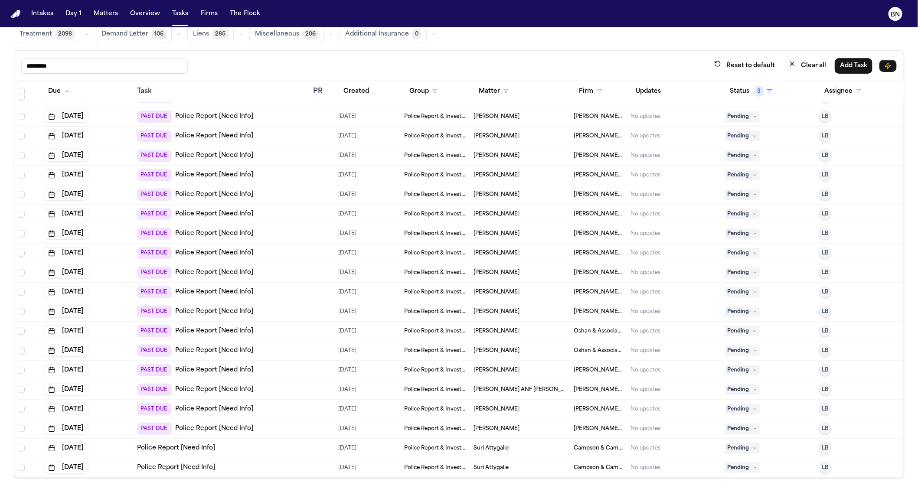
drag, startPoint x: 208, startPoint y: 164, endPoint x: 193, endPoint y: 348, distance: 184.5
click at [192, 348] on link "Police Report [Need Info]" at bounding box center [214, 351] width 78 height 9
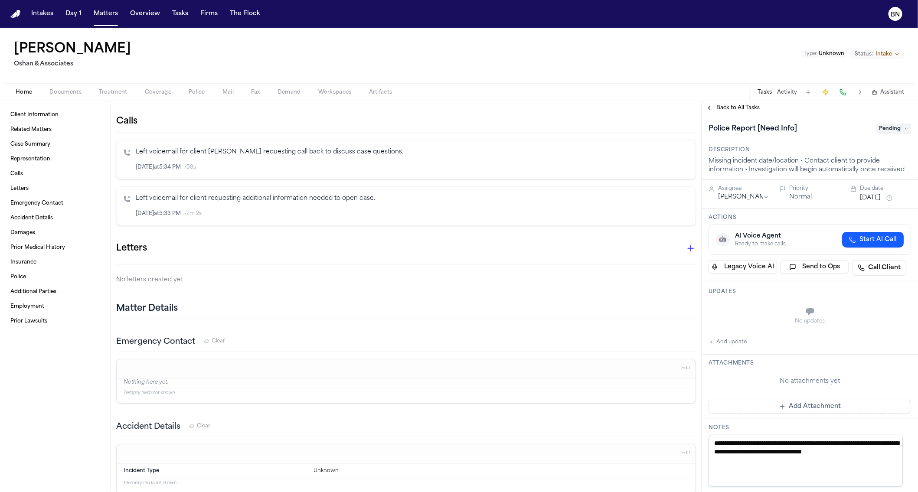
scroll to position [551, 0]
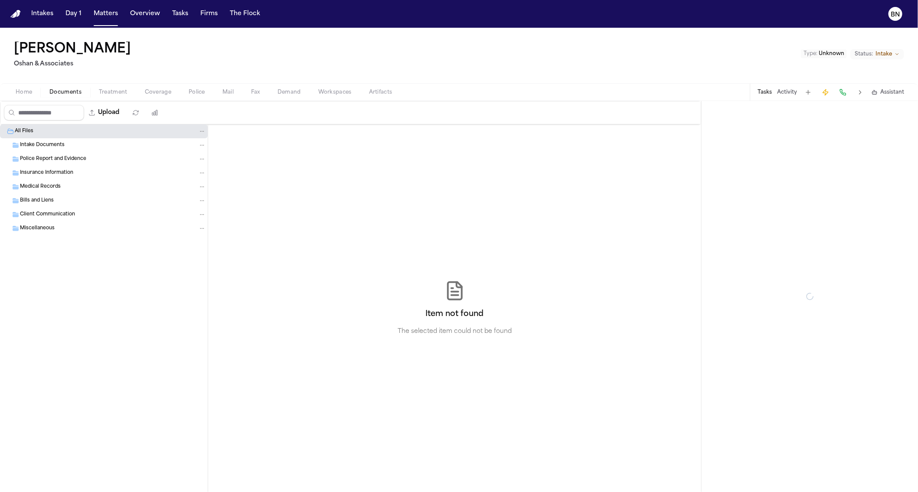
click at [68, 97] on span "button" at bounding box center [65, 97] width 43 height 1
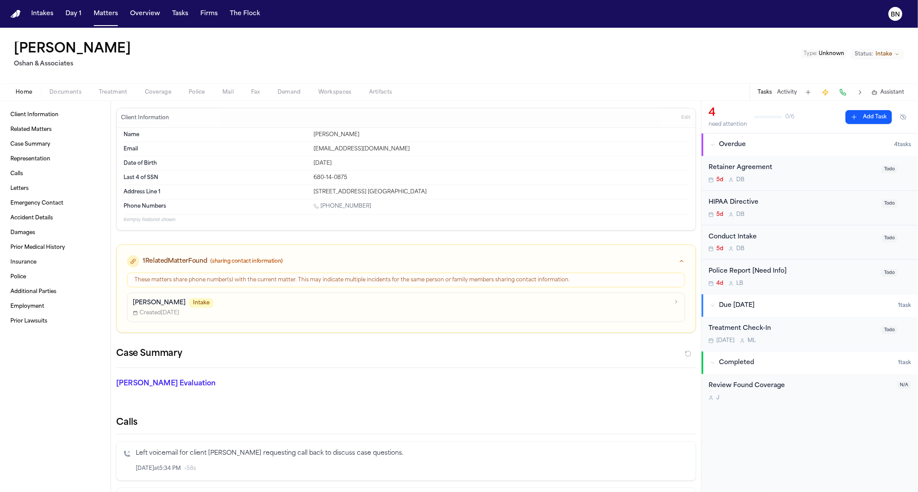
click at [30, 92] on span "Home" at bounding box center [24, 92] width 16 height 7
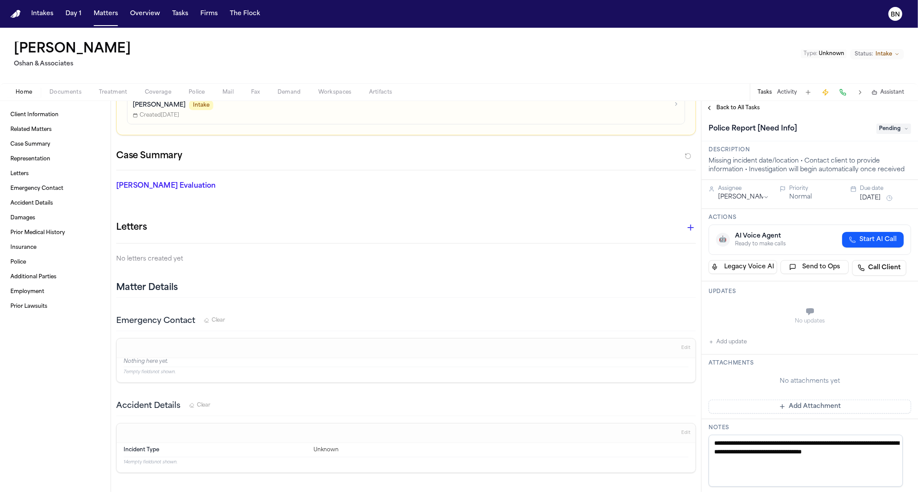
scroll to position [80, 0]
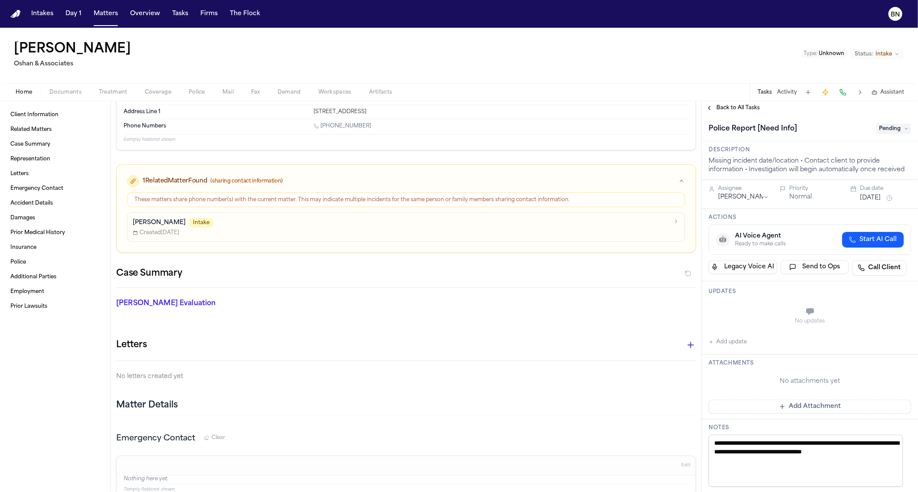
click at [55, 87] on button "Documents" at bounding box center [65, 92] width 49 height 10
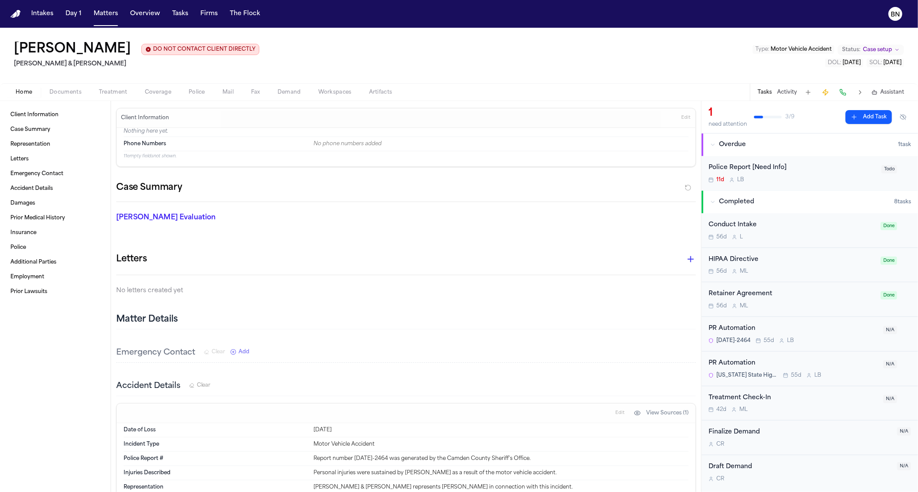
click at [793, 95] on button "Activity" at bounding box center [787, 92] width 20 height 7
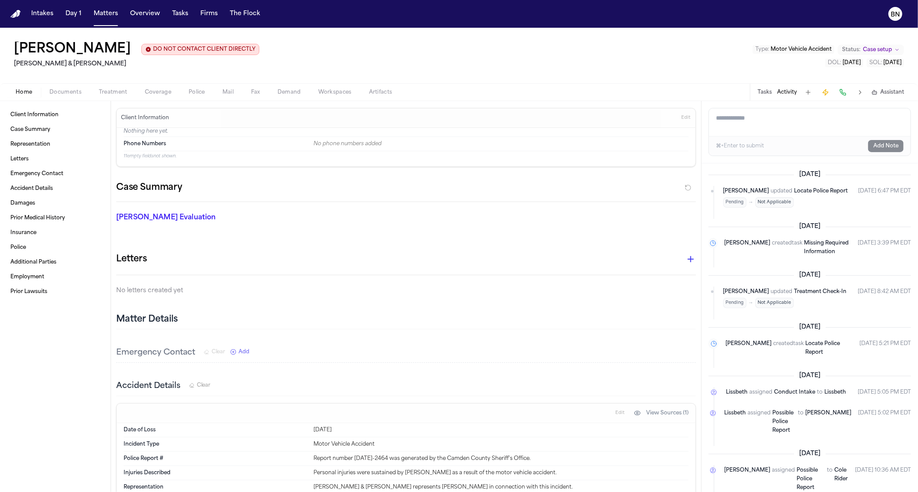
click at [185, 93] on button "Police" at bounding box center [197, 92] width 34 height 10
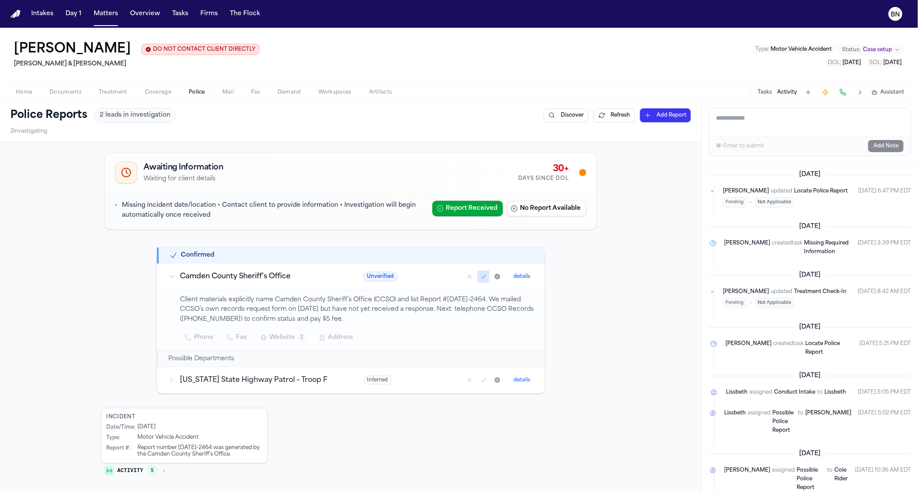
click at [762, 95] on button "Tasks" at bounding box center [765, 92] width 14 height 7
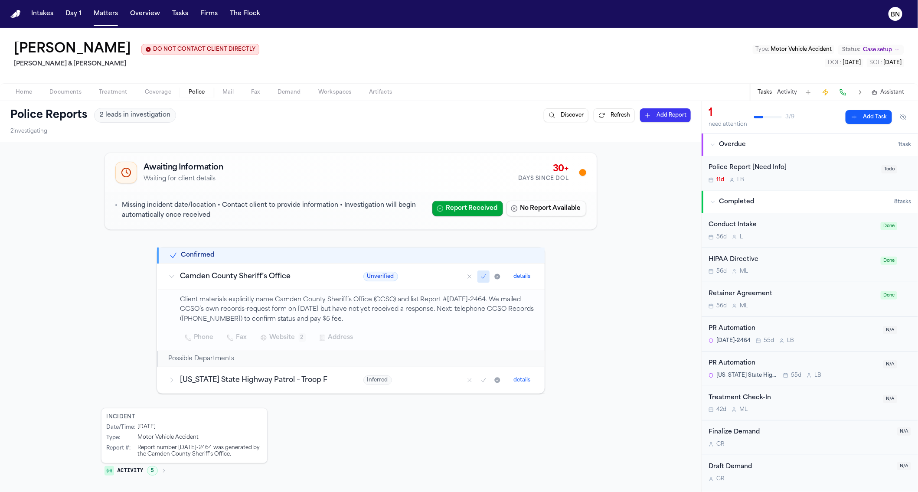
click at [755, 164] on div "Police Report [Need Info]" at bounding box center [793, 168] width 168 height 10
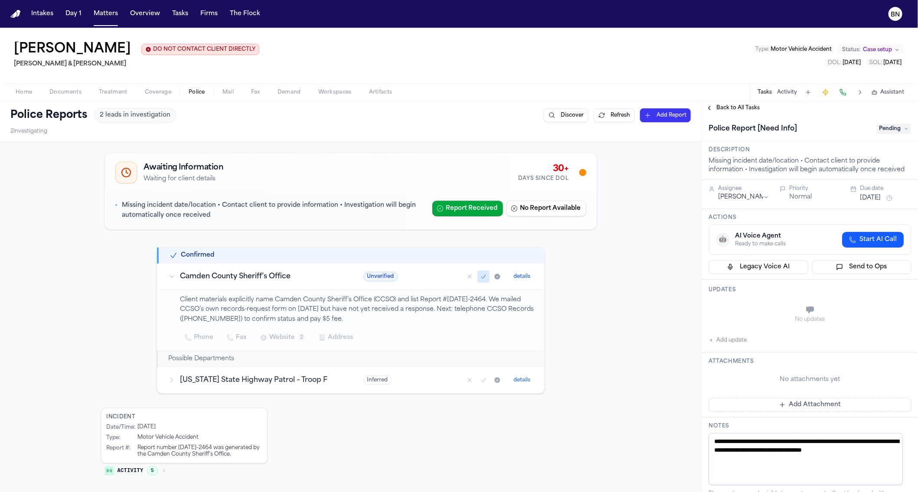
click at [28, 93] on span "Home" at bounding box center [24, 92] width 16 height 7
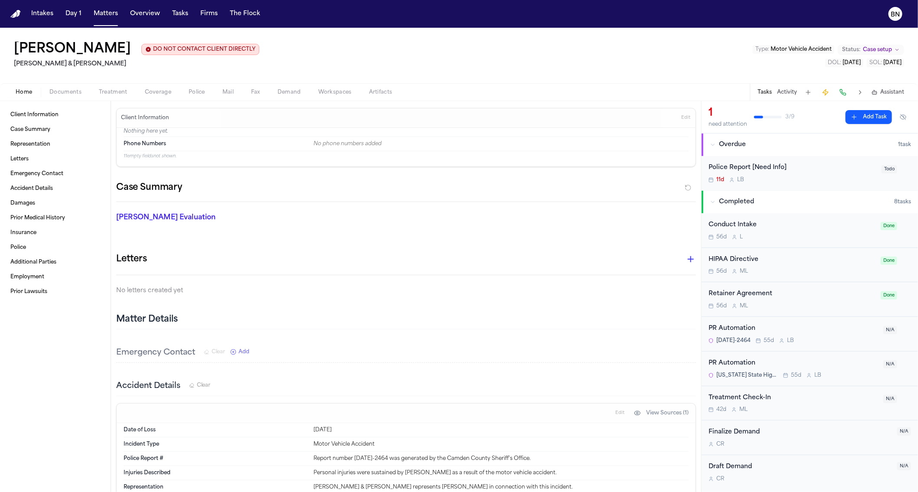
click at [63, 94] on span "Documents" at bounding box center [65, 92] width 32 height 7
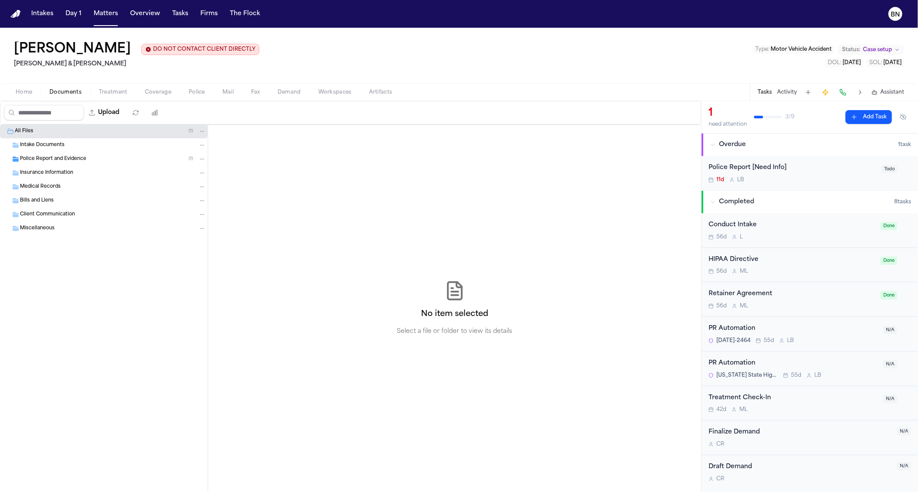
click at [62, 157] on span "Police Report and Evidence" at bounding box center [53, 159] width 66 height 7
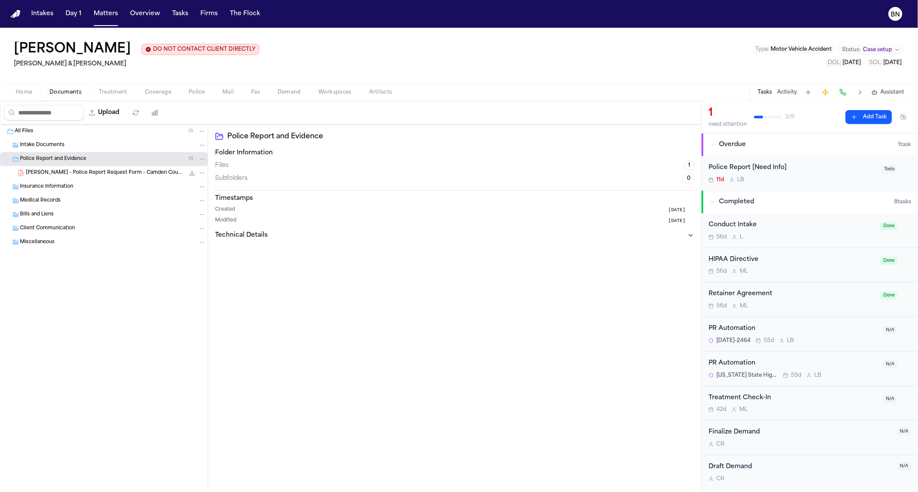
click at [82, 175] on span "T. Ries - Police Report Request Form - Camden County Sheriff - 7.8.25" at bounding box center [105, 173] width 158 height 7
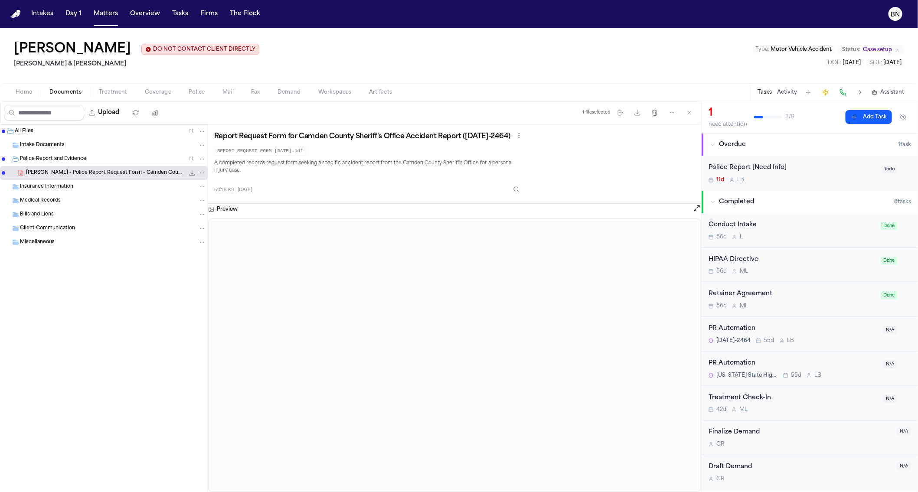
click at [793, 92] on button "Activity" at bounding box center [787, 92] width 20 height 7
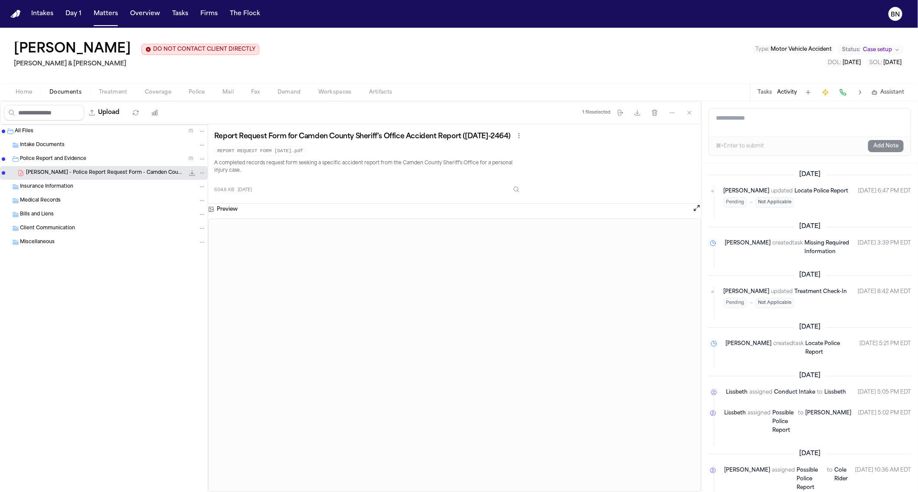
click at [756, 131] on textarea "Add a note to this matter" at bounding box center [810, 122] width 202 height 28
paste textarea "**********"
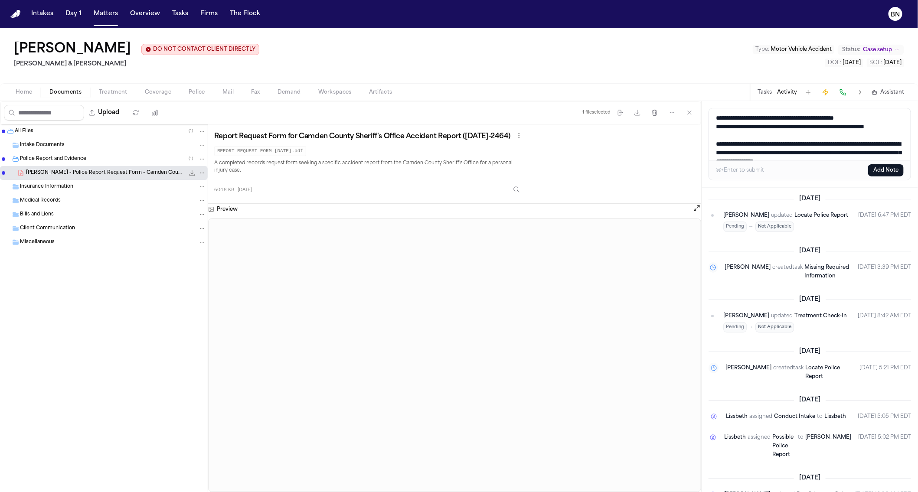
type textarea "**********"
click at [880, 169] on button "Add Note" at bounding box center [886, 170] width 36 height 12
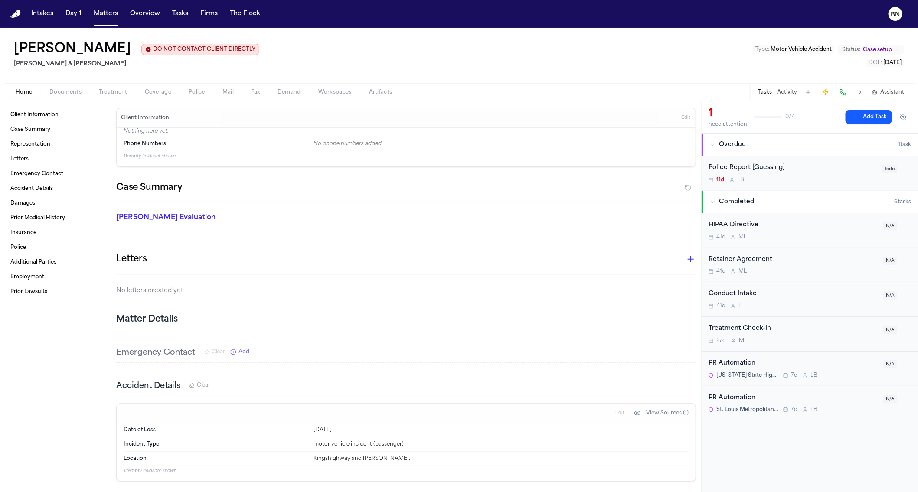
click at [793, 91] on button "Activity" at bounding box center [787, 92] width 20 height 7
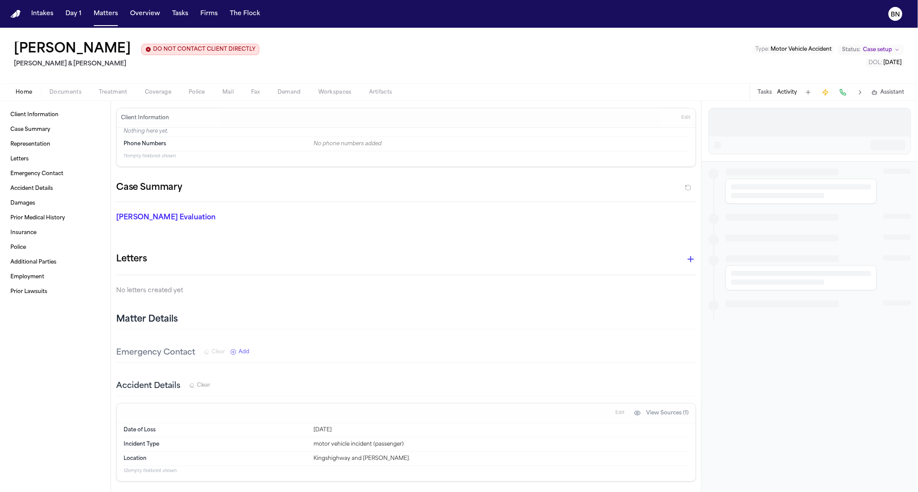
click at [190, 92] on span "Police" at bounding box center [197, 92] width 16 height 7
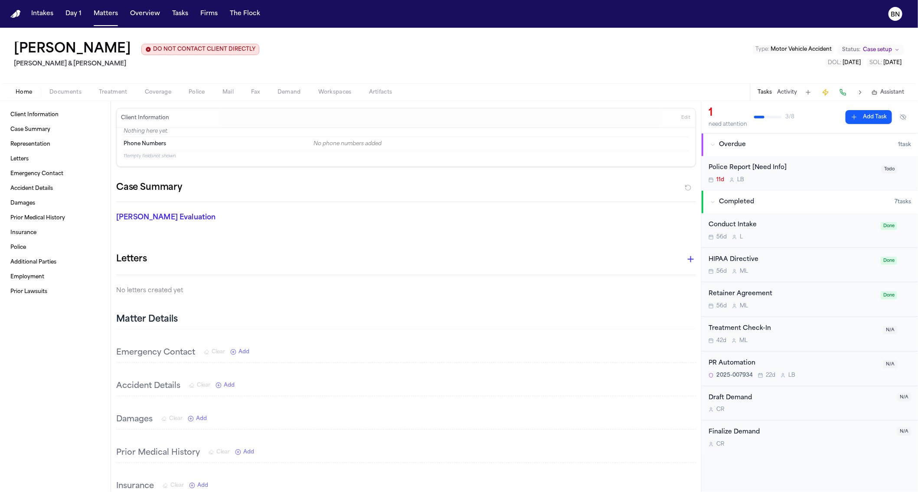
click at [779, 94] on button "Activity" at bounding box center [787, 92] width 20 height 7
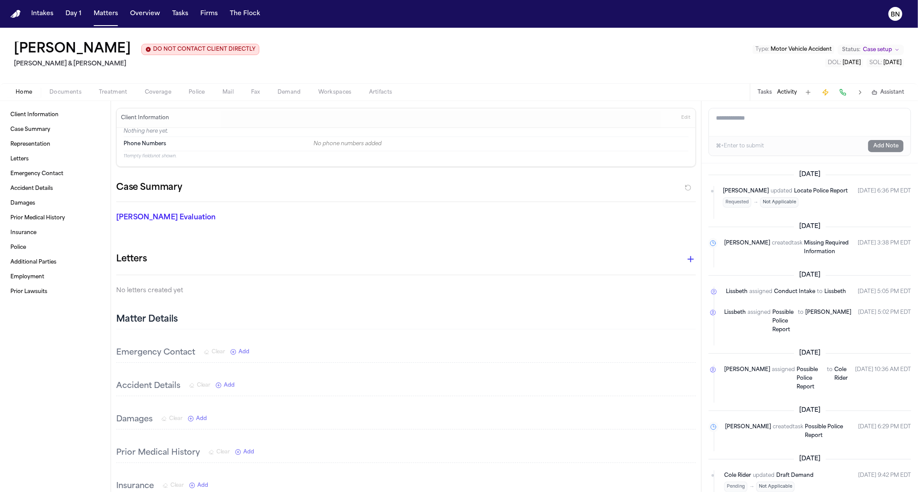
click at [746, 128] on textarea "Add a note to this matter" at bounding box center [810, 122] width 202 height 28
paste textarea "**********"
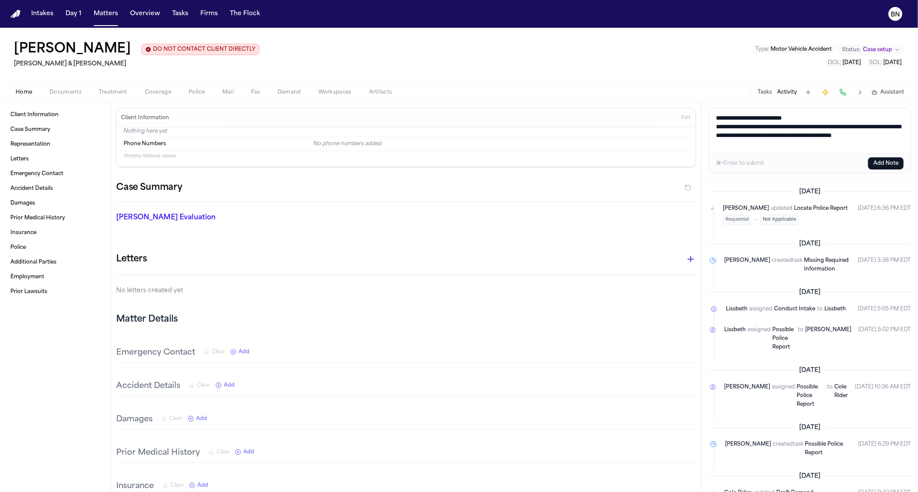
click at [799, 134] on textarea "**********" at bounding box center [809, 130] width 201 height 45
paste textarea "**********"
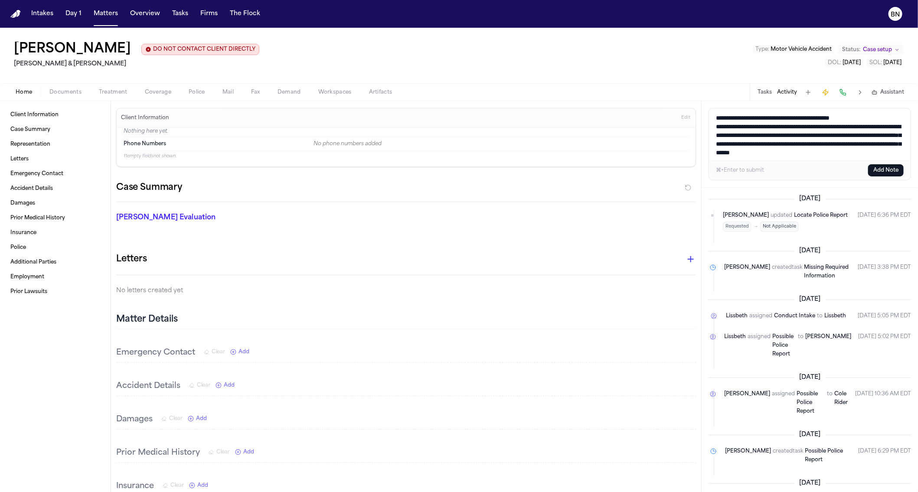
scroll to position [10, 0]
type textarea "**********"
click at [878, 170] on button "Add Note" at bounding box center [886, 170] width 36 height 12
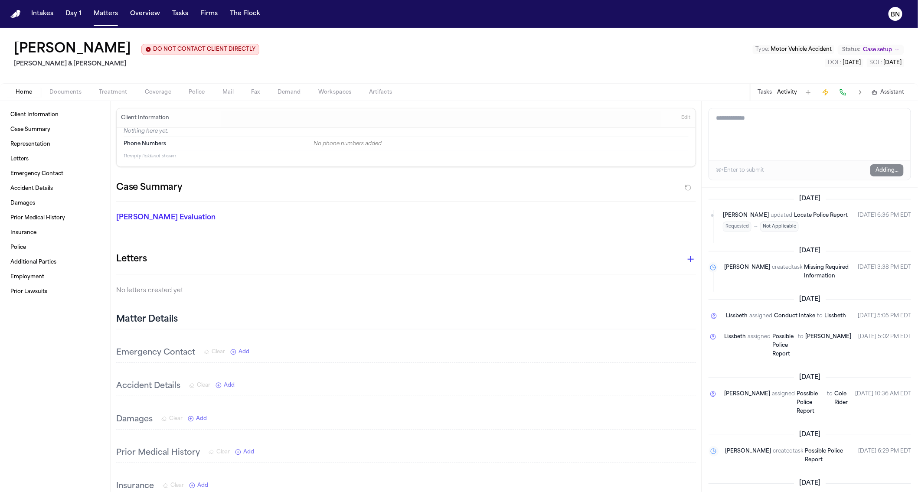
scroll to position [0, 0]
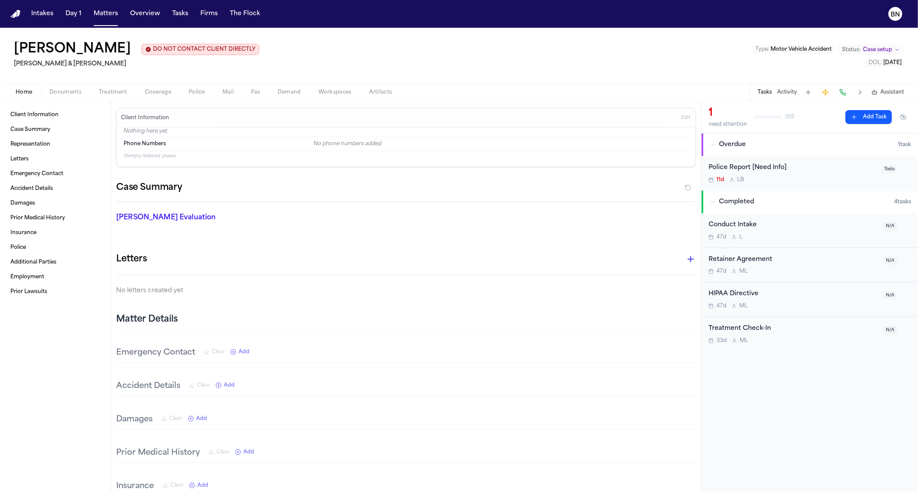
click at [791, 92] on button "Activity" at bounding box center [787, 92] width 20 height 7
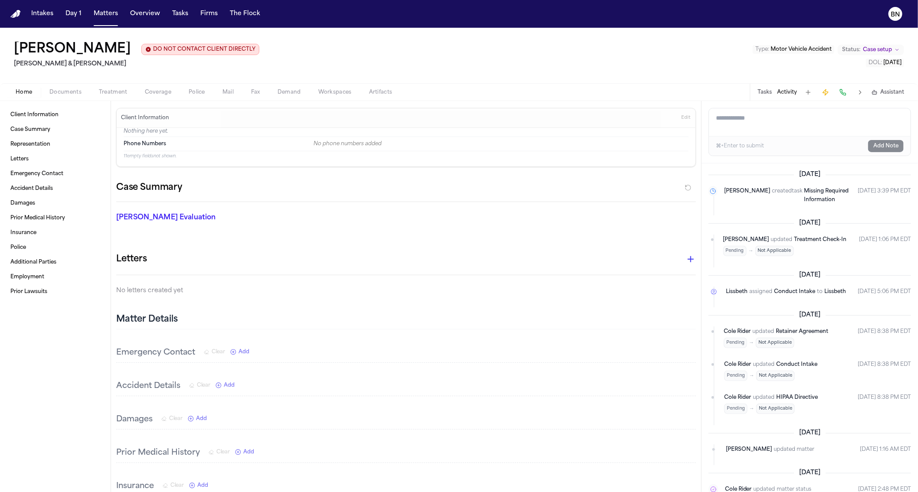
click at [768, 123] on textarea "Add a note to this matter" at bounding box center [810, 122] width 202 height 28
paste textarea "**********"
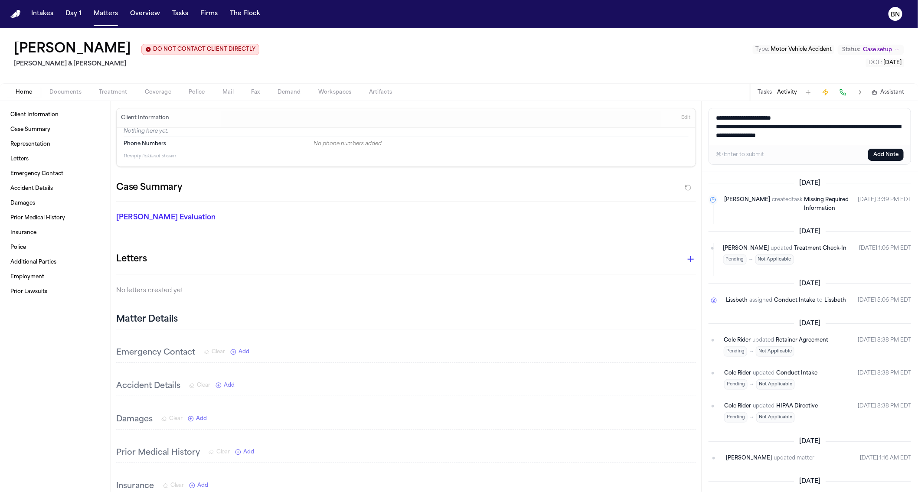
type textarea "**********"
click at [888, 156] on button "Add Note" at bounding box center [886, 155] width 36 height 12
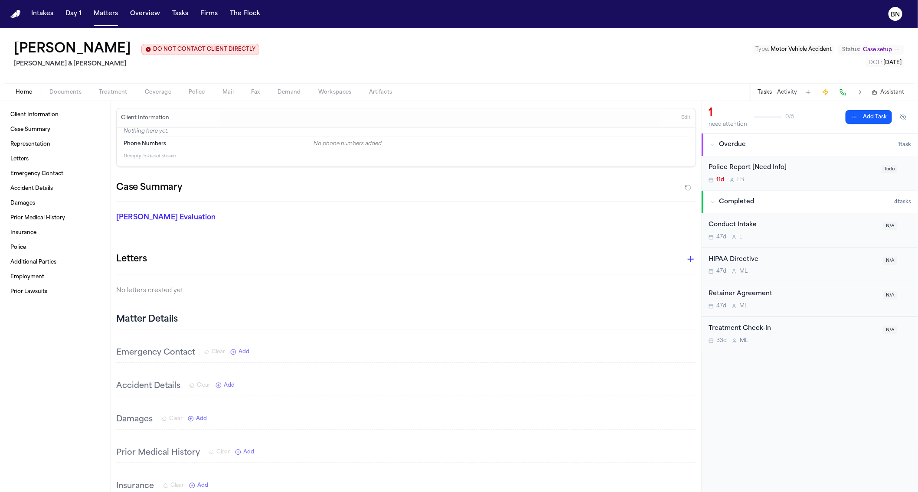
click at [793, 96] on button "Activity" at bounding box center [787, 92] width 20 height 7
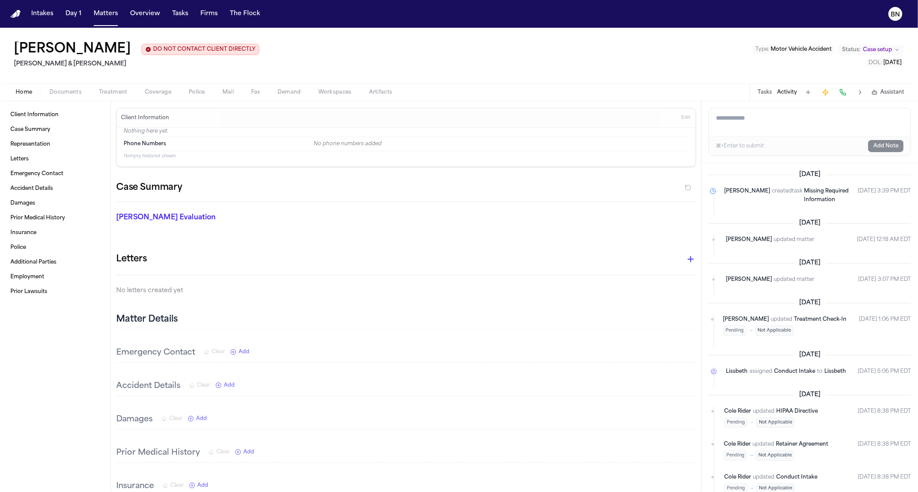
click at [784, 131] on textarea "Add a note to this matter" at bounding box center [810, 122] width 202 height 28
paste textarea "**********"
type textarea "**********"
click at [883, 148] on button "Add Note" at bounding box center [886, 146] width 36 height 12
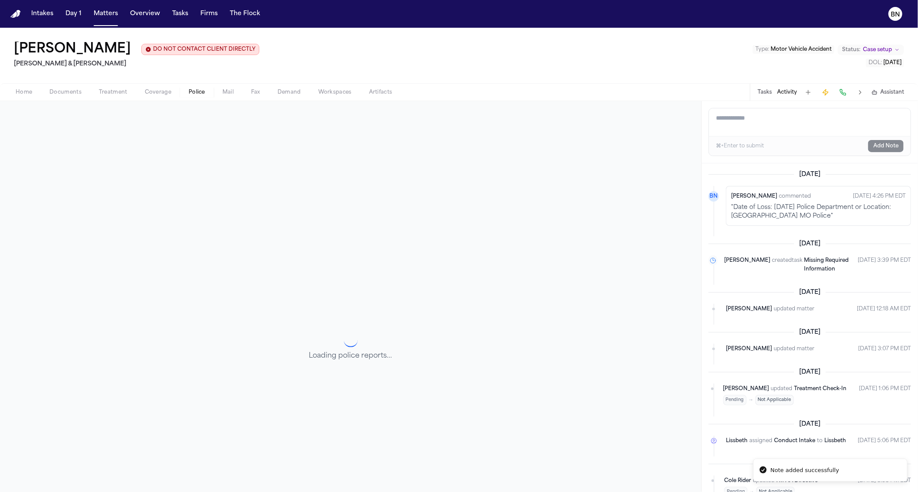
click at [199, 91] on span "Police" at bounding box center [197, 92] width 16 height 7
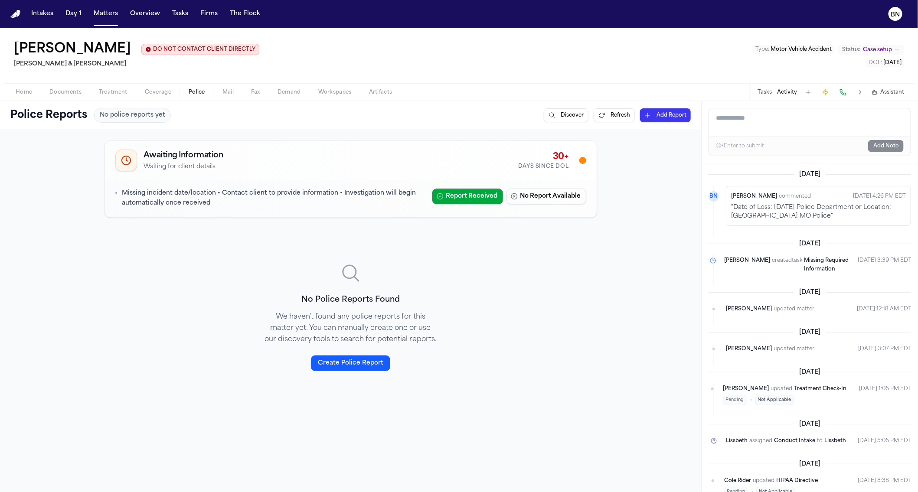
click at [595, 117] on button "Refresh" at bounding box center [614, 115] width 41 height 14
click at [551, 116] on button "Discover" at bounding box center [566, 115] width 45 height 14
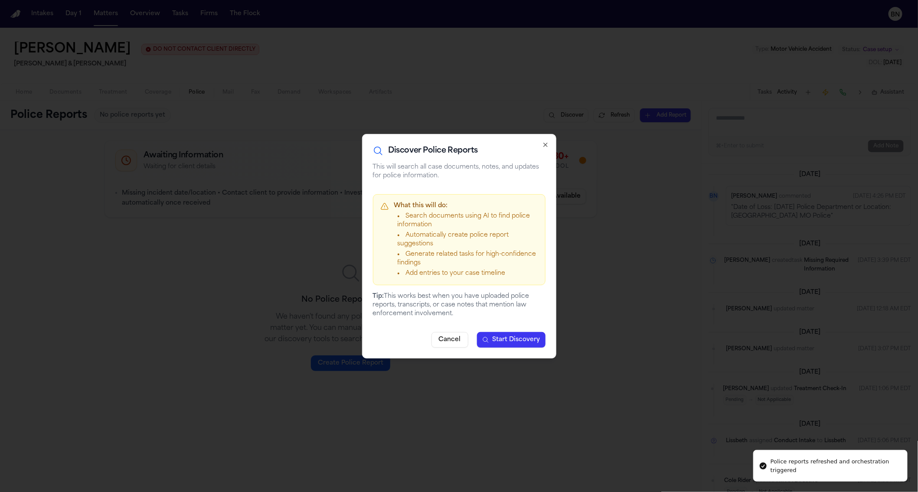
click at [511, 340] on span "Start Discovery" at bounding box center [517, 340] width 48 height 9
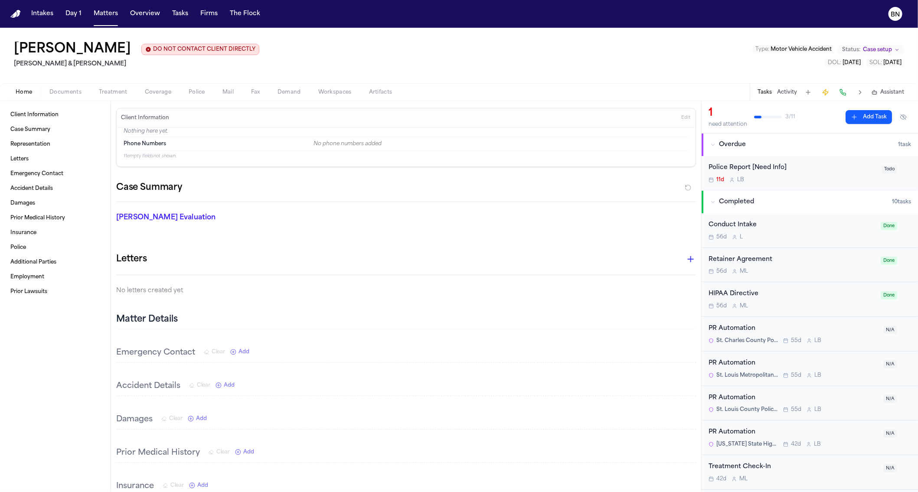
click at [780, 93] on button "Activity" at bounding box center [787, 92] width 20 height 7
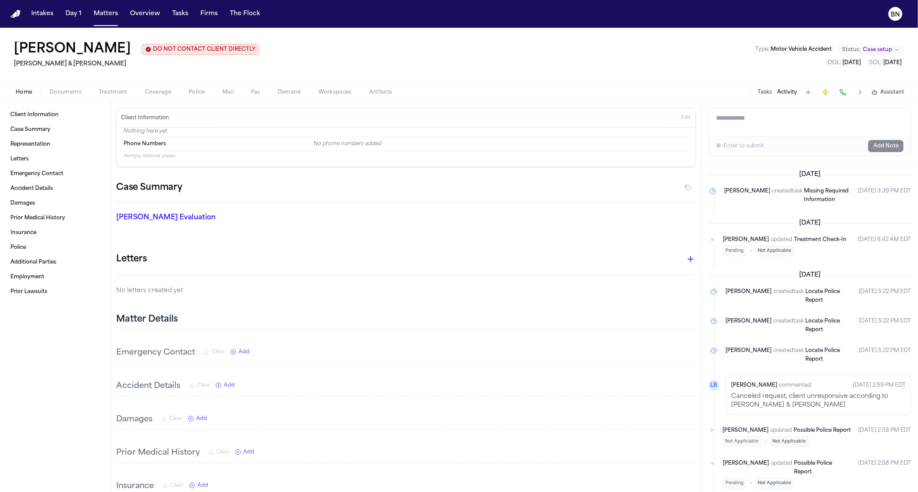
click at [775, 126] on textarea "Add a note to this matter" at bounding box center [810, 122] width 202 height 28
paste textarea "**********"
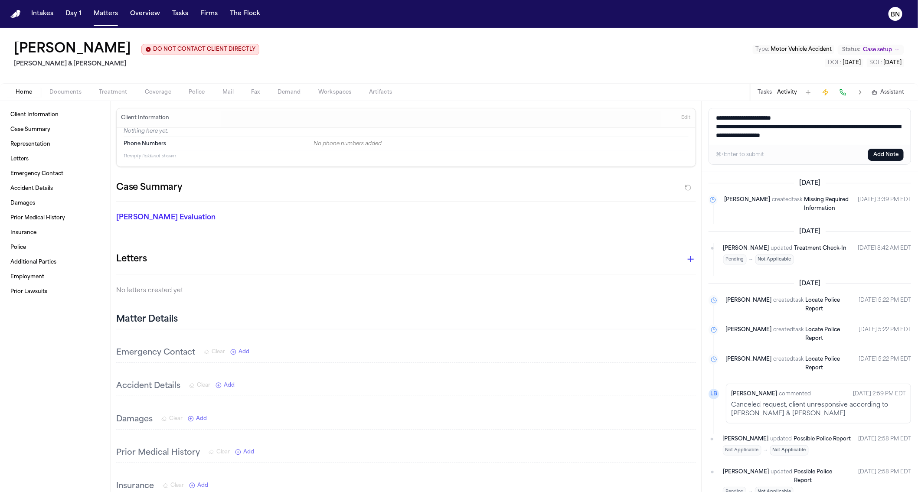
type textarea "**********"
click at [890, 154] on button "Add Note" at bounding box center [886, 155] width 36 height 12
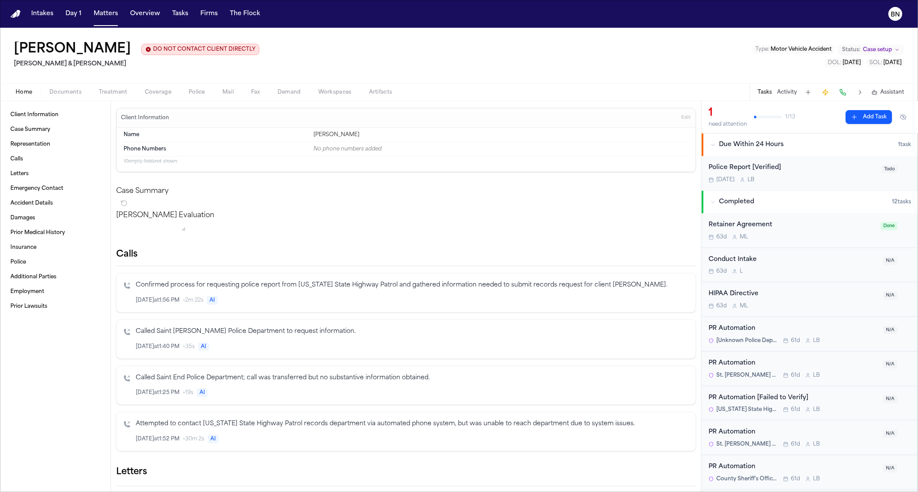
click at [790, 95] on button "Activity" at bounding box center [787, 92] width 20 height 7
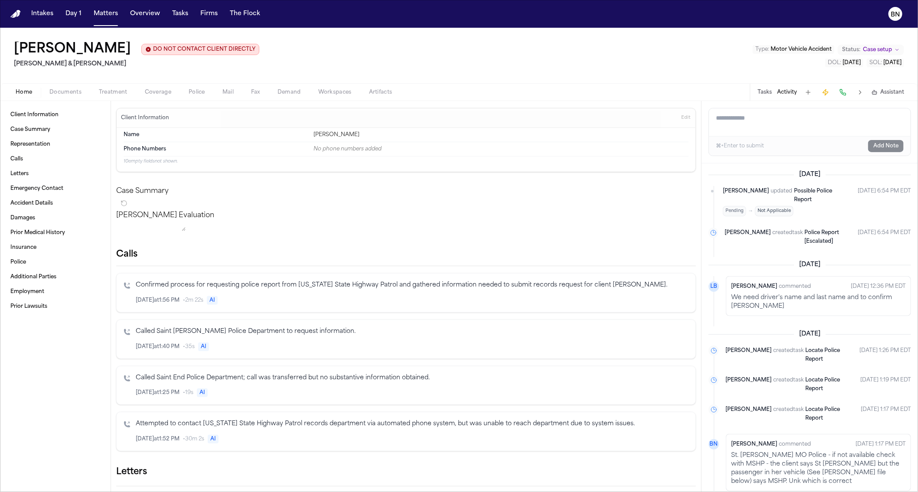
click at [762, 124] on textarea "Add a note to this matter" at bounding box center [810, 122] width 202 height 28
click at [187, 94] on button "Police" at bounding box center [197, 92] width 34 height 10
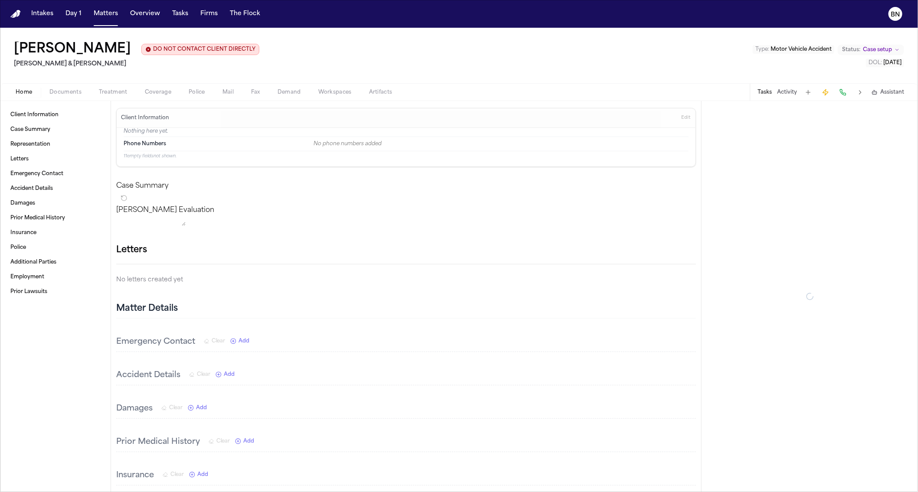
click at [792, 92] on button "Activity" at bounding box center [787, 92] width 20 height 7
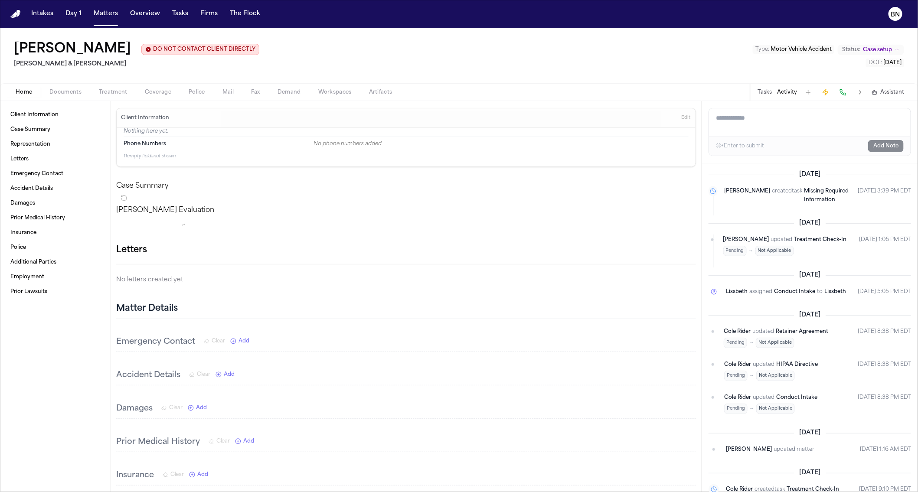
click at [746, 133] on textarea "Add a note to this matter" at bounding box center [810, 122] width 202 height 28
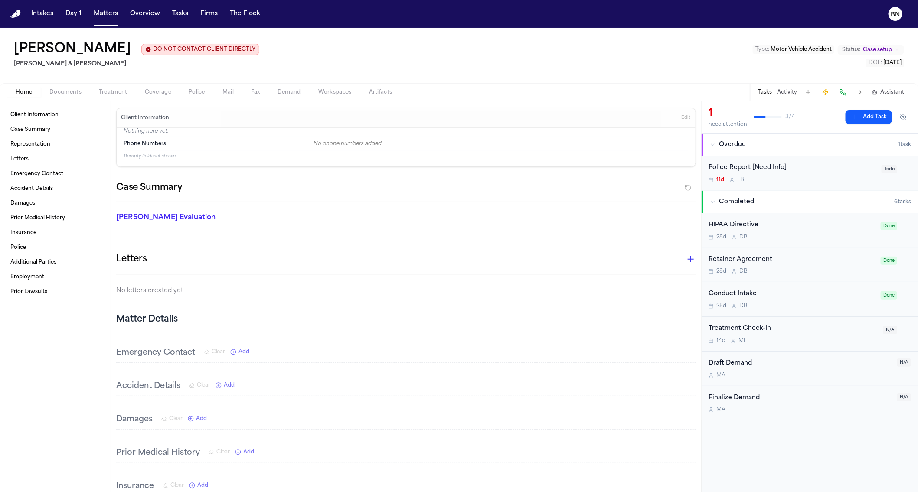
click at [791, 96] on div "Tasks Activity Assistant" at bounding box center [830, 92] width 161 height 17
click at [790, 93] on button "Activity" at bounding box center [787, 92] width 20 height 7
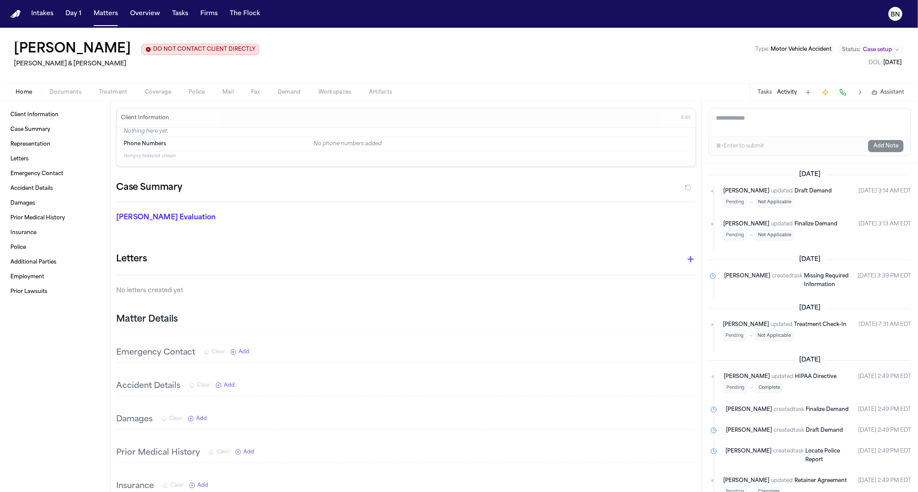
click at [779, 124] on textarea "Add a note to this matter" at bounding box center [810, 122] width 202 height 28
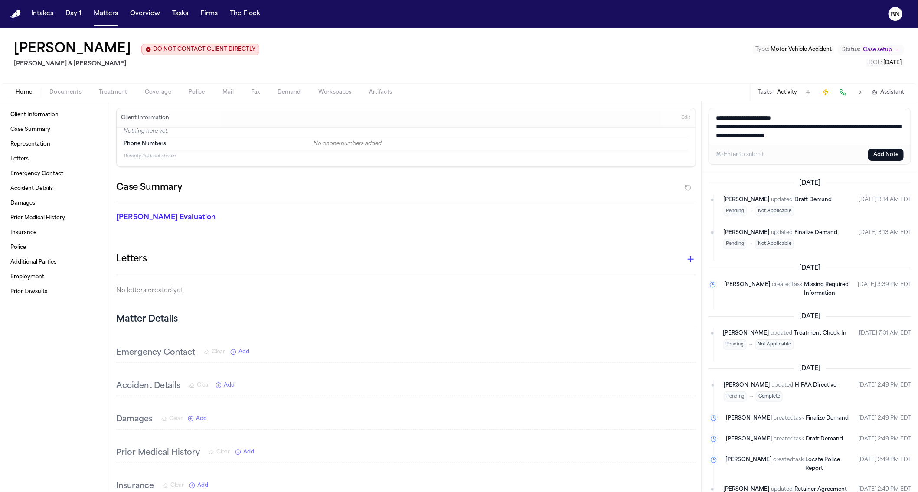
type textarea "**********"
click at [875, 152] on button "Add Note" at bounding box center [886, 155] width 36 height 12
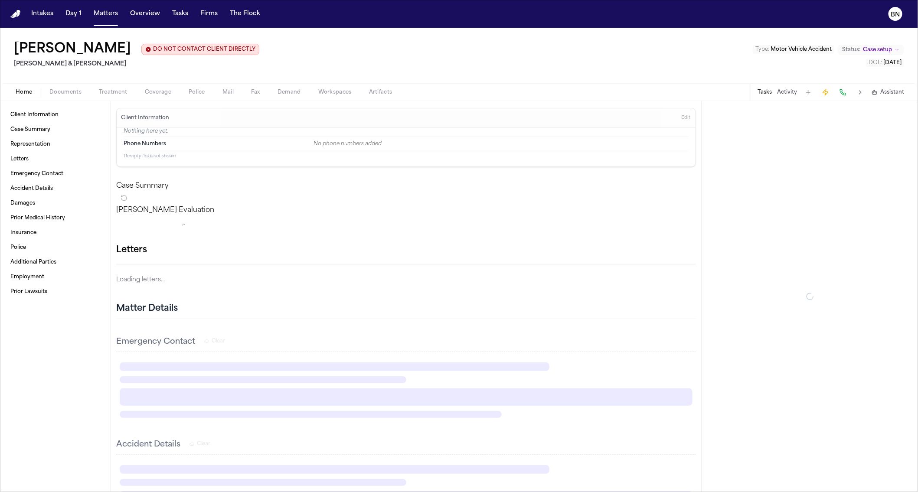
click at [784, 94] on button "Activity" at bounding box center [787, 92] width 20 height 7
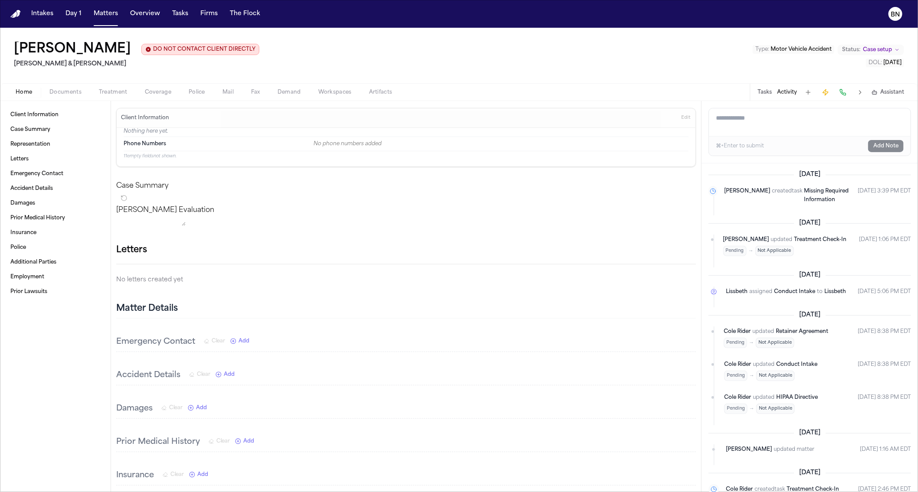
click at [766, 125] on textarea "Add a note to this matter" at bounding box center [810, 122] width 202 height 28
paste textarea "**********"
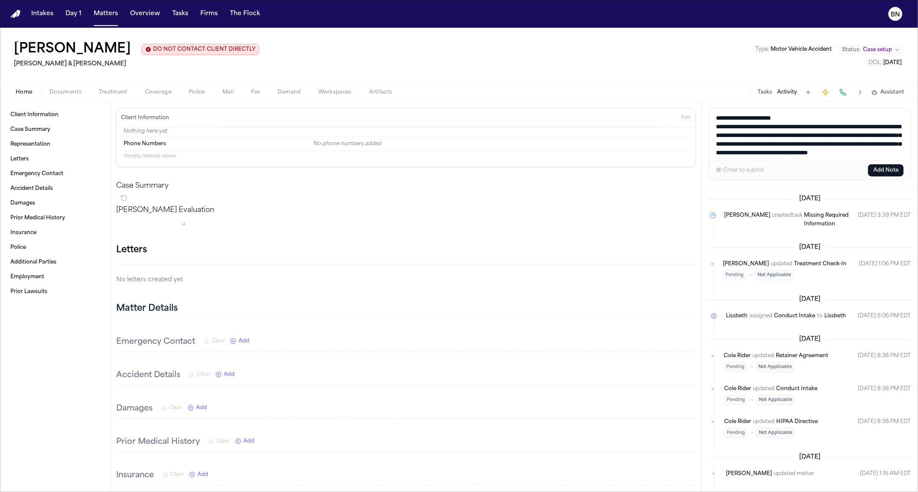
type textarea "**********"
click at [877, 168] on button "Add Note" at bounding box center [886, 170] width 36 height 12
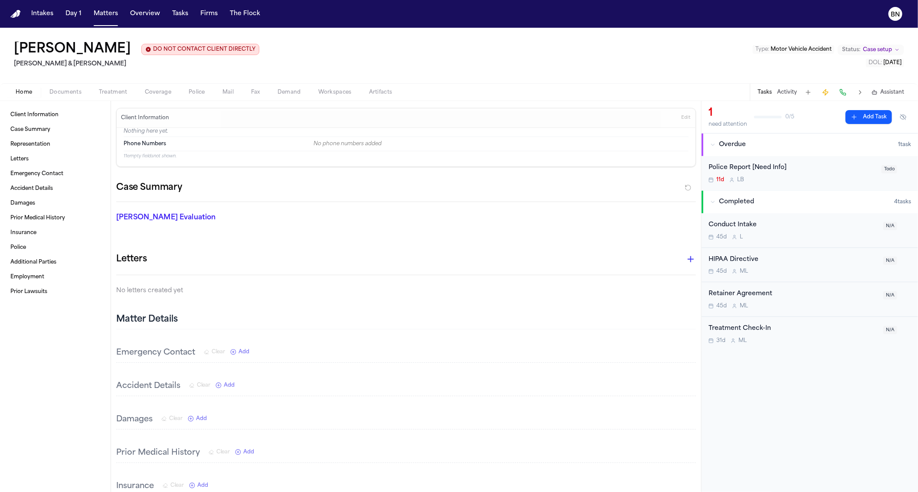
click at [792, 92] on button "Activity" at bounding box center [787, 92] width 20 height 7
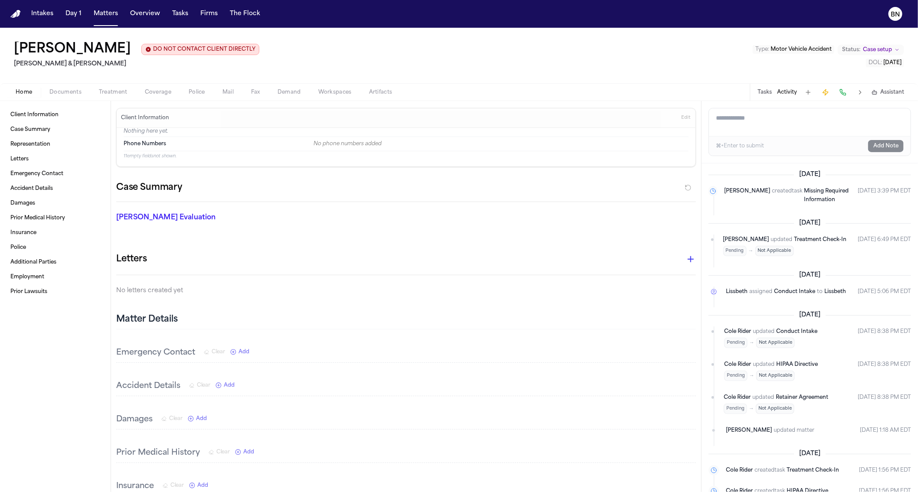
click at [766, 123] on textarea "Add a note to this matter" at bounding box center [810, 122] width 202 height 28
paste textarea "**********"
type textarea "**********"
click at [879, 149] on button "Add Note" at bounding box center [886, 146] width 36 height 12
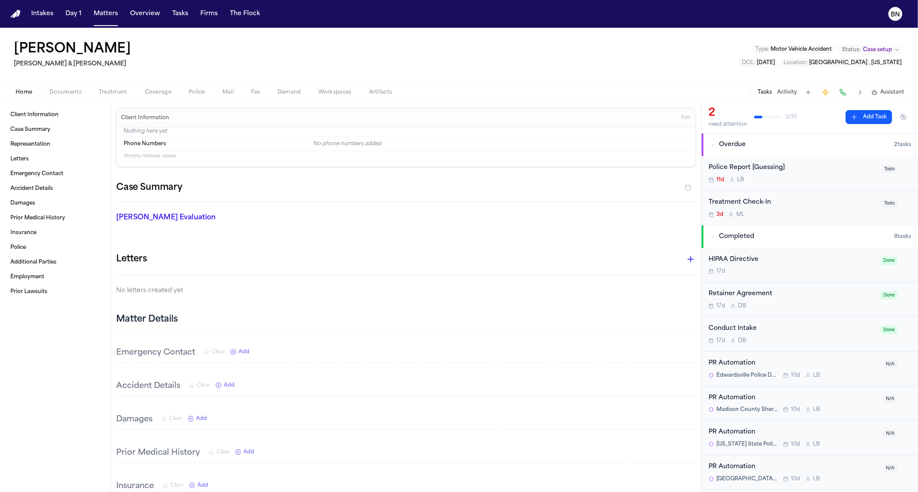
click at [73, 96] on button "Documents" at bounding box center [65, 92] width 49 height 10
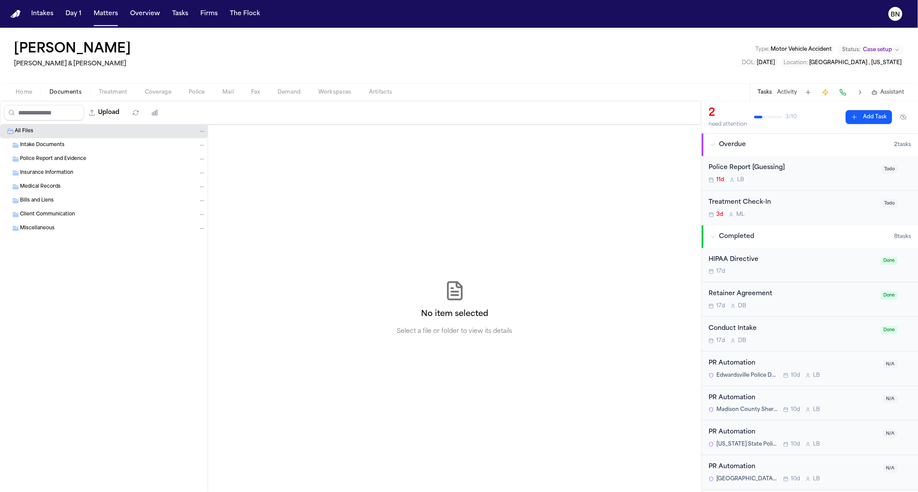
click at [786, 89] on button "Activity" at bounding box center [787, 92] width 20 height 7
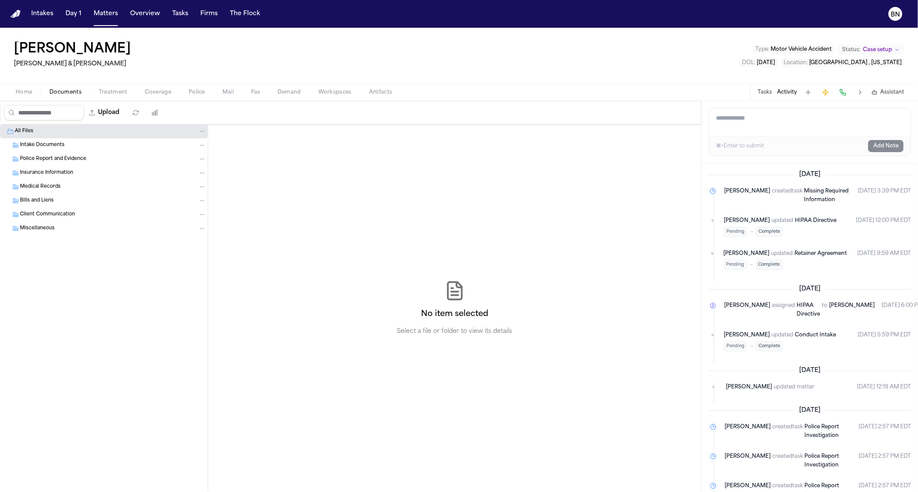
click at [780, 133] on textarea "Add a note to this matter" at bounding box center [810, 122] width 202 height 28
paste textarea "**********"
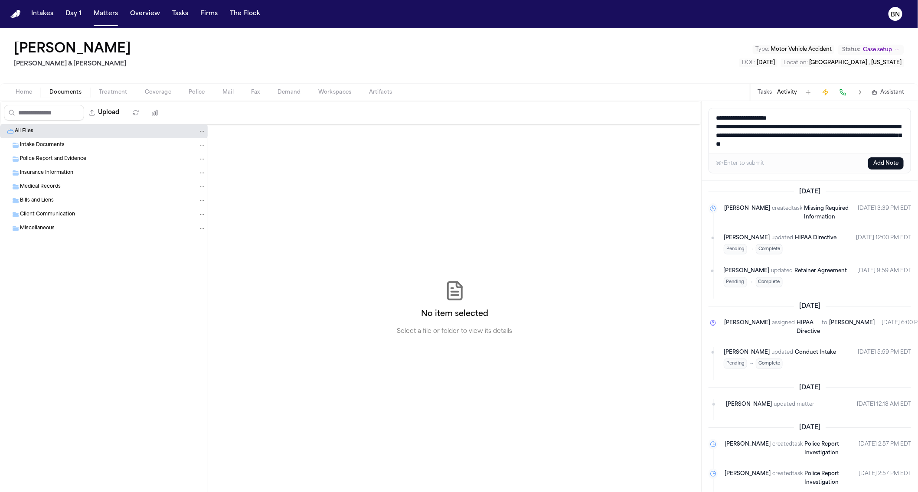
type textarea "**********"
click at [882, 164] on button "Add Note" at bounding box center [886, 163] width 36 height 12
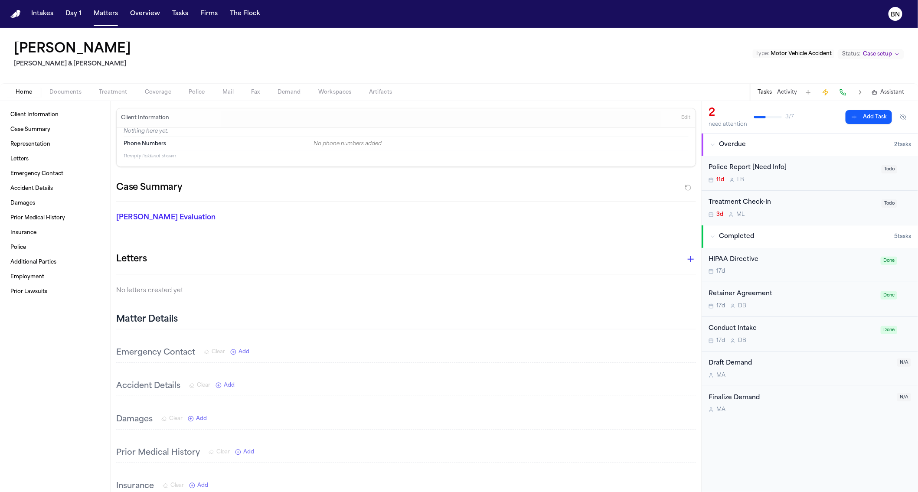
click at [791, 95] on button "Activity" at bounding box center [787, 92] width 20 height 7
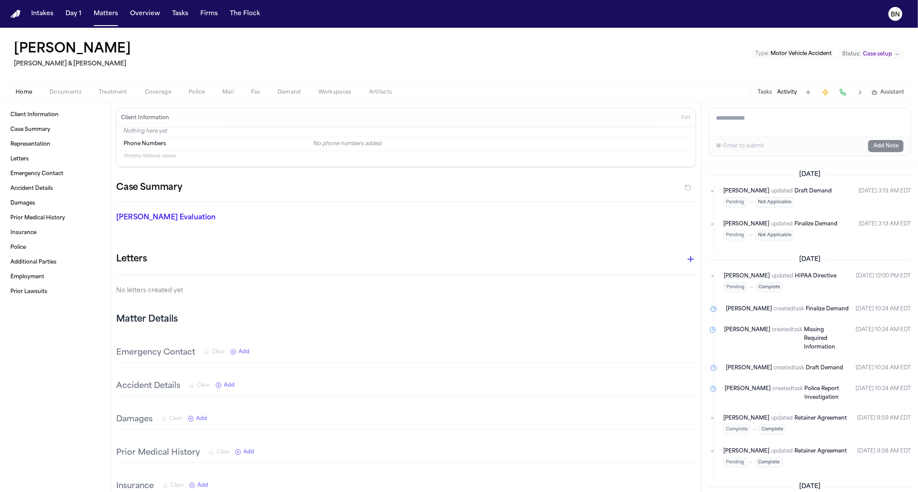
click at [769, 123] on textarea "Add a note to this matter" at bounding box center [810, 122] width 202 height 28
paste textarea "**********"
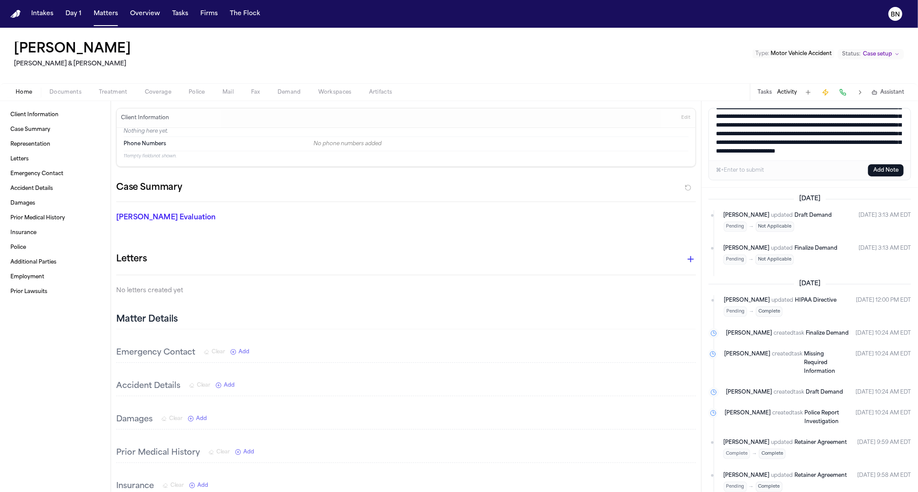
scroll to position [53, 0]
type textarea "**********"
click at [885, 169] on button "Add Note" at bounding box center [886, 170] width 36 height 12
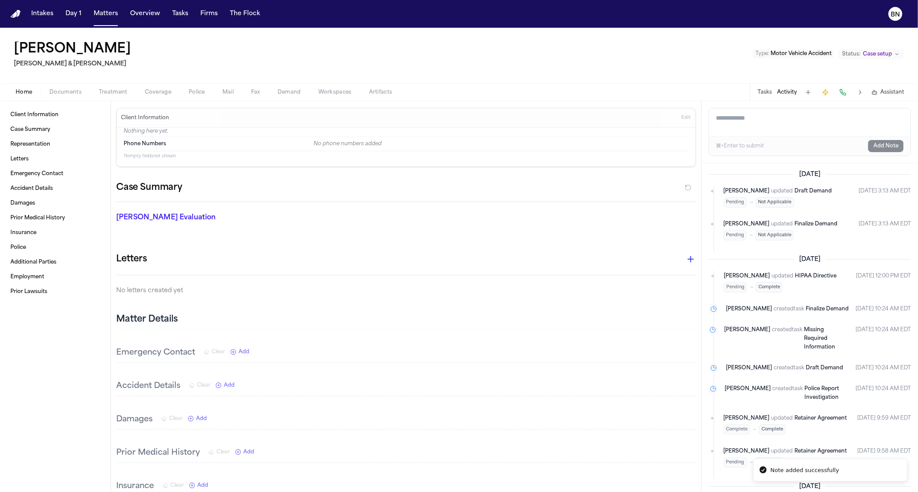
scroll to position [0, 0]
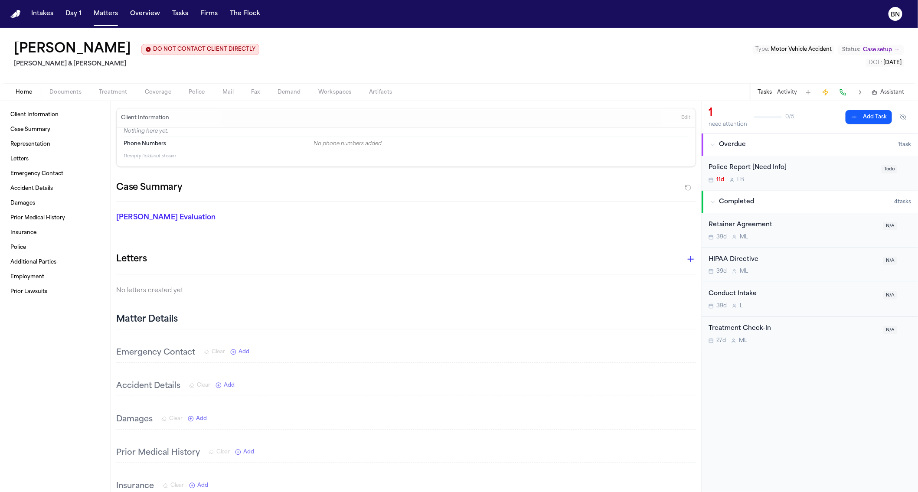
click at [786, 94] on button "Activity" at bounding box center [787, 92] width 20 height 7
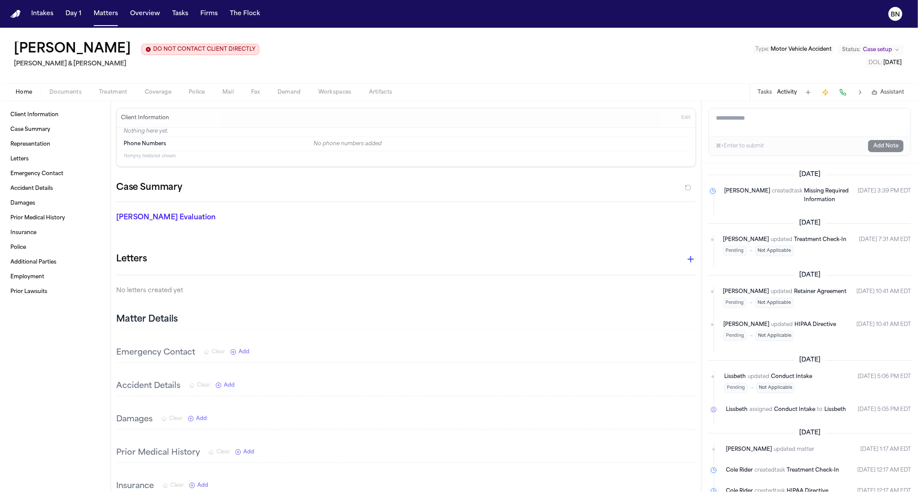
click at [752, 129] on textarea "Add a note to this matter" at bounding box center [810, 122] width 202 height 28
paste textarea "**********"
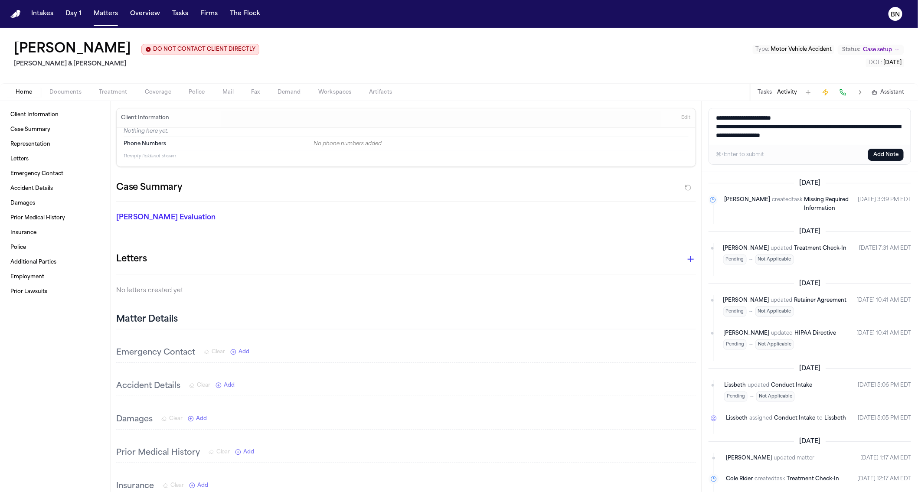
type textarea "**********"
click at [874, 155] on button "Add Note" at bounding box center [886, 155] width 36 height 12
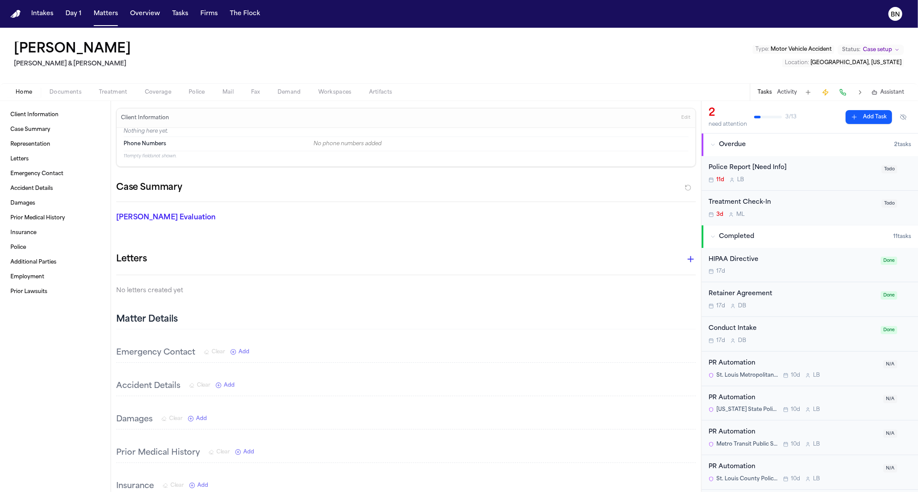
click at [787, 91] on button "Activity" at bounding box center [787, 92] width 20 height 7
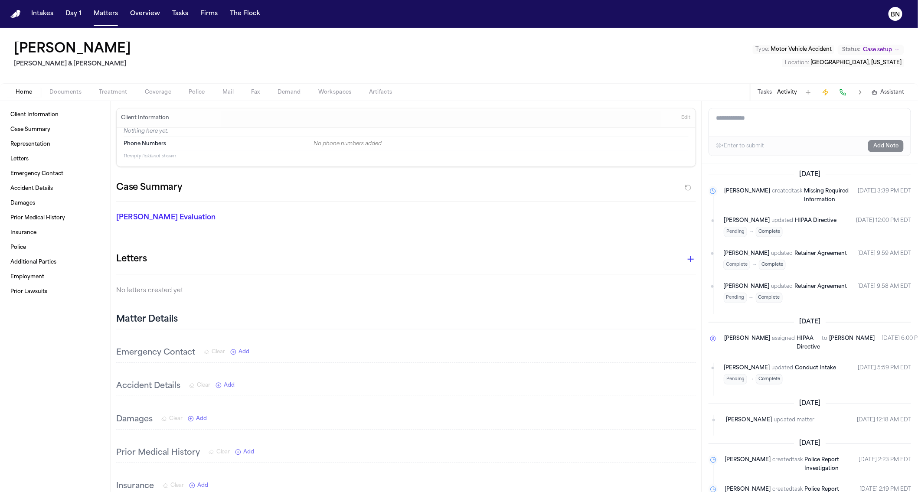
click at [782, 125] on textarea "Add a note to this matter" at bounding box center [810, 122] width 202 height 28
paste textarea "**********"
type textarea "**********"
click at [883, 147] on button "Add Note" at bounding box center [886, 146] width 36 height 12
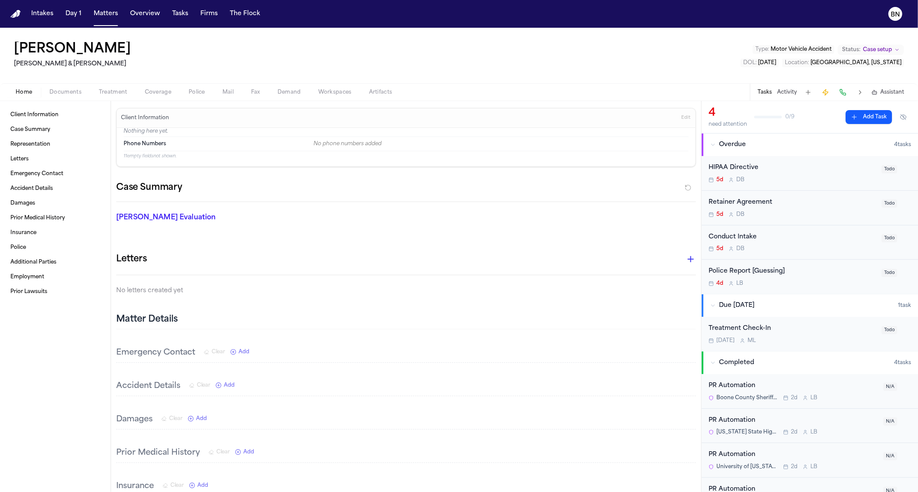
click at [782, 92] on button "Activity" at bounding box center [787, 92] width 20 height 7
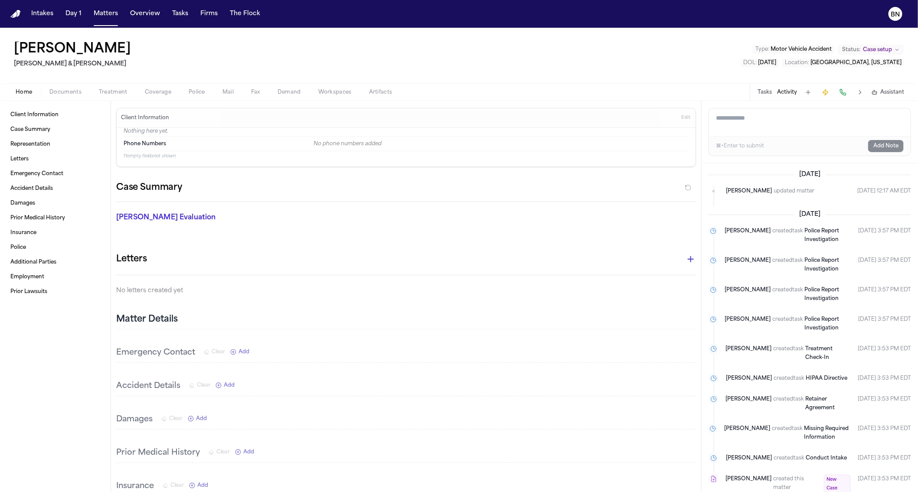
click at [789, 125] on textarea "Add a note to this matter" at bounding box center [810, 122] width 202 height 28
paste textarea "**********"
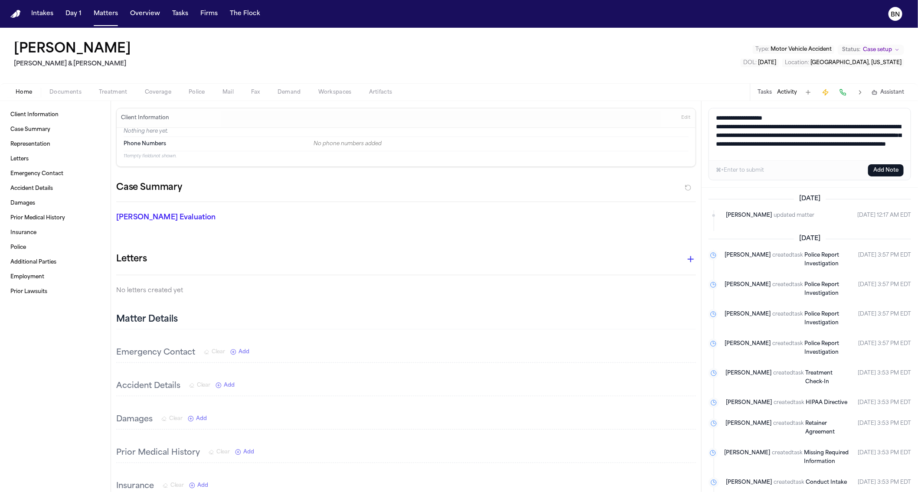
type textarea "**********"
click at [884, 171] on button "Add Note" at bounding box center [886, 170] width 36 height 12
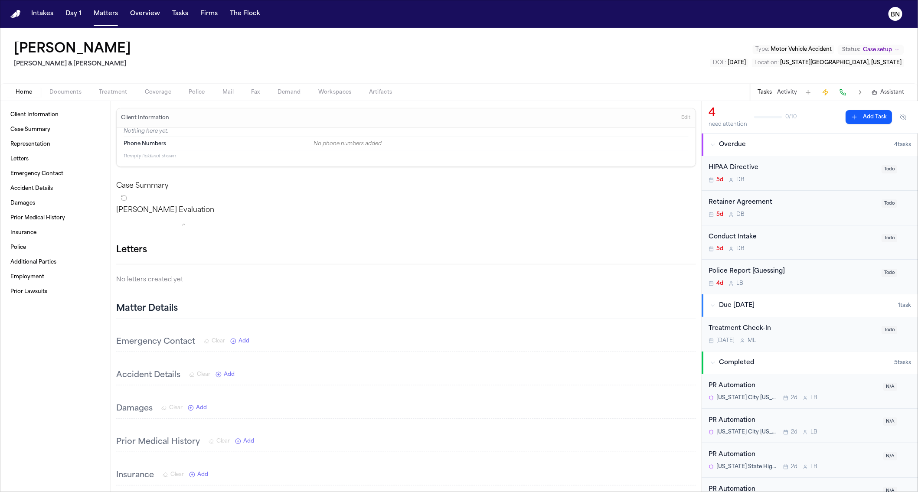
click at [795, 92] on button "Activity" at bounding box center [787, 92] width 20 height 7
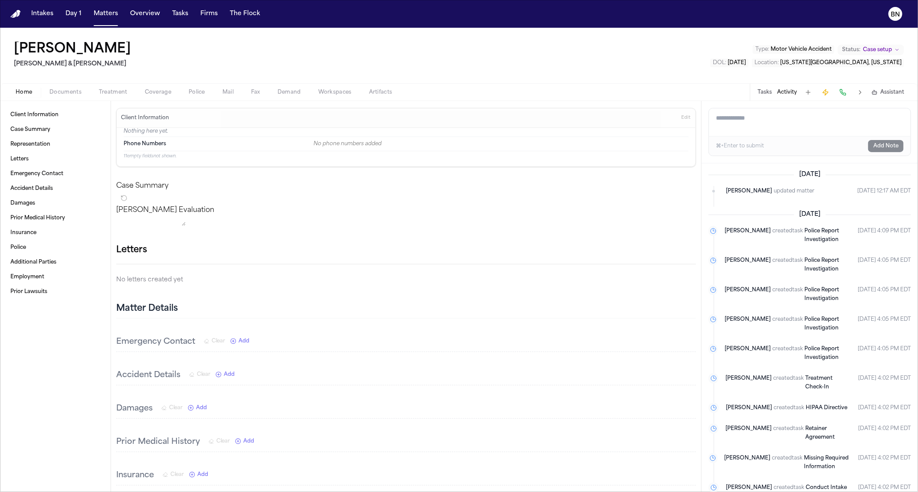
click at [772, 132] on textarea "Add a note to this matter" at bounding box center [810, 122] width 202 height 28
paste textarea "**********"
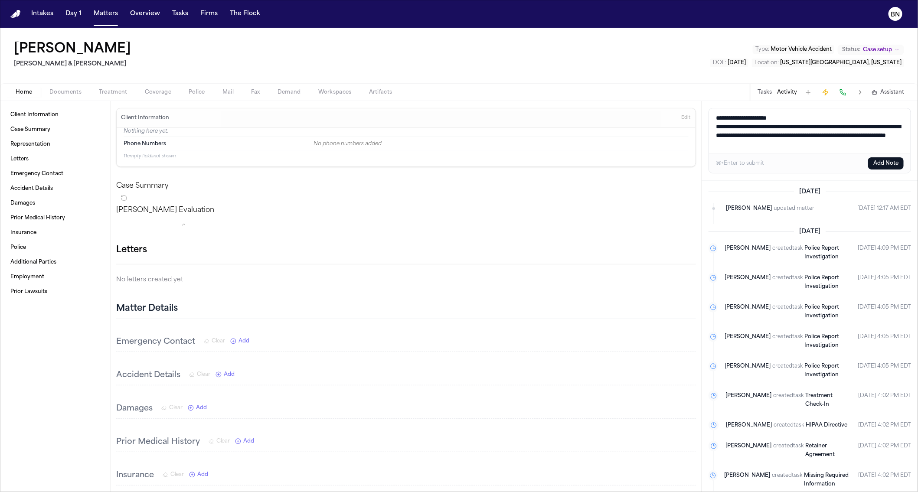
type textarea "**********"
click at [884, 164] on button "Add Note" at bounding box center [886, 163] width 36 height 12
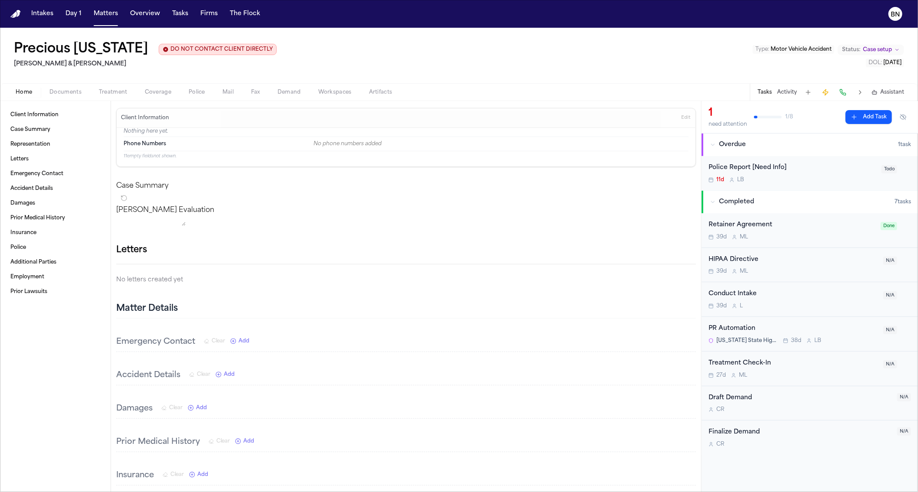
click at [784, 91] on button "Activity" at bounding box center [787, 92] width 20 height 7
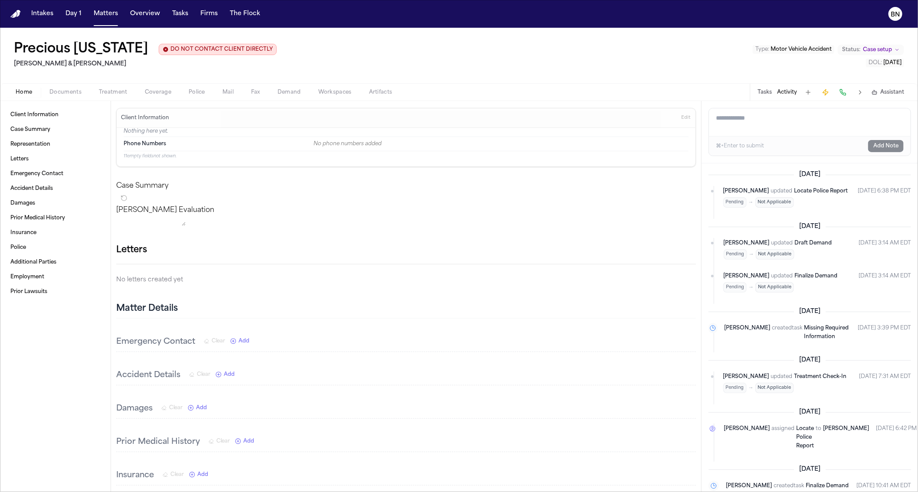
click at [750, 130] on textarea "Add a note to this matter" at bounding box center [810, 122] width 202 height 28
paste textarea "**********"
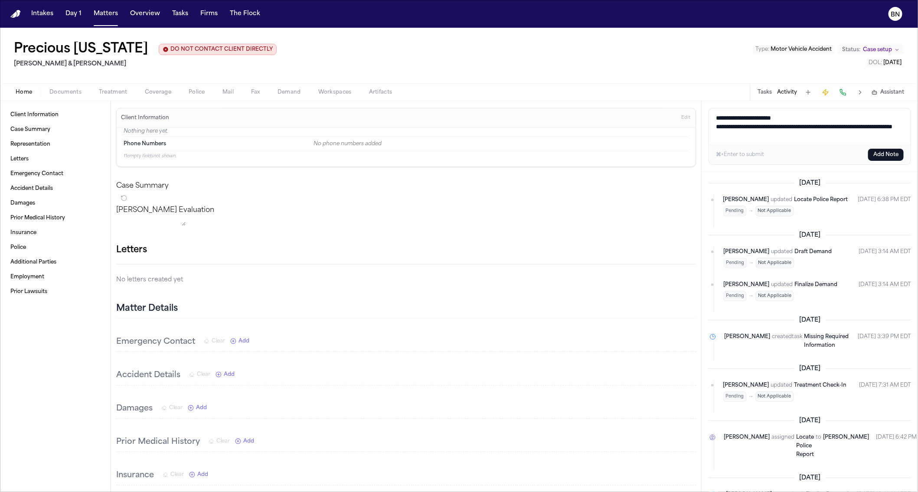
type textarea "**********"
click at [879, 155] on button "Add Note" at bounding box center [886, 155] width 36 height 12
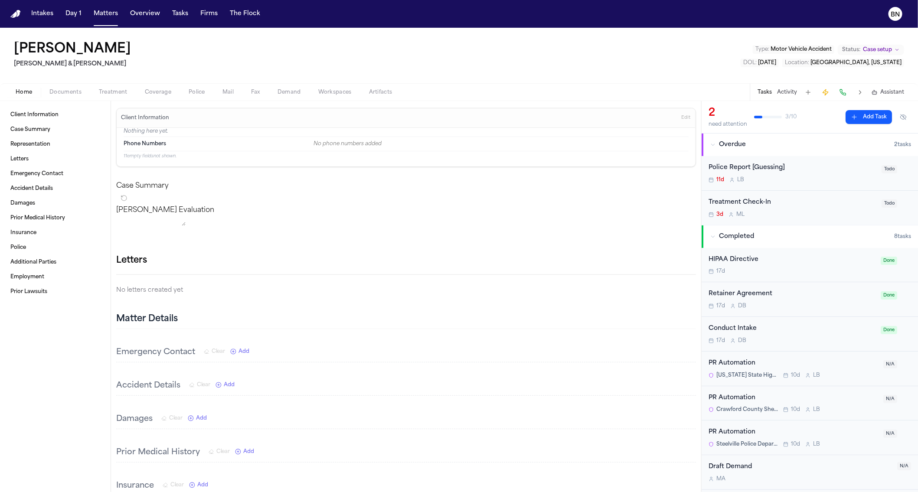
click at [785, 92] on button "Activity" at bounding box center [787, 92] width 20 height 7
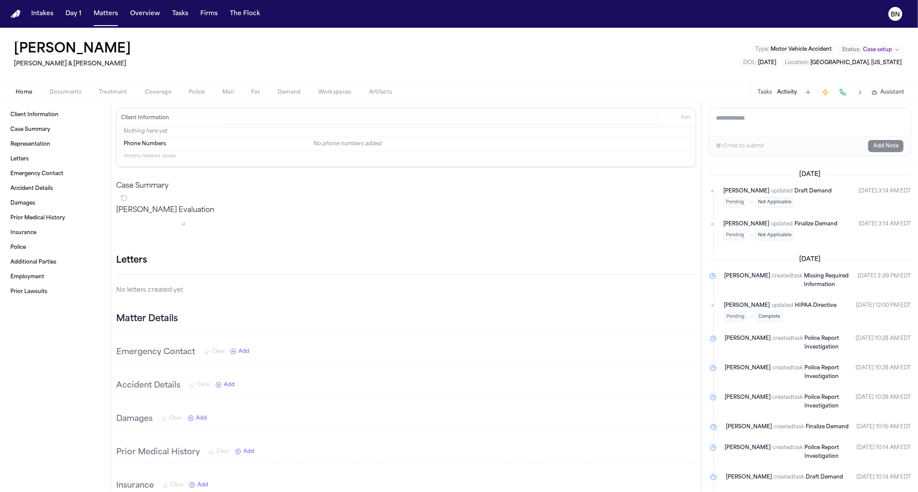
click at [761, 130] on textarea "Add a note to this matter" at bounding box center [810, 122] width 202 height 28
paste textarea "**********"
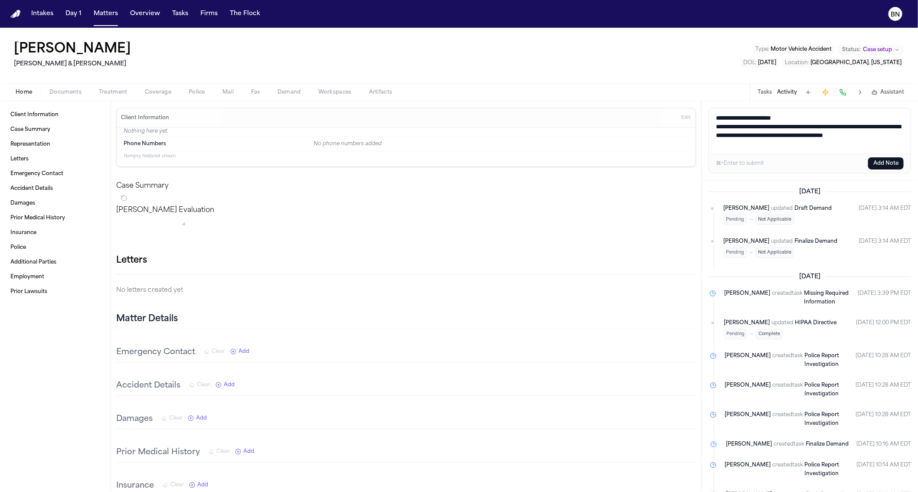
type textarea "**********"
click at [884, 165] on button "Add Note" at bounding box center [886, 163] width 36 height 12
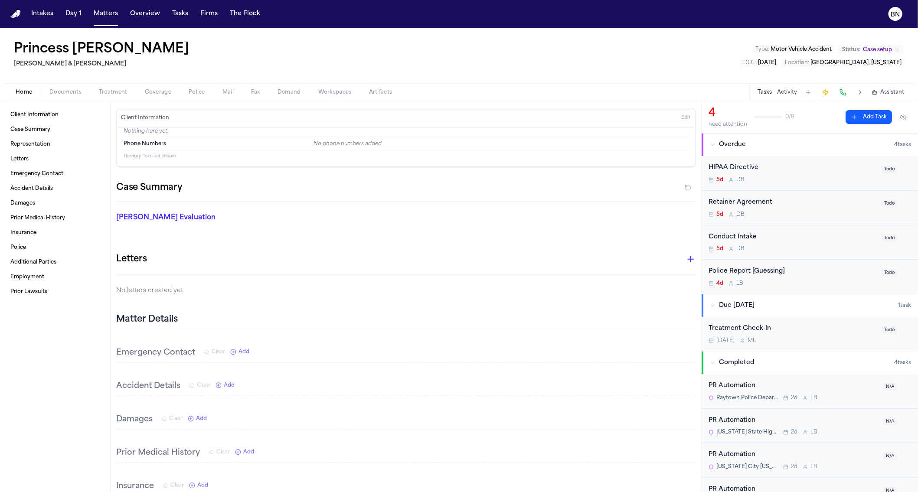
click at [787, 92] on button "Activity" at bounding box center [787, 92] width 20 height 7
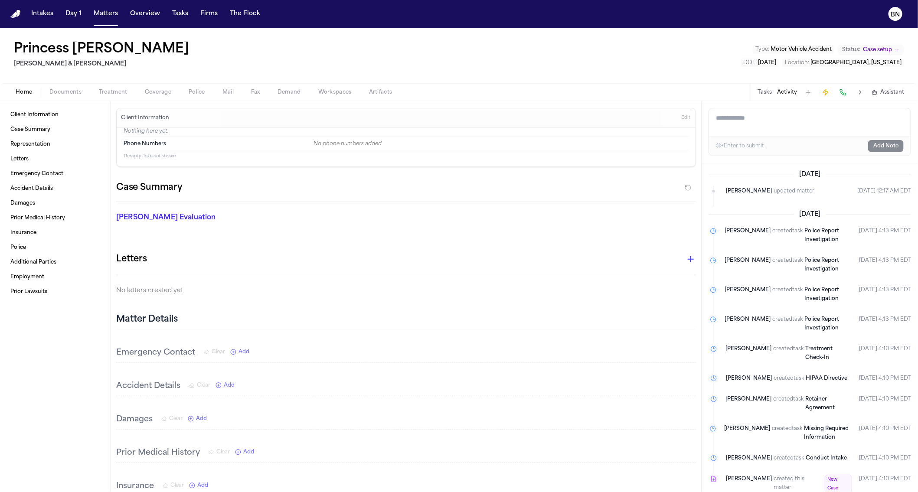
click at [784, 129] on textarea "Add a note to this matter" at bounding box center [810, 122] width 202 height 28
paste textarea "**********"
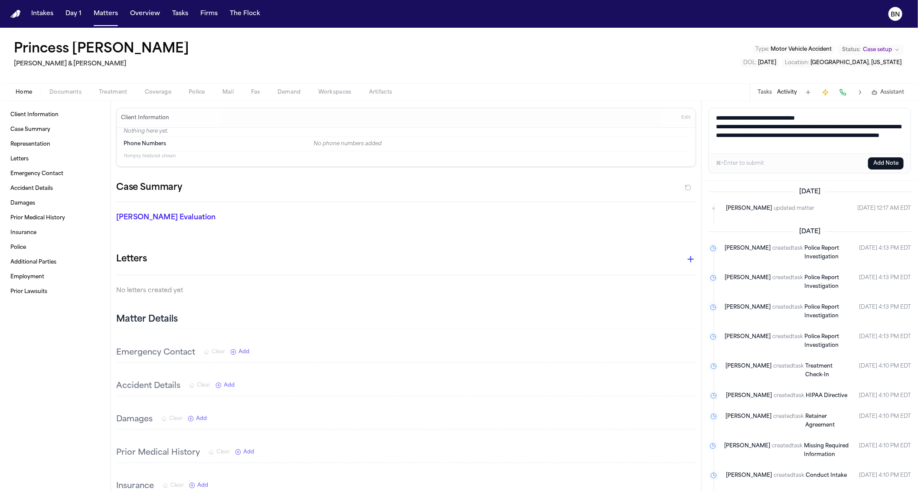
type textarea "**********"
click at [878, 163] on button "Add Note" at bounding box center [886, 163] width 36 height 12
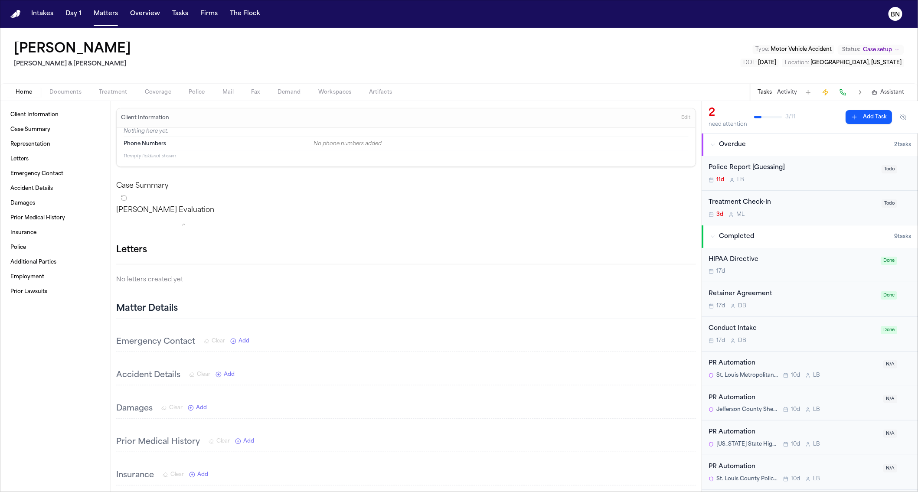
click at [778, 91] on button "Activity" at bounding box center [787, 92] width 20 height 7
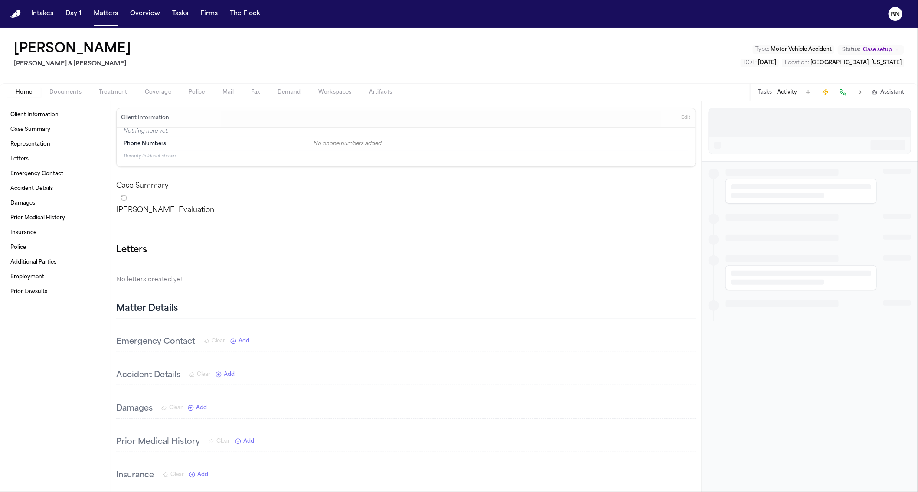
click at [772, 126] on div at bounding box center [810, 122] width 202 height 28
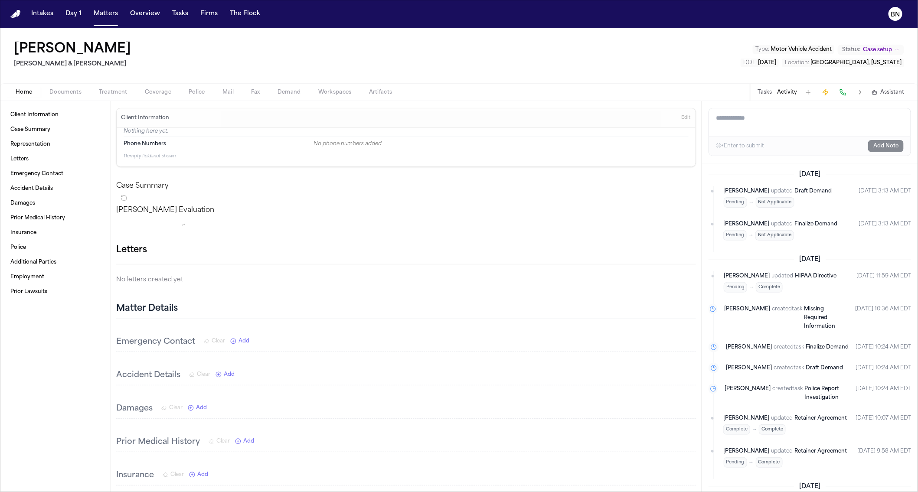
click at [761, 124] on textarea "Add a note to this matter" at bounding box center [810, 122] width 202 height 28
paste textarea "**********"
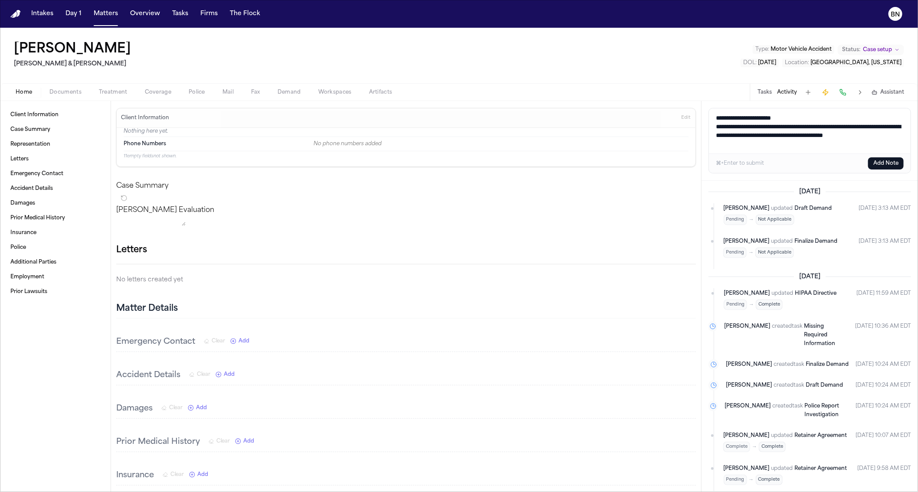
type textarea "**********"
click at [888, 162] on button "Add Note" at bounding box center [886, 163] width 36 height 12
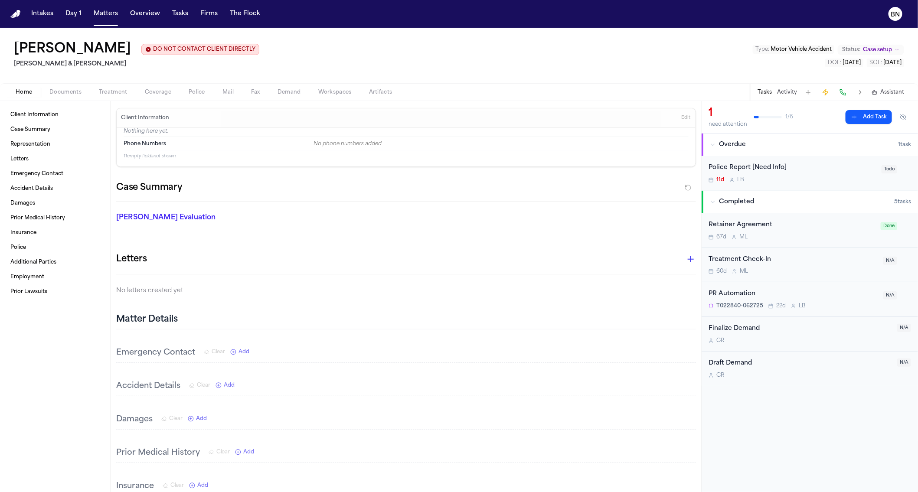
click at [790, 97] on div "Tasks Activity Assistant" at bounding box center [830, 92] width 161 height 17
click at [787, 93] on button "Activity" at bounding box center [787, 92] width 20 height 7
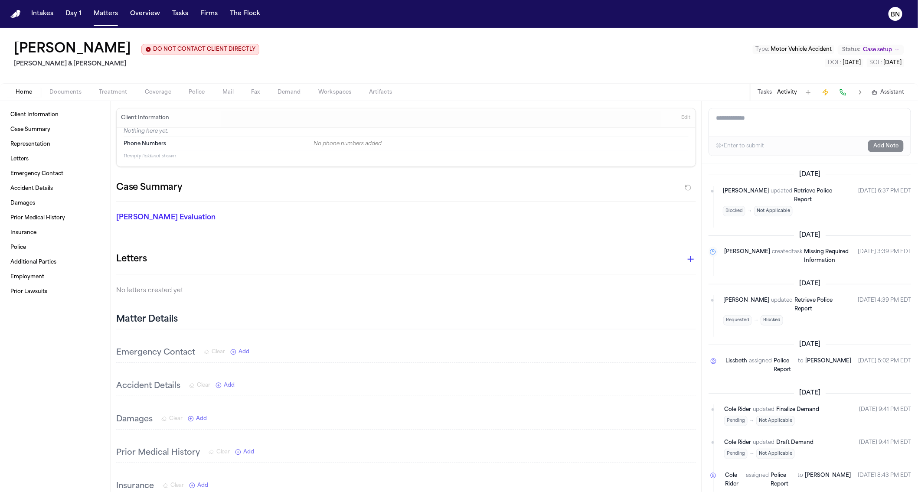
click at [755, 128] on textarea "Add a note to this matter" at bounding box center [810, 122] width 202 height 28
click at [782, 120] on textarea "Add a note to this matter" at bounding box center [810, 122] width 202 height 28
paste textarea "**********"
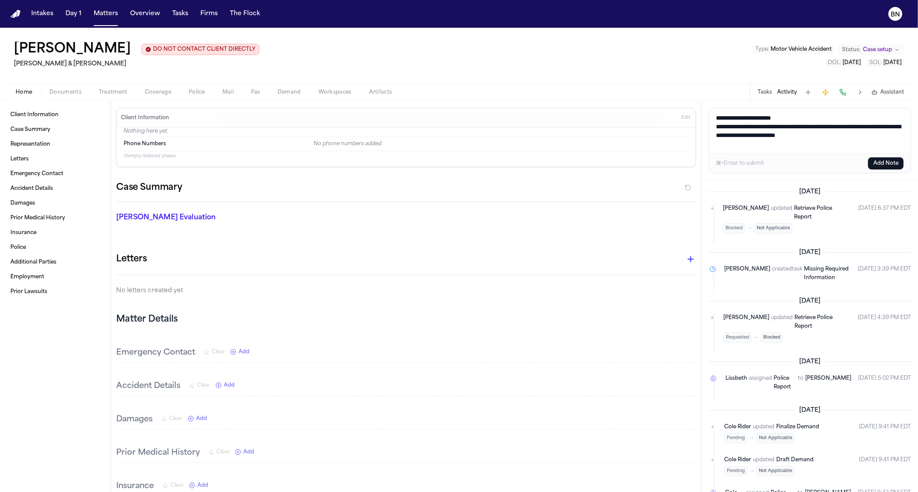
click at [765, 120] on textarea "**********" at bounding box center [809, 130] width 201 height 45
type textarea "**********"
click at [877, 162] on button "Add Note" at bounding box center [886, 163] width 36 height 12
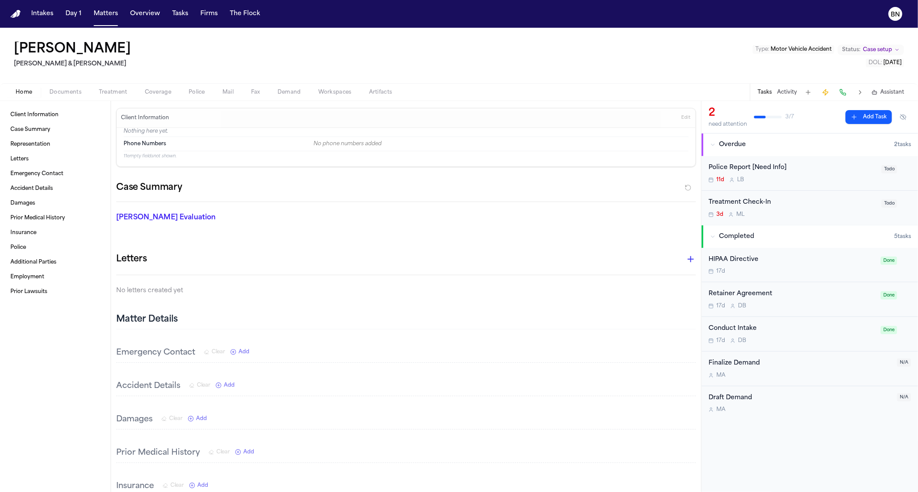
click at [788, 92] on button "Activity" at bounding box center [787, 92] width 20 height 7
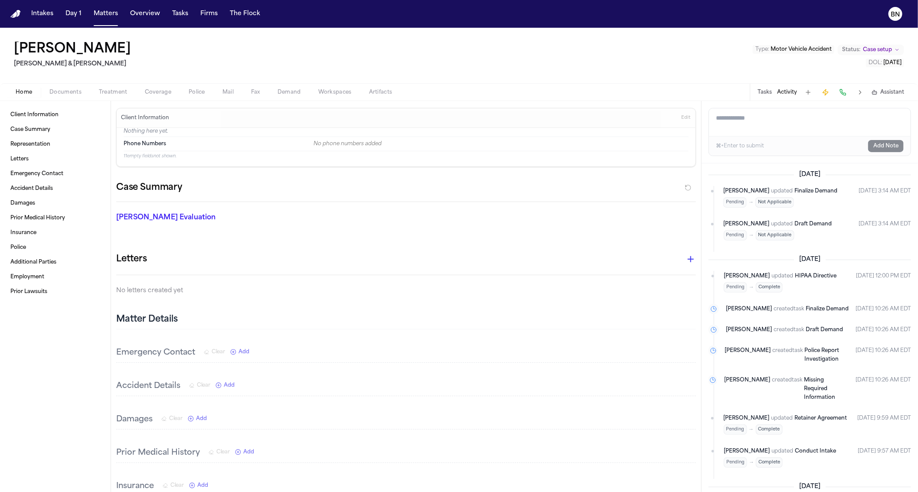
click at [778, 127] on textarea "Add a note to this matter" at bounding box center [810, 122] width 202 height 28
paste textarea "**********"
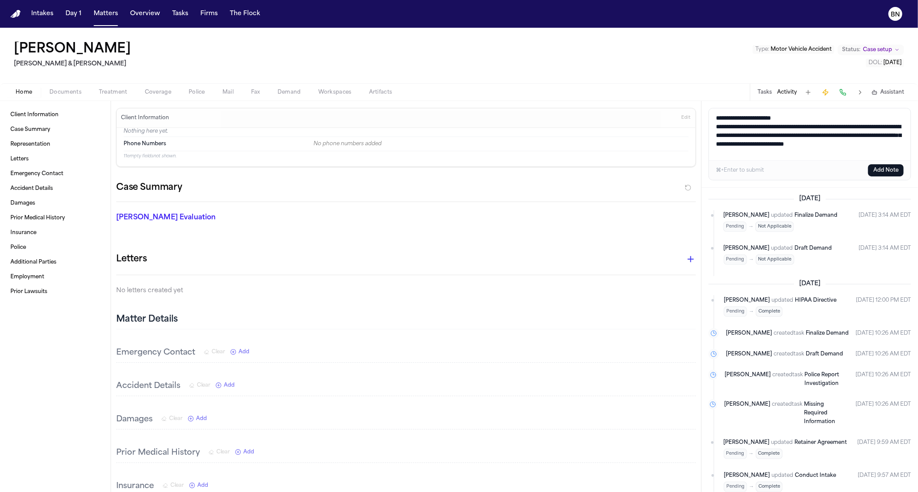
type textarea "**********"
click at [882, 170] on button "Add Note" at bounding box center [886, 170] width 36 height 12
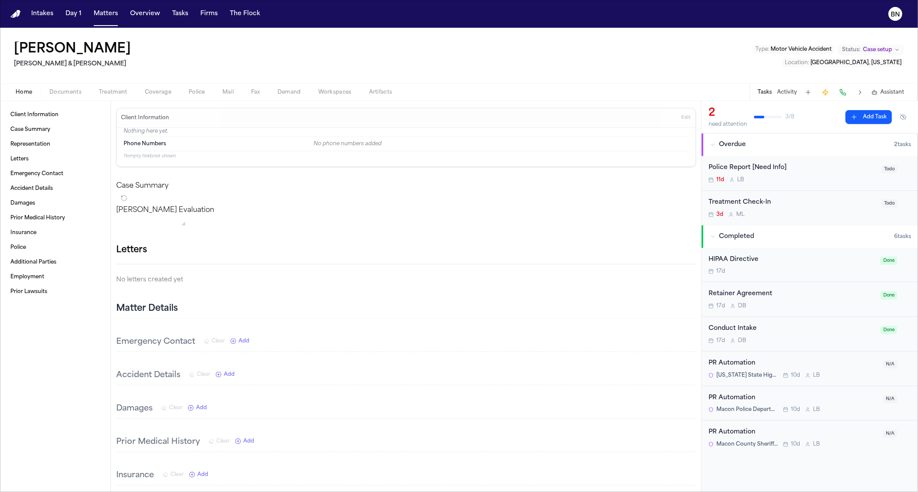
click at [790, 94] on button "Activity" at bounding box center [787, 92] width 20 height 7
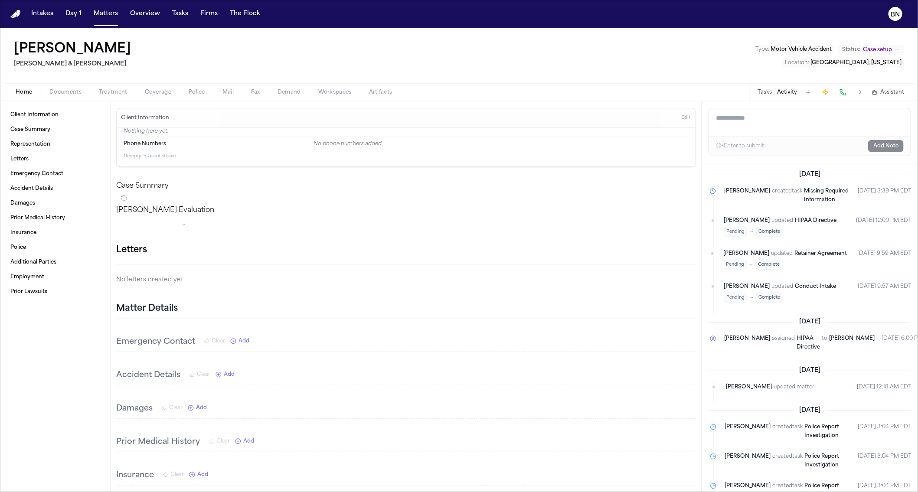
click at [789, 127] on textarea "Add a note to this matter" at bounding box center [810, 122] width 202 height 28
paste textarea "**********"
type textarea "**********"
click at [883, 147] on button "Add Note" at bounding box center [886, 146] width 36 height 12
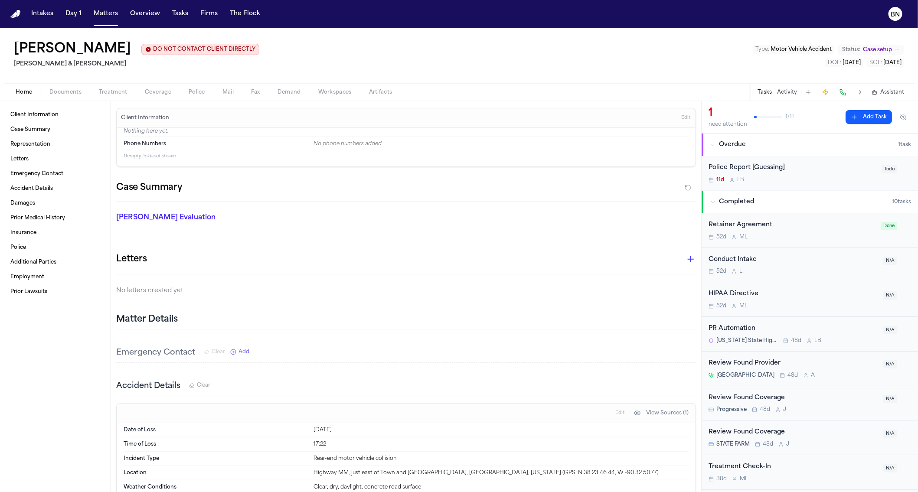
click at [783, 94] on button "Activity" at bounding box center [787, 92] width 20 height 7
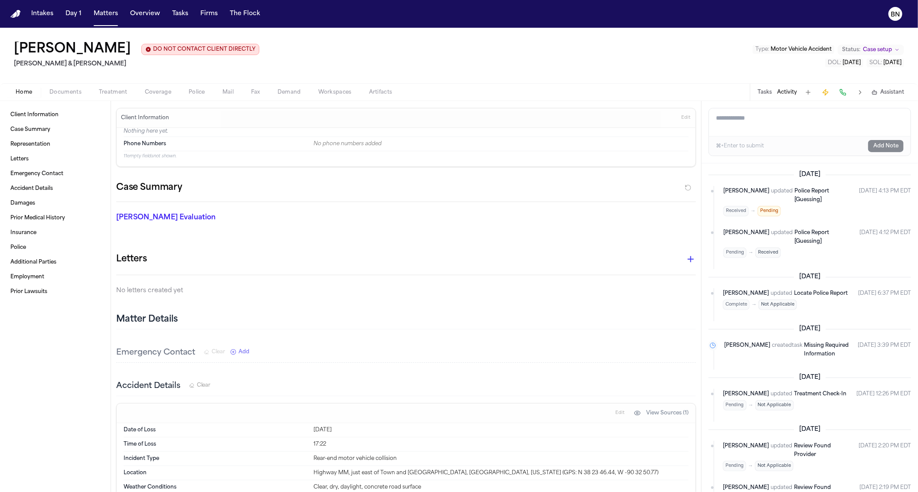
click at [775, 131] on textarea "Add a note to this matter" at bounding box center [810, 122] width 202 height 28
paste textarea "**********"
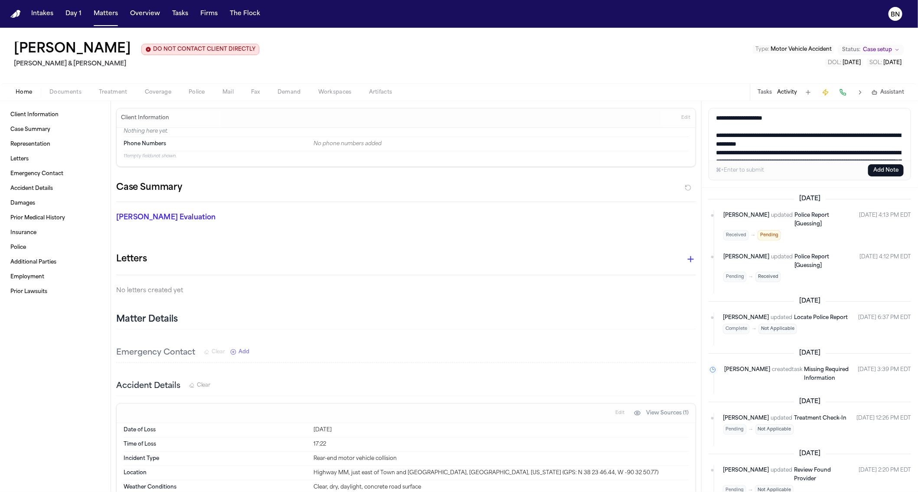
type textarea "**********"
click at [769, 93] on button "Tasks" at bounding box center [765, 92] width 14 height 7
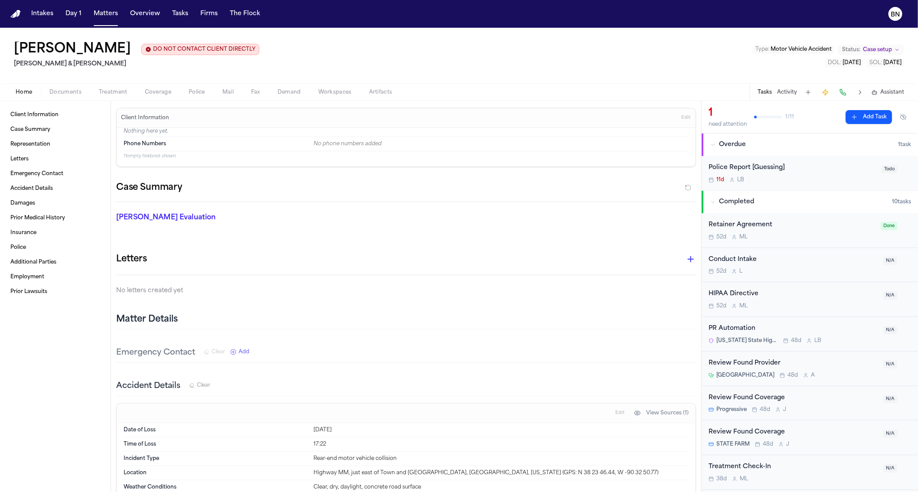
click at [781, 181] on div "11d L B" at bounding box center [793, 180] width 168 height 7
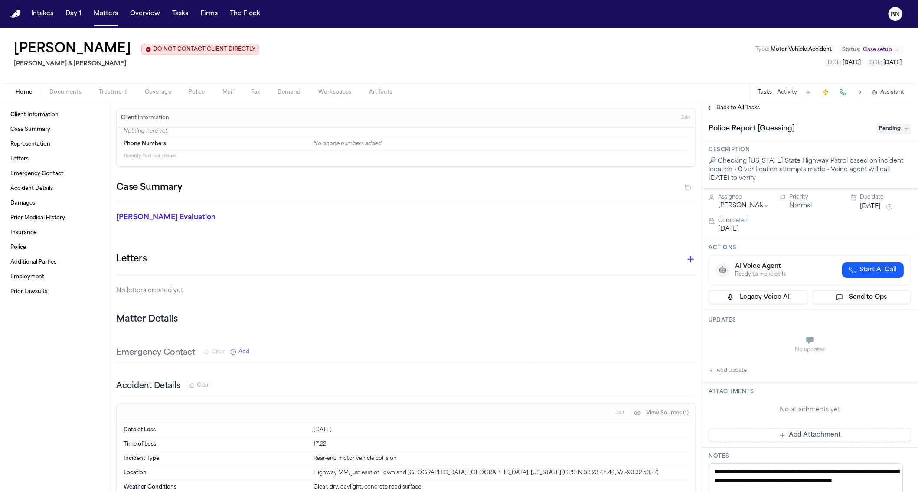
click at [891, 130] on span "Pending" at bounding box center [894, 129] width 35 height 10
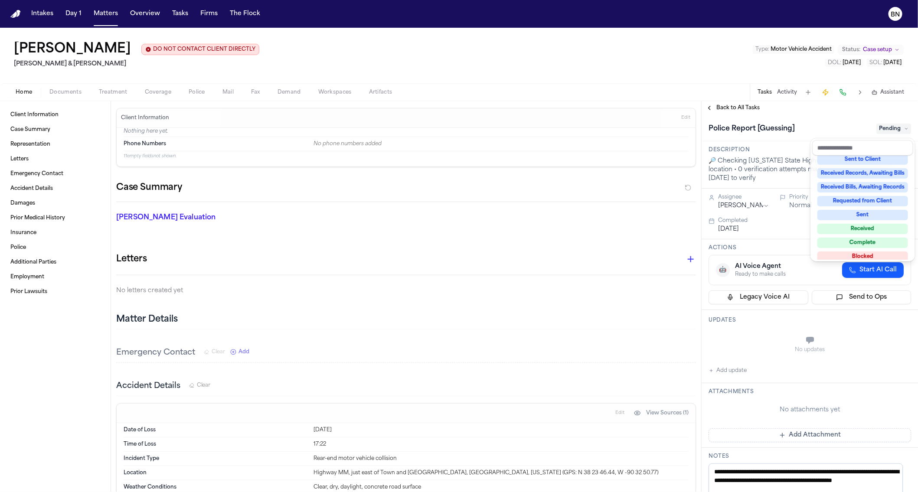
scroll to position [135, 0]
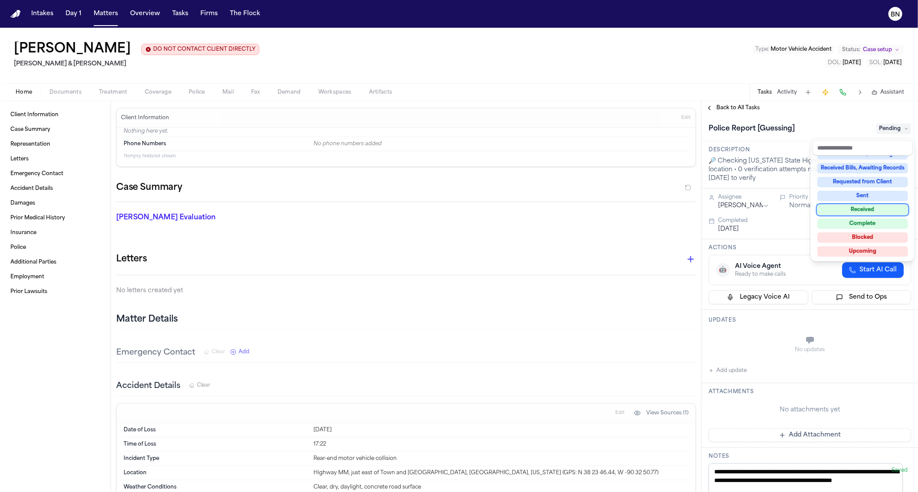
click at [874, 213] on div "Received" at bounding box center [863, 210] width 91 height 10
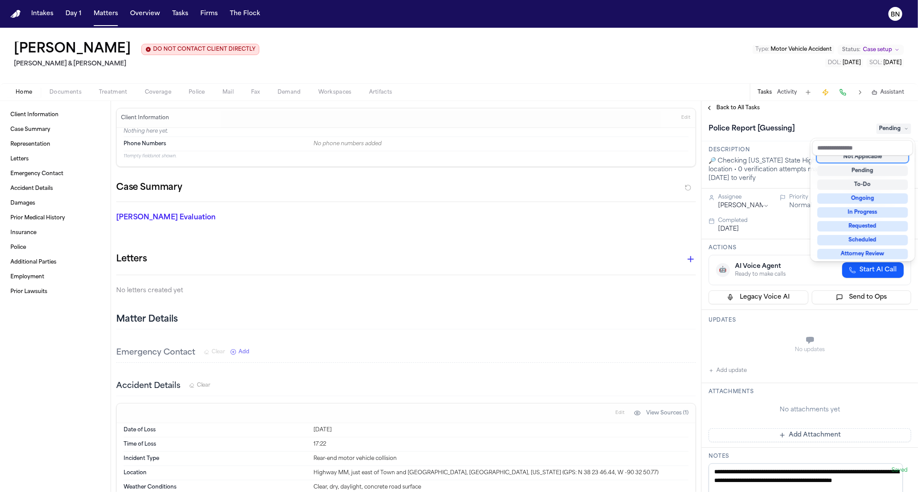
scroll to position [3, 0]
click at [487, 229] on div "Client Information Case Summary Representation Letters Emergency Contact Accide…" at bounding box center [459, 296] width 918 height 391
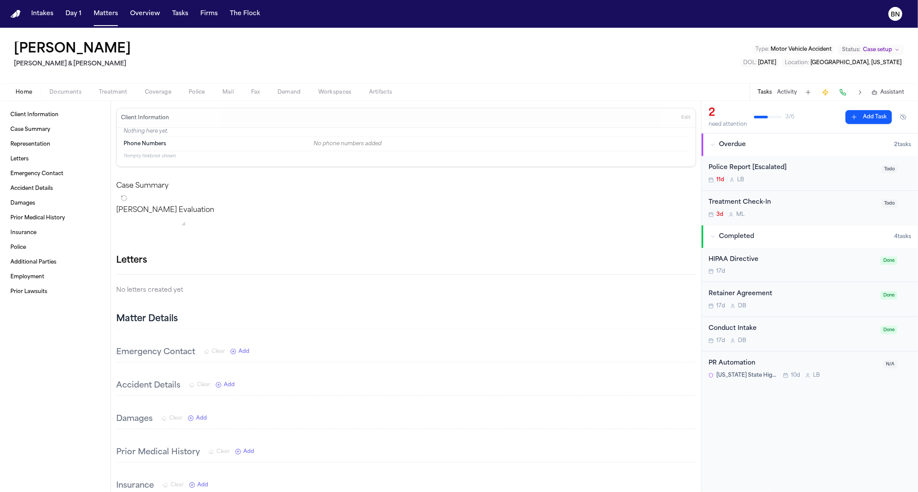
click at [777, 95] on button "Activity" at bounding box center [787, 92] width 20 height 7
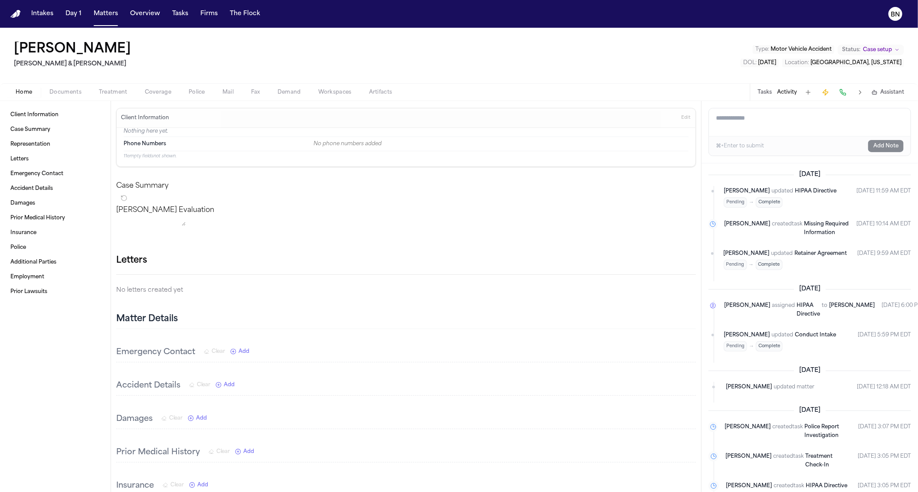
click at [756, 130] on textarea "Add a note to this matter" at bounding box center [810, 122] width 202 height 28
paste textarea "**********"
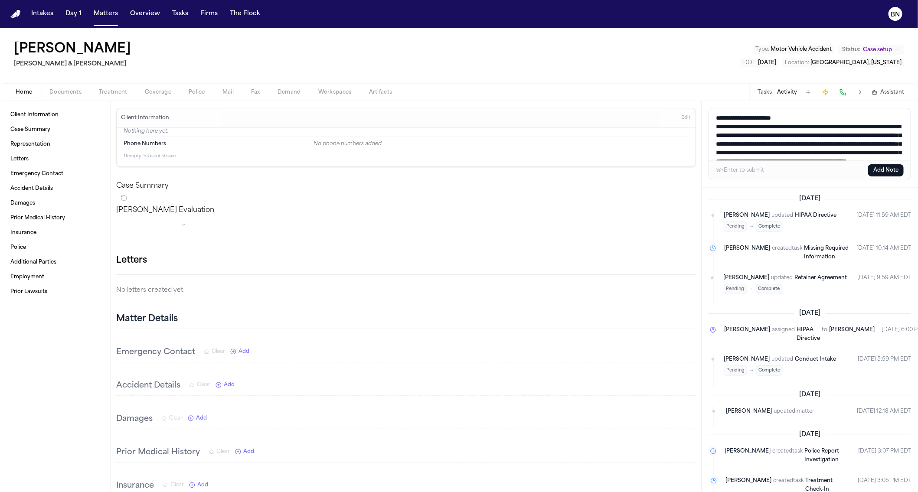
type textarea "**********"
click at [878, 171] on button "Add Note" at bounding box center [886, 170] width 36 height 12
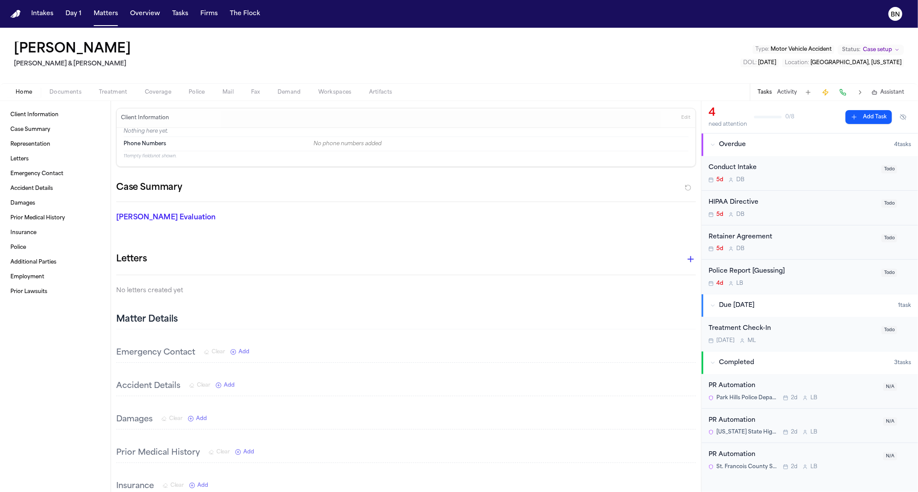
click at [790, 92] on button "Activity" at bounding box center [787, 92] width 20 height 7
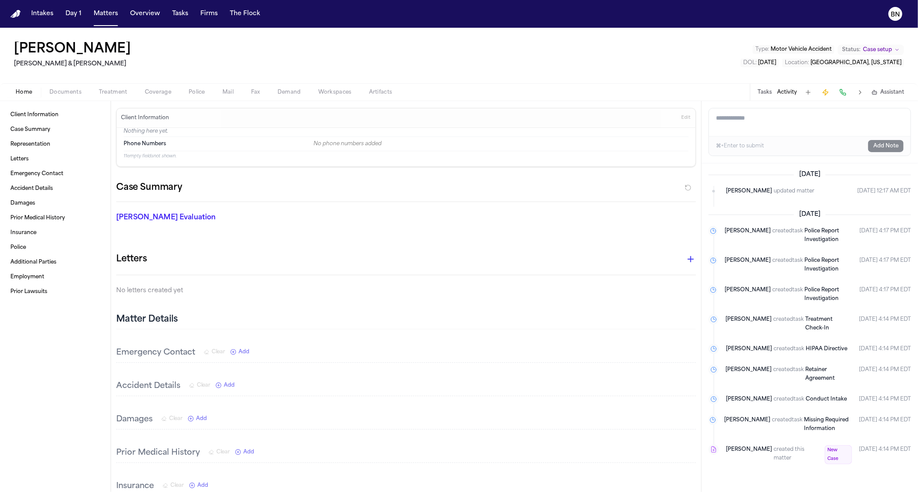
click at [791, 121] on textarea "Add a note to this matter" at bounding box center [810, 122] width 202 height 28
paste textarea "**********"
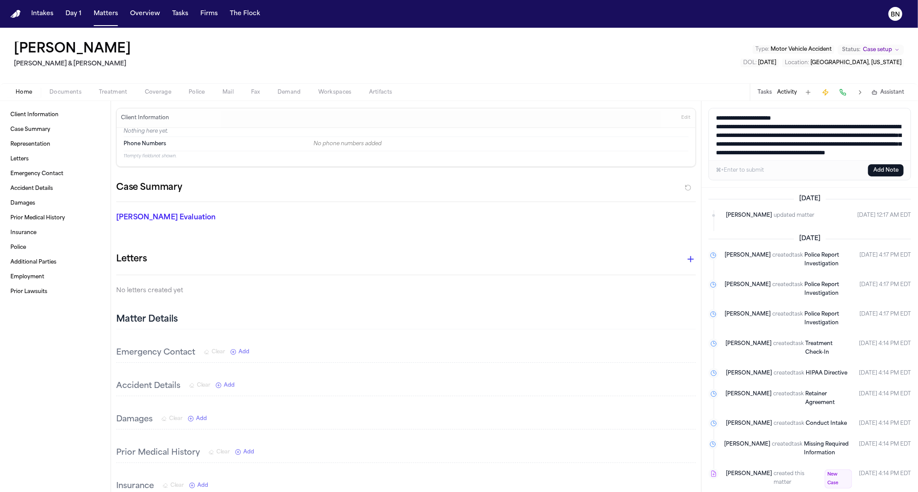
type textarea "**********"
click at [880, 167] on button "Add Note" at bounding box center [886, 170] width 36 height 12
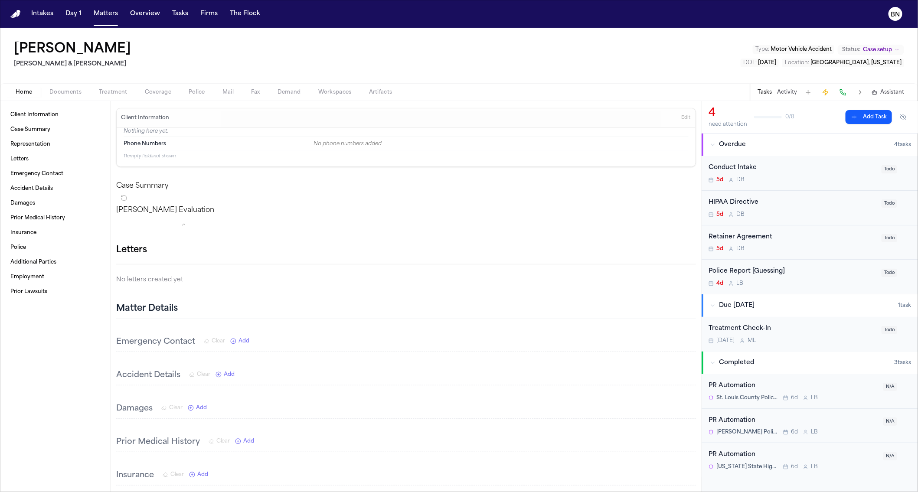
click at [789, 91] on button "Activity" at bounding box center [787, 92] width 20 height 7
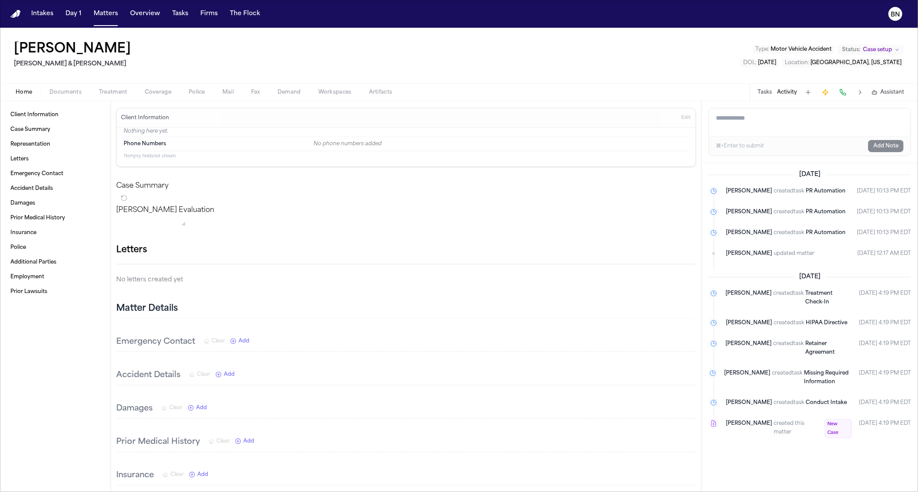
click at [774, 131] on textarea "Add a note to this matter" at bounding box center [810, 122] width 202 height 28
paste textarea "**********"
type textarea "**********"
click at [882, 145] on button "Add Note" at bounding box center [886, 146] width 36 height 12
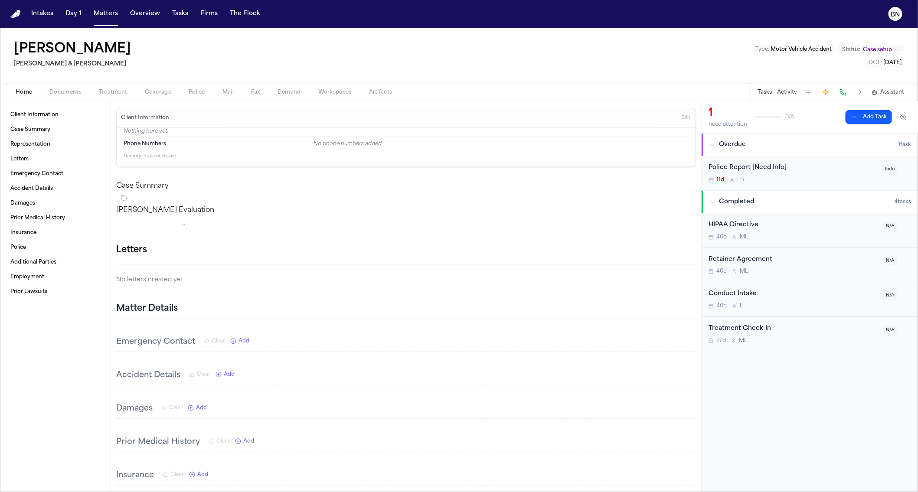
click at [789, 96] on div "Tasks Activity Assistant" at bounding box center [830, 92] width 161 height 17
click at [788, 93] on button "Activity" at bounding box center [787, 92] width 20 height 7
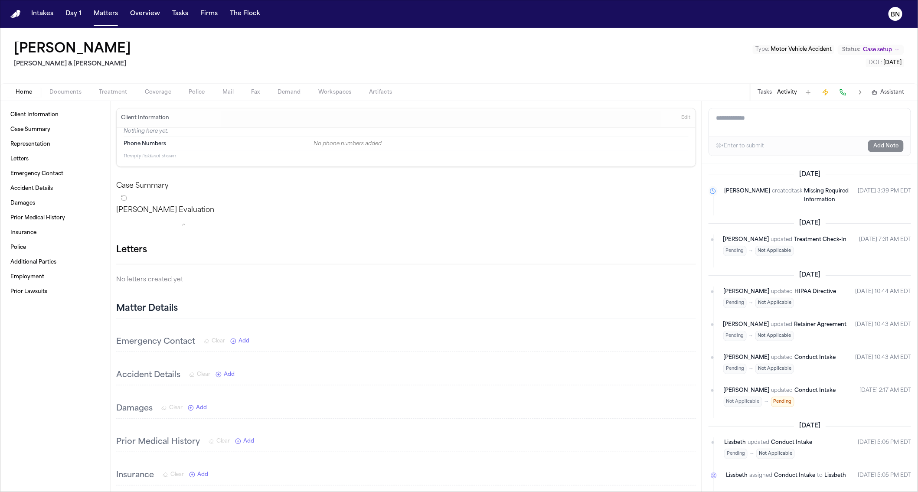
click at [782, 127] on textarea "Add a note to this matter" at bounding box center [810, 122] width 202 height 28
paste textarea "**********"
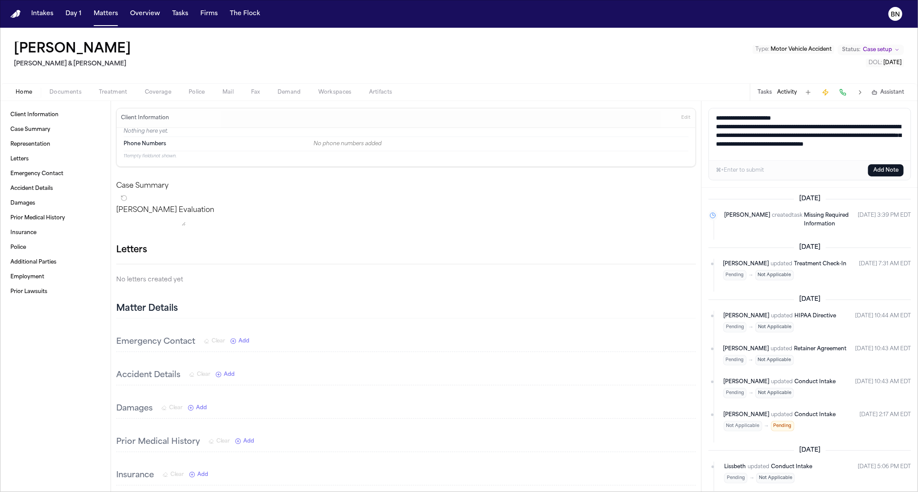
type textarea "**********"
click at [887, 169] on button "Add Note" at bounding box center [886, 170] width 36 height 12
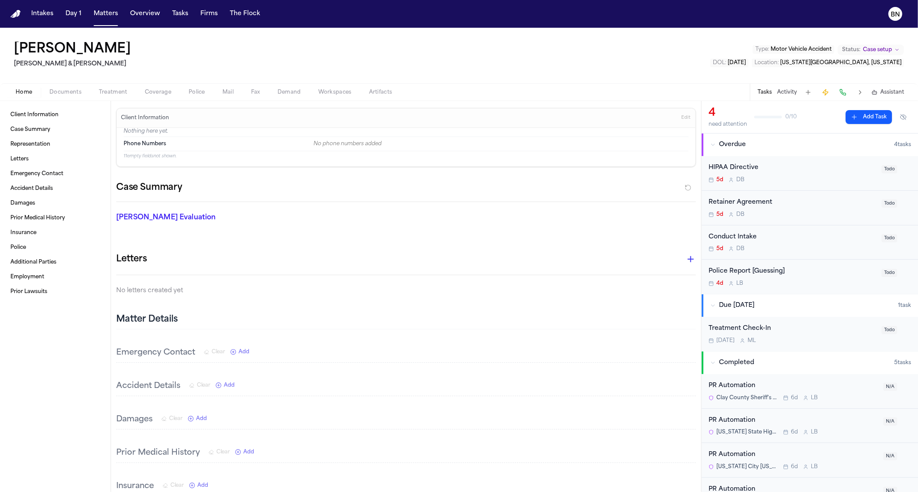
click at [786, 93] on button "Activity" at bounding box center [787, 92] width 20 height 7
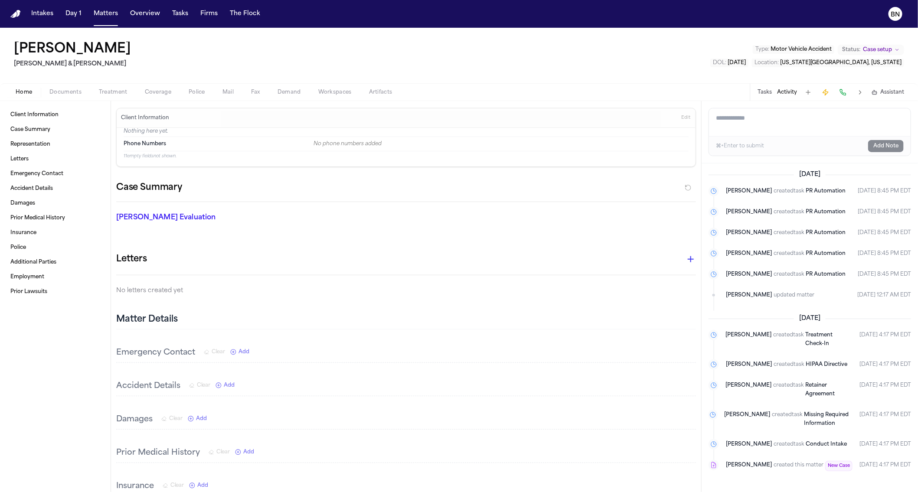
click at [756, 127] on textarea "Add a note to this matter" at bounding box center [810, 122] width 202 height 28
paste textarea "**********"
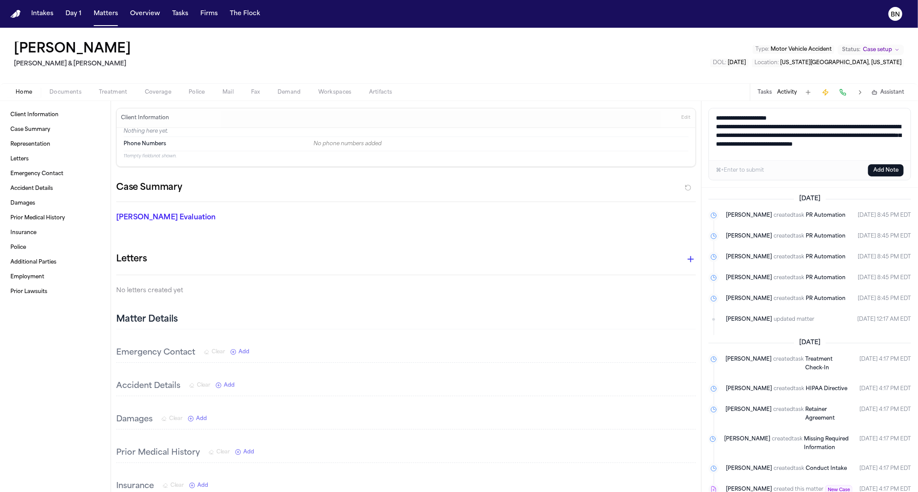
type textarea "**********"
click at [882, 172] on button "Add Note" at bounding box center [886, 170] width 36 height 12
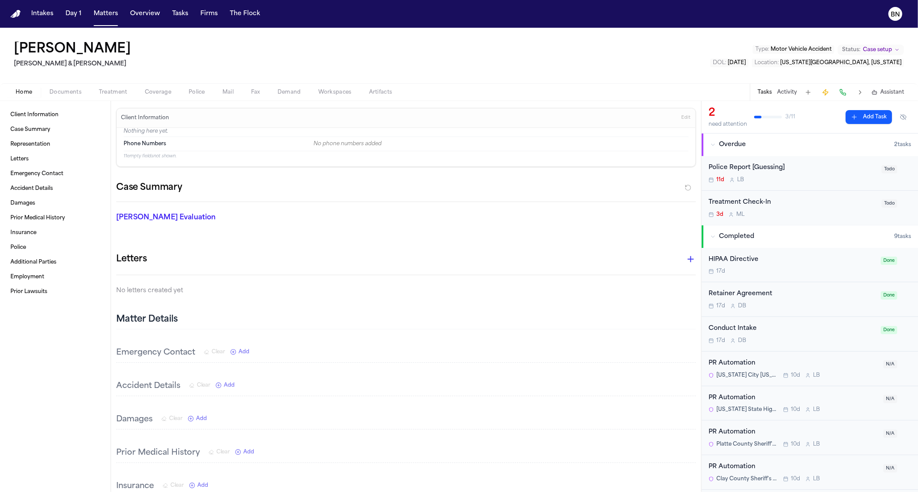
click at [792, 95] on button "Activity" at bounding box center [787, 92] width 20 height 7
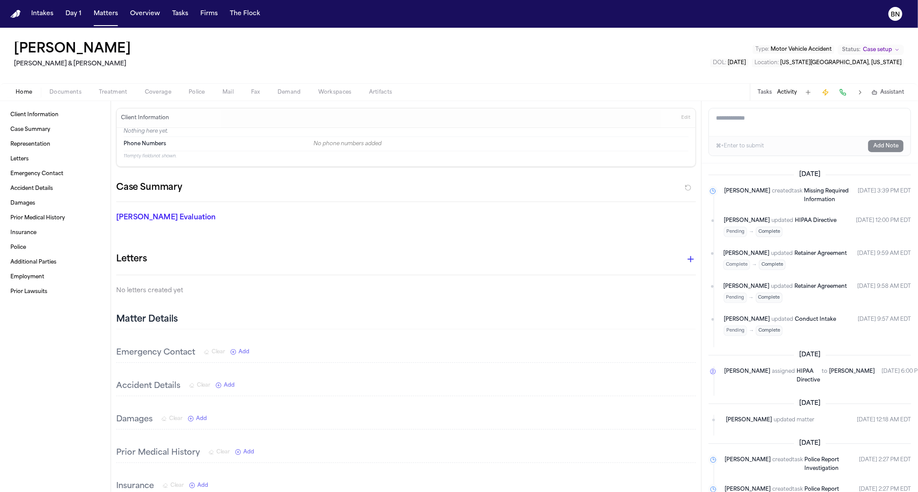
click at [768, 123] on textarea "Add a note to this matter" at bounding box center [810, 122] width 202 height 28
paste textarea "**********"
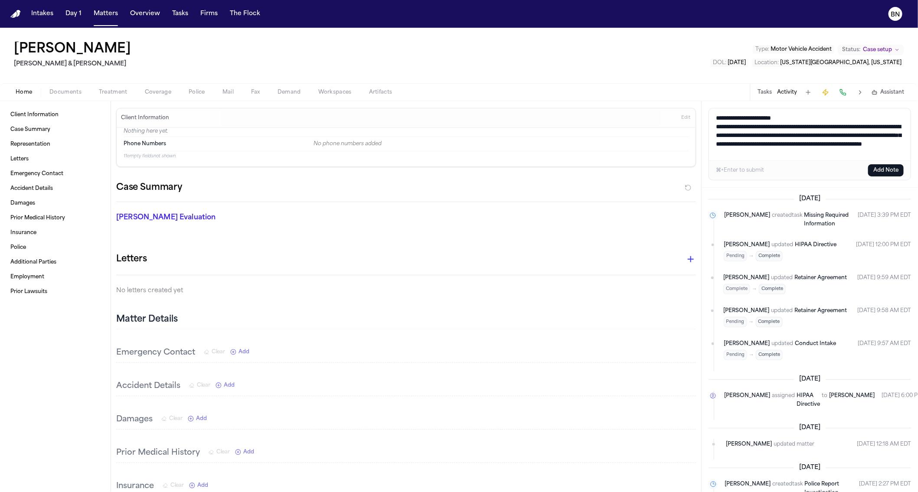
type textarea "**********"
click at [880, 171] on button "Add Note" at bounding box center [886, 170] width 36 height 12
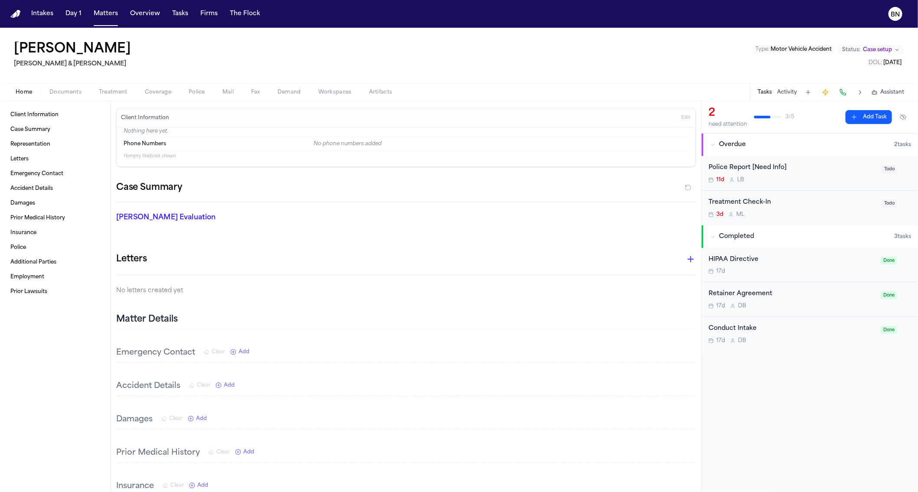
click at [792, 90] on button "Activity" at bounding box center [787, 92] width 20 height 7
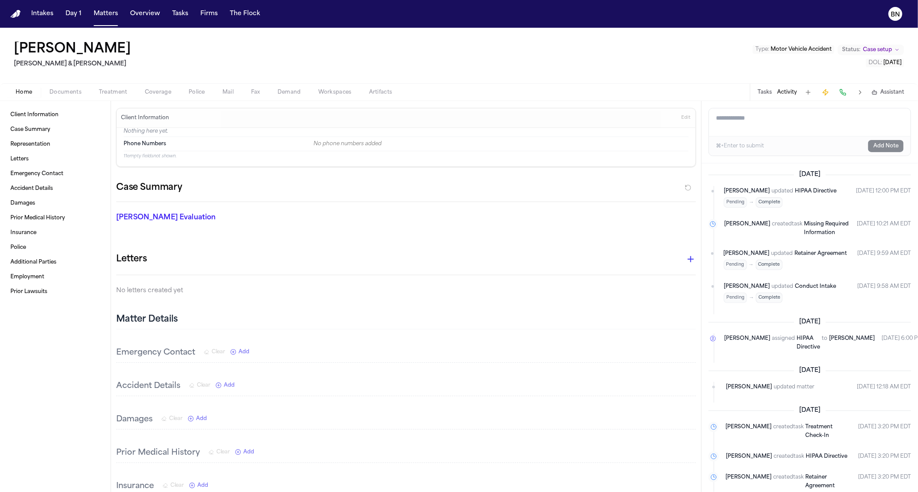
click at [782, 127] on textarea "Add a note to this matter" at bounding box center [810, 122] width 202 height 28
paste textarea "**********"
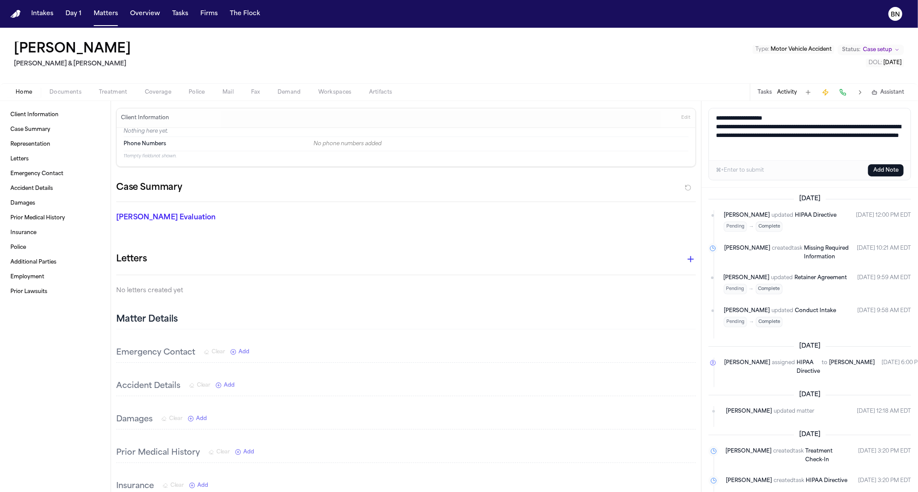
type textarea "**********"
click at [876, 174] on button "Add Note" at bounding box center [886, 170] width 36 height 12
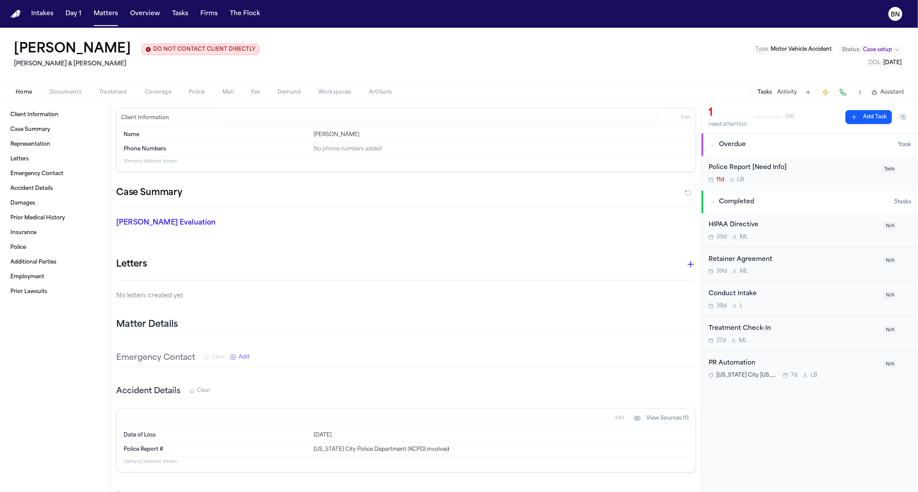
click at [790, 93] on button "Activity" at bounding box center [787, 92] width 20 height 7
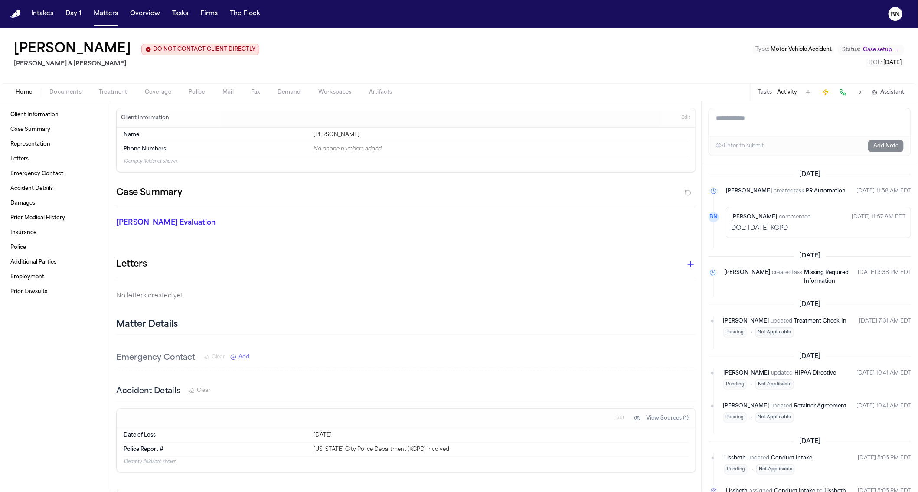
click at [782, 131] on textarea "Add a note to this matter" at bounding box center [810, 122] width 202 height 28
type textarea "**********"
click at [200, 93] on span "Police" at bounding box center [197, 92] width 16 height 7
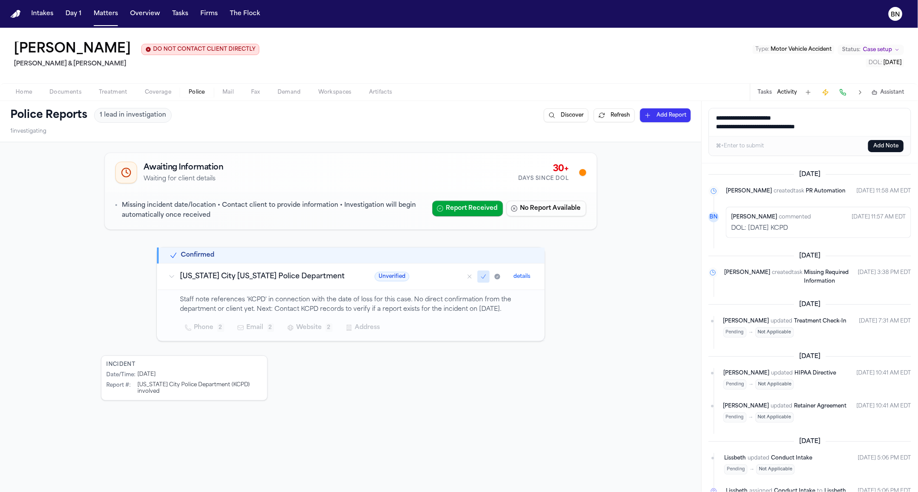
click at [889, 146] on button "Add Note" at bounding box center [886, 146] width 36 height 12
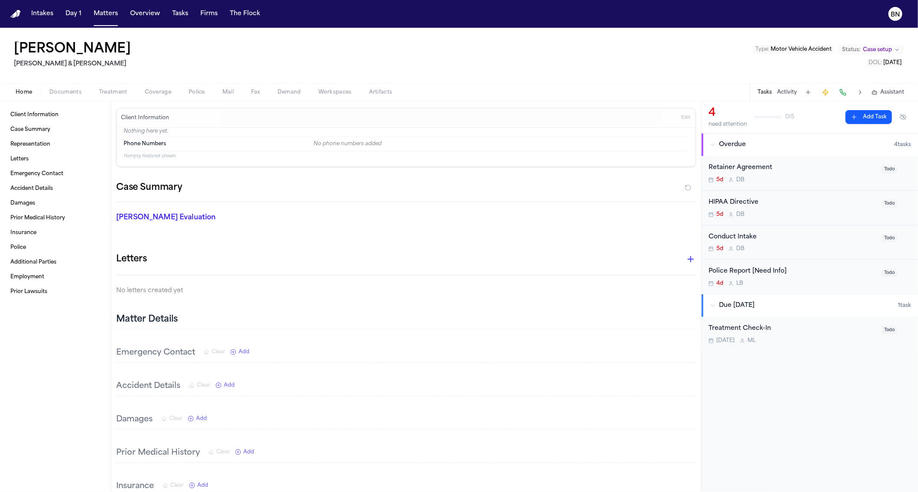
click at [789, 92] on button "Activity" at bounding box center [787, 92] width 20 height 7
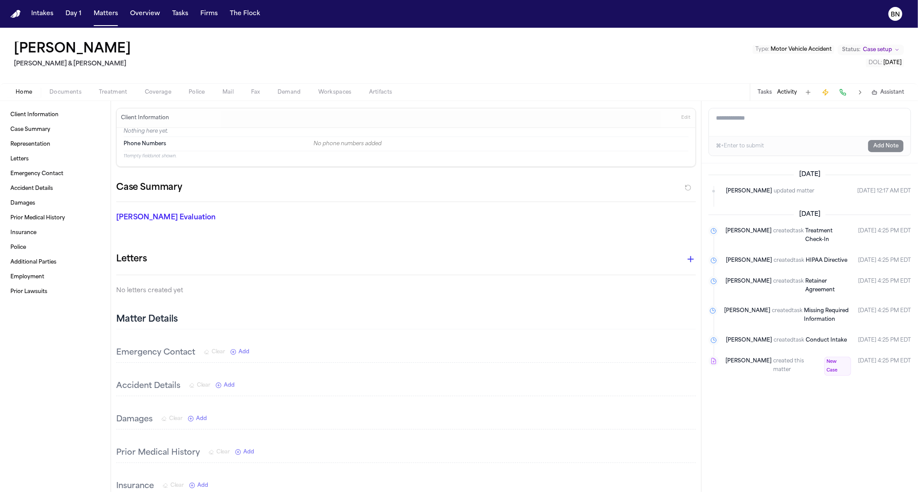
click at [785, 125] on textarea "Add a note to this matter" at bounding box center [810, 122] width 202 height 28
paste textarea "**********"
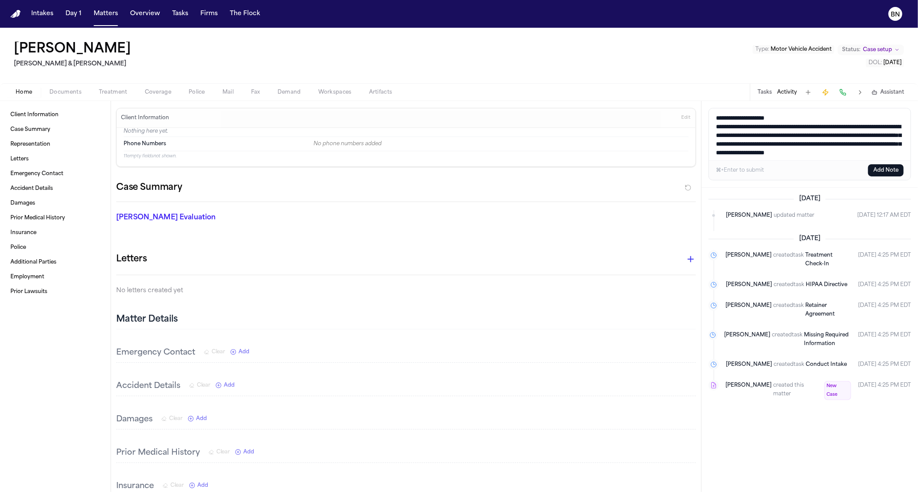
scroll to position [10, 0]
type textarea "**********"
click at [875, 170] on button "Add Note" at bounding box center [886, 170] width 36 height 12
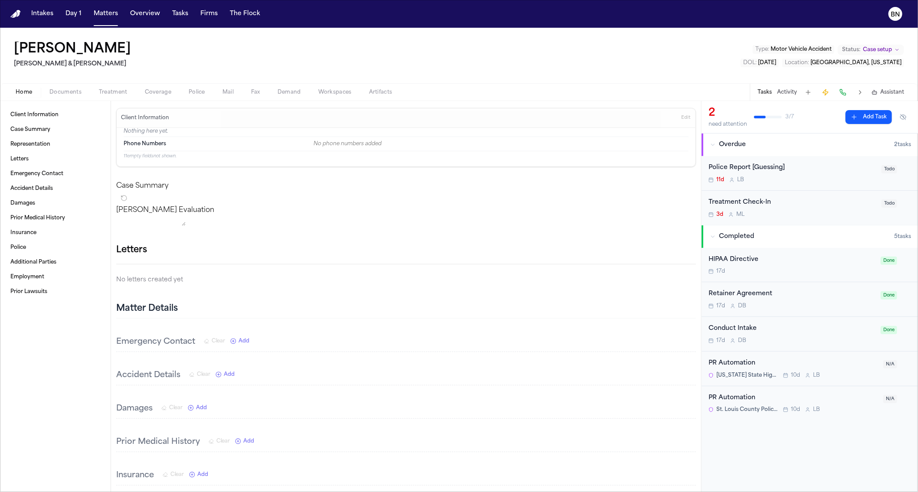
click at [781, 91] on button "Activity" at bounding box center [787, 92] width 20 height 7
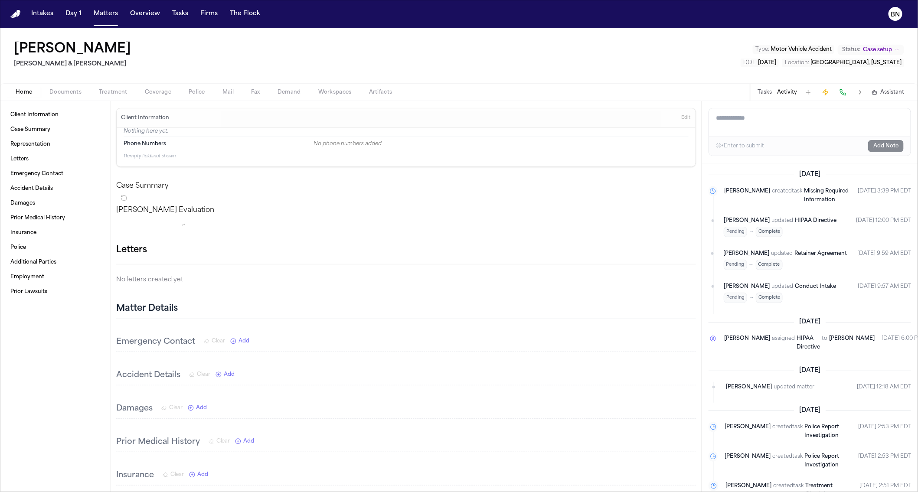
click at [759, 130] on textarea "Add a note to this matter" at bounding box center [810, 122] width 202 height 28
paste textarea "**********"
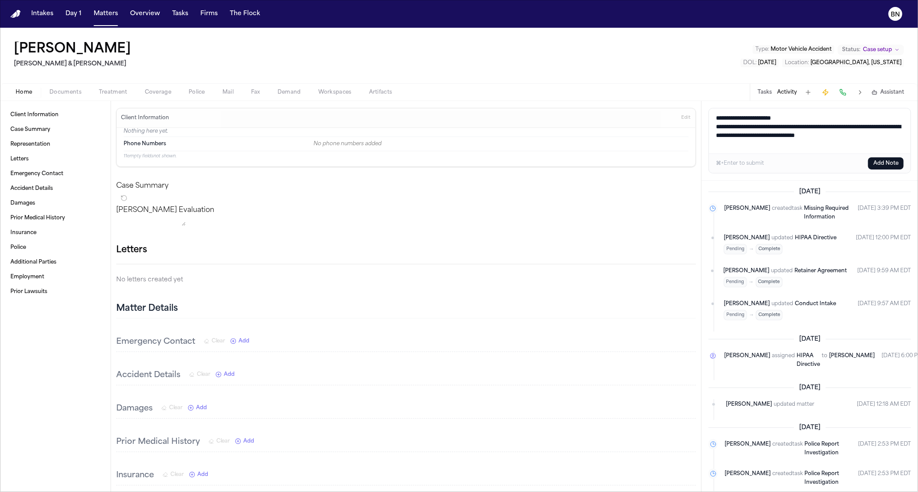
type textarea "**********"
click at [878, 161] on button "Add Note" at bounding box center [886, 163] width 36 height 12
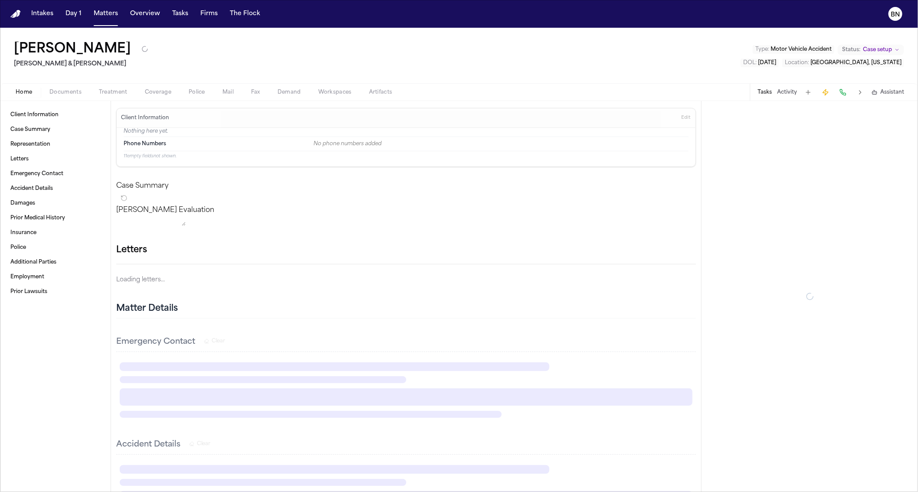
click at [782, 92] on button "Activity" at bounding box center [787, 92] width 20 height 7
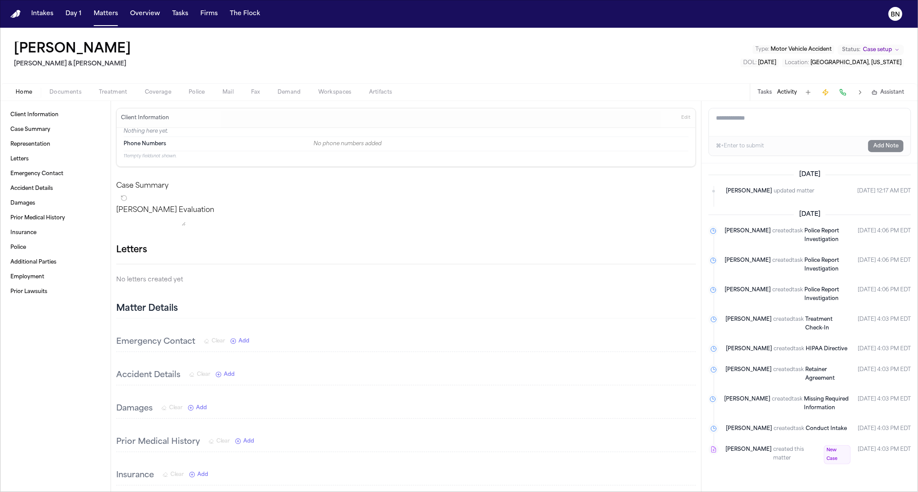
click at [751, 123] on textarea "Add a note to this matter" at bounding box center [810, 122] width 202 height 28
paste textarea "**********"
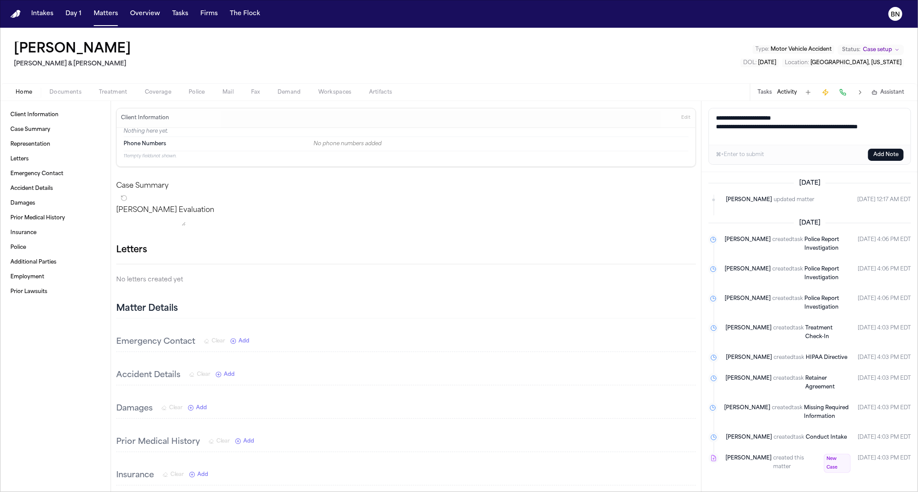
type textarea "**********"
click at [879, 158] on button "Add Note" at bounding box center [886, 155] width 36 height 12
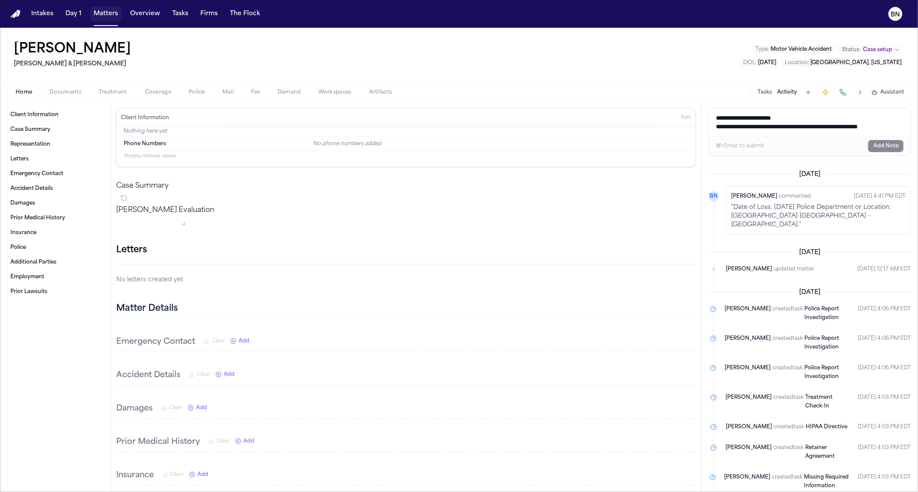
click at [113, 16] on button "Matters" at bounding box center [105, 14] width 31 height 16
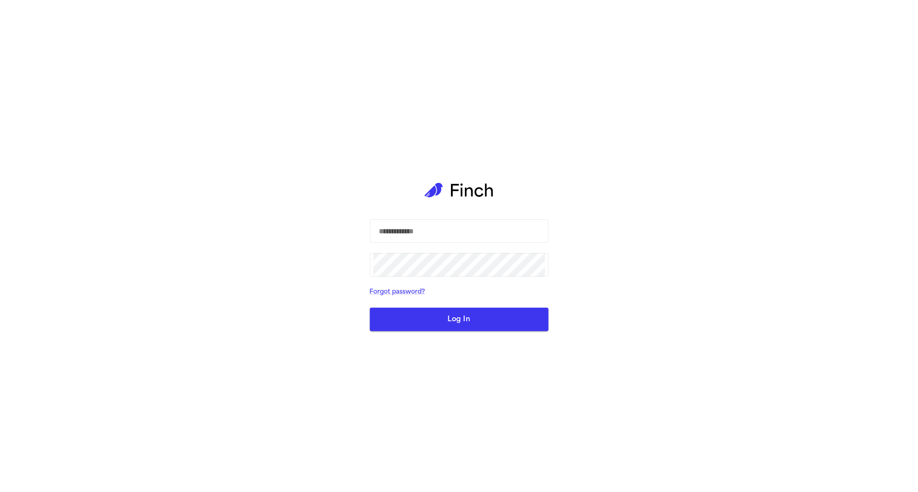
click at [280, 232] on div "​ ​ Forgot password? Log In" at bounding box center [459, 246] width 918 height 492
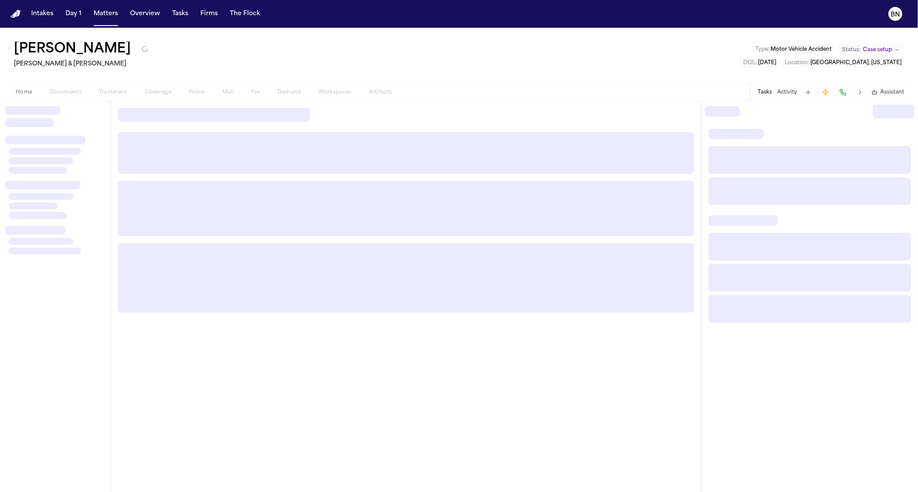
click at [784, 94] on button "Activity" at bounding box center [787, 92] width 20 height 7
click at [782, 93] on button "Activity" at bounding box center [787, 92] width 20 height 7
click at [780, 93] on button "Activity" at bounding box center [787, 92] width 20 height 7
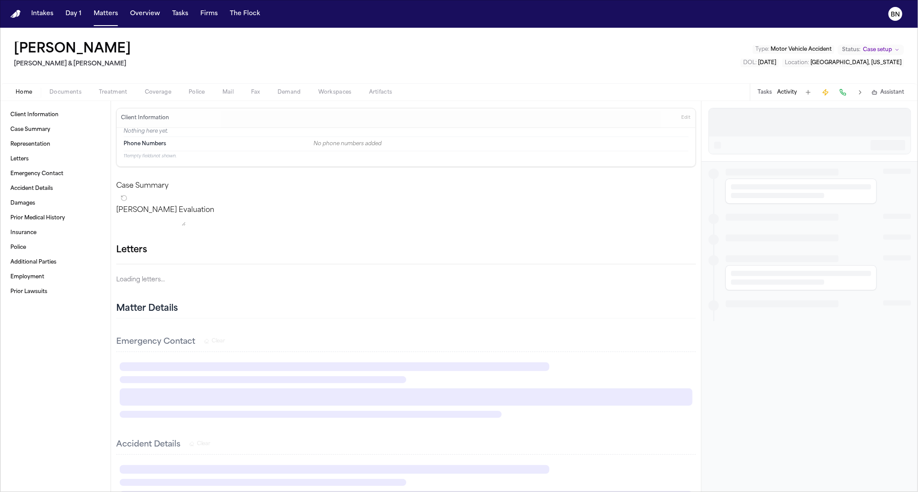
click at [784, 95] on button "Activity" at bounding box center [787, 92] width 20 height 7
